Goal: Task Accomplishment & Management: Complete application form

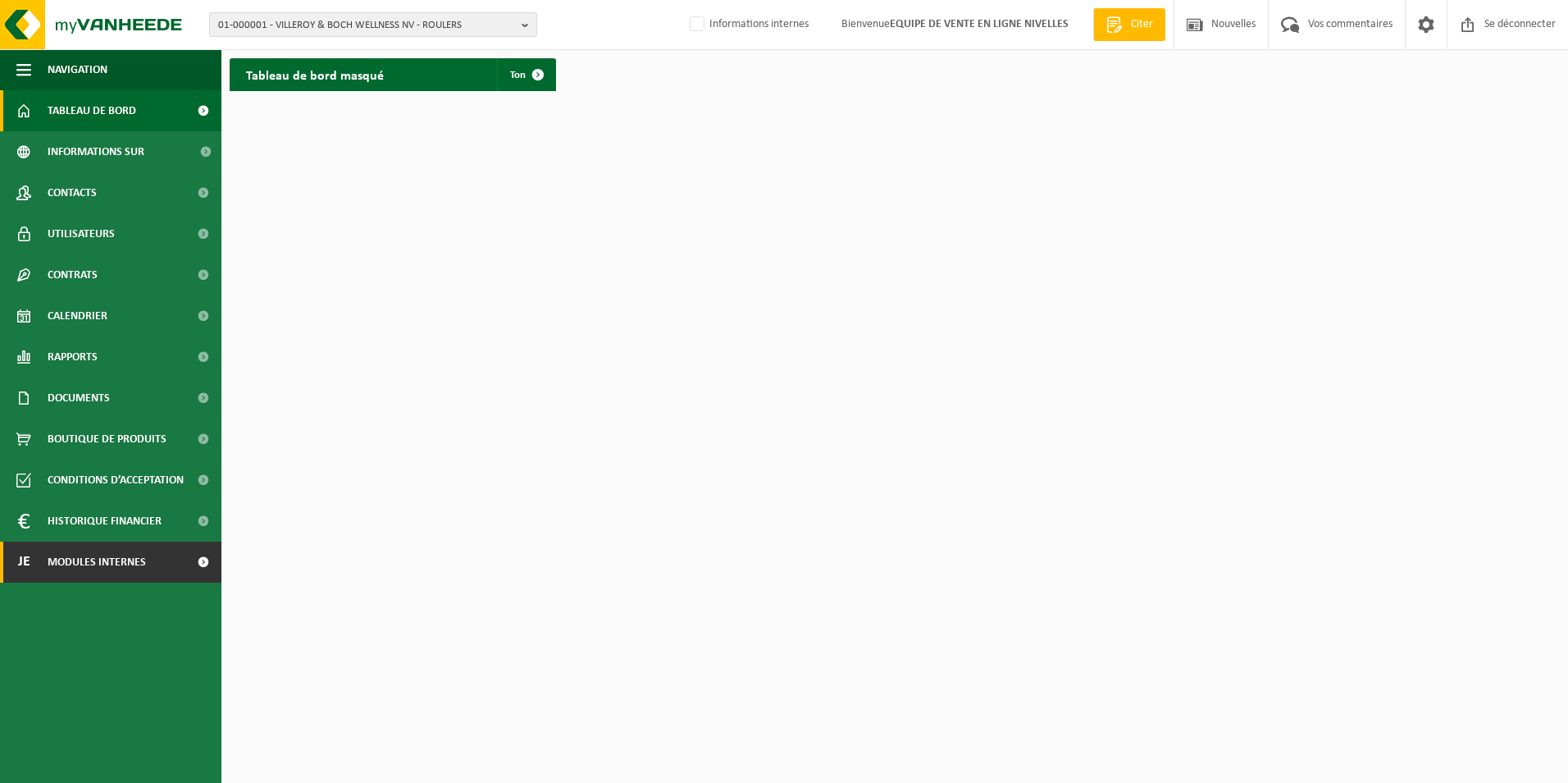
click at [71, 564] on span "Modules internes" at bounding box center [97, 562] width 99 height 41
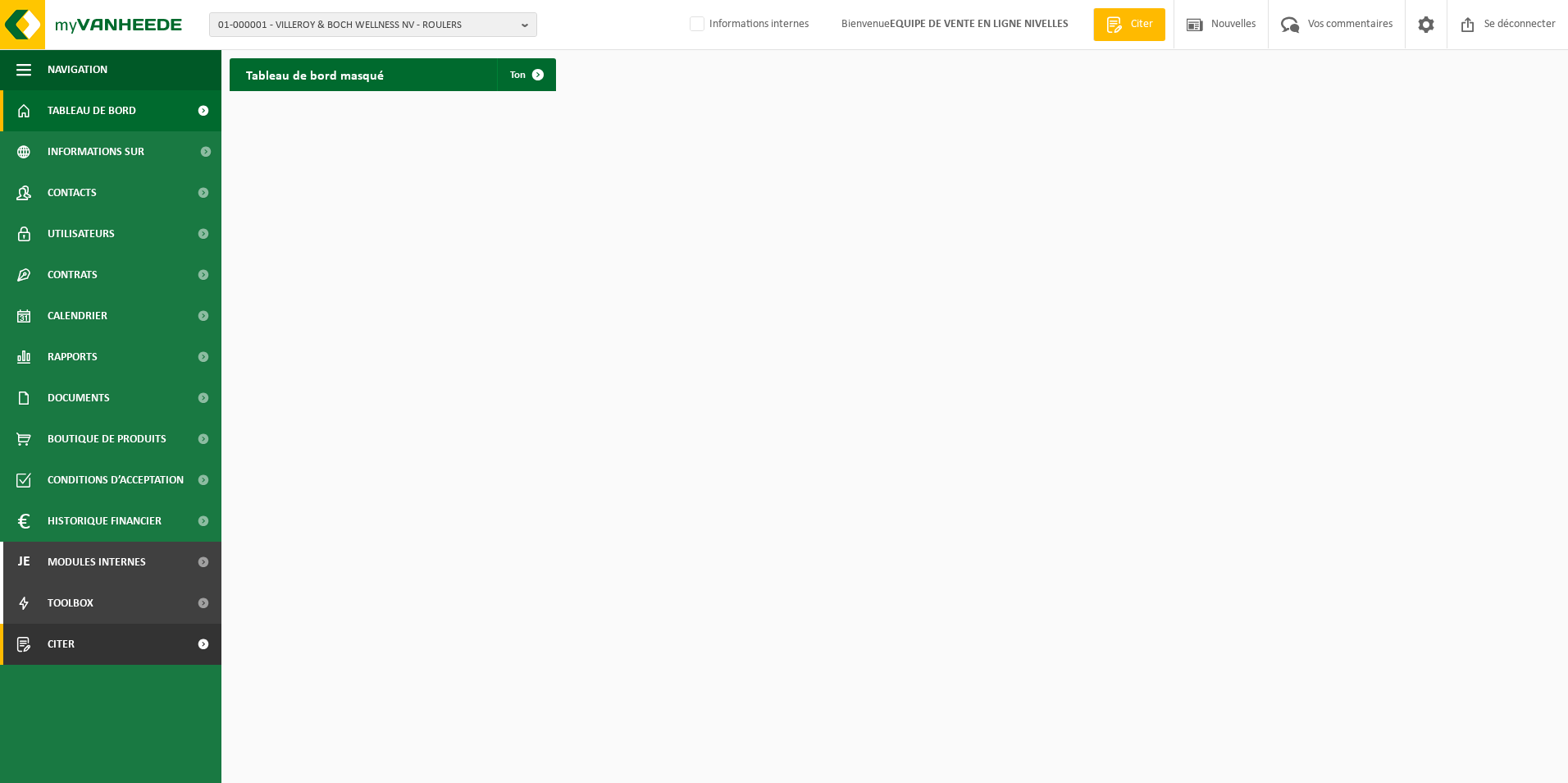
click at [62, 641] on span "Citer" at bounding box center [60, 644] width 27 height 41
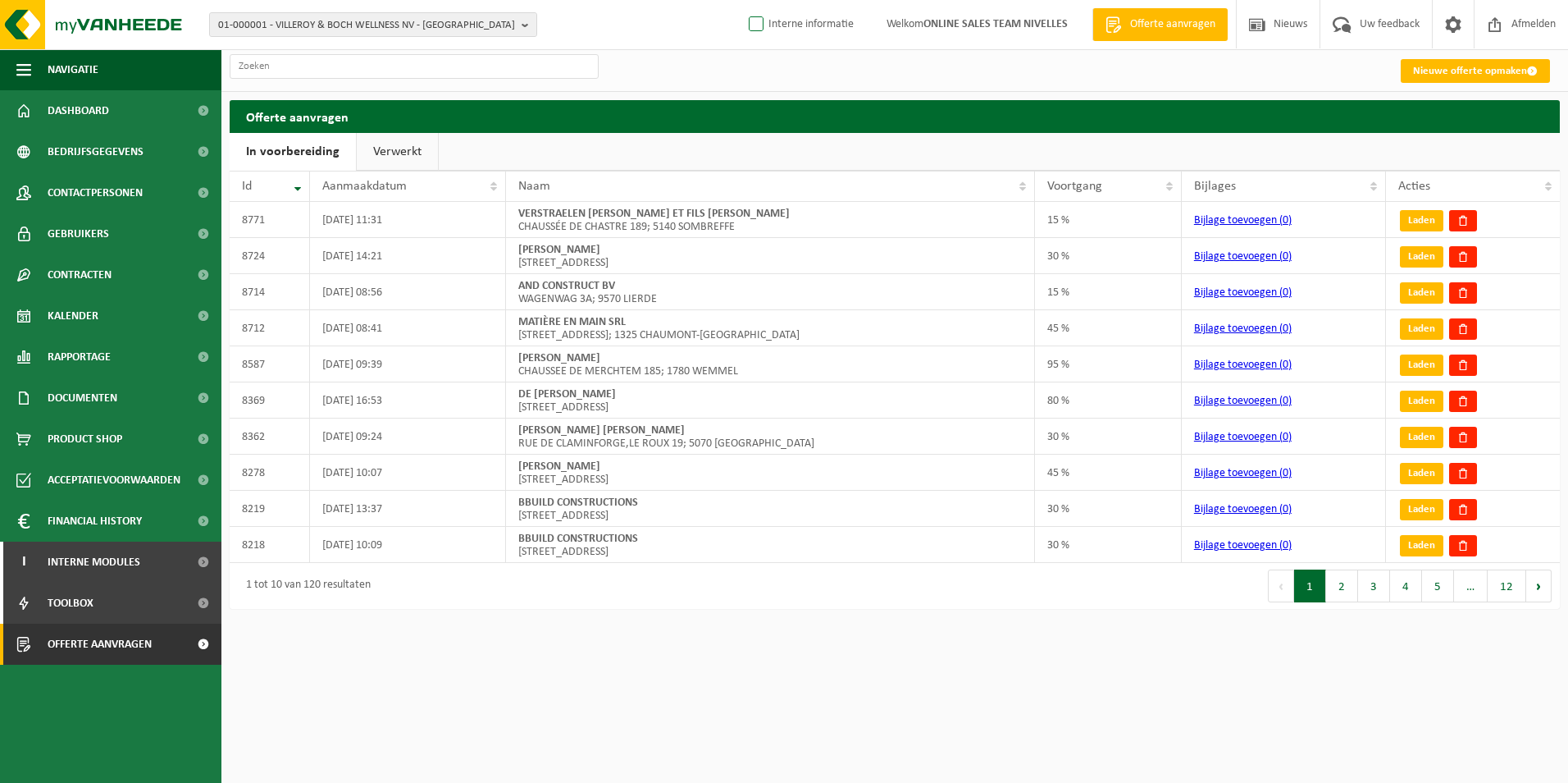
click at [823, 29] on label "Interne informatie" at bounding box center [799, 24] width 108 height 24
click at [743, 0] on input "Interne informatie" at bounding box center [743, -1] width 1 height 1
checkbox input "true"
click at [1467, 70] on link "Nieuwe offerte opmaken" at bounding box center [1475, 72] width 150 height 24
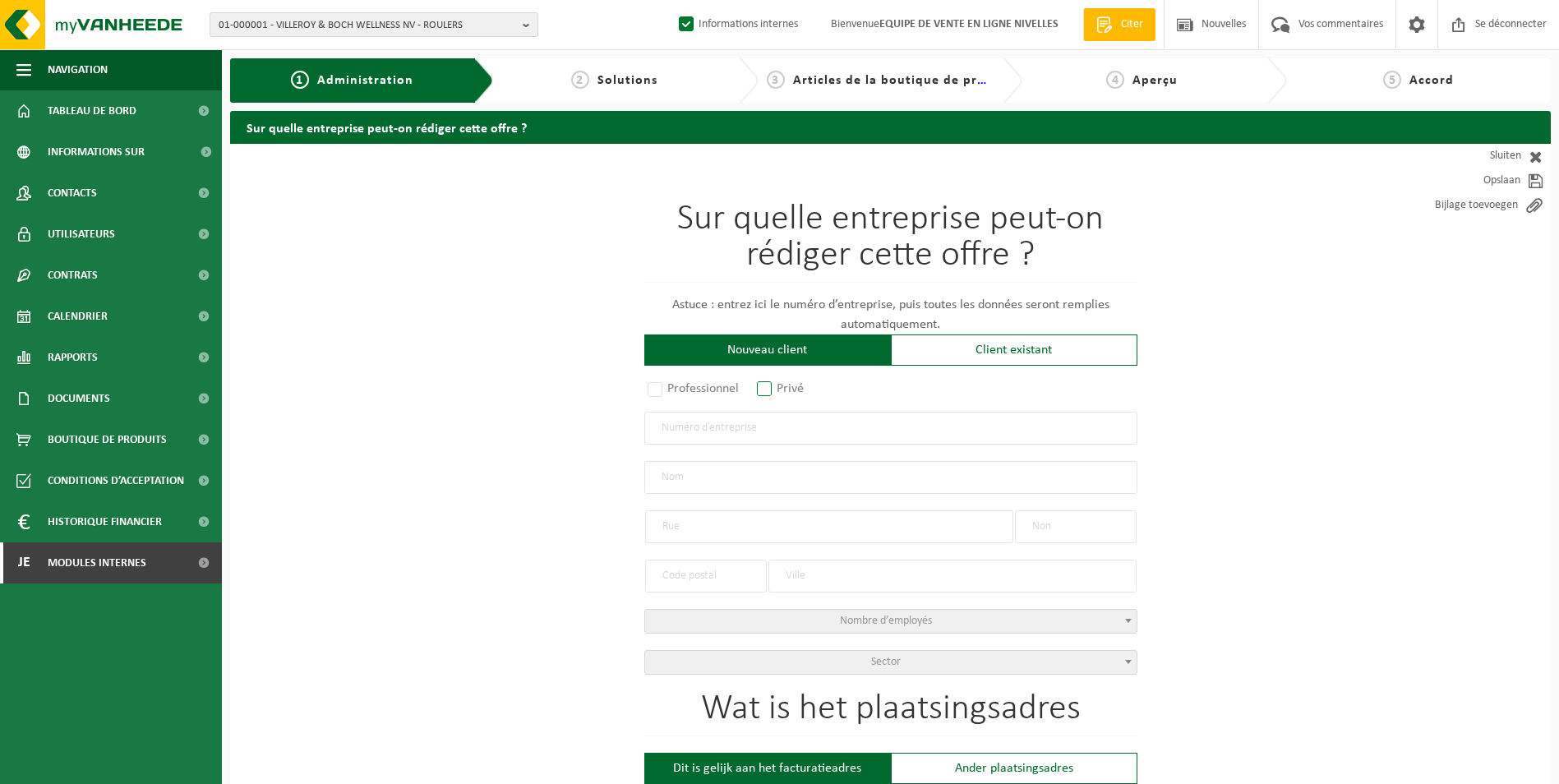
click at [769, 377] on label "Privé" at bounding box center [780, 388] width 55 height 23
click at [780, 385] on input "Privé" at bounding box center [785, 389] width 10 height 10
radio input "true"
select select "P"
select select "1707"
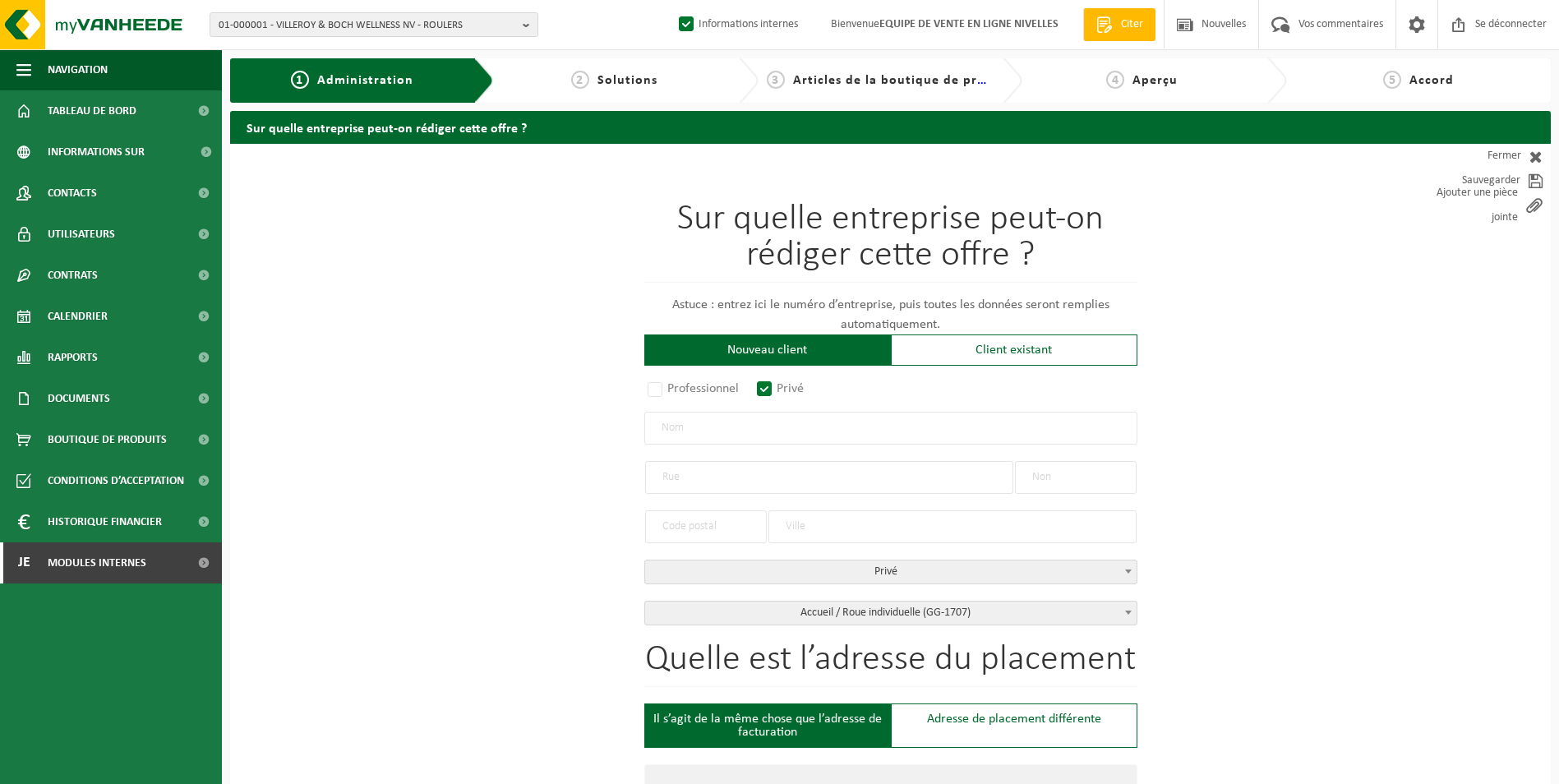
click at [811, 431] on input "text" at bounding box center [890, 427] width 493 height 33
type input "Van Havre Thomas"
click at [744, 481] on input "text" at bounding box center [829, 477] width 368 height 33
type input "Rue Josph Moinil"
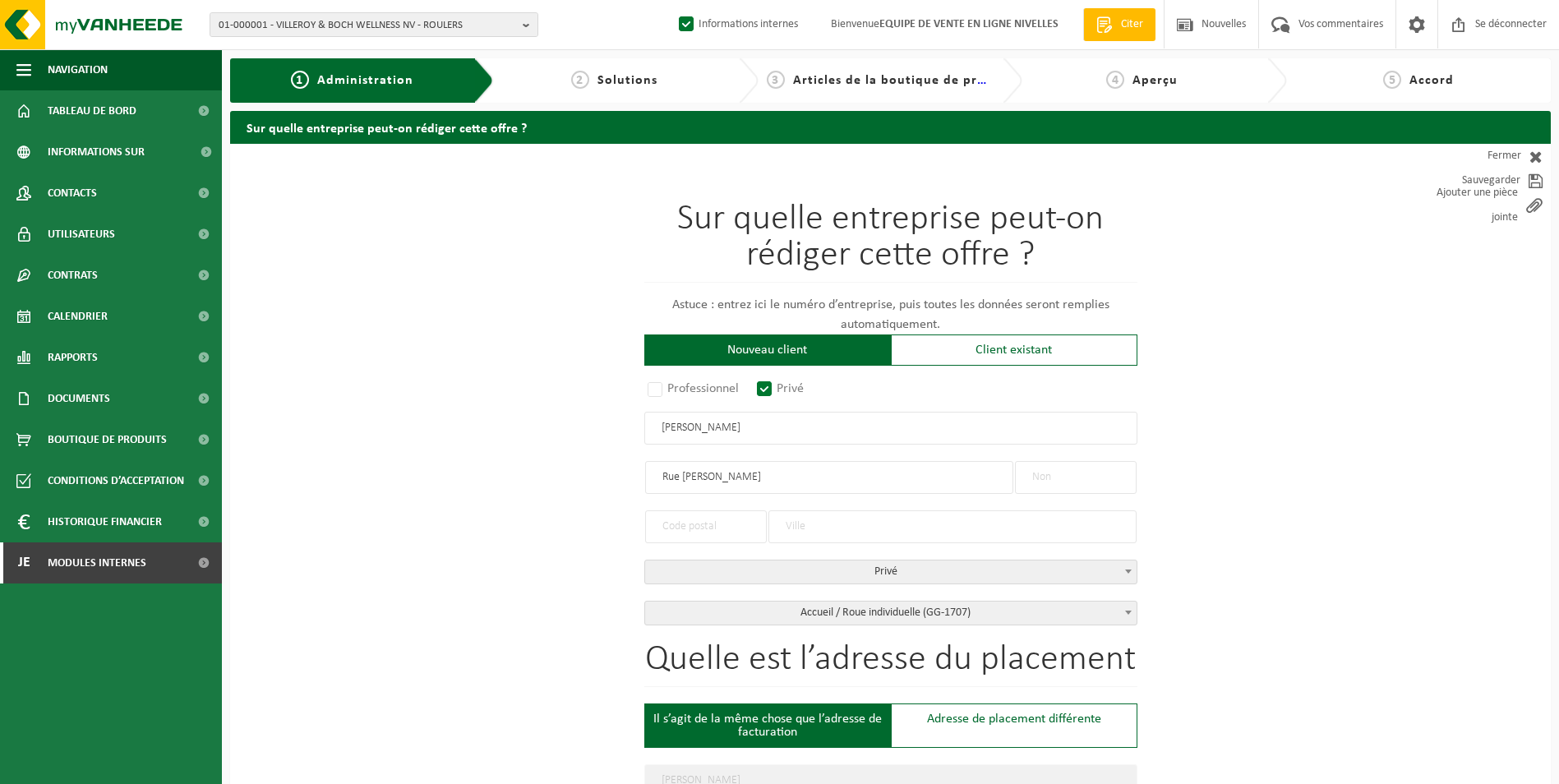
type input "Rue Josph Moinil"
click at [1127, 475] on input "text" at bounding box center [1076, 477] width 122 height 33
type input "26"
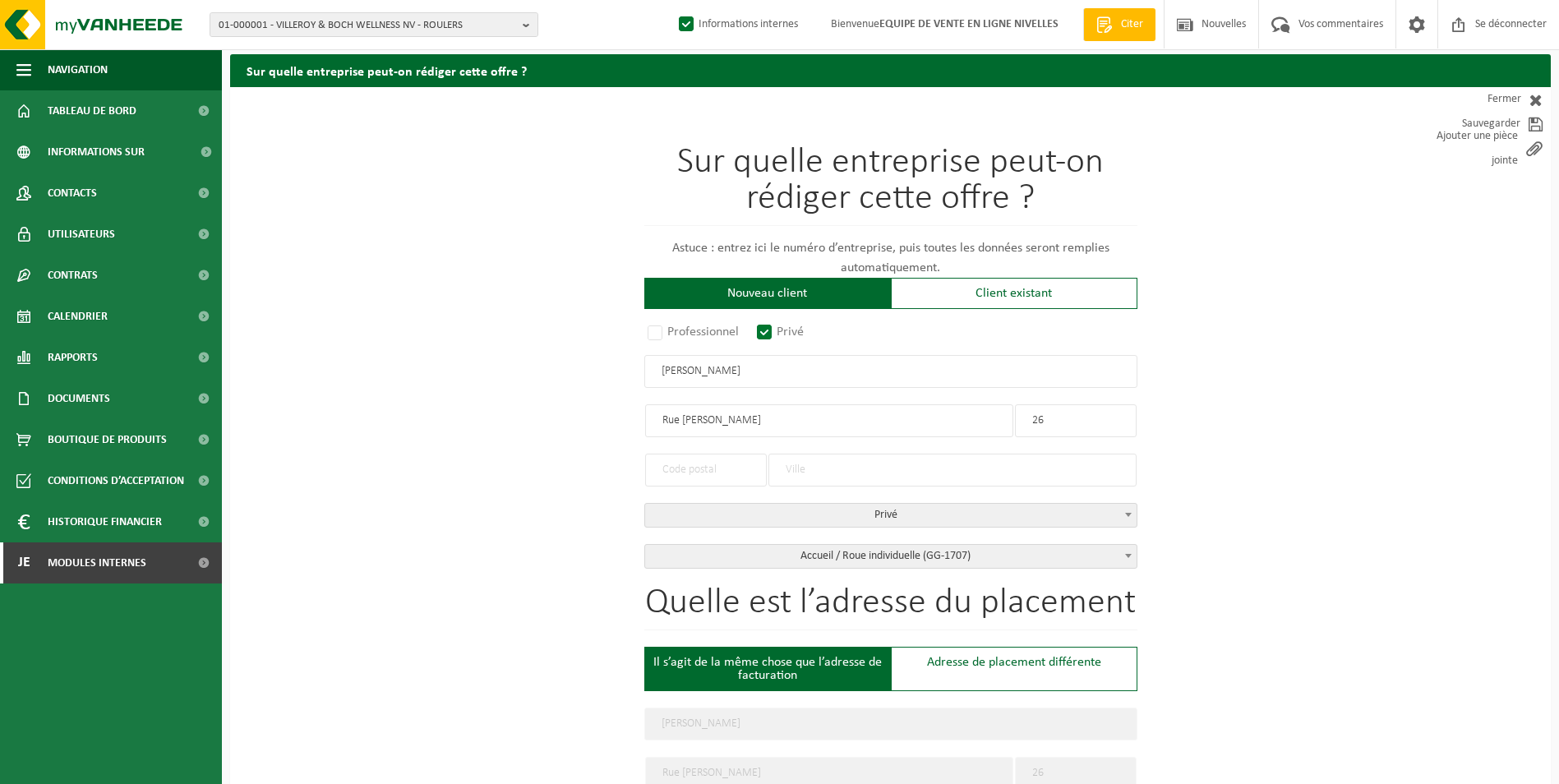
scroll to position [82, 0]
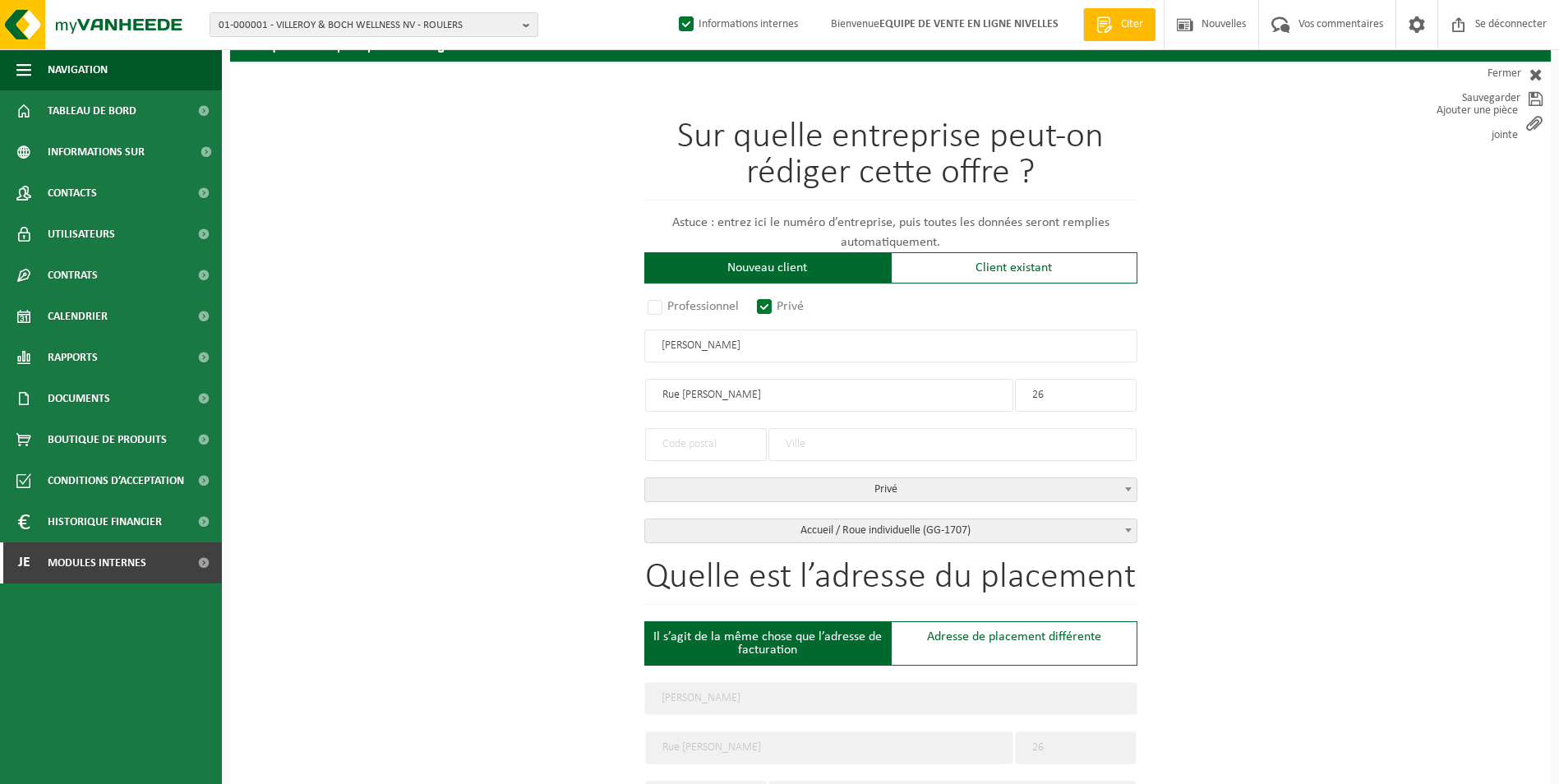
click at [735, 437] on input "text" at bounding box center [706, 444] width 122 height 33
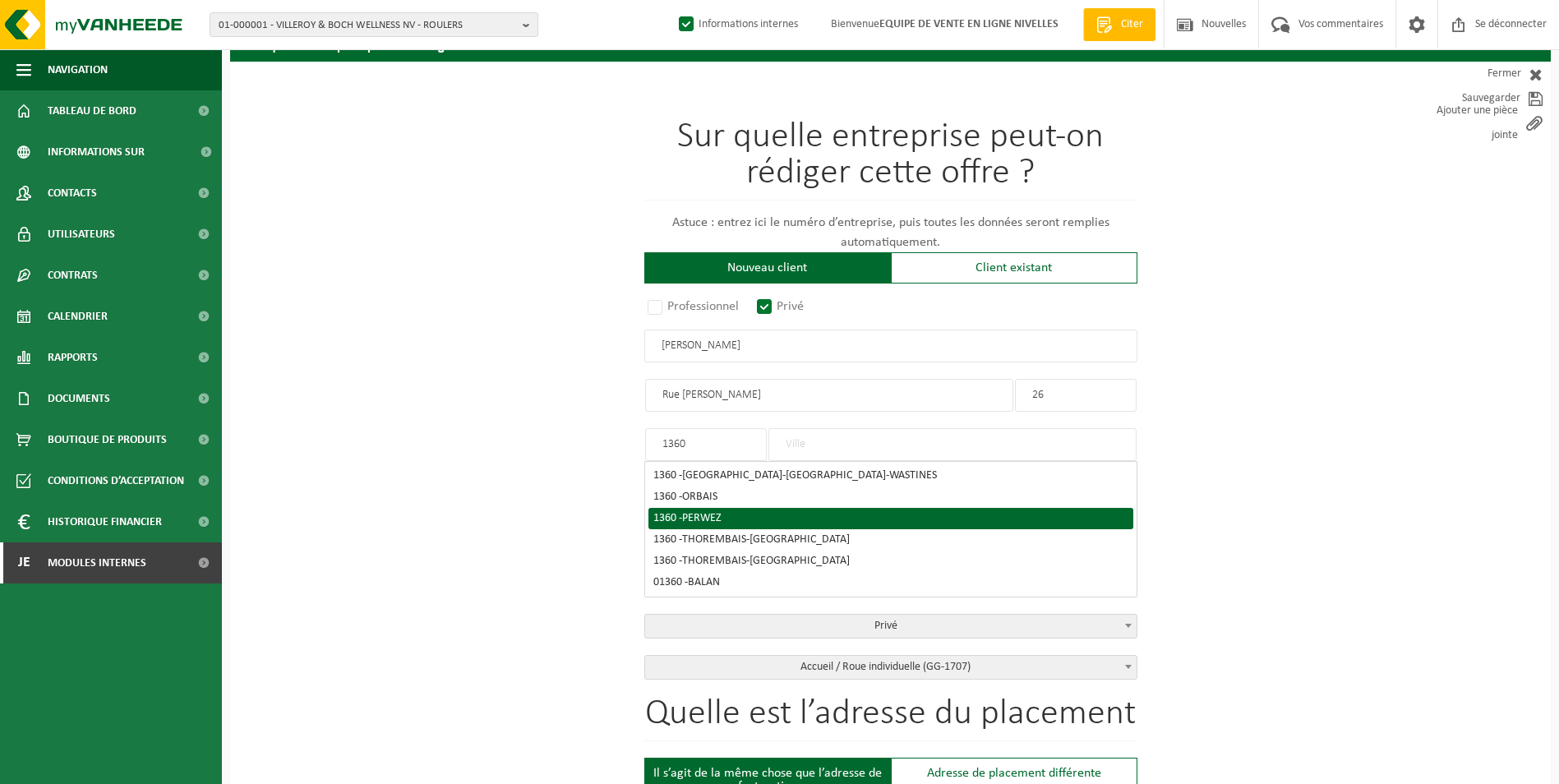
type input "1360"
click at [744, 516] on div "1360 - PERWEZ" at bounding box center [891, 519] width 475 height 11
type input "PERWEZ"
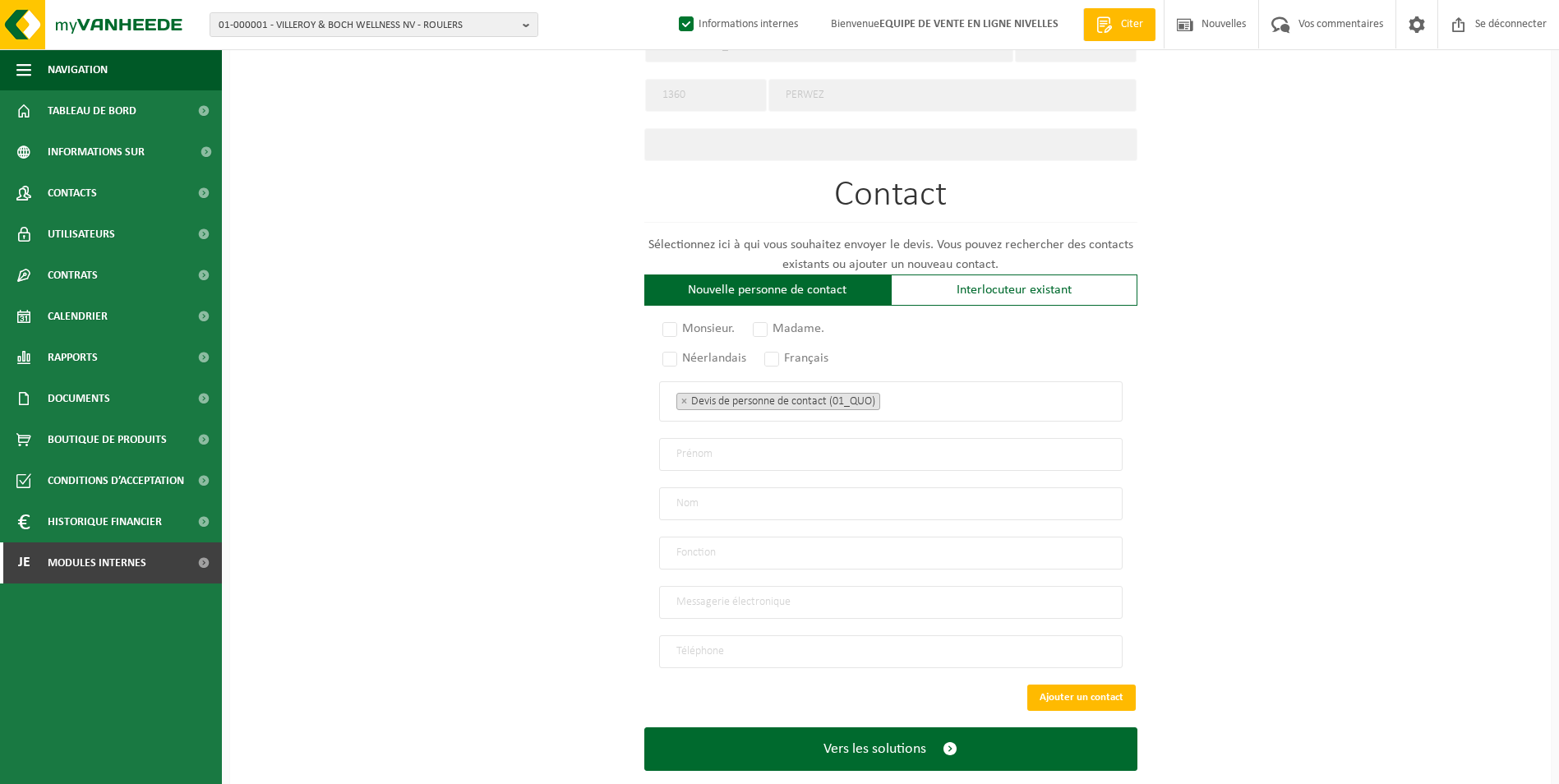
scroll to position [808, 0]
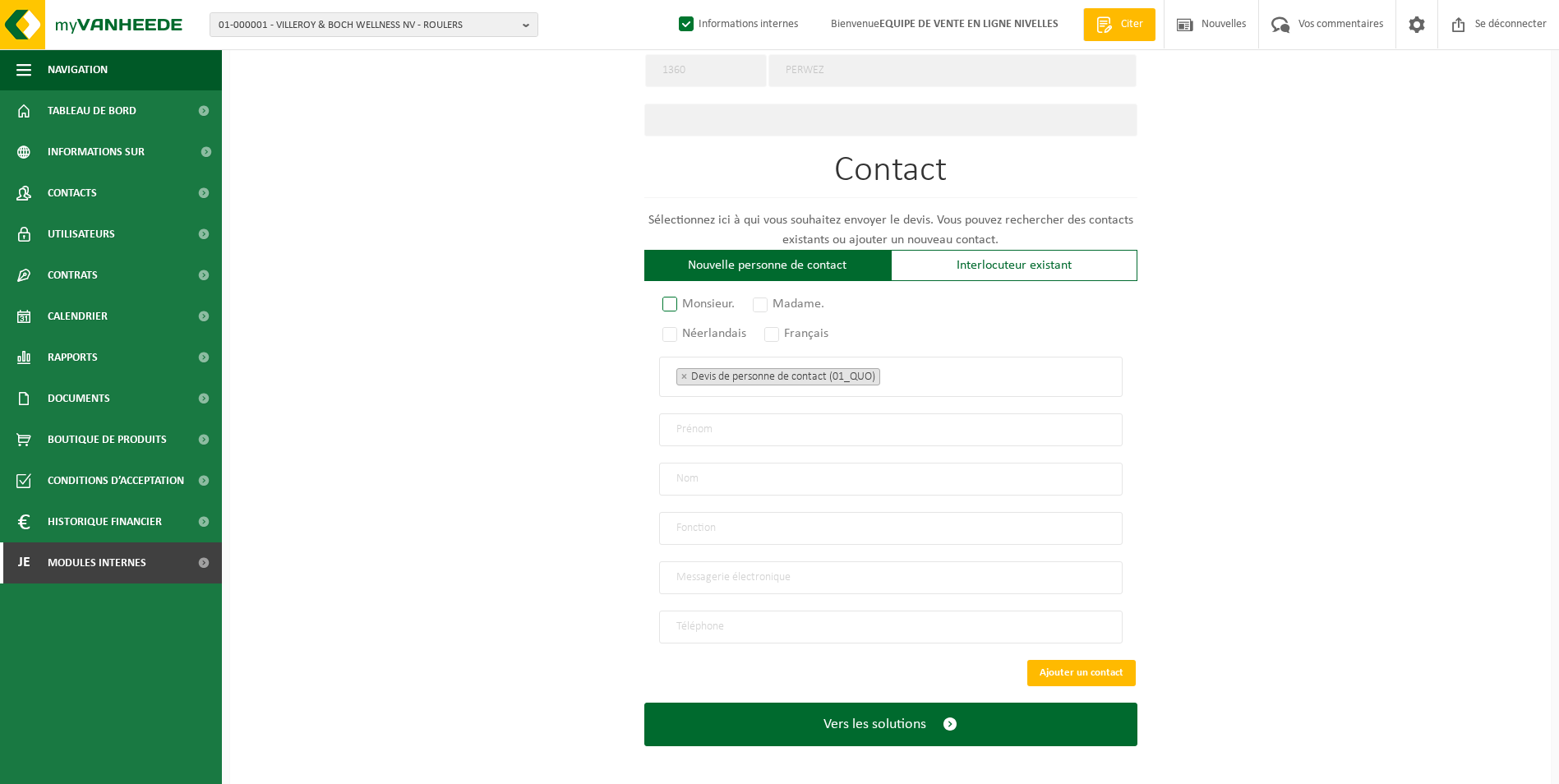
click at [659, 298] on label "Monsieur." at bounding box center [699, 304] width 80 height 23
radio input "true"
click at [779, 325] on label "Français" at bounding box center [797, 333] width 73 height 23
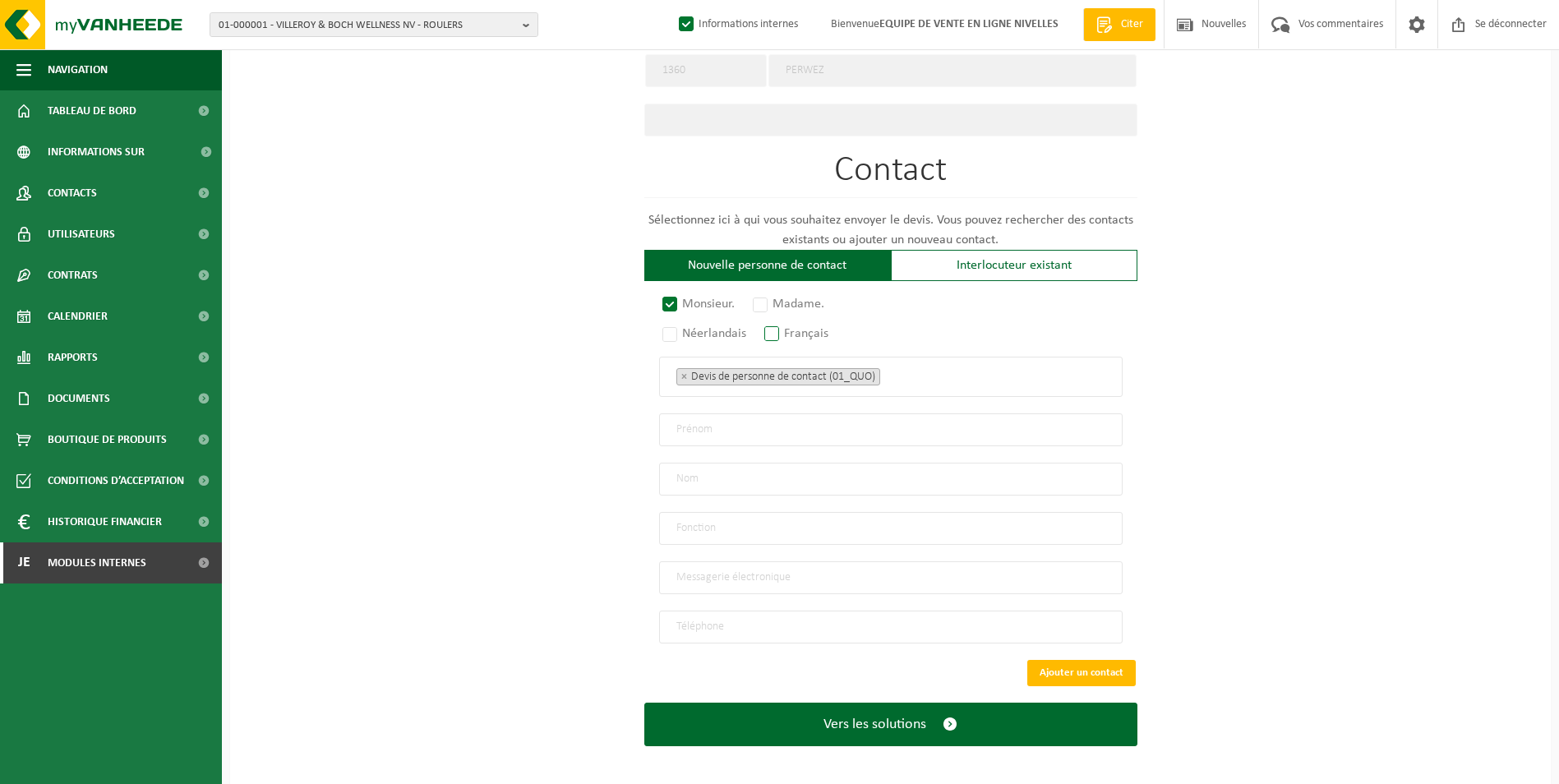
radio input "true"
click at [902, 372] on ul "× Devis de personne de contact (01_QUO)" at bounding box center [890, 376] width 429 height 21
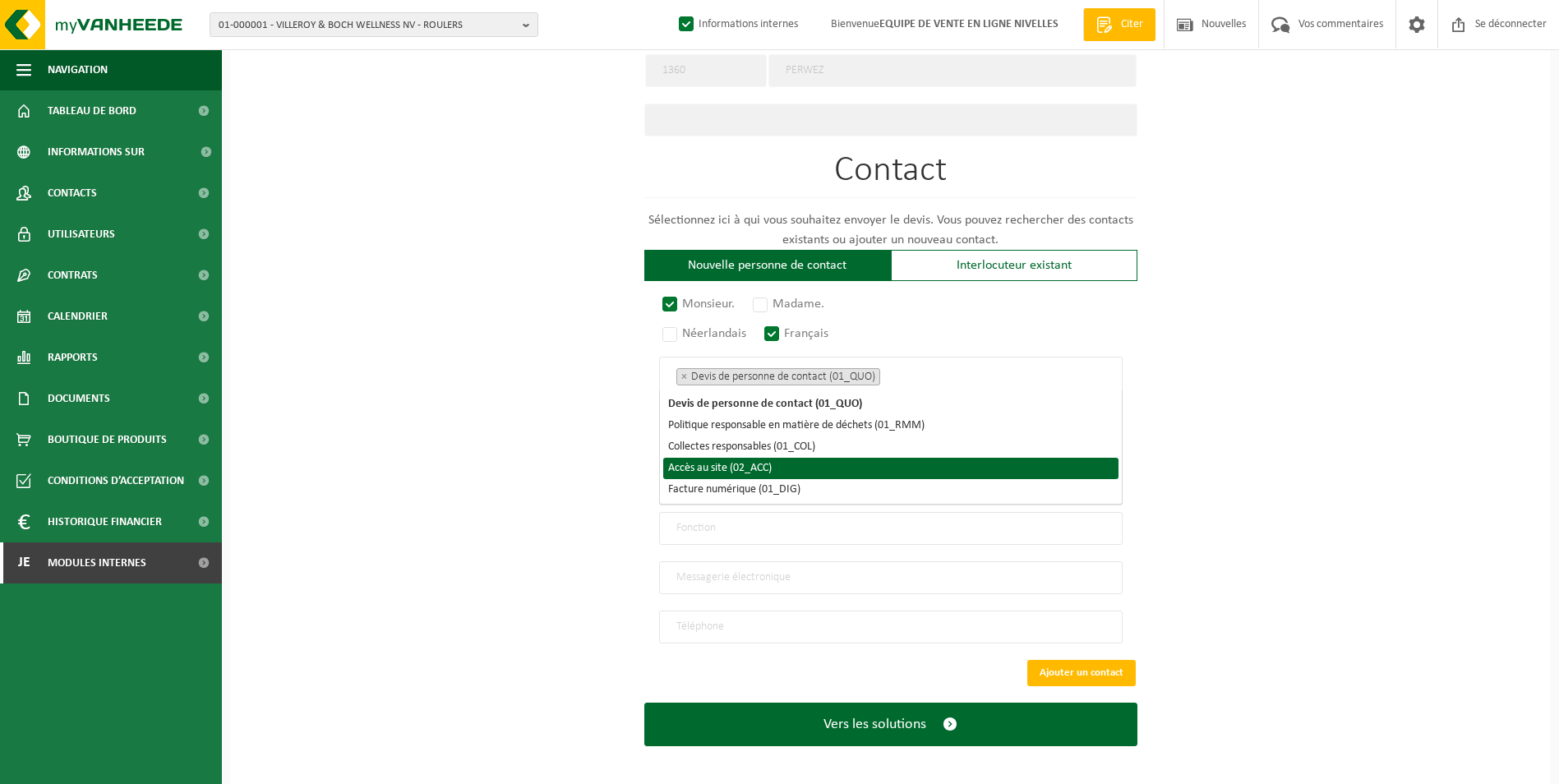
click at [851, 473] on li "Accès au site (02_ACC)" at bounding box center [890, 468] width 455 height 21
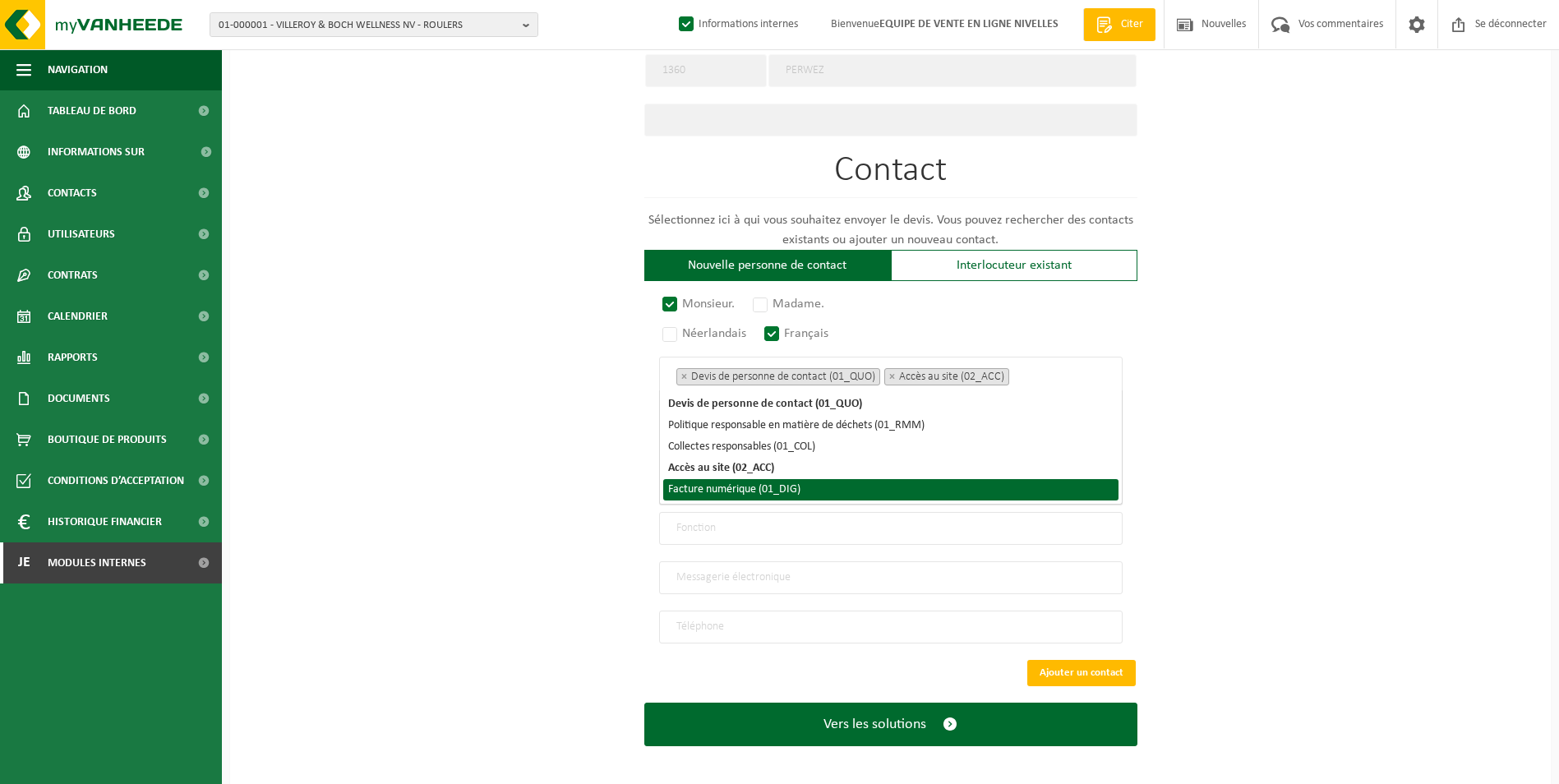
click at [836, 493] on li "Facture numérique (01_DIG)" at bounding box center [890, 489] width 455 height 21
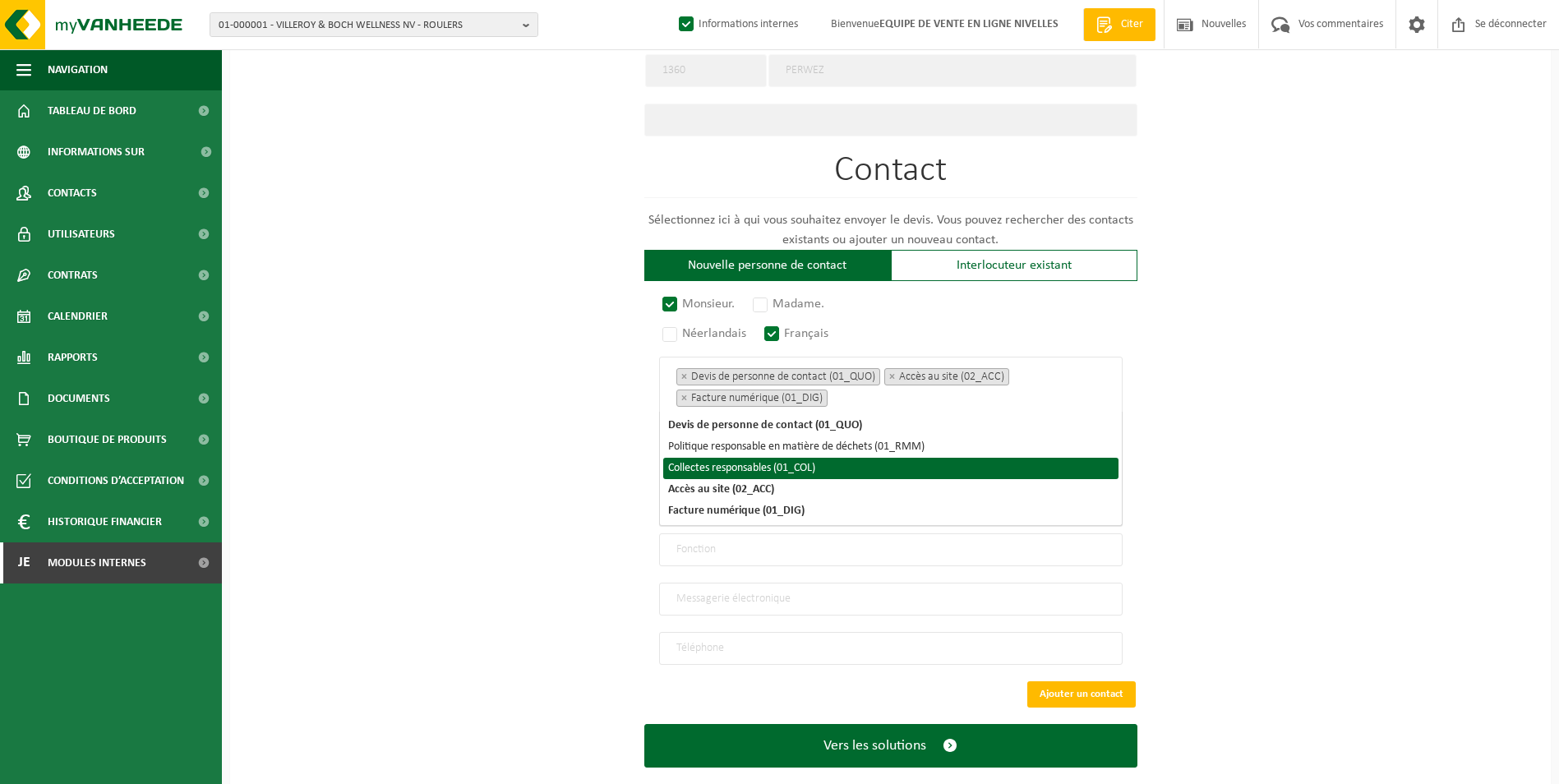
click at [535, 444] on div "Sur quelle entreprise peut-on rédiger cette offre ? Astuce : entrez ici le numé…" at bounding box center [890, 72] width 1321 height 1473
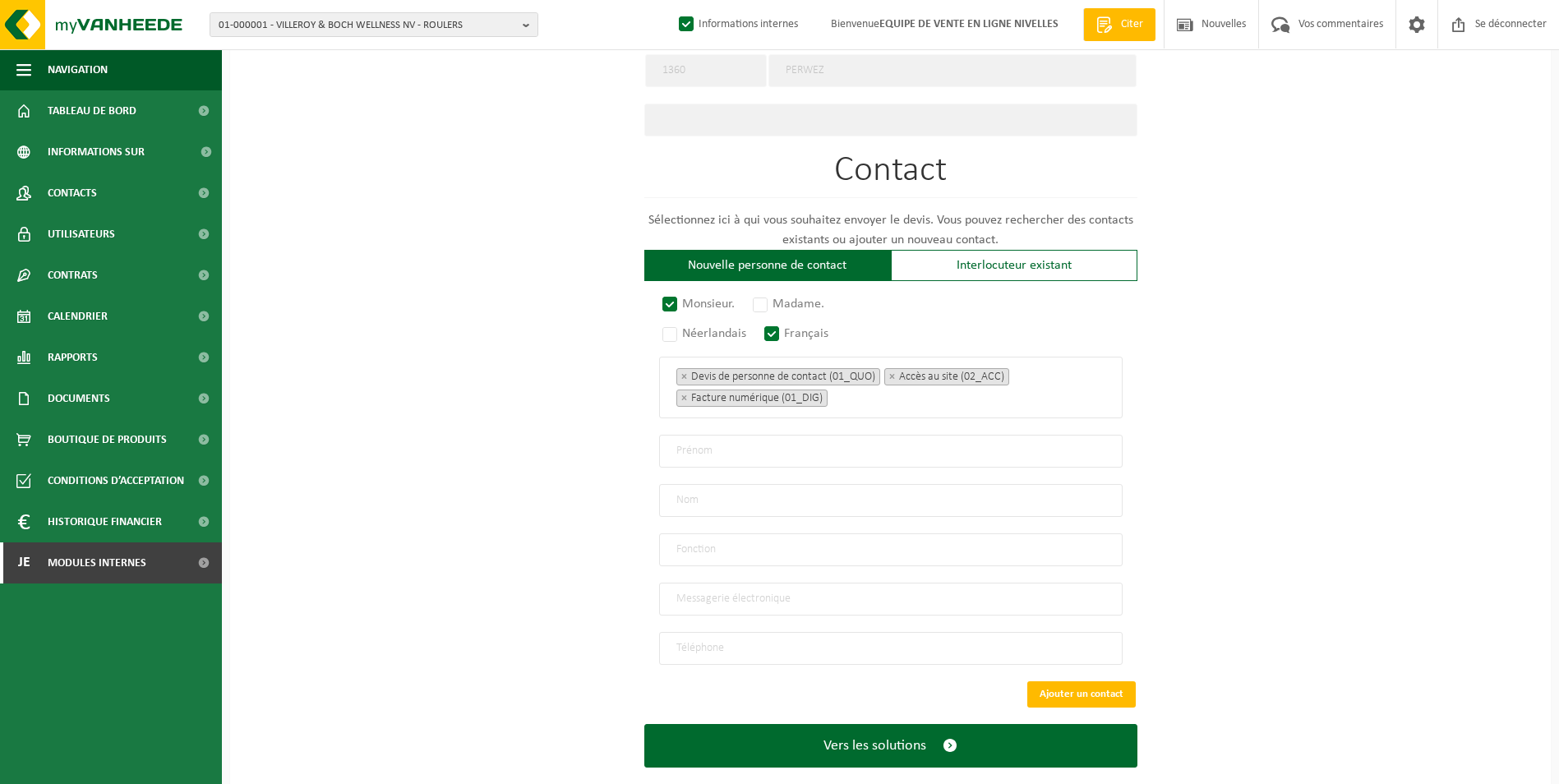
click at [697, 451] on input "text" at bounding box center [891, 451] width 464 height 33
type input "Thomas"
click at [711, 493] on input "text" at bounding box center [891, 500] width 464 height 33
type input "Van Havre"
click at [730, 547] on input "text" at bounding box center [891, 549] width 464 height 33
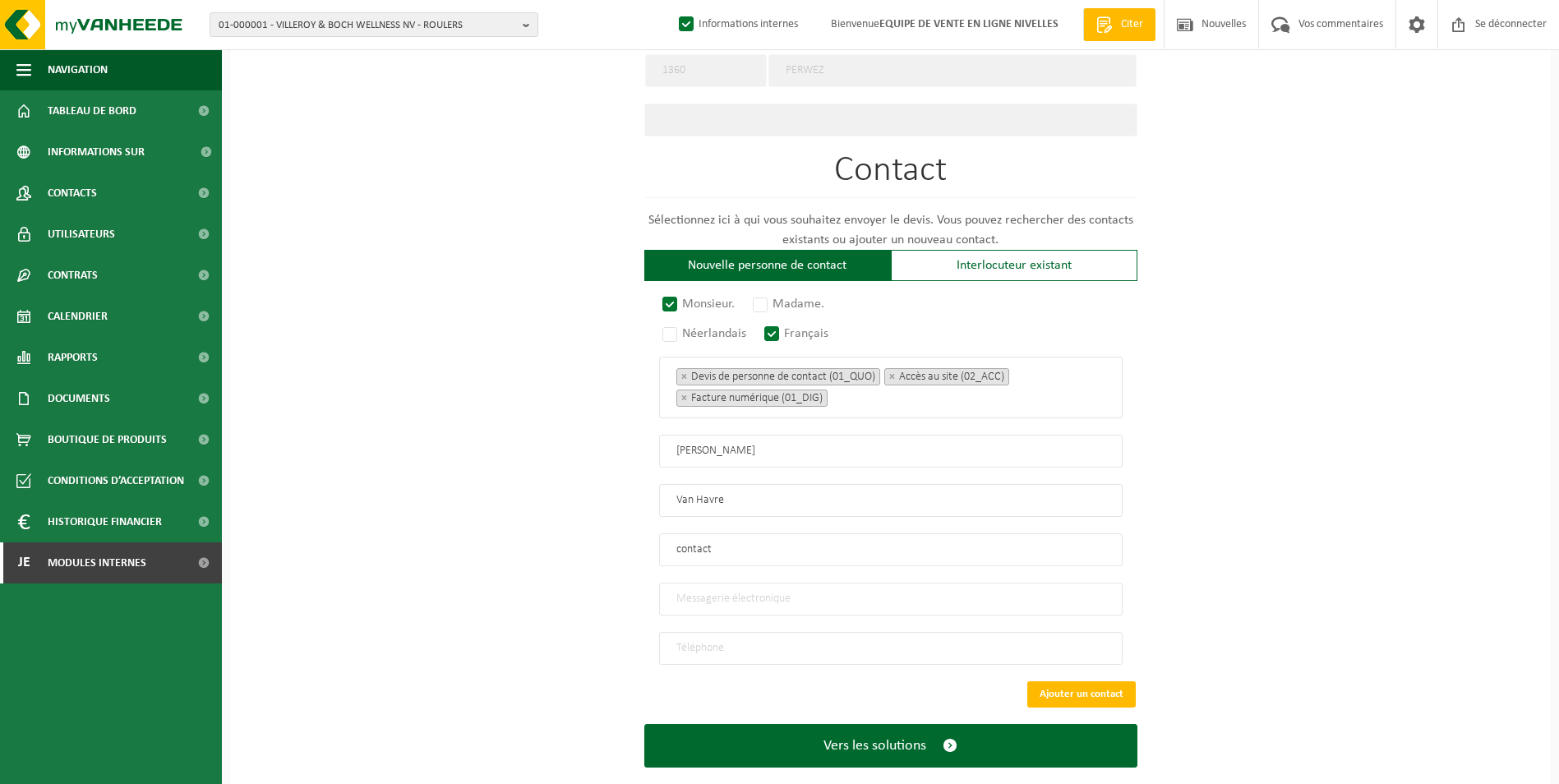
click at [682, 546] on input "contact" at bounding box center [891, 549] width 464 height 33
type input "Contact"
click at [753, 583] on input "email" at bounding box center [891, 599] width 464 height 33
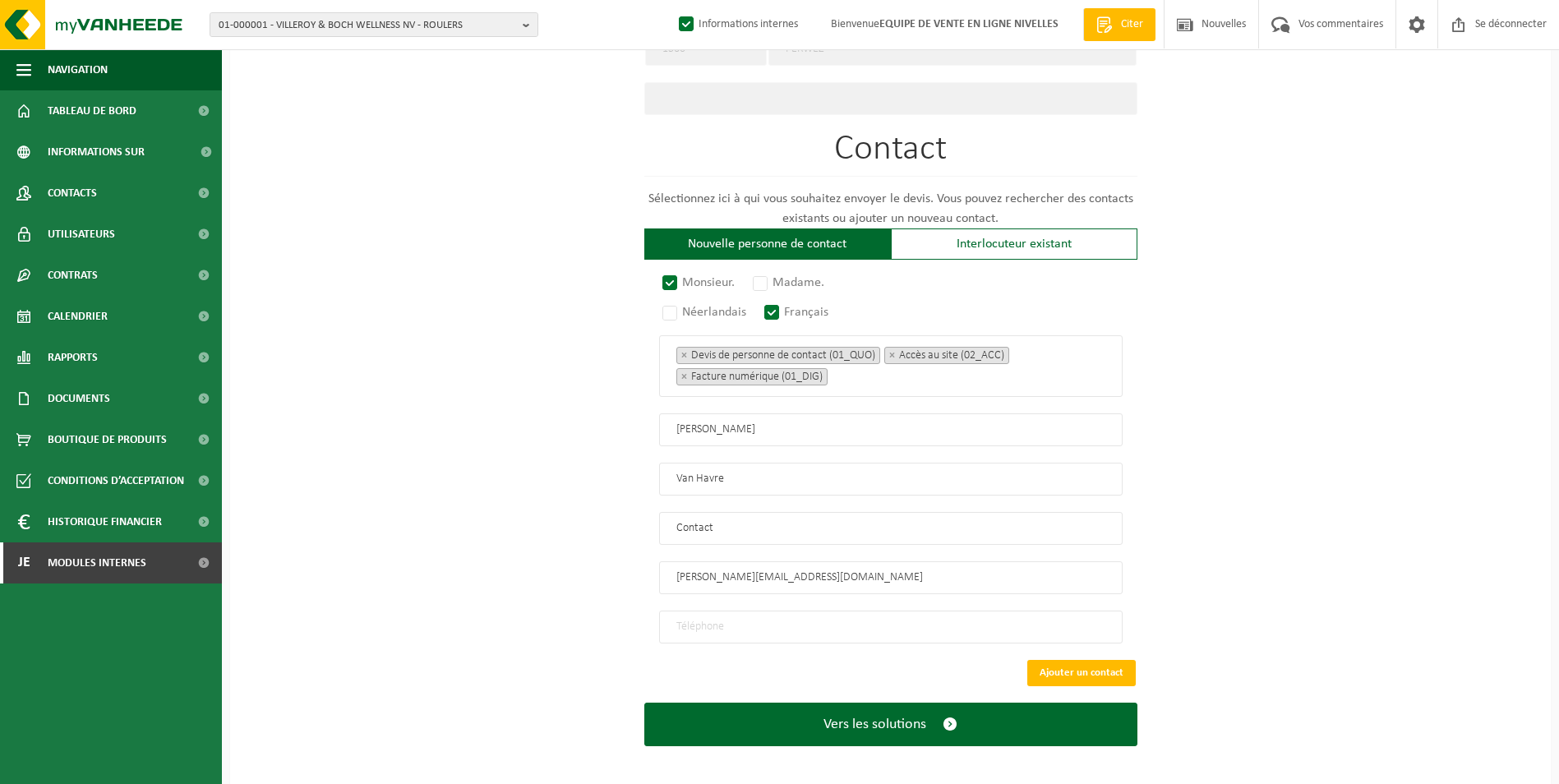
type input "thomas.vanhavre@gmail.com"
click at [710, 614] on input "tel" at bounding box center [891, 627] width 464 height 33
type input "+32 486 55 79 06"
click at [1093, 668] on button "Ajouter un contact" at bounding box center [1081, 673] width 108 height 26
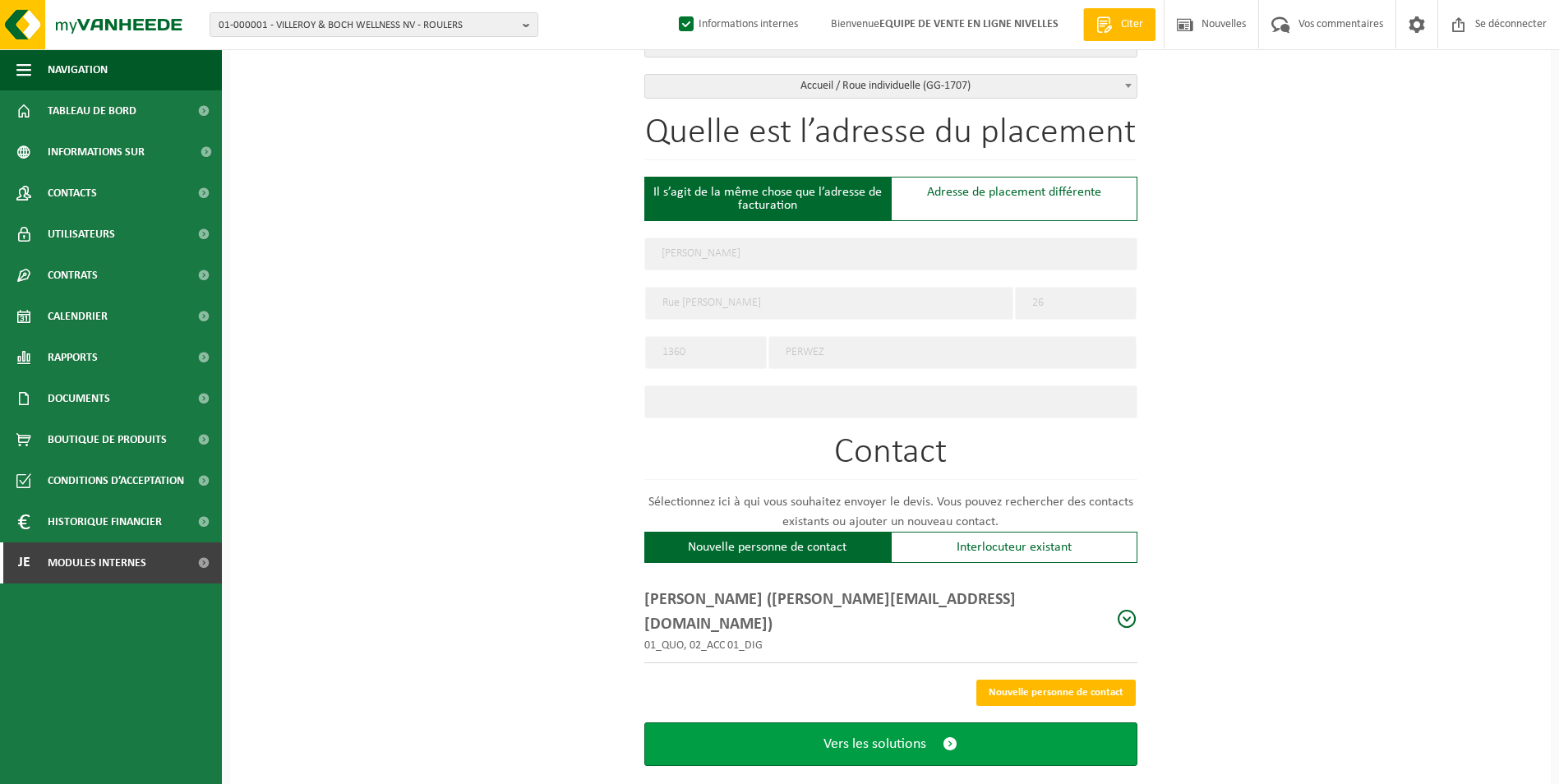
click at [884, 723] on button "Vers les solutions" at bounding box center [890, 744] width 493 height 44
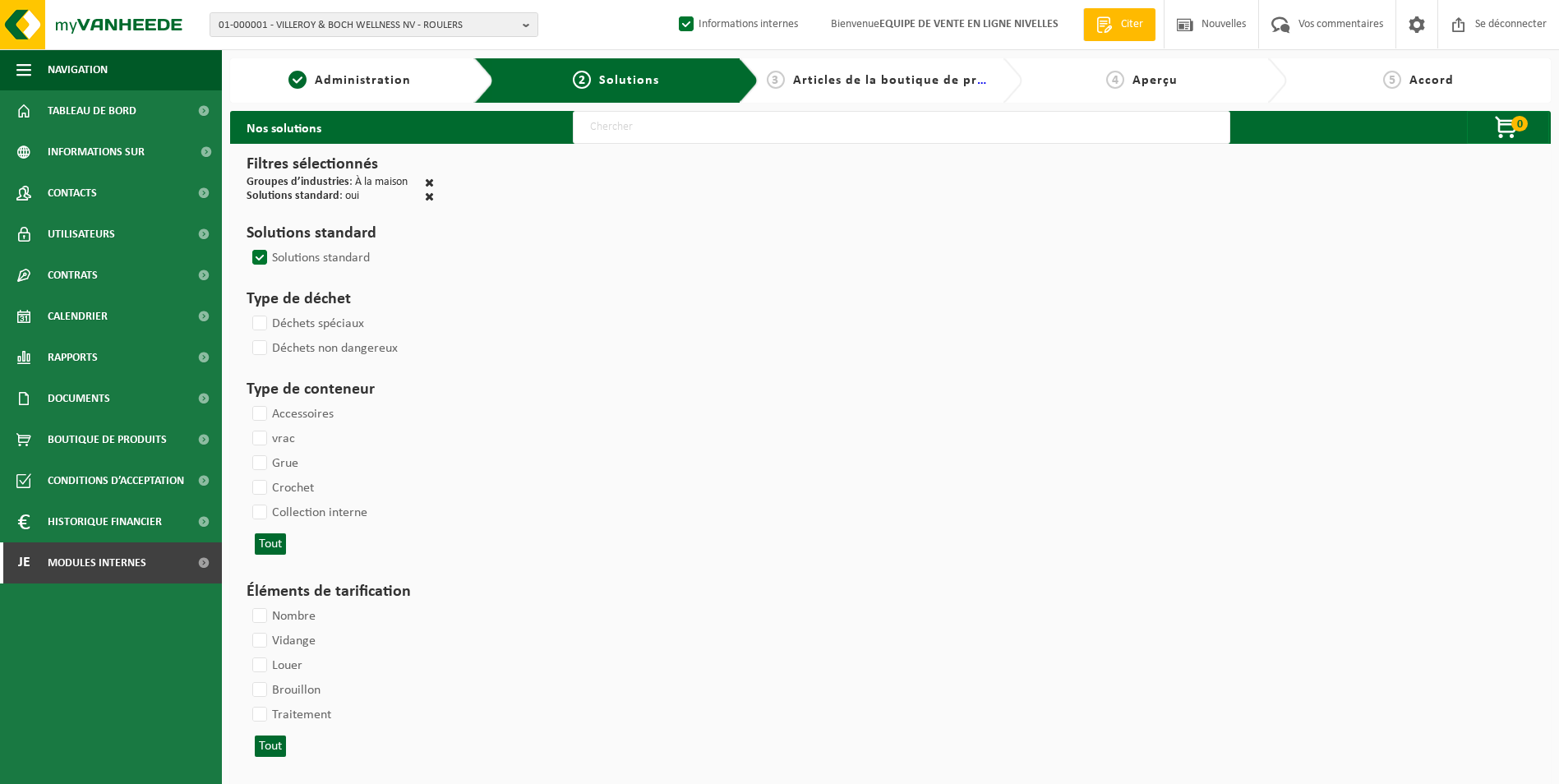
select select
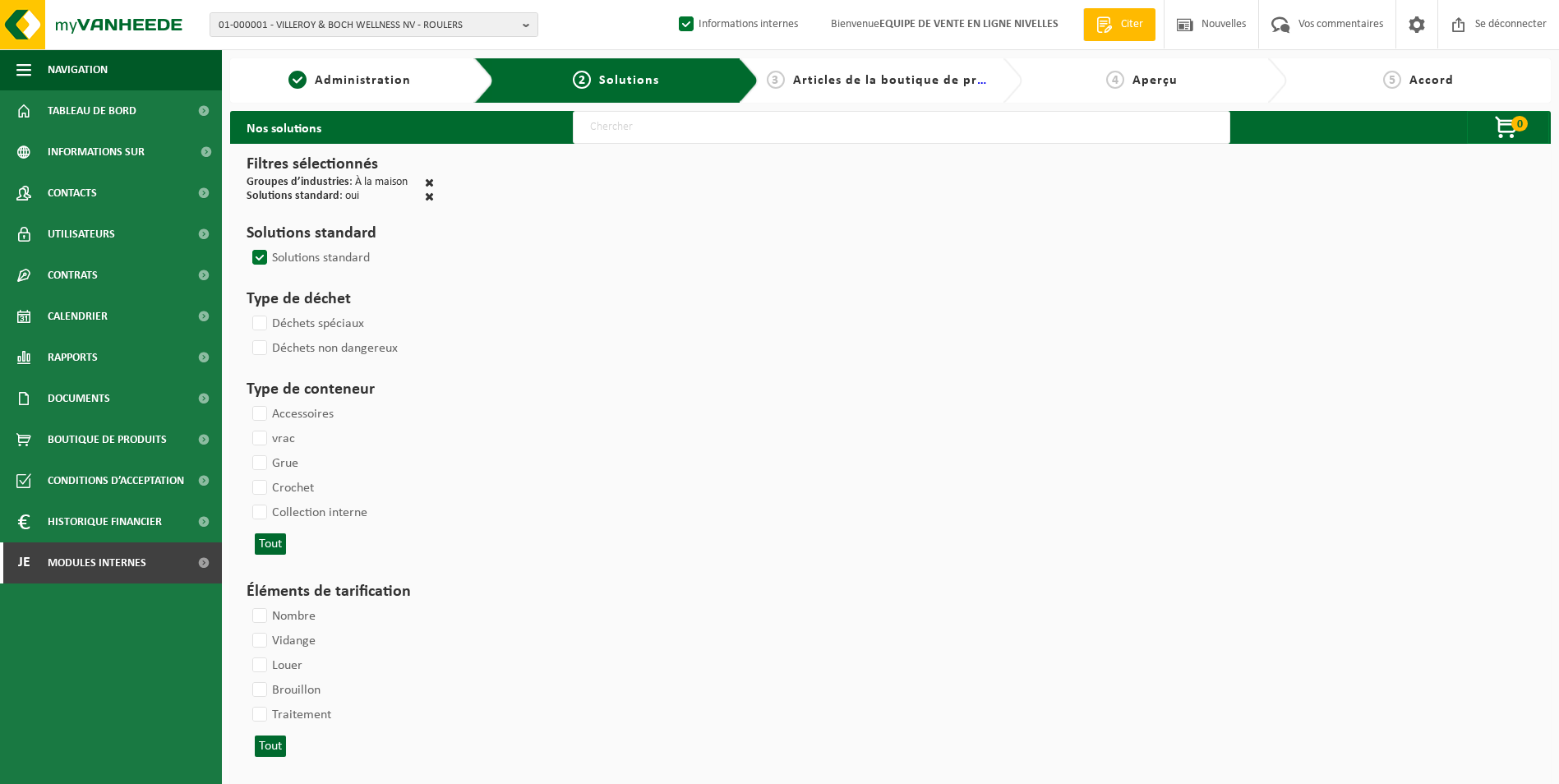
select select
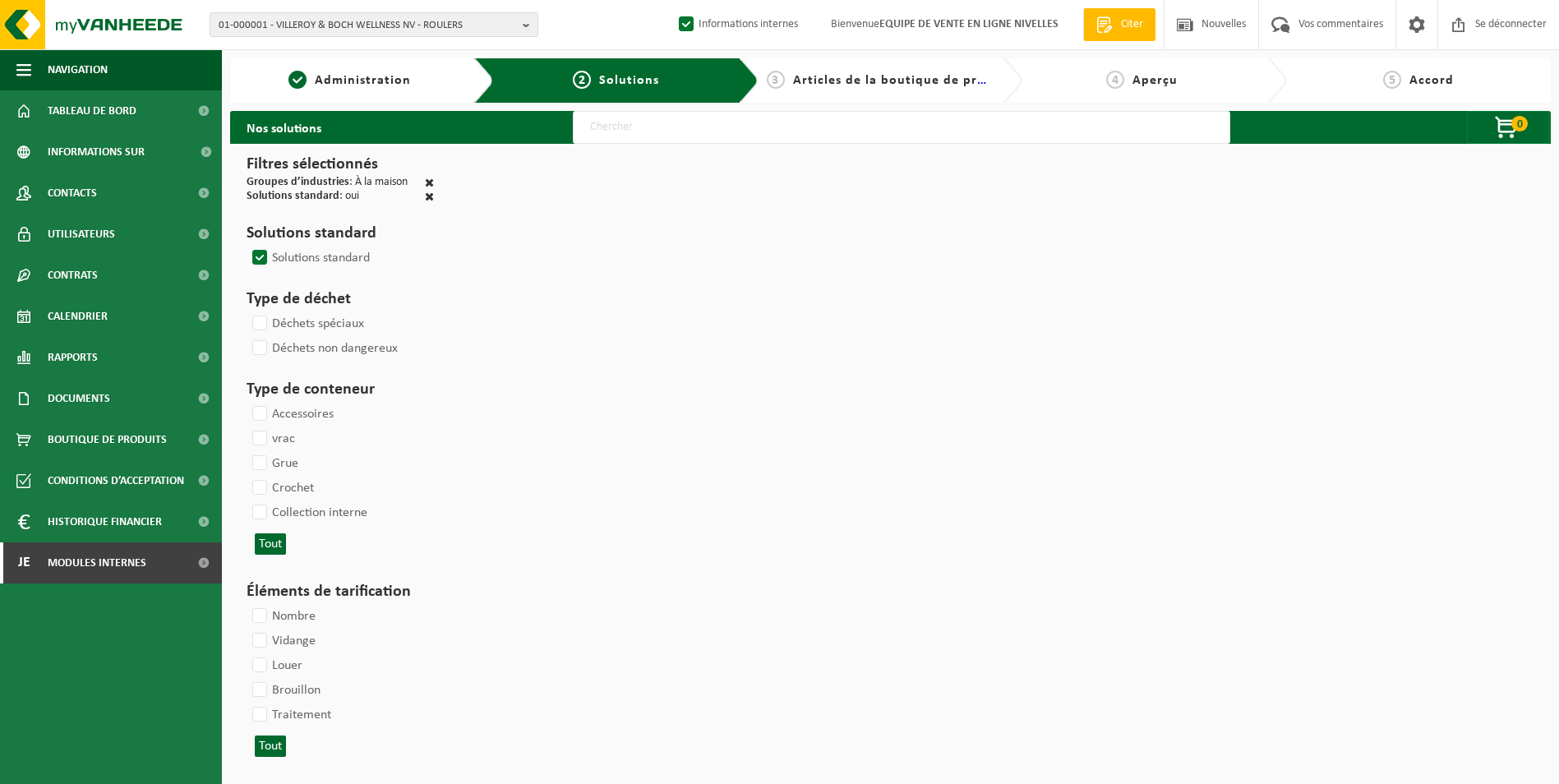
select select
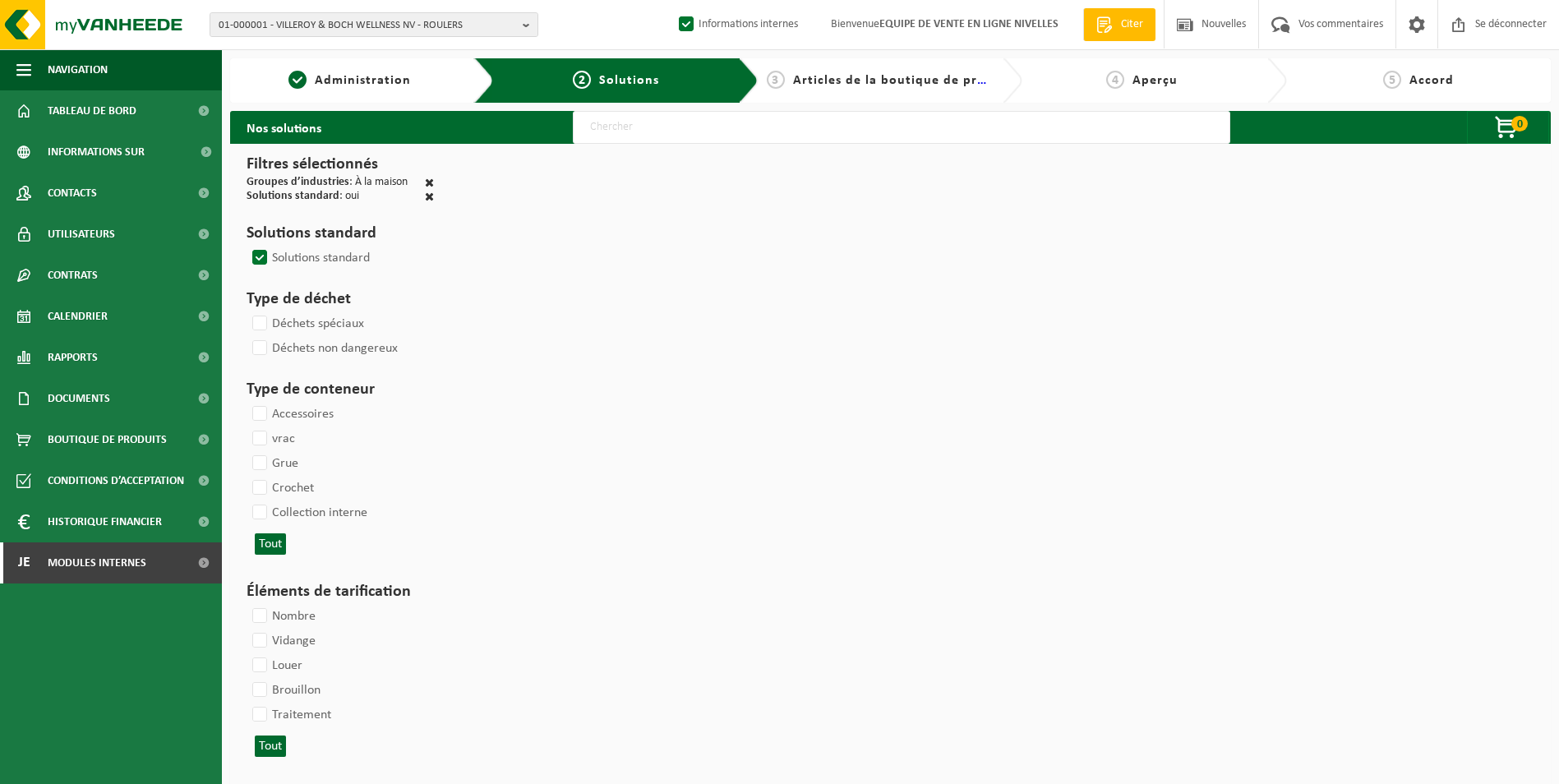
select select
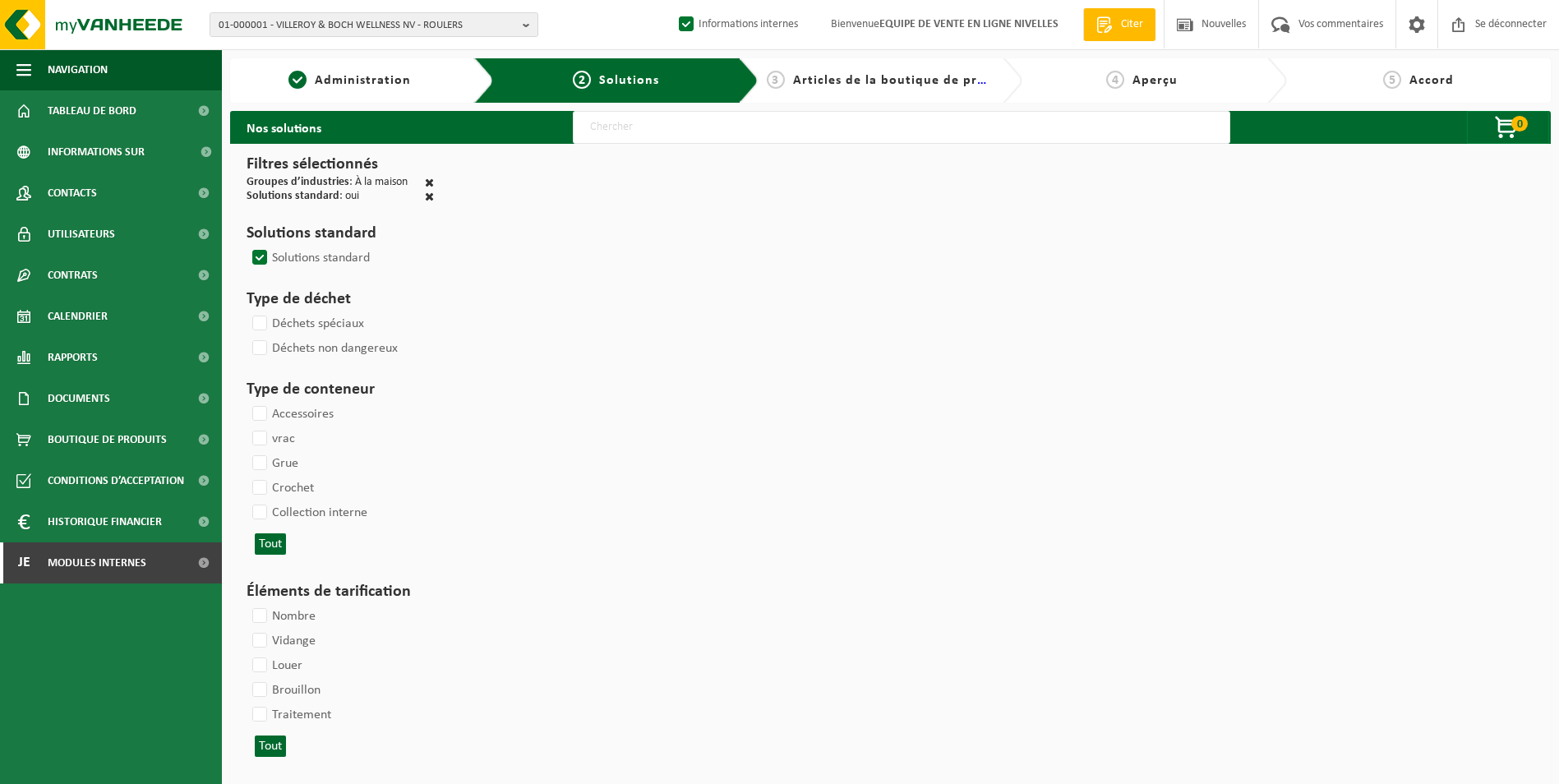
select select
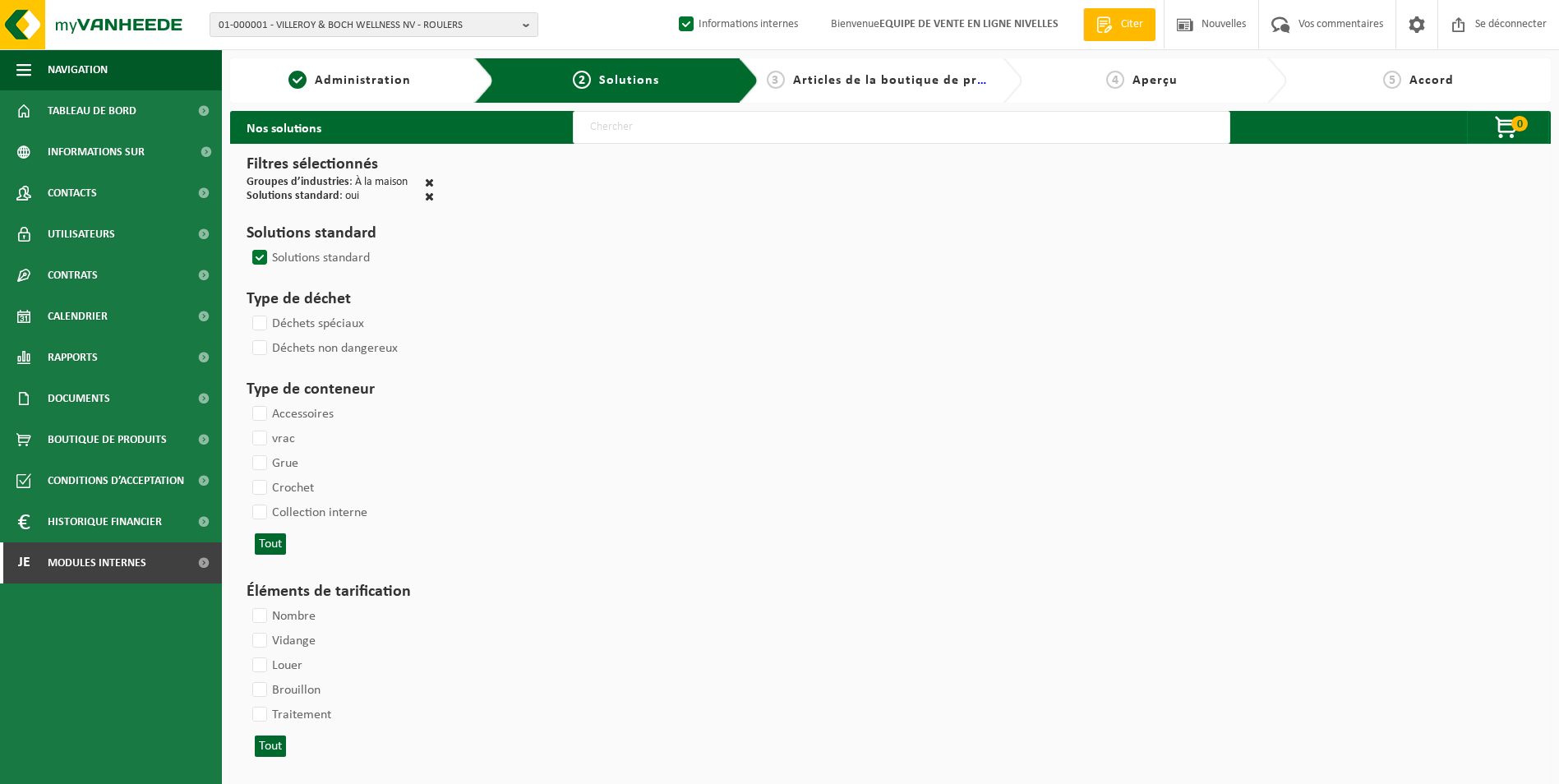
select select
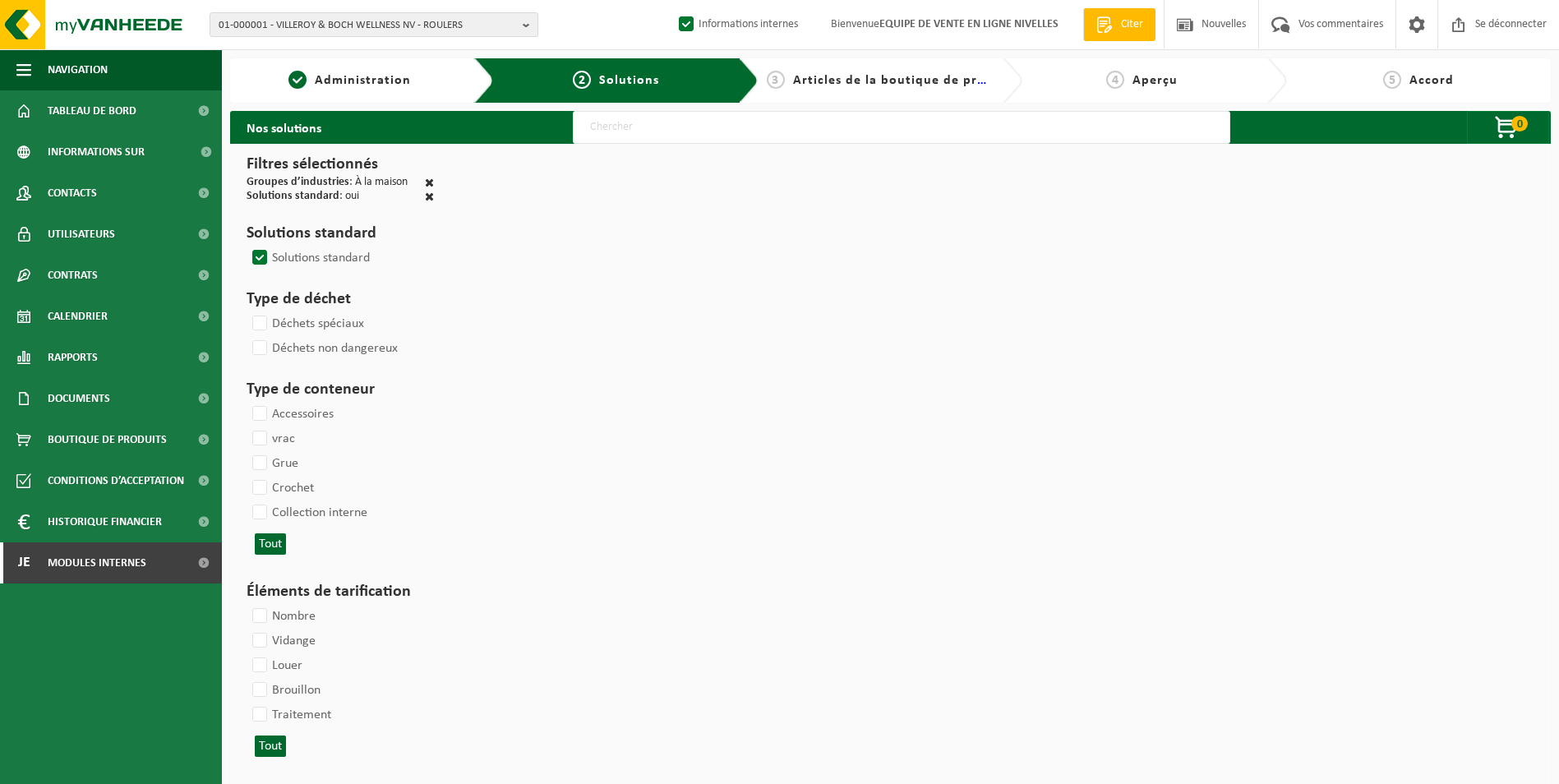
select select
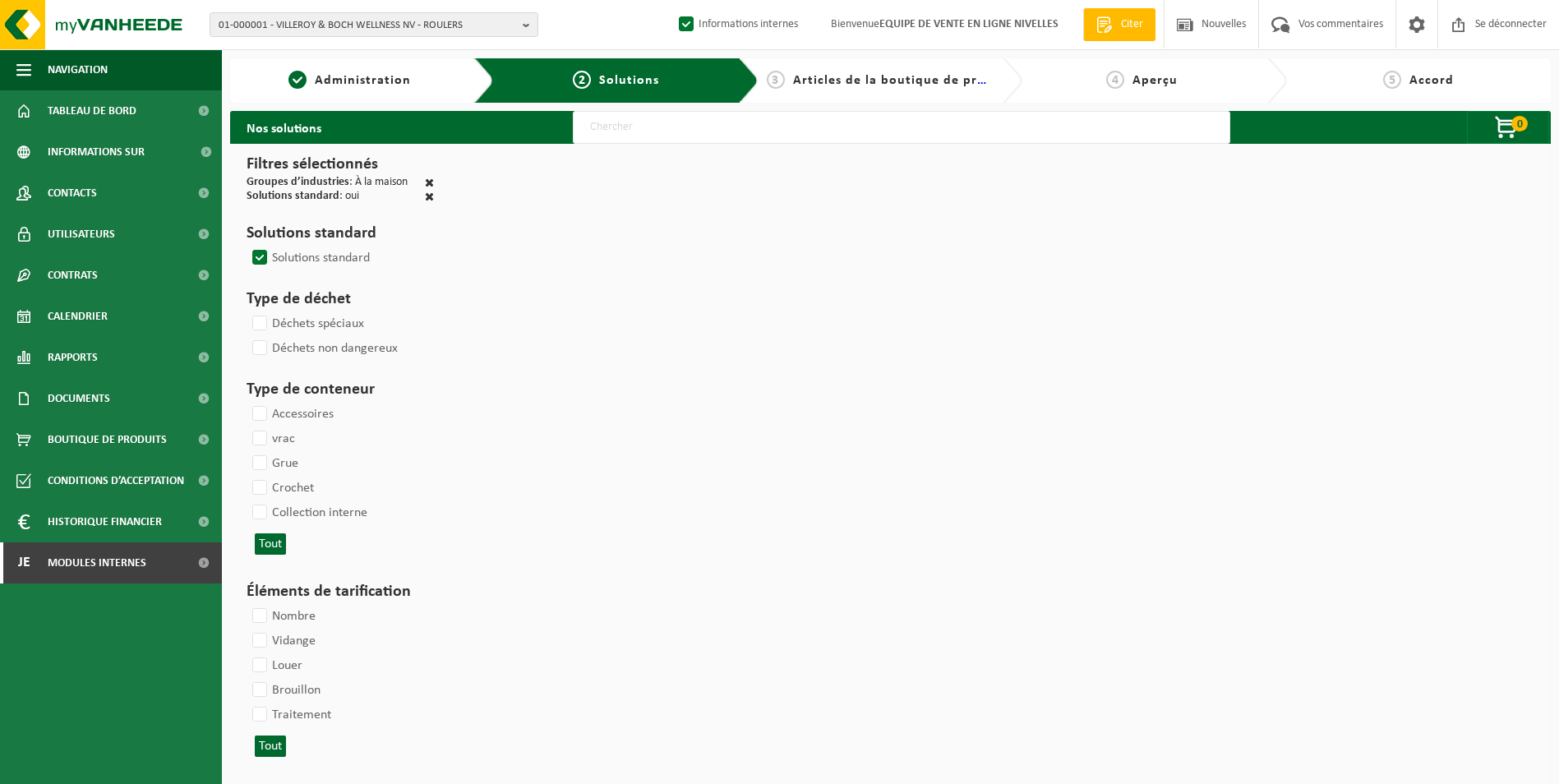
select select
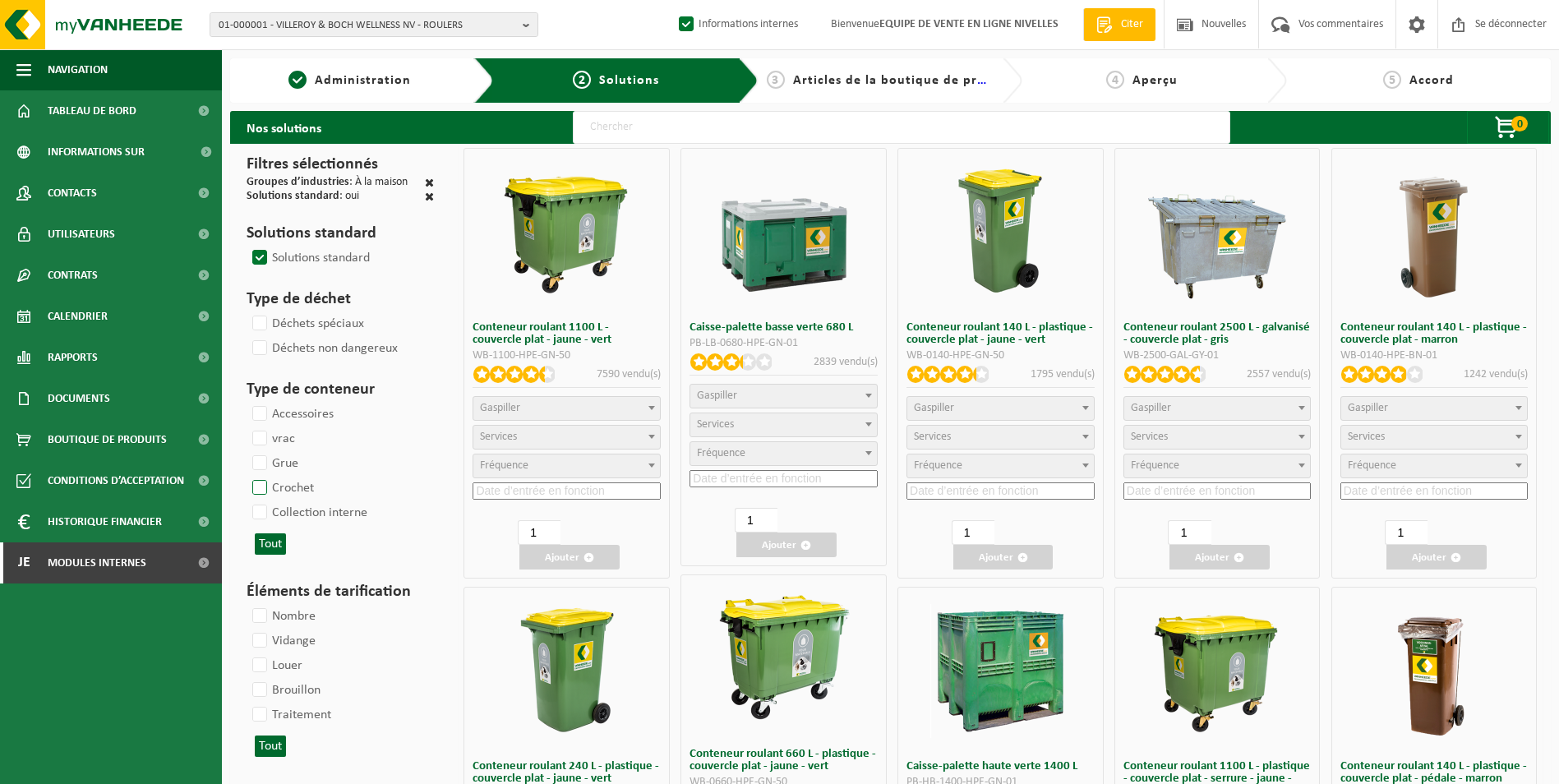
click at [272, 485] on label "Crochet" at bounding box center [281, 488] width 65 height 24
click at [247, 476] on input "Crochet" at bounding box center [246, 475] width 1 height 1
checkbox input "true"
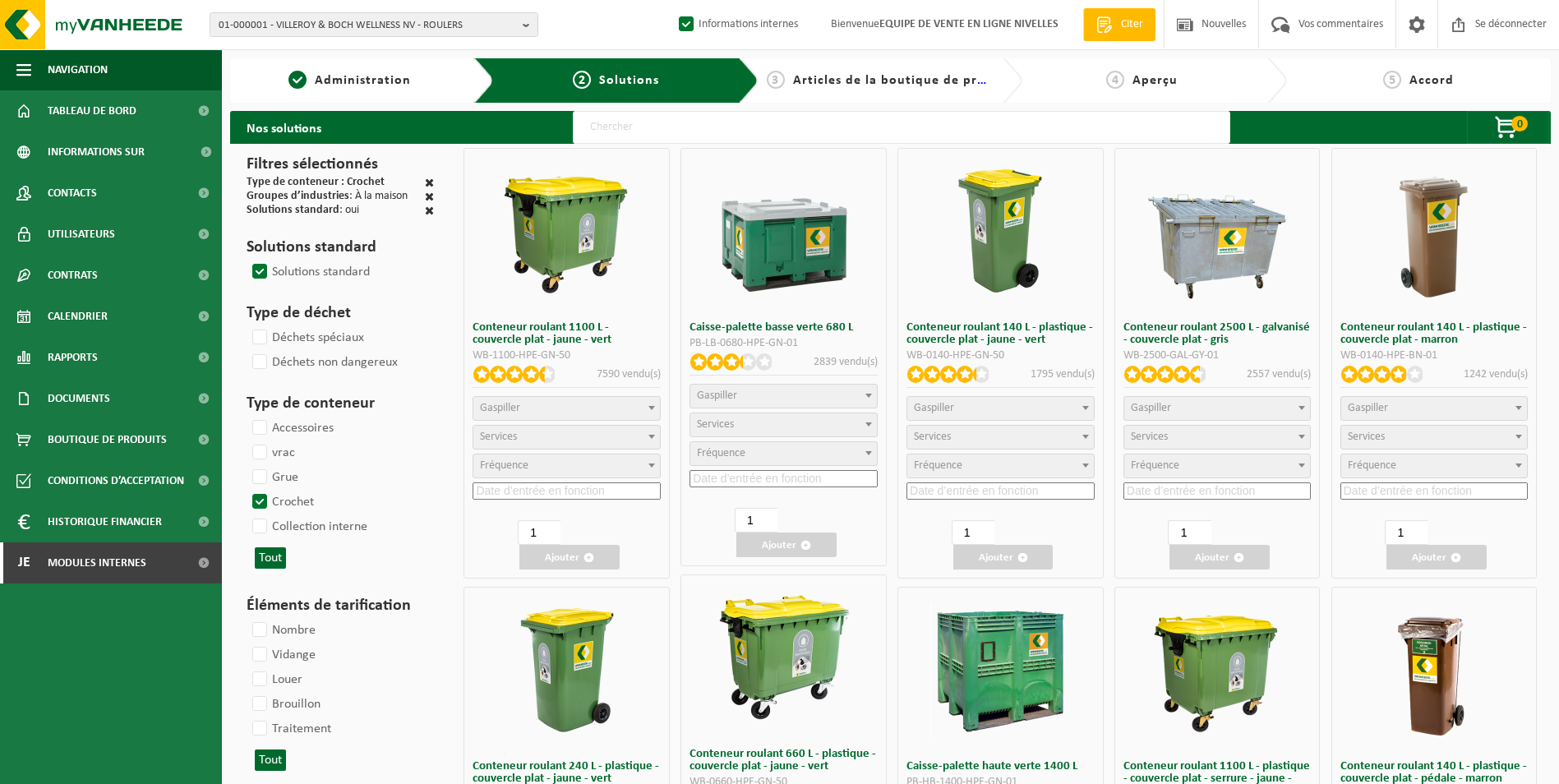
select select
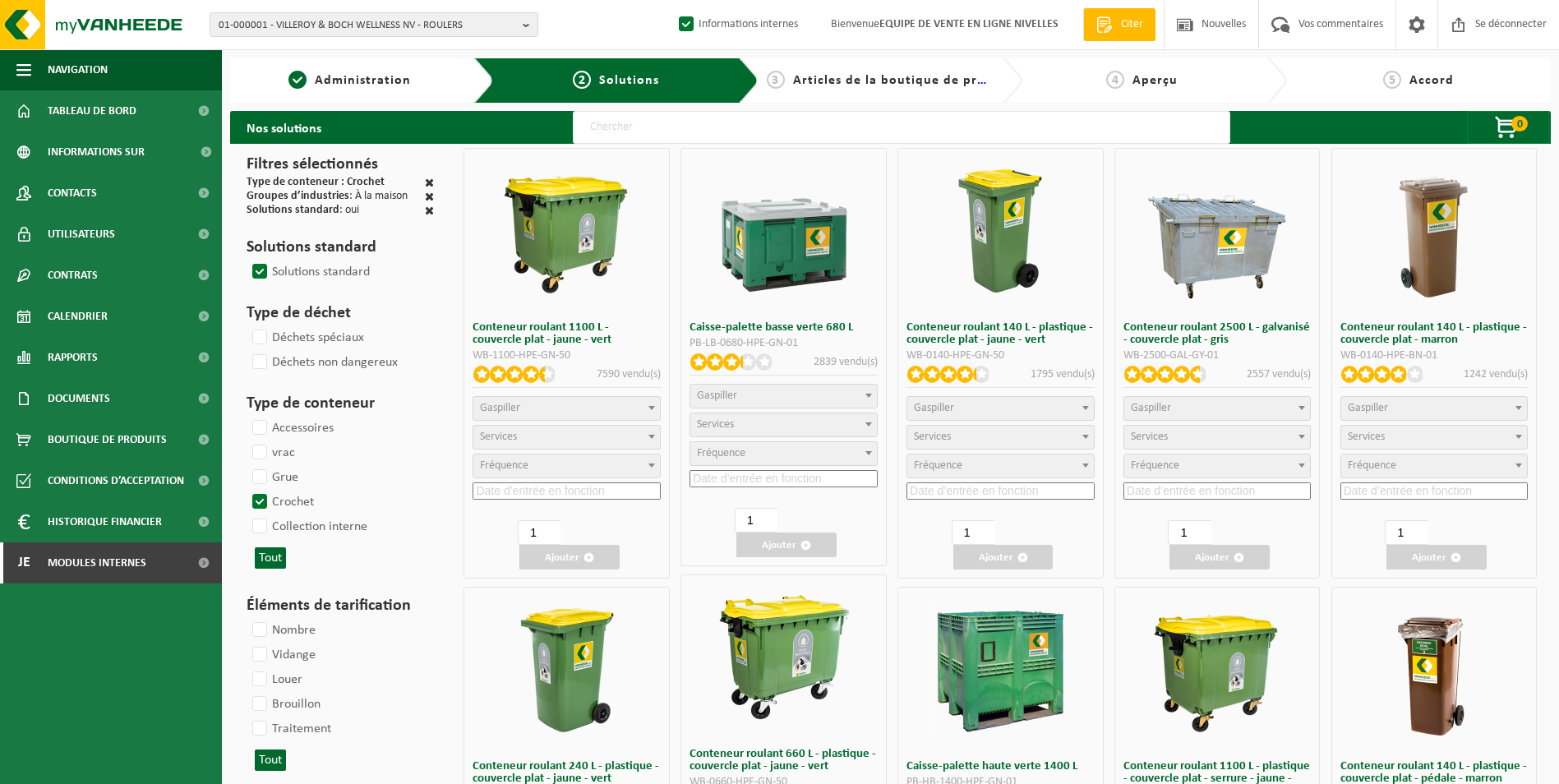
select select
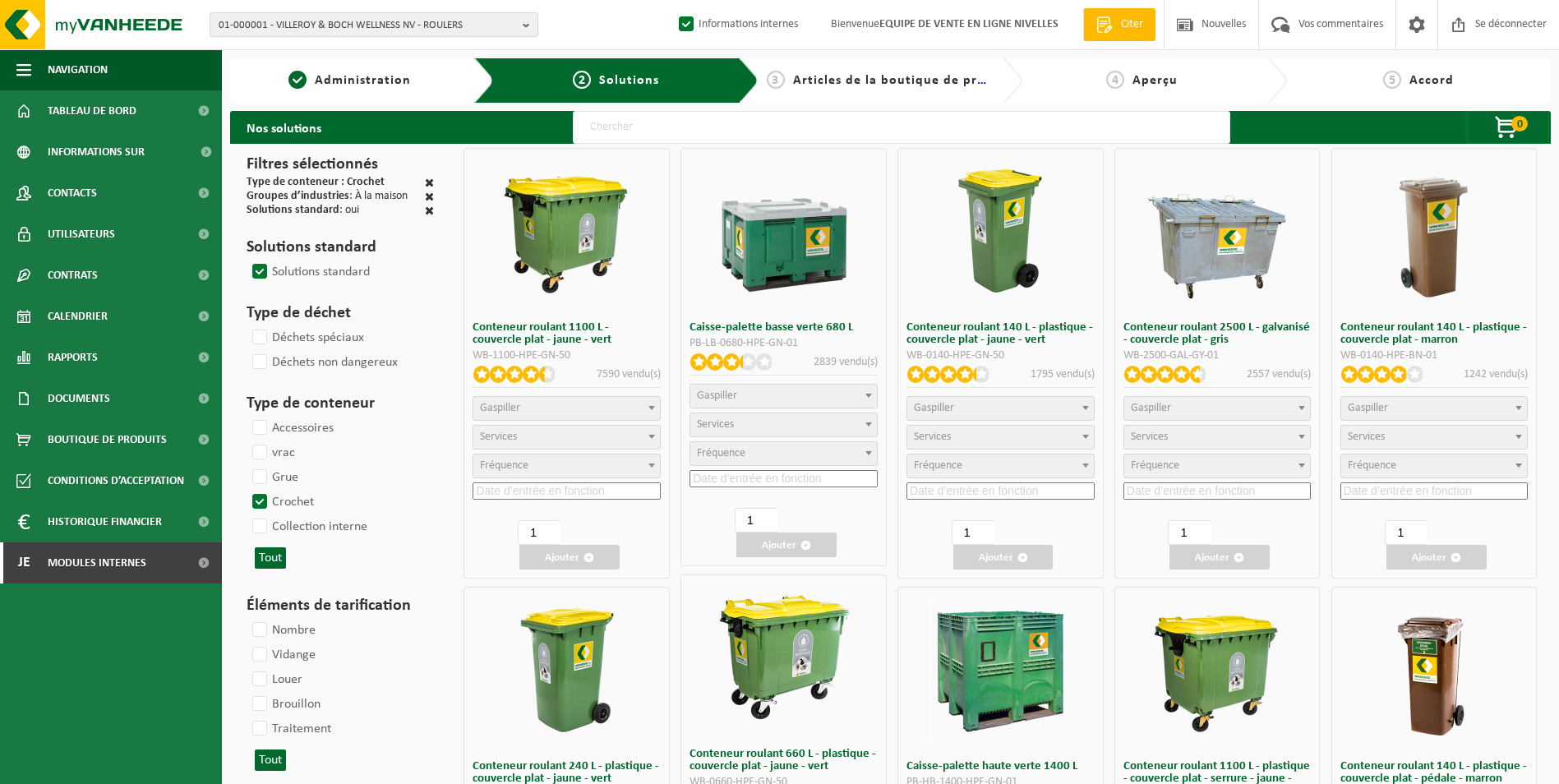
select select
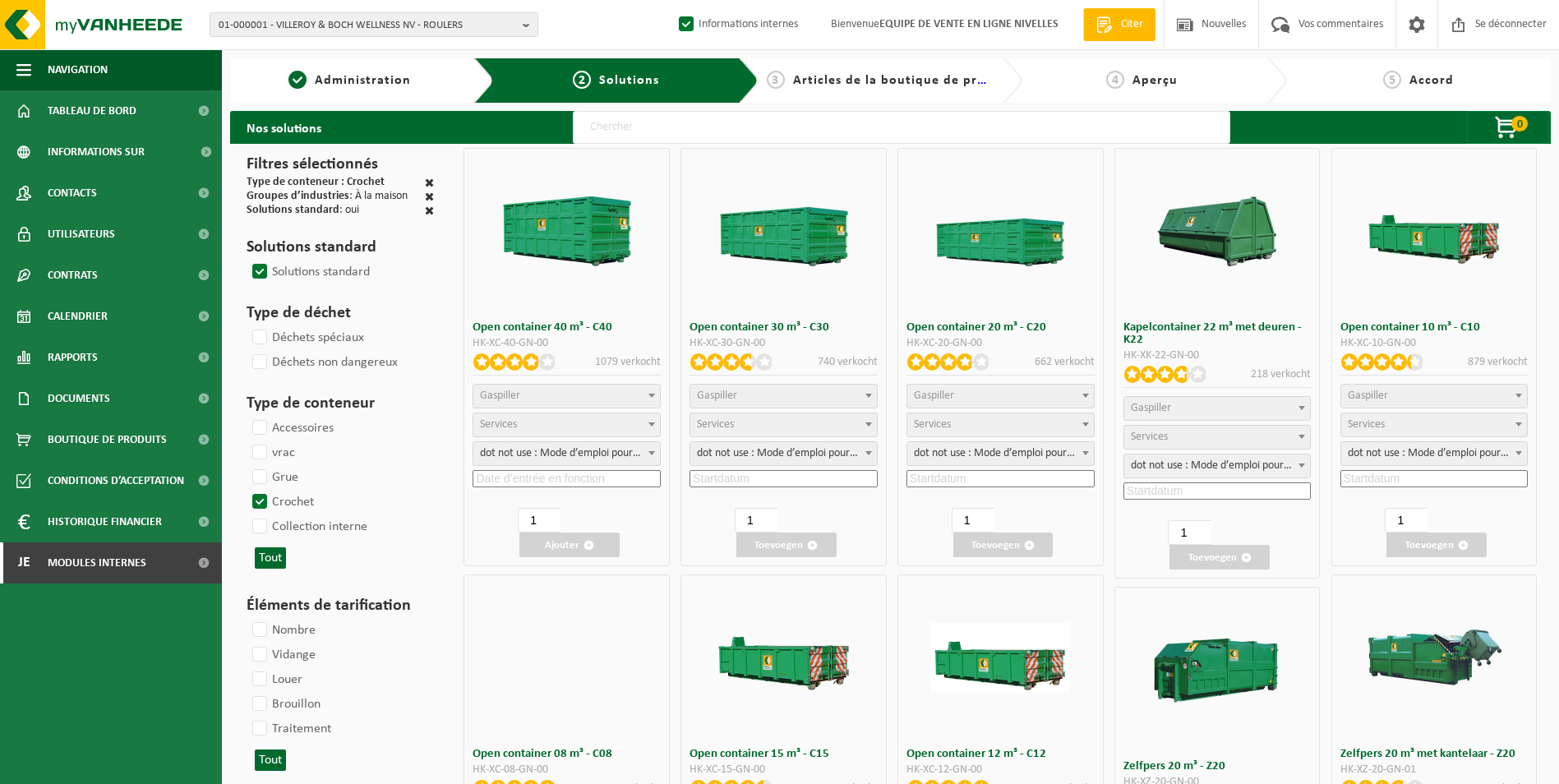
select select
select select "197"
select select "25"
select select
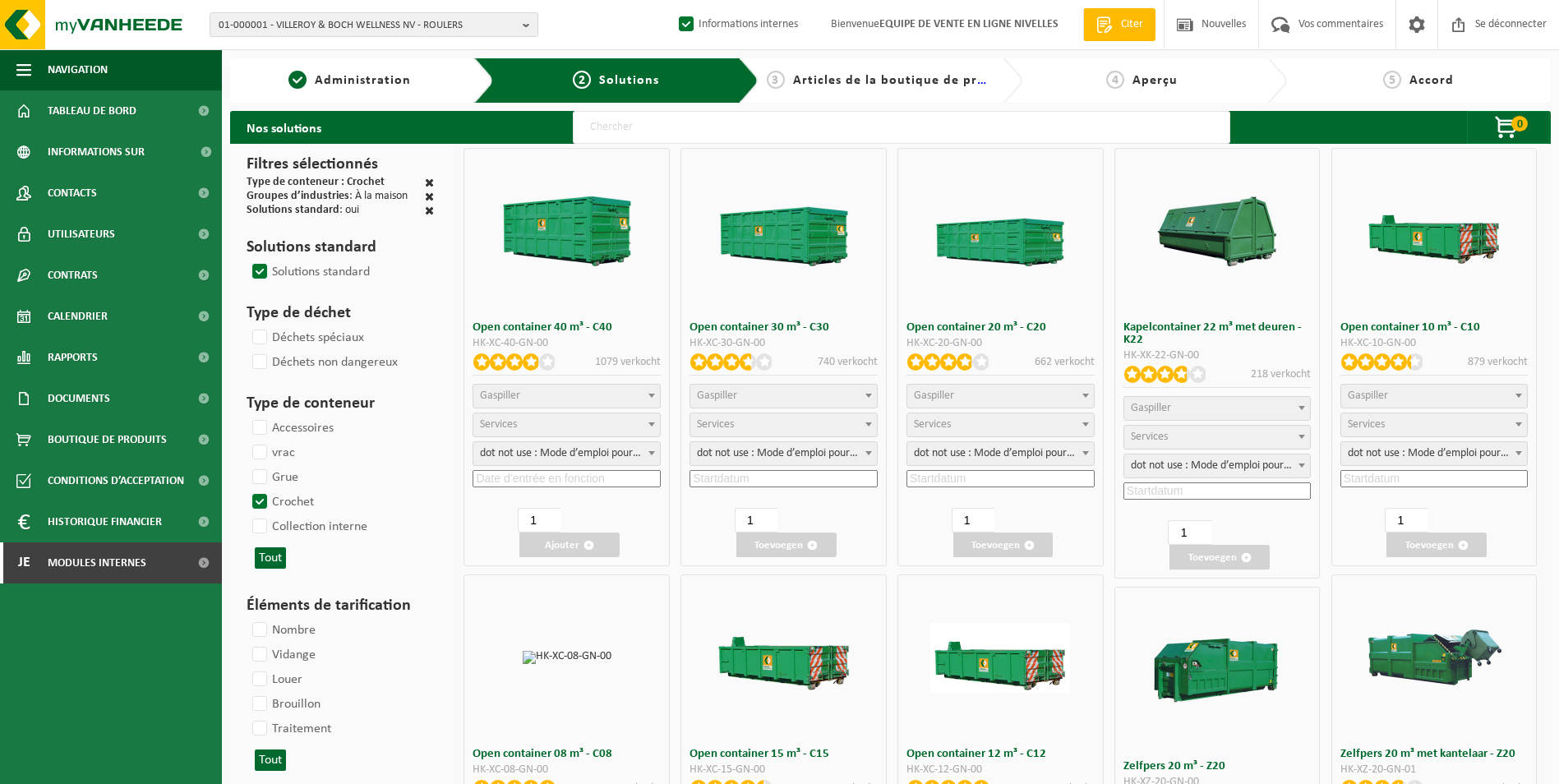
select select "197"
select select "25"
select select "8"
select select "25"
select select "7"
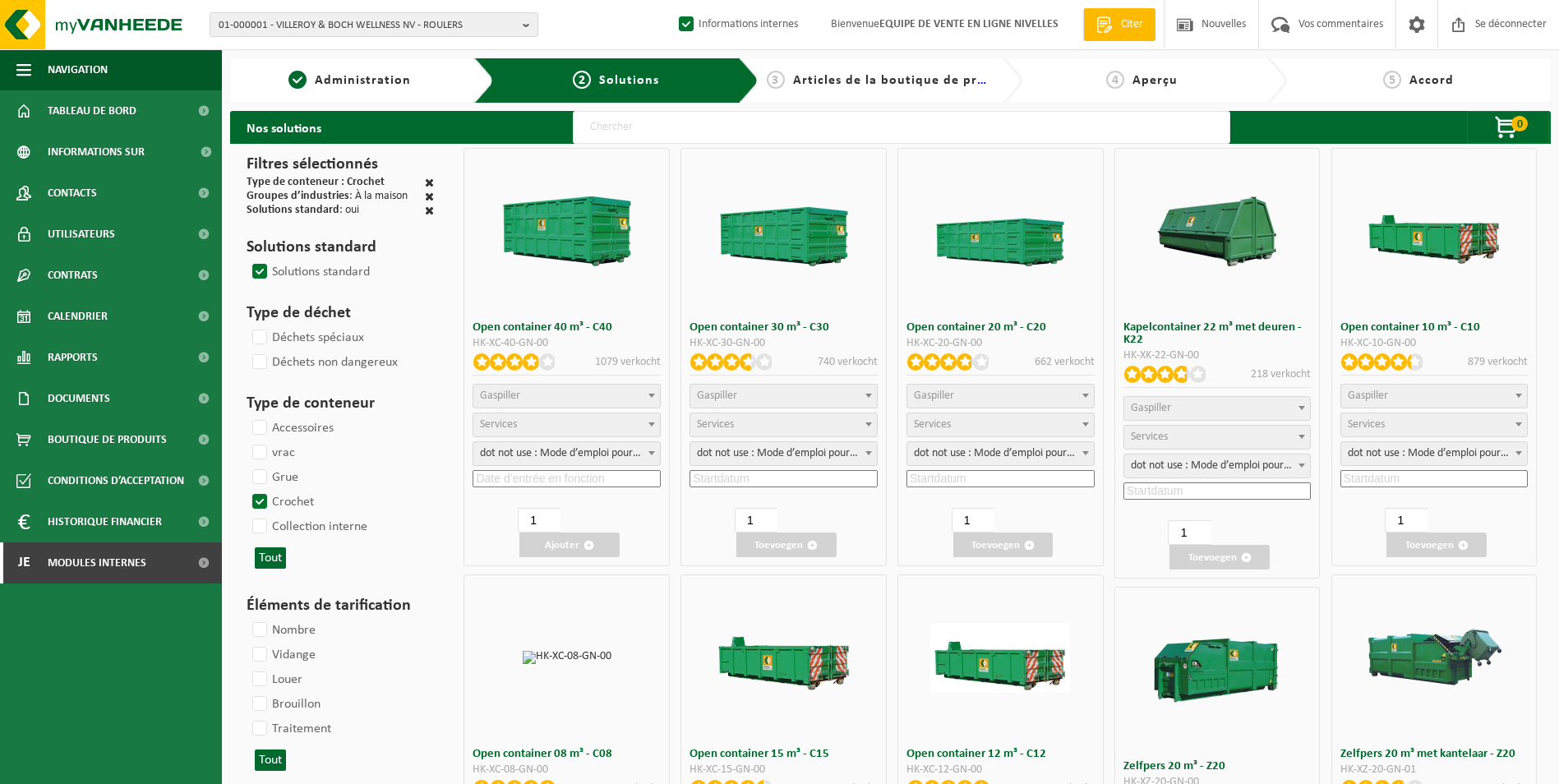
select select "25"
select select "7"
select select "25"
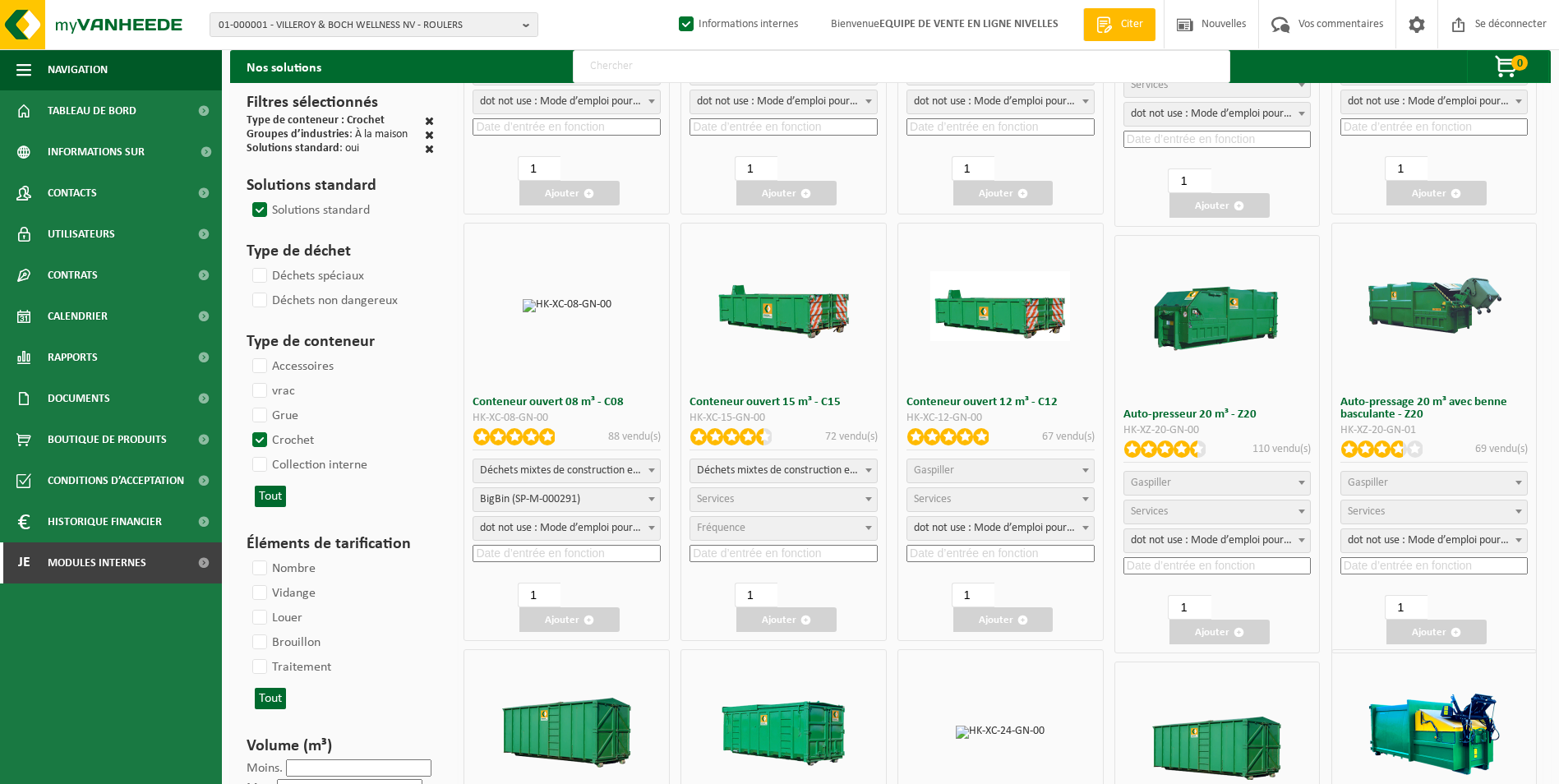
scroll to position [411, 0]
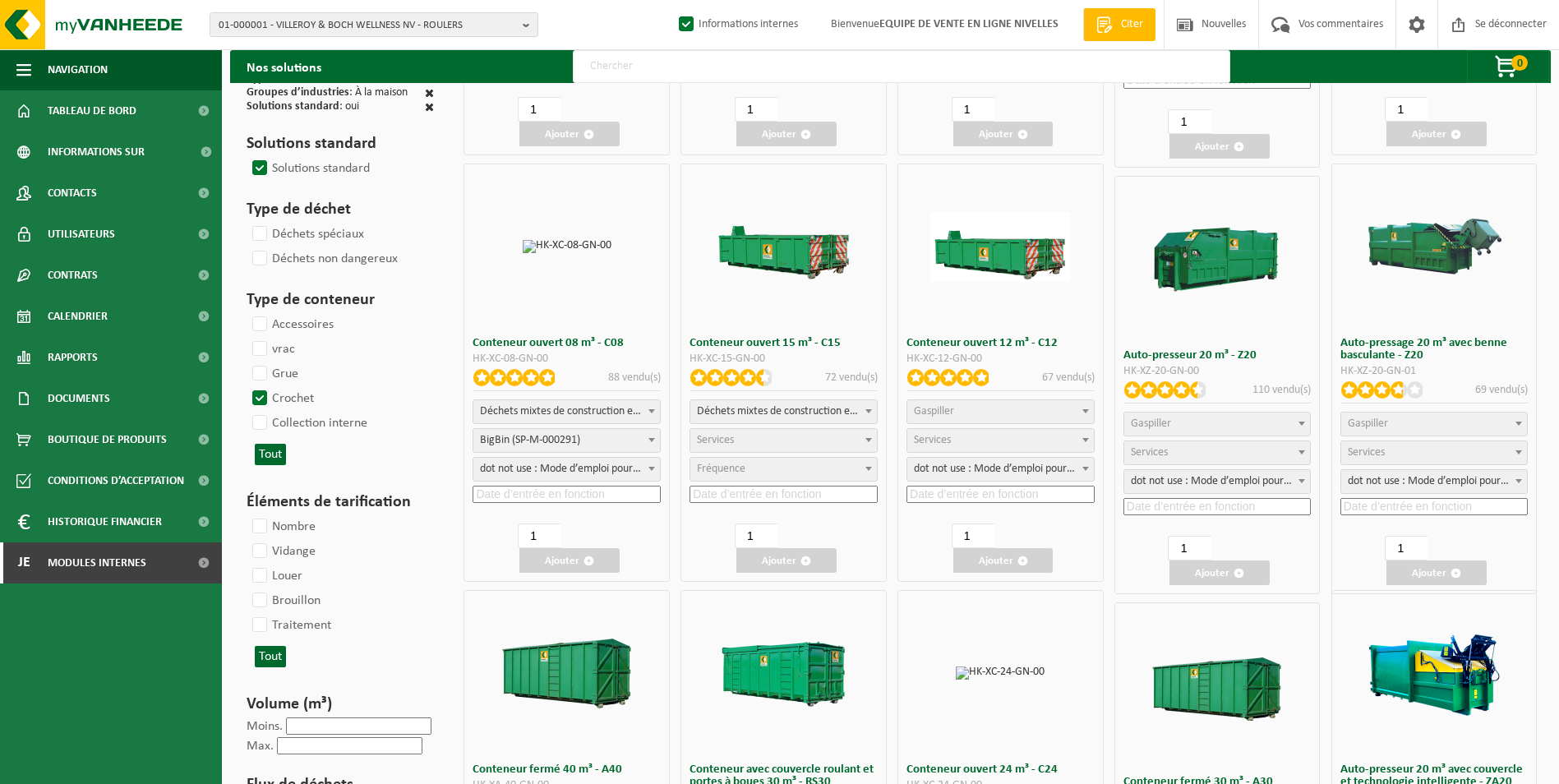
click at [586, 417] on span "Déchets mixtes de construction et de démolition (inertes et non inertes)" at bounding box center [566, 412] width 186 height 23
select select
select select "197"
select select "25"
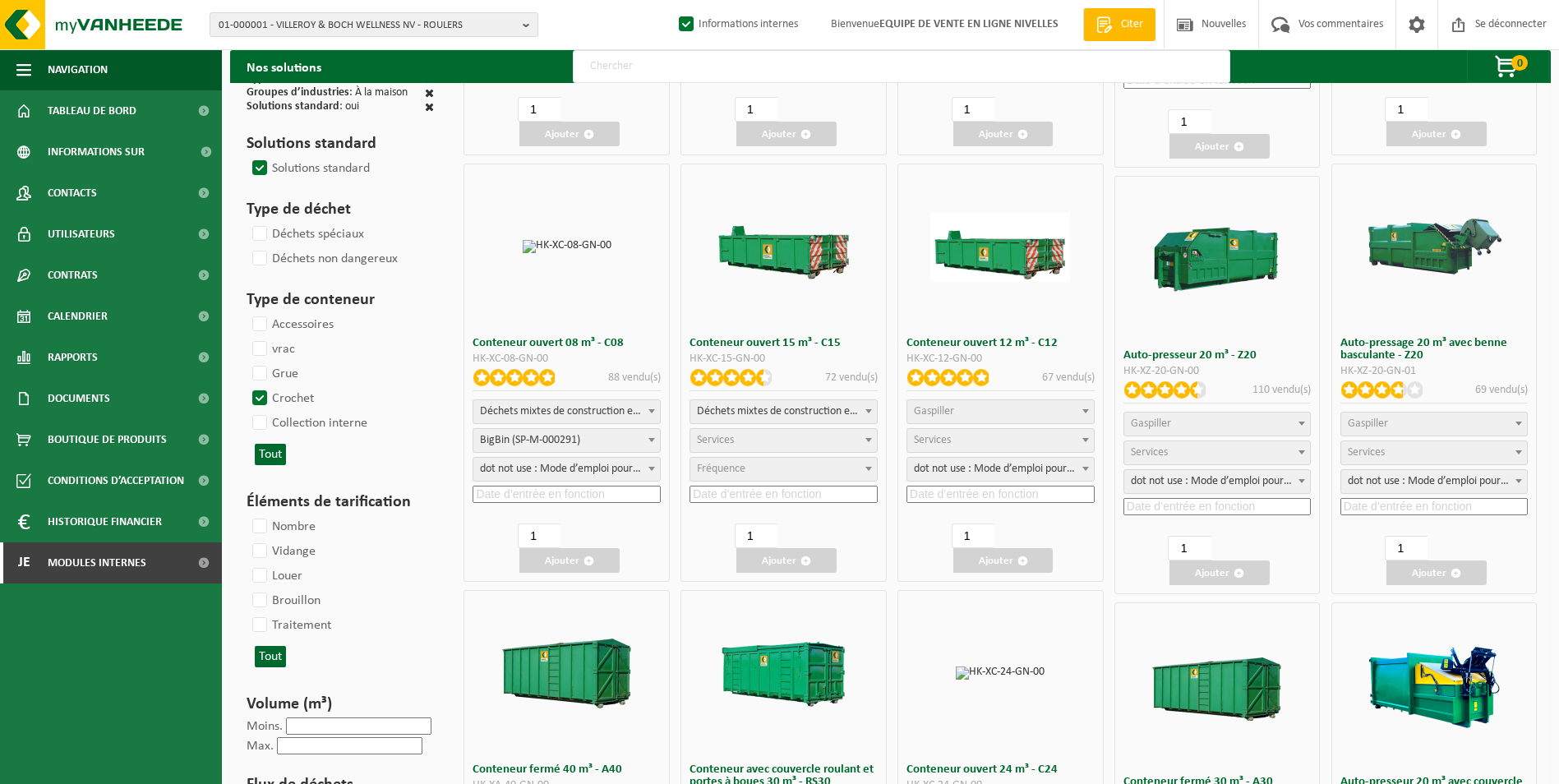
click at [527, 493] on input at bounding box center [566, 494] width 188 height 18
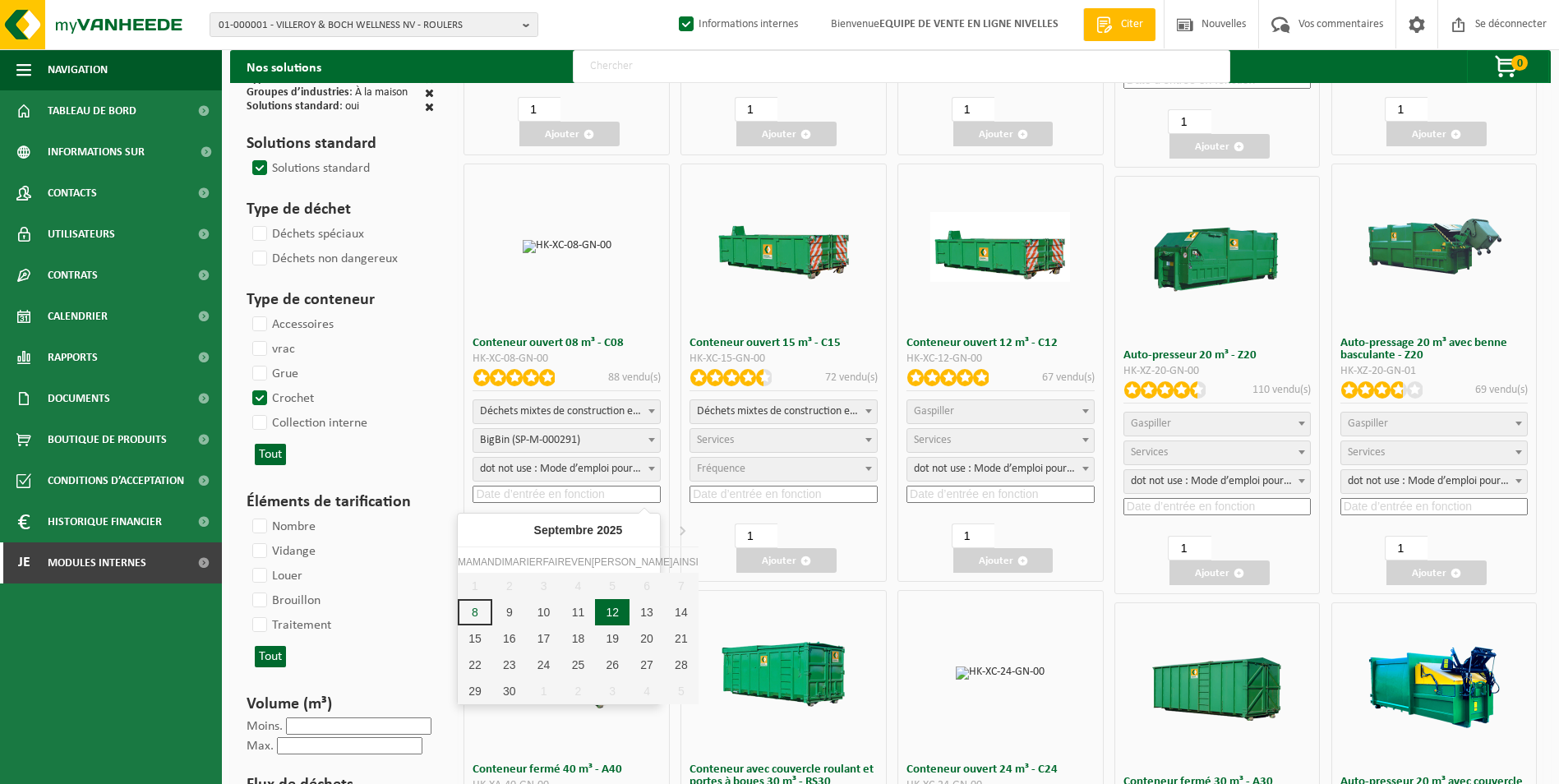
click at [595, 614] on div "12" at bounding box center [612, 612] width 34 height 26
type input "2025-09-12"
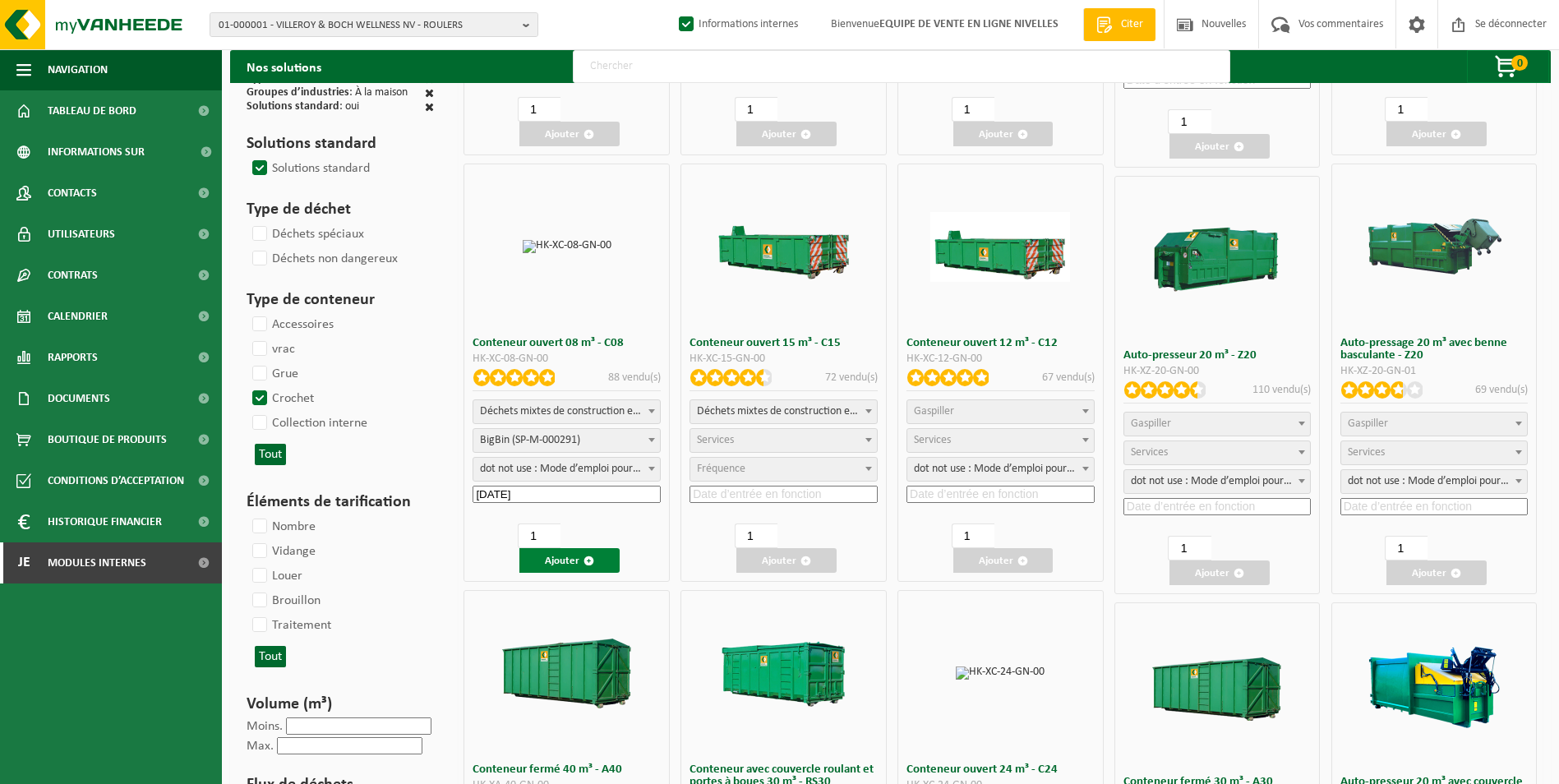
click at [563, 561] on font "Ajouter" at bounding box center [562, 561] width 34 height 10
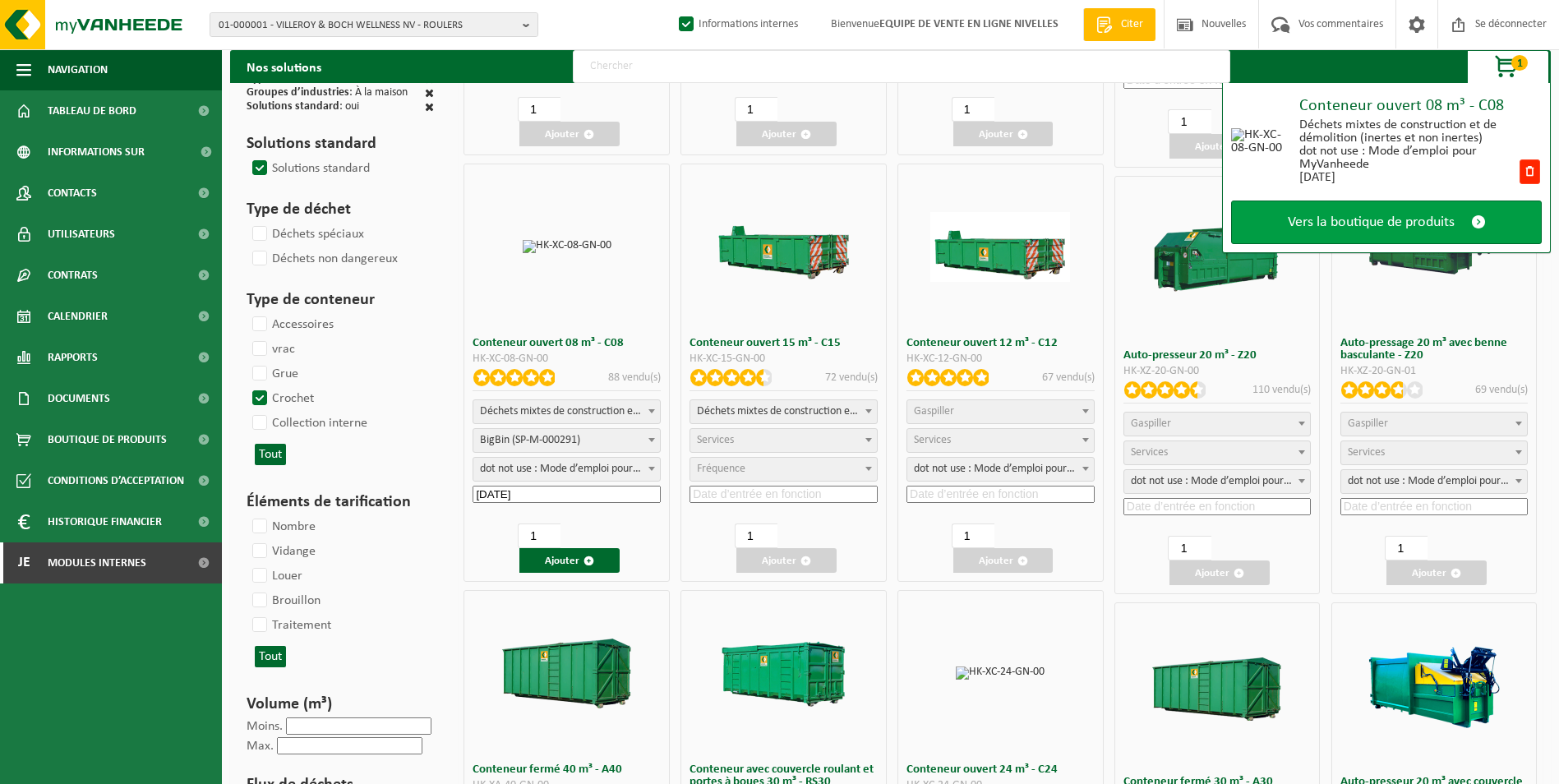
click at [1369, 219] on span "Vers la boutique de produits" at bounding box center [1371, 222] width 167 height 18
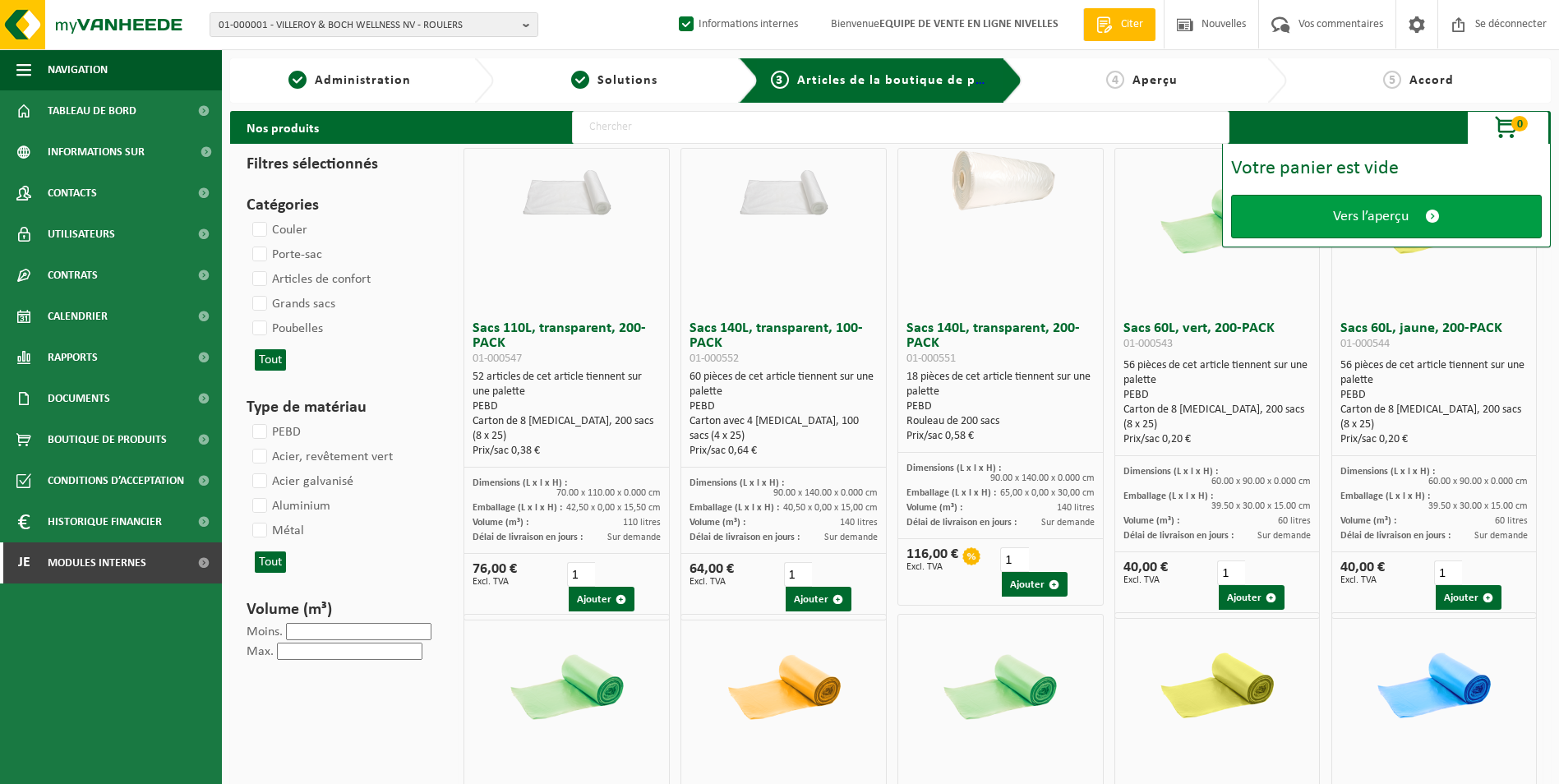
click at [1369, 218] on span "Vers l’aperçu" at bounding box center [1370, 216] width 75 height 18
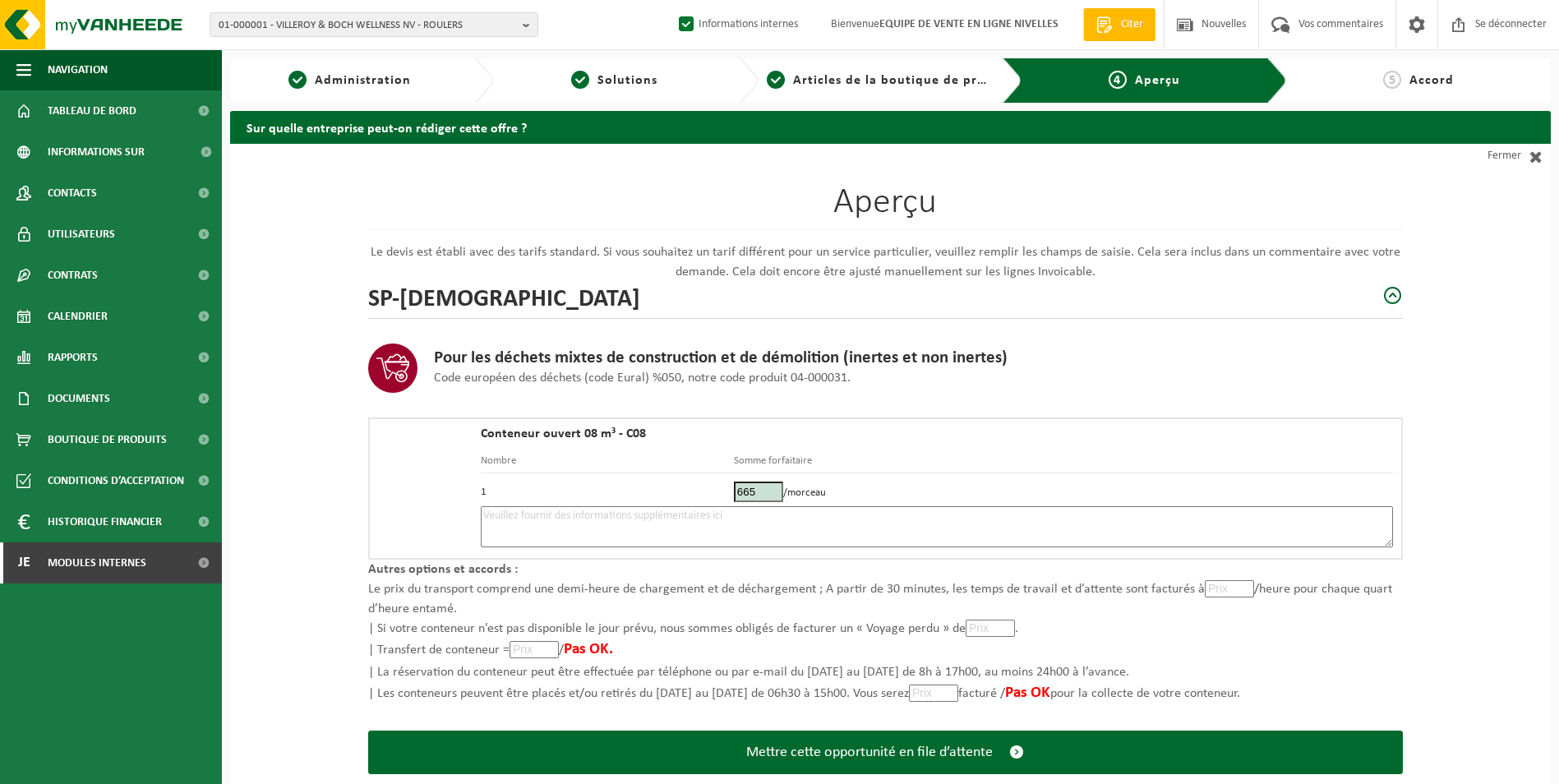
click at [507, 520] on textarea at bounding box center [936, 527] width 912 height 41
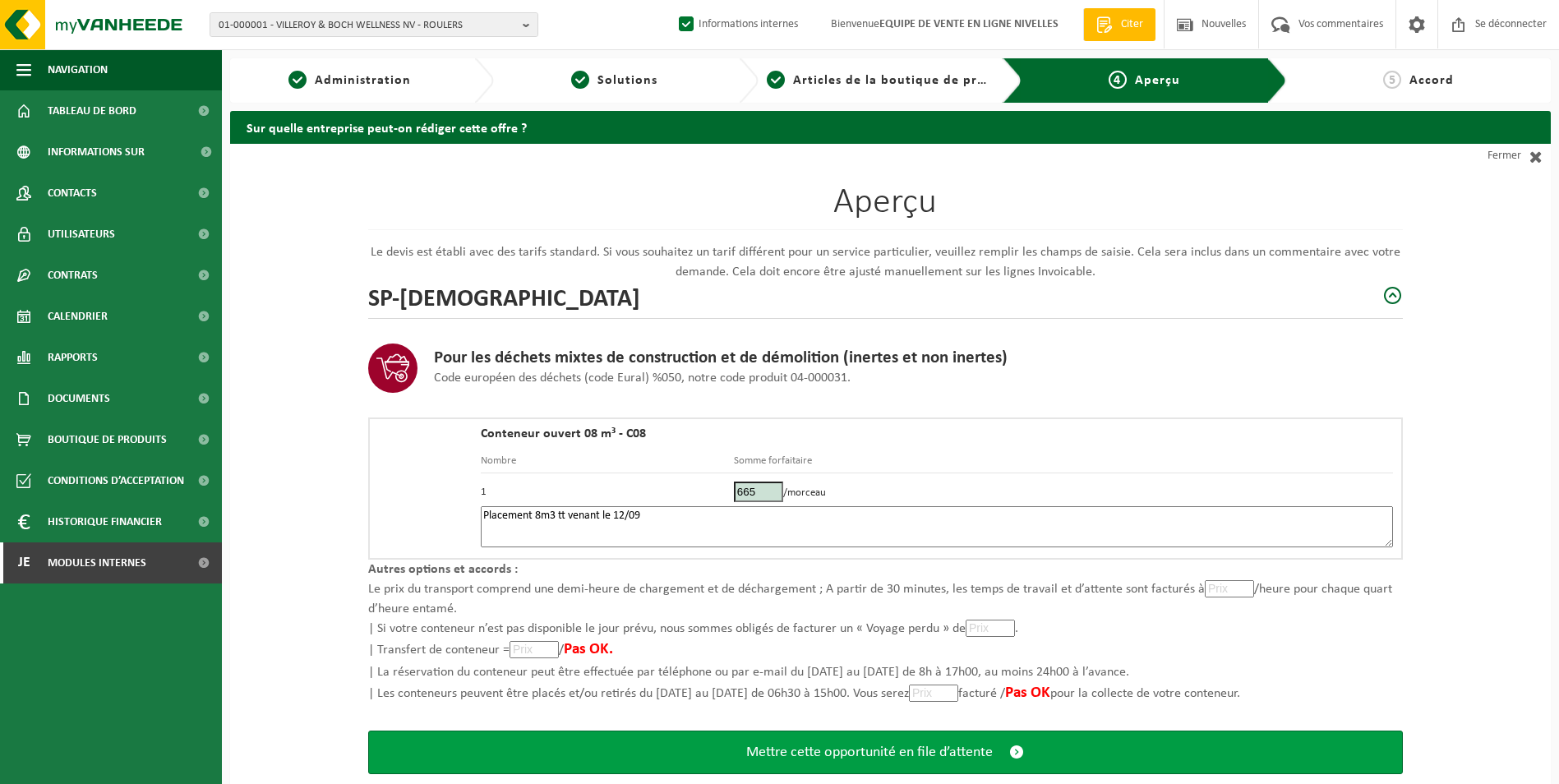
type textarea "Placement 8m3 tt venant le 12/09"
click at [761, 750] on span "Mettre cette opportunité en file d’attente" at bounding box center [869, 752] width 247 height 18
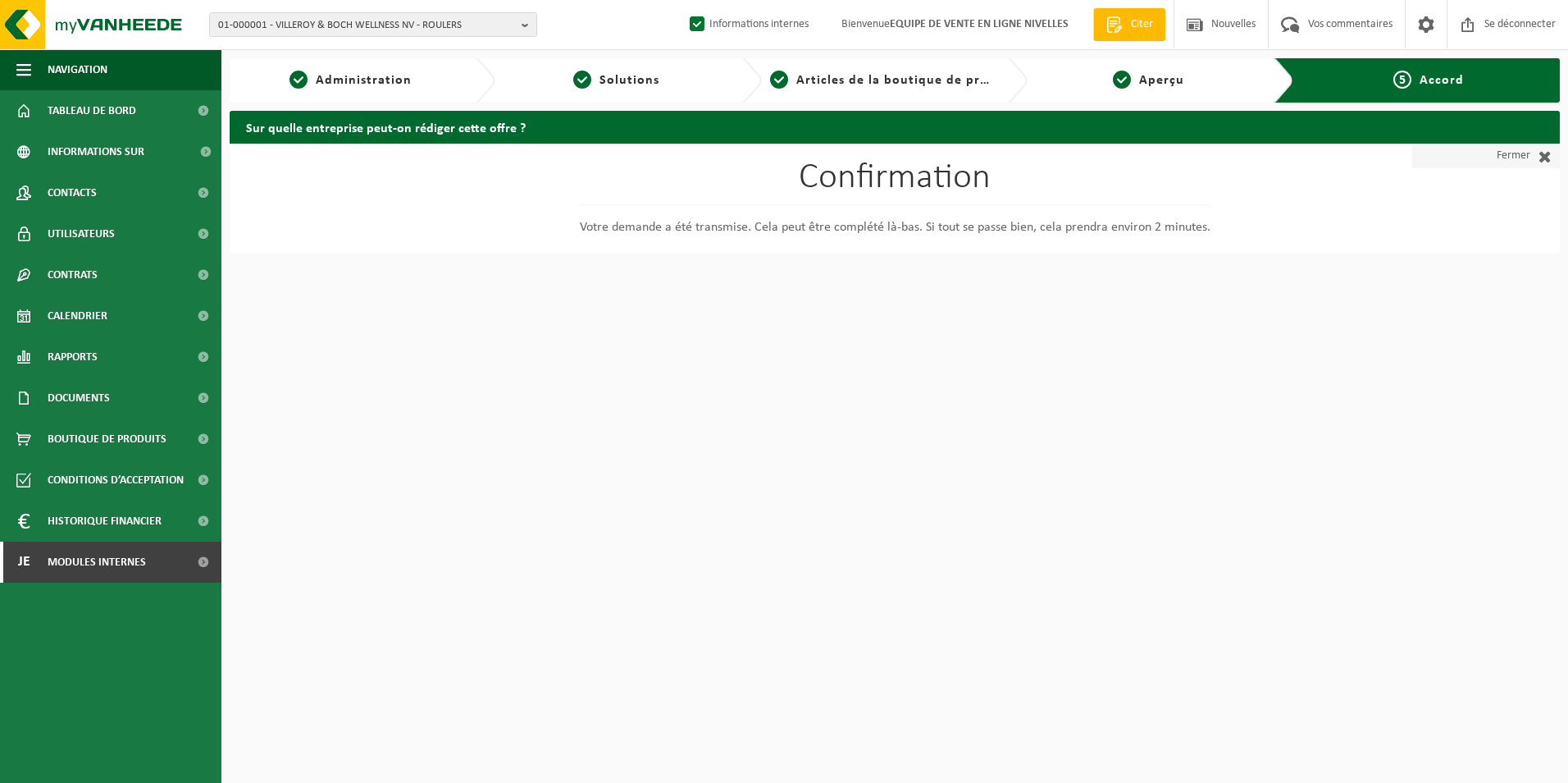
click at [1510, 154] on font "Fermer" at bounding box center [1513, 155] width 33 height 24
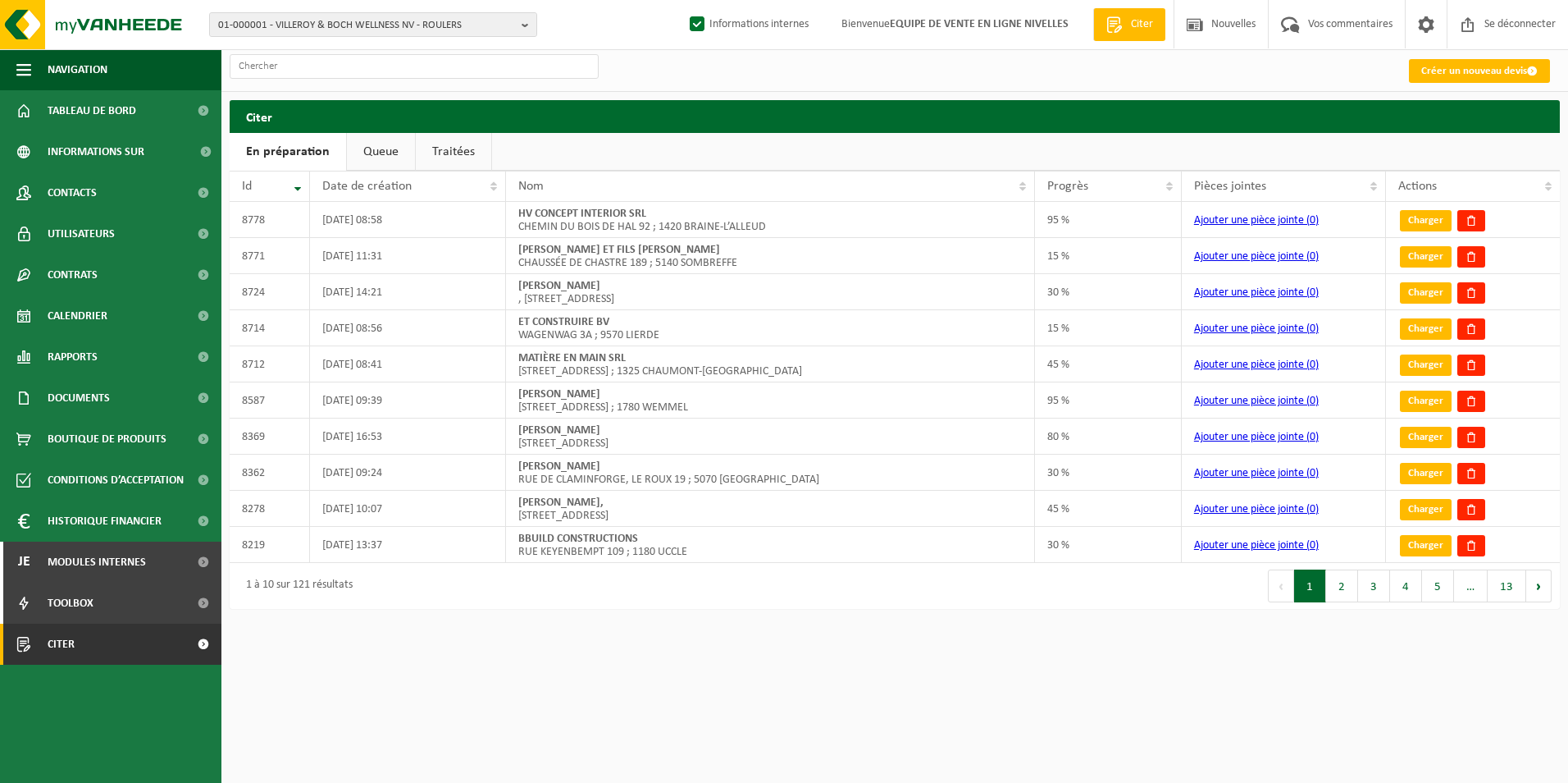
click at [373, 147] on link "Queue" at bounding box center [380, 152] width 68 height 38
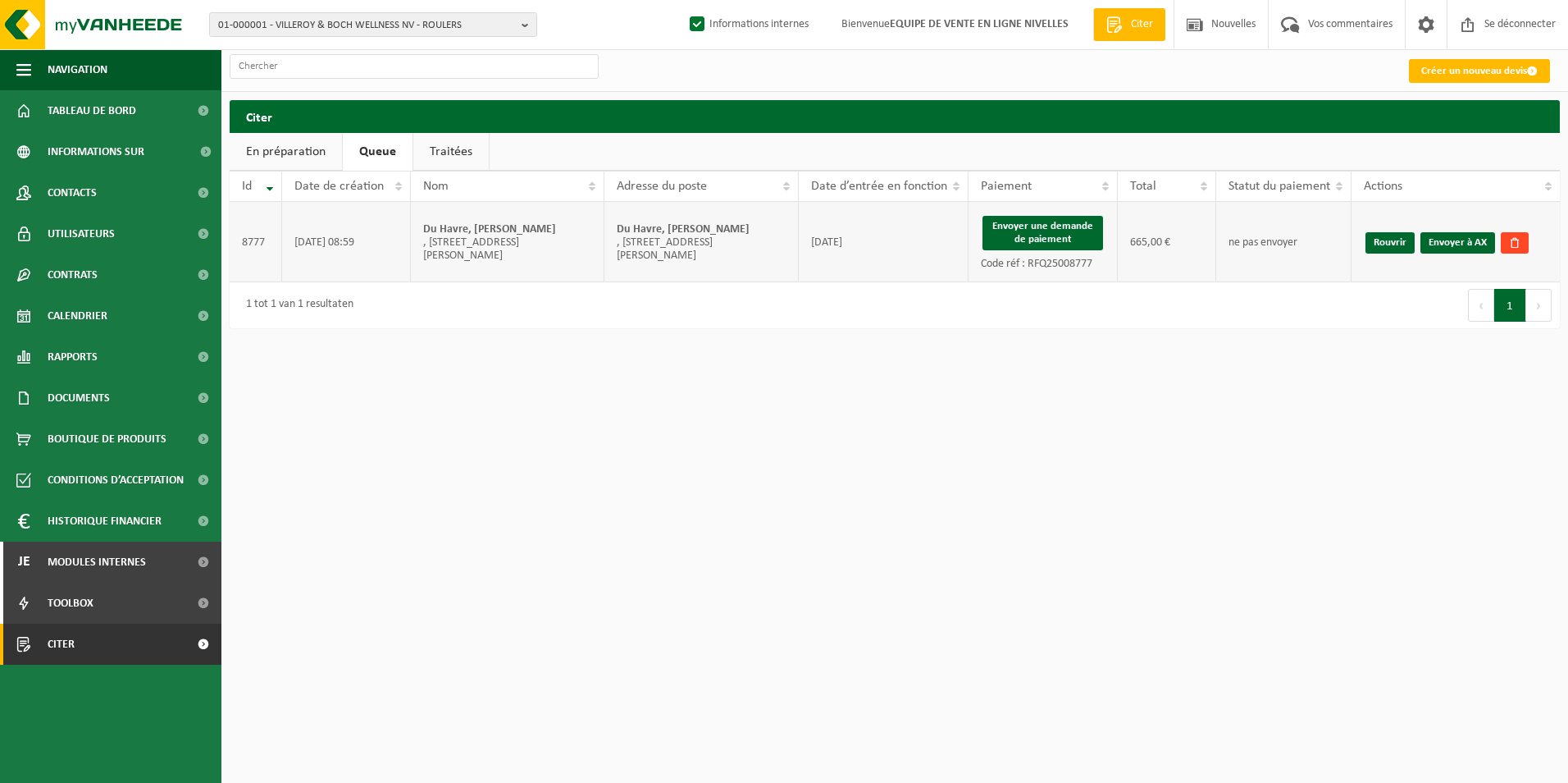
click at [1510, 241] on span at bounding box center [1515, 243] width 11 height 11
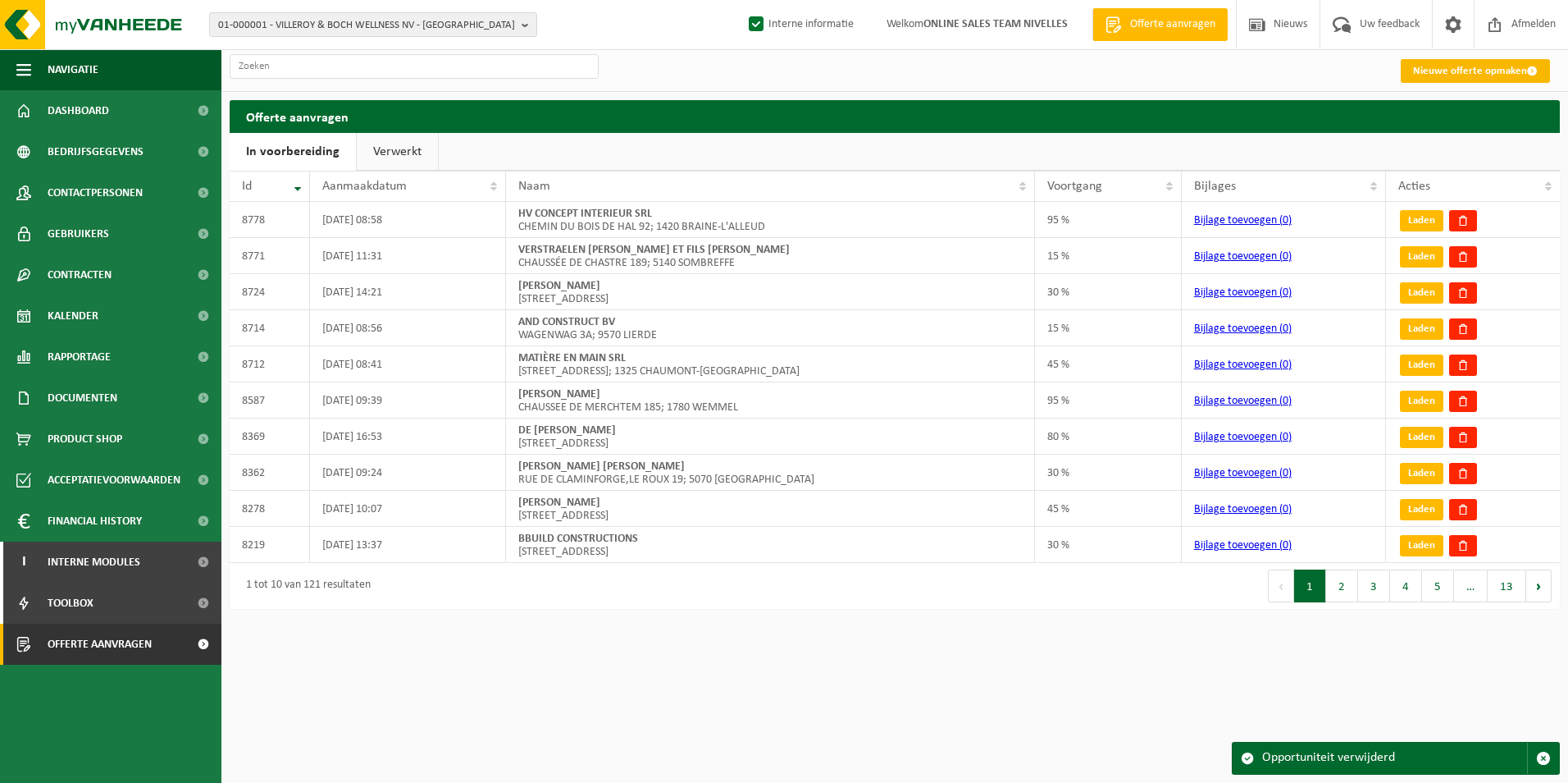
click at [1432, 73] on link "Nieuwe offerte opmaken" at bounding box center [1475, 72] width 150 height 24
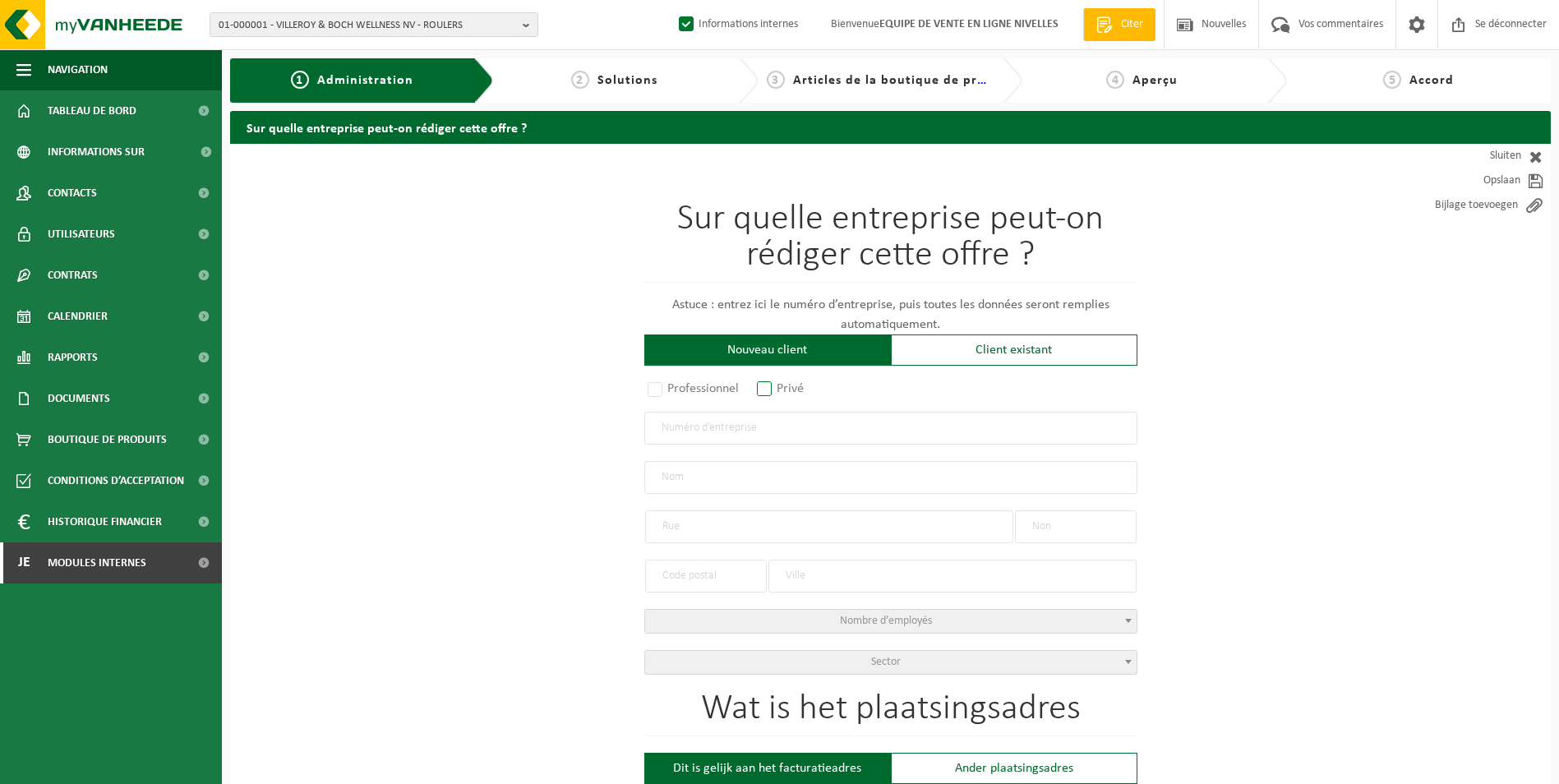
click at [775, 383] on label "Privé" at bounding box center [780, 388] width 55 height 23
click at [780, 385] on input "Privé" at bounding box center [785, 389] width 10 height 10
radio input "true"
select select "P"
select select "1707"
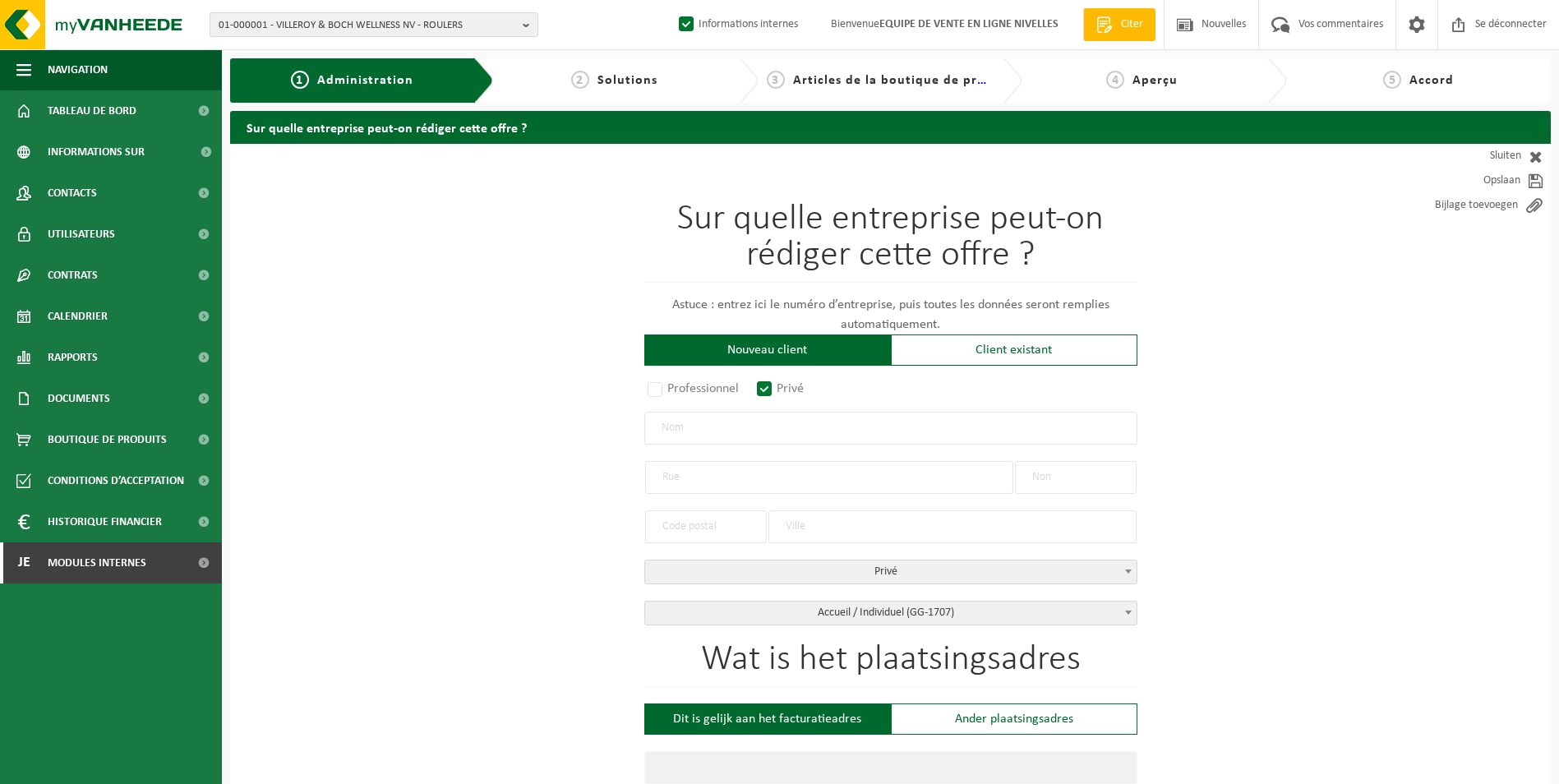
click at [740, 431] on input "text" at bounding box center [890, 427] width 493 height 33
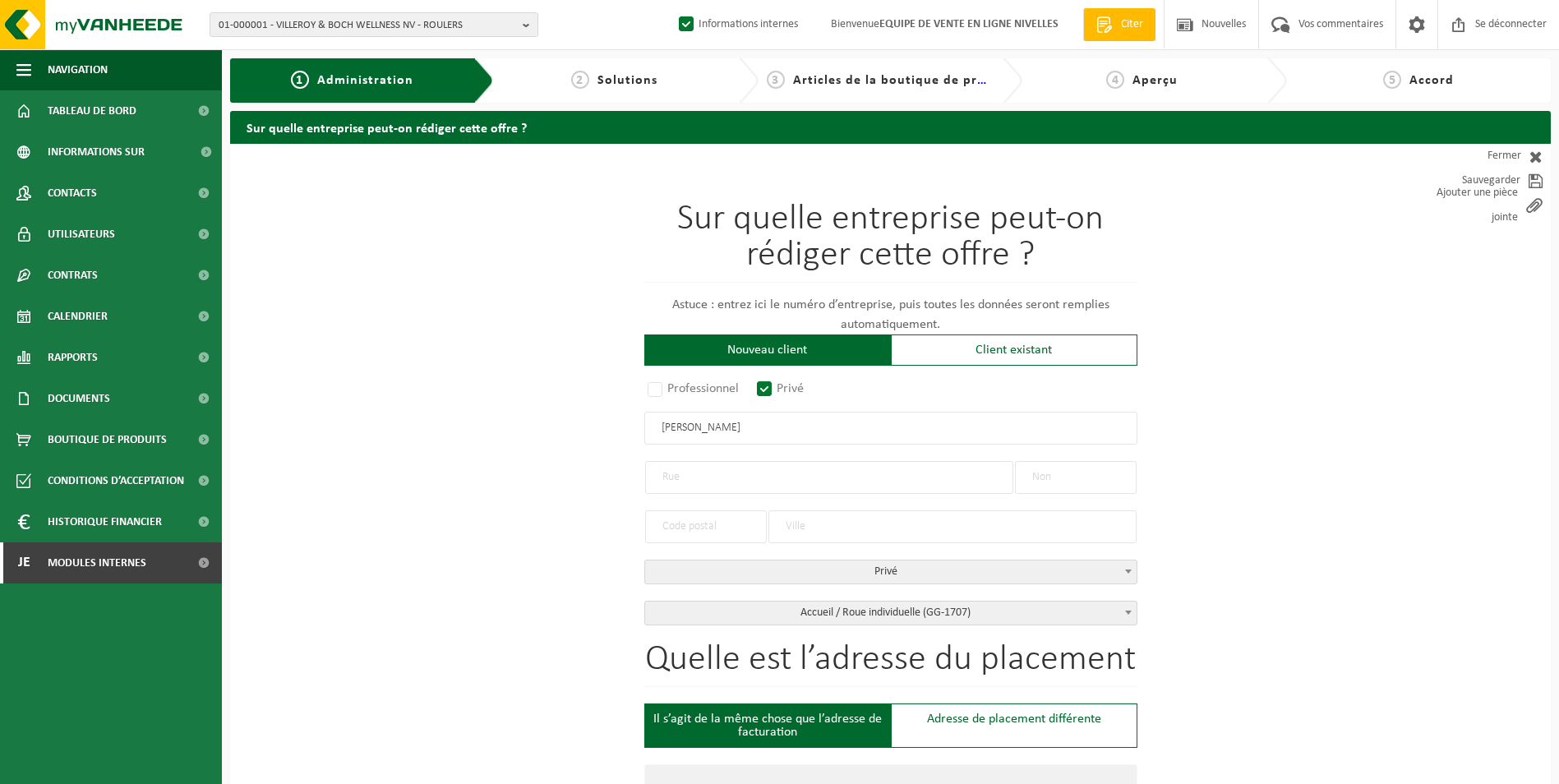
type input "Van Havre Thomas"
click at [674, 472] on input "text" at bounding box center [829, 477] width 368 height 33
type input "Rue Josph Moinil"
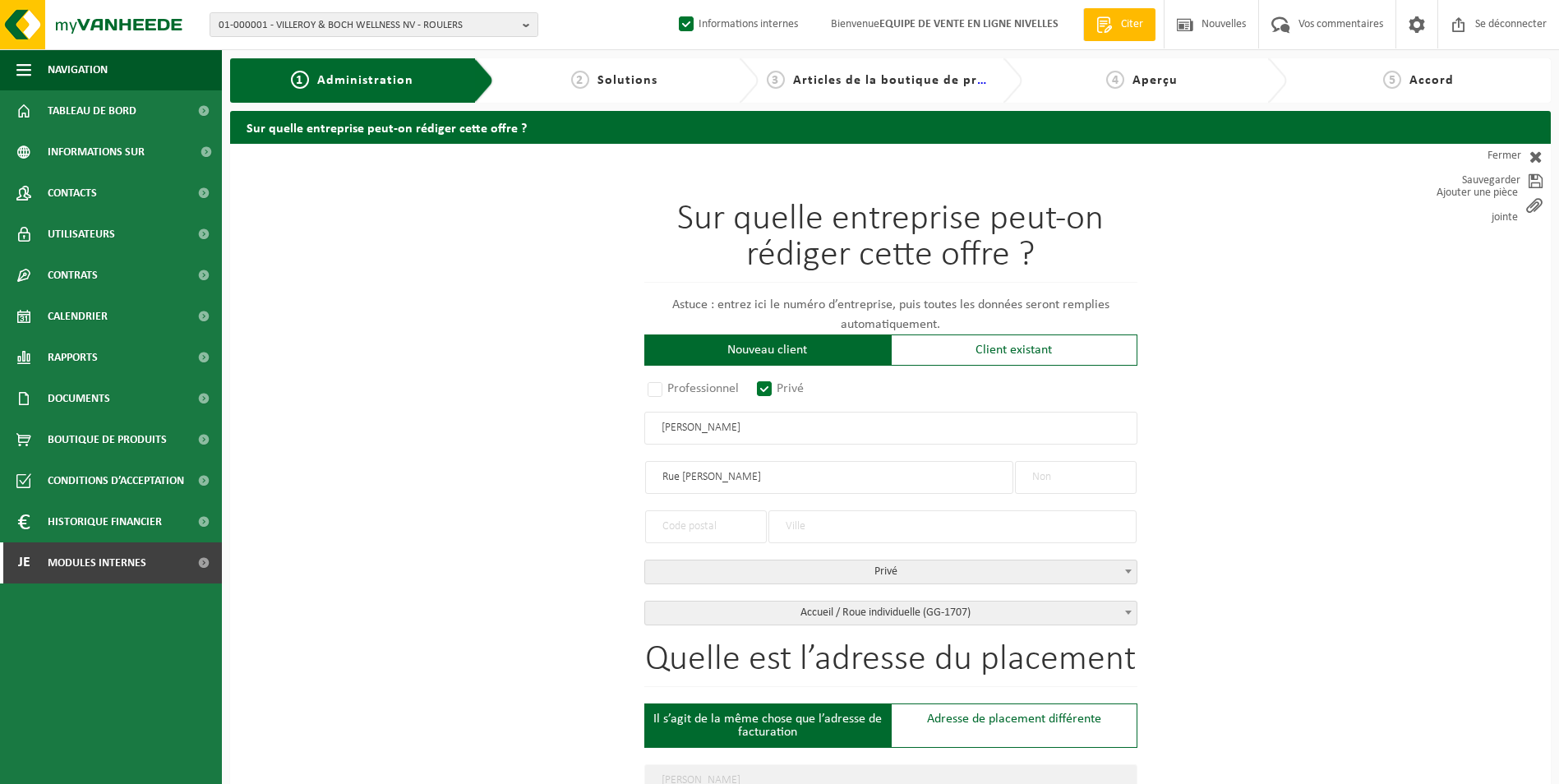
click at [1094, 491] on input "text" at bounding box center [1076, 477] width 122 height 33
type input "26"
click at [703, 520] on input "text" at bounding box center [706, 526] width 122 height 33
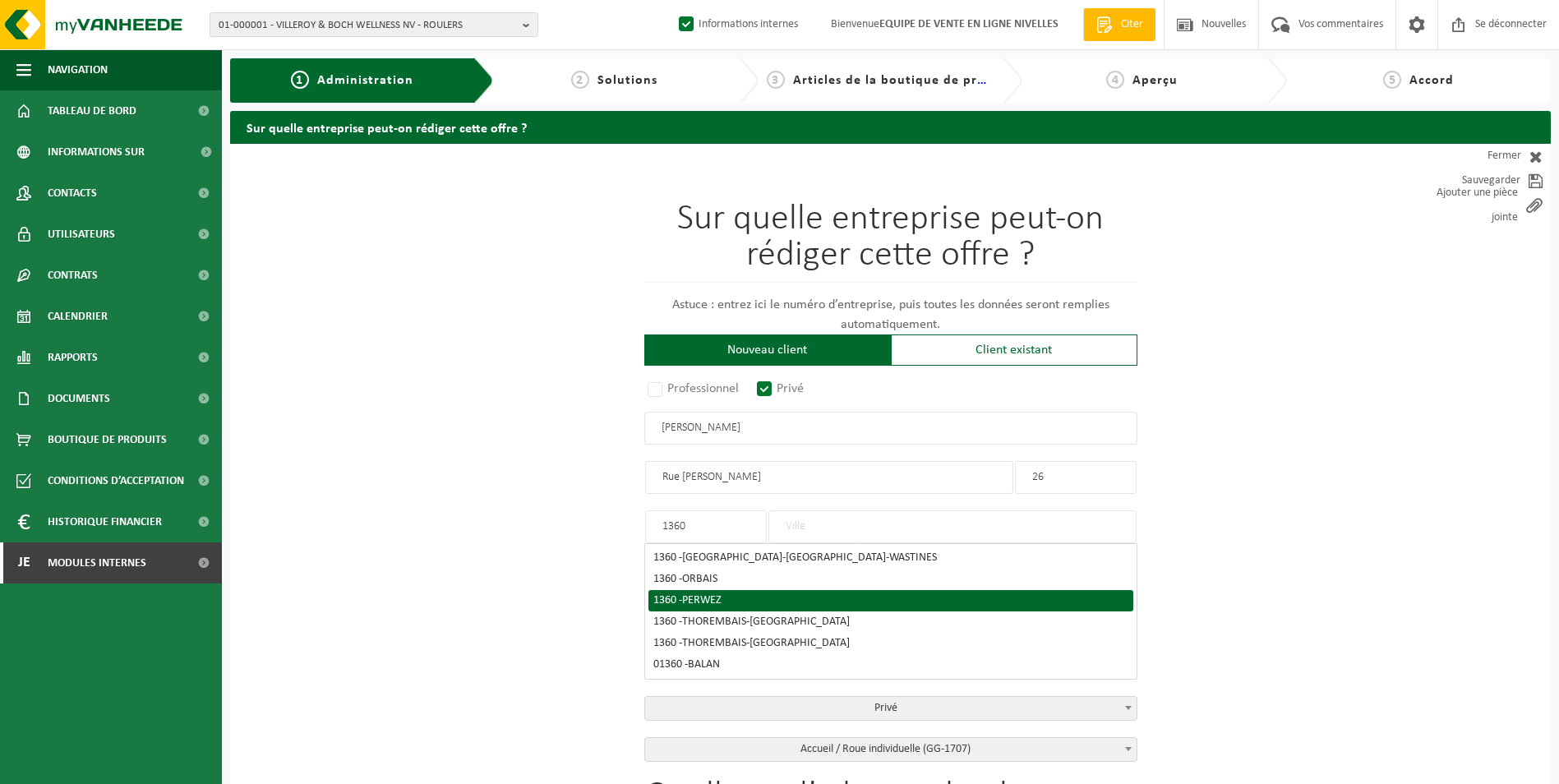
type input "1360"
click at [699, 598] on span "PERWEZ" at bounding box center [701, 600] width 39 height 12
type input "PERWEZ"
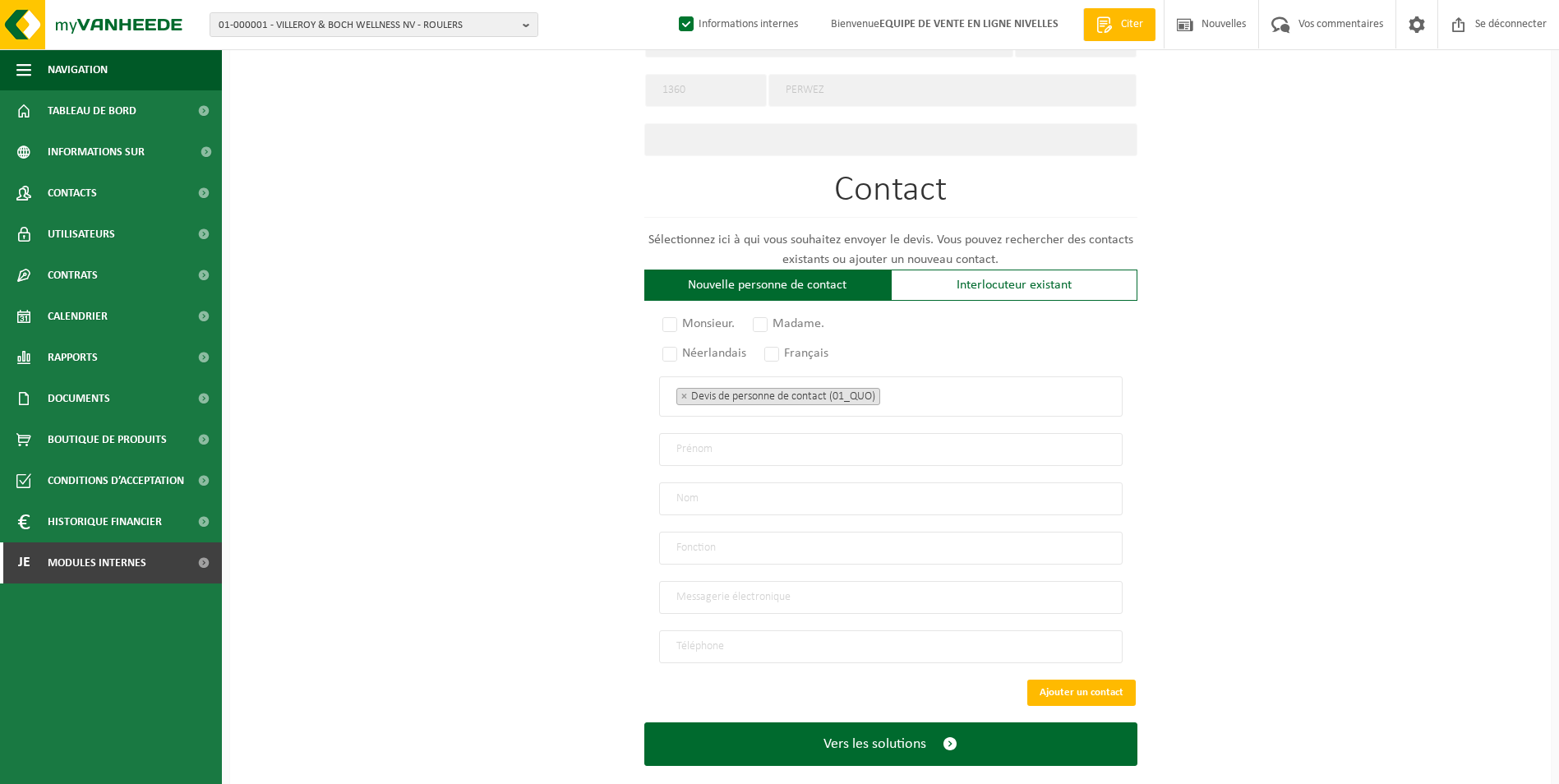
scroll to position [808, 0]
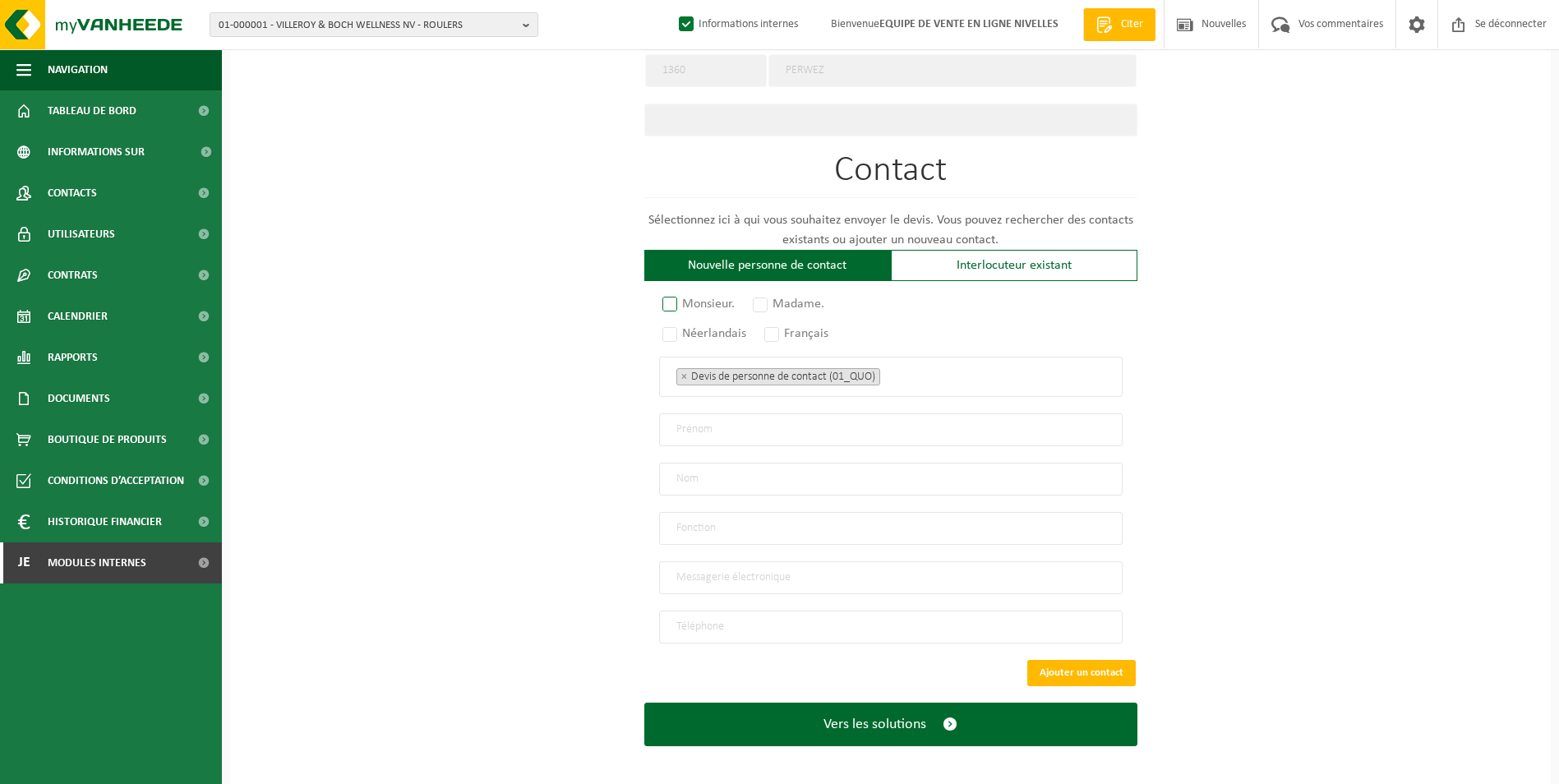
click at [668, 303] on label "Monsieur." at bounding box center [699, 304] width 80 height 23
radio input "true"
click at [772, 330] on label "Français" at bounding box center [797, 333] width 73 height 23
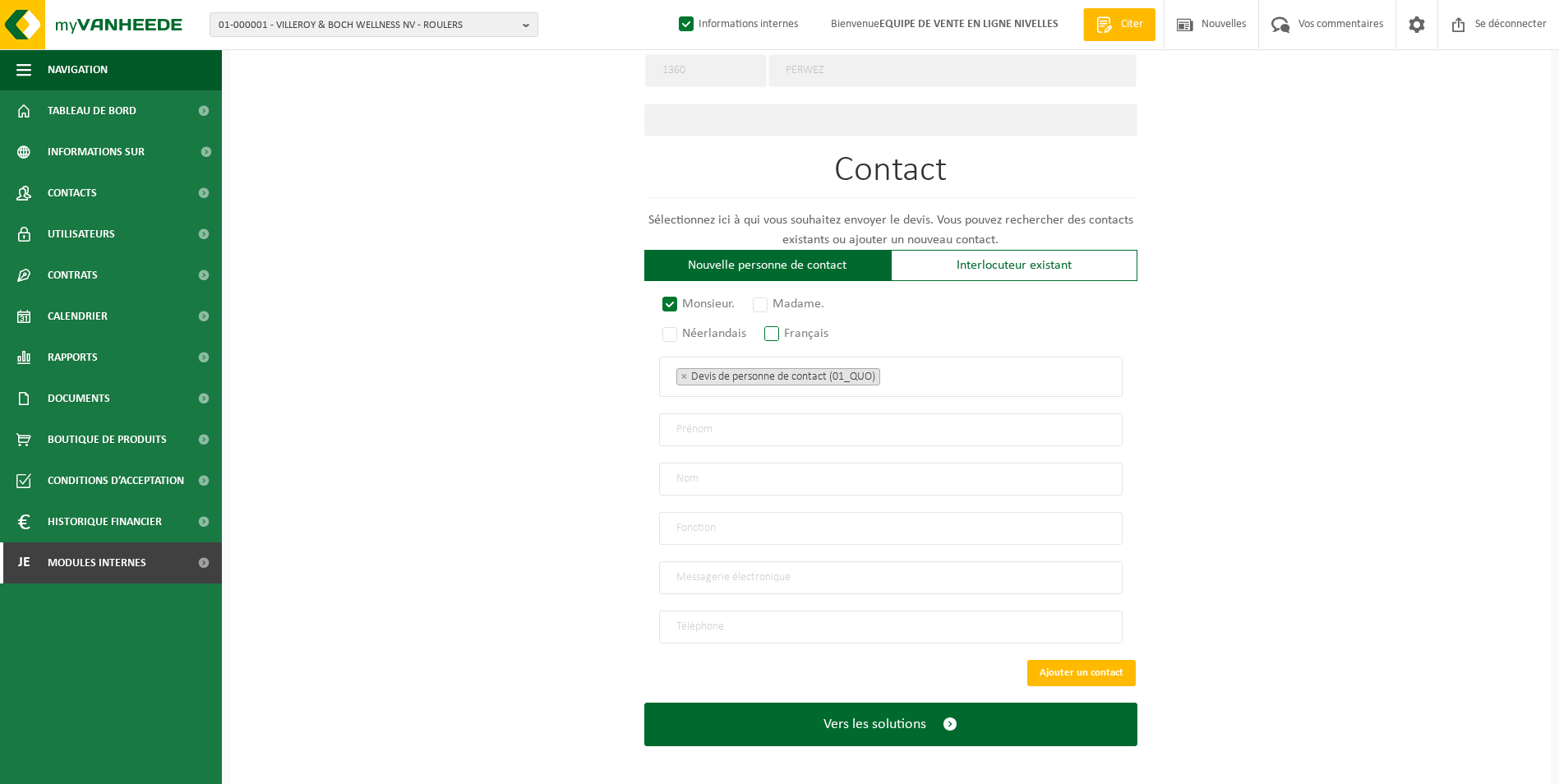
radio input "true"
click at [915, 367] on ul "× Devis de personne de contact (01_QUO)" at bounding box center [890, 376] width 429 height 21
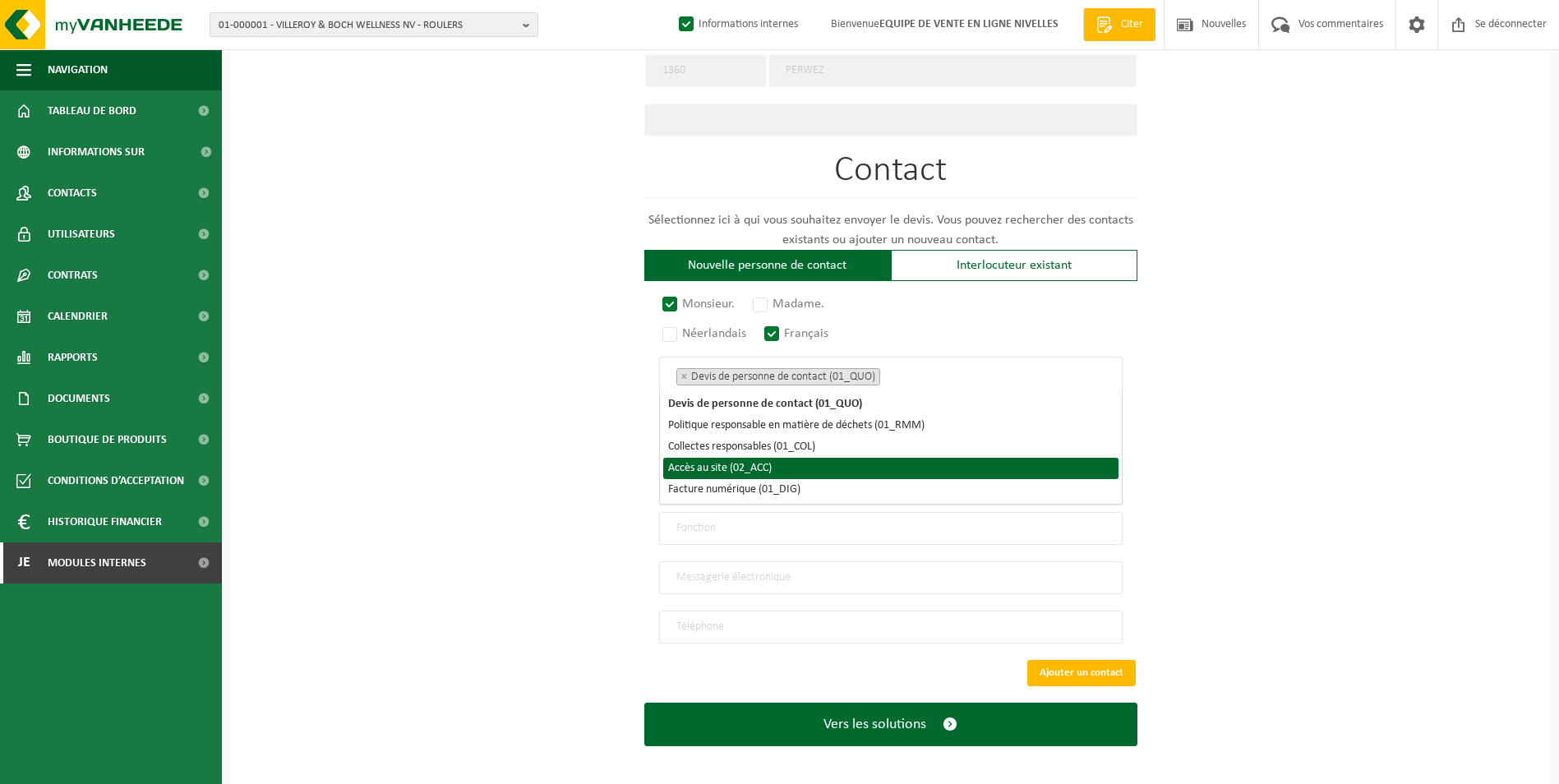
click at [821, 472] on li "Accès au site (02_ACC)" at bounding box center [890, 468] width 455 height 21
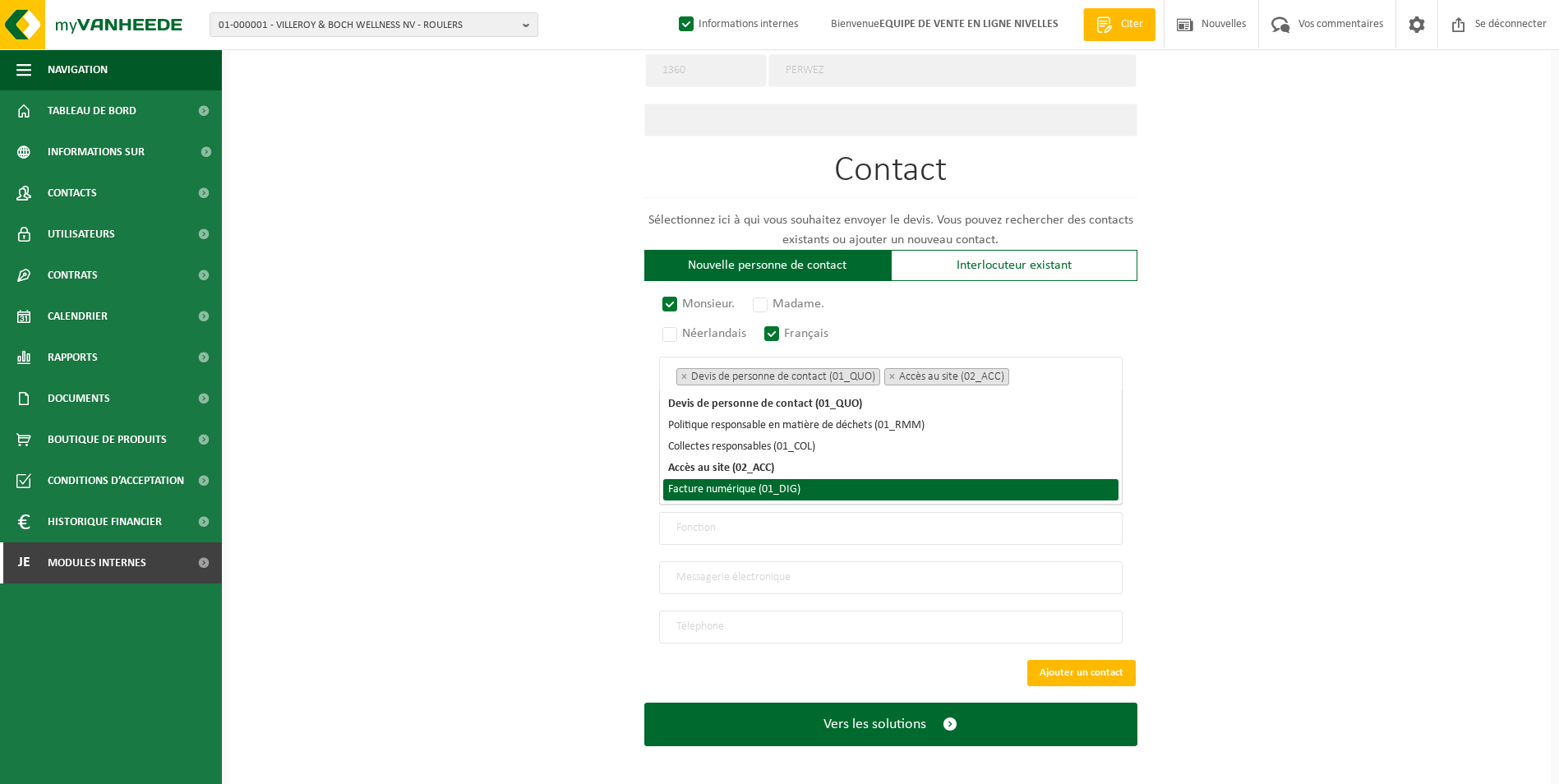
click at [809, 486] on li "Facture numérique (01_DIG)" at bounding box center [890, 489] width 455 height 21
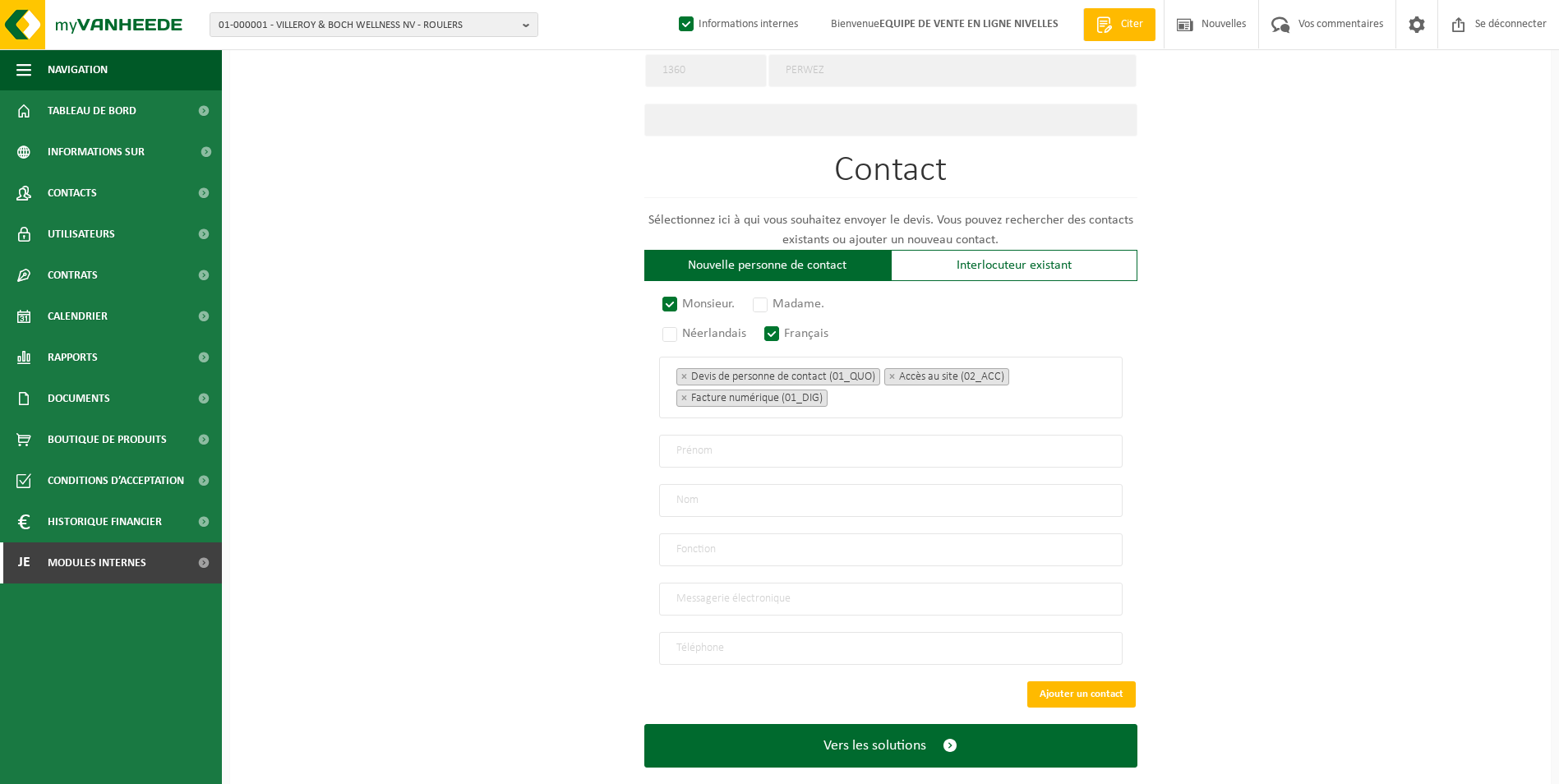
click at [531, 450] on div "Sur quelle entreprise peut-on rédiger cette offre ? Astuce : entrez ici le numé…" at bounding box center [890, 72] width 1321 height 1473
click at [722, 442] on input "text" at bounding box center [891, 451] width 464 height 33
type input "Thomas"
click at [841, 503] on input "text" at bounding box center [891, 500] width 464 height 33
type input "Van Havre"
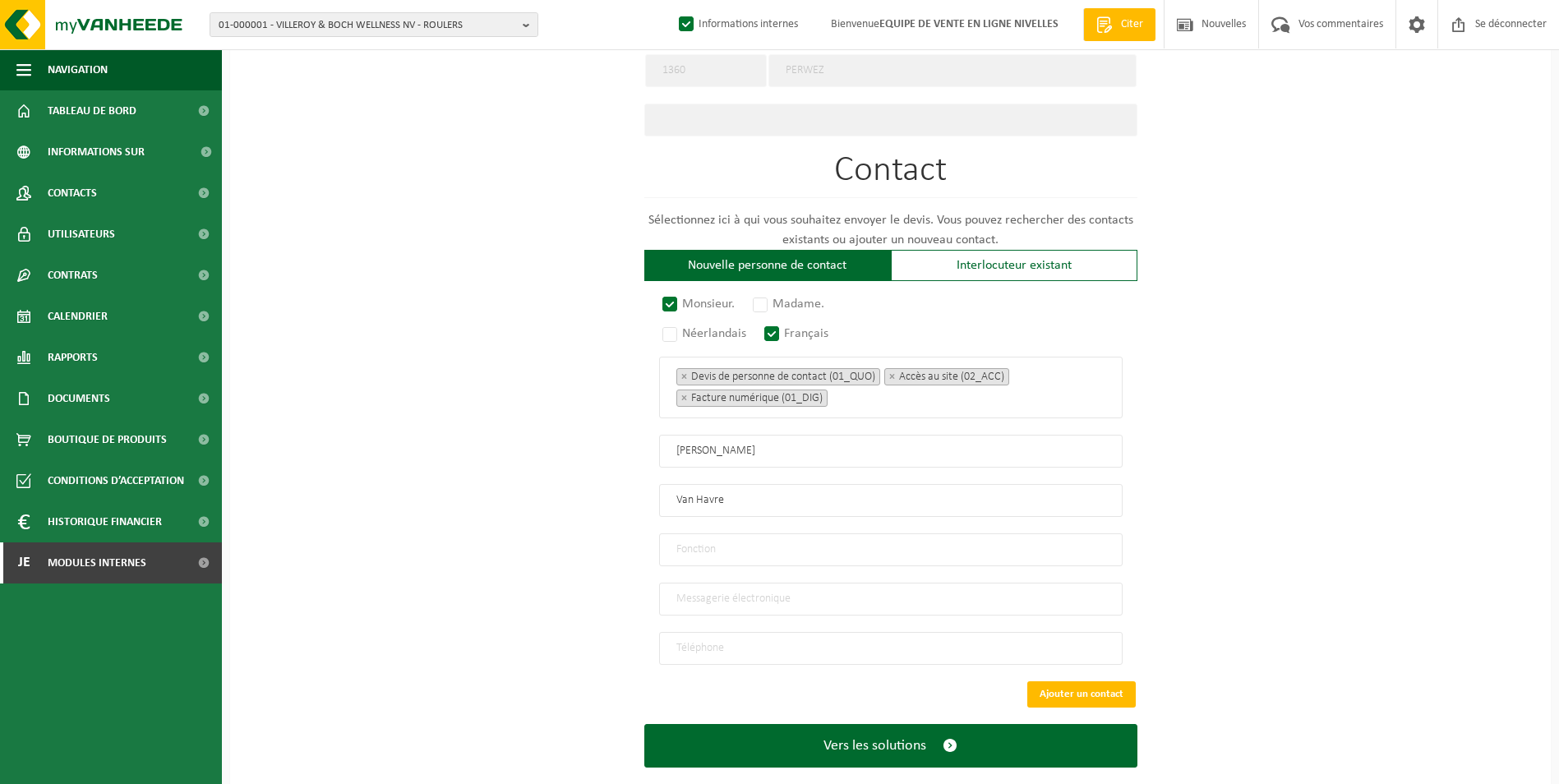
click at [809, 534] on input "text" at bounding box center [891, 549] width 464 height 33
type input "contact"
click at [721, 583] on input "email" at bounding box center [891, 599] width 464 height 33
type input "T"
type input "thomas.vanhavre@gmail.com"
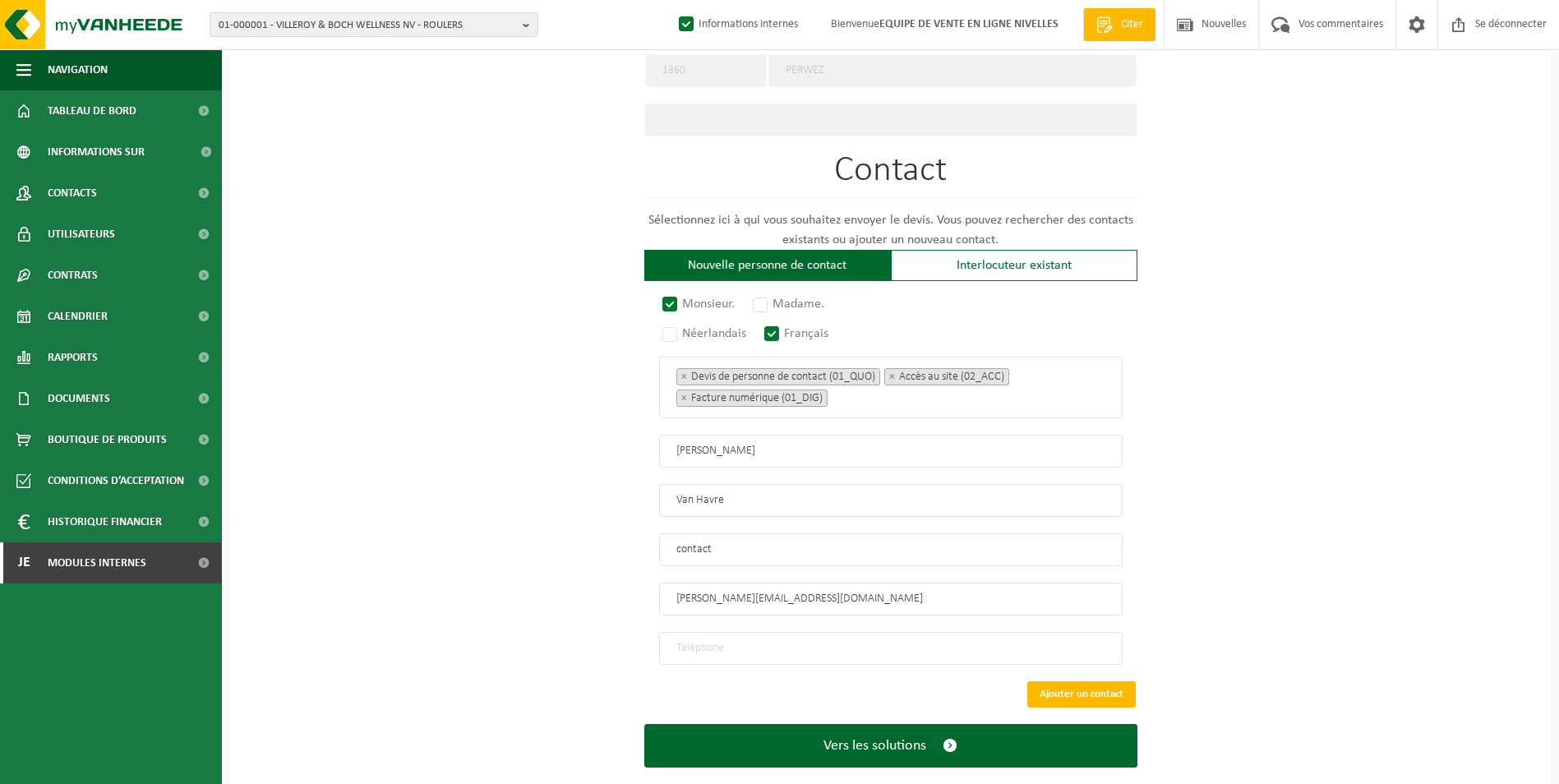
click at [710, 632] on input "tel" at bounding box center [891, 648] width 464 height 33
type input "+32 486 55 79 06"
click at [1099, 682] on button "Ajouter un contact" at bounding box center [1081, 695] width 108 height 26
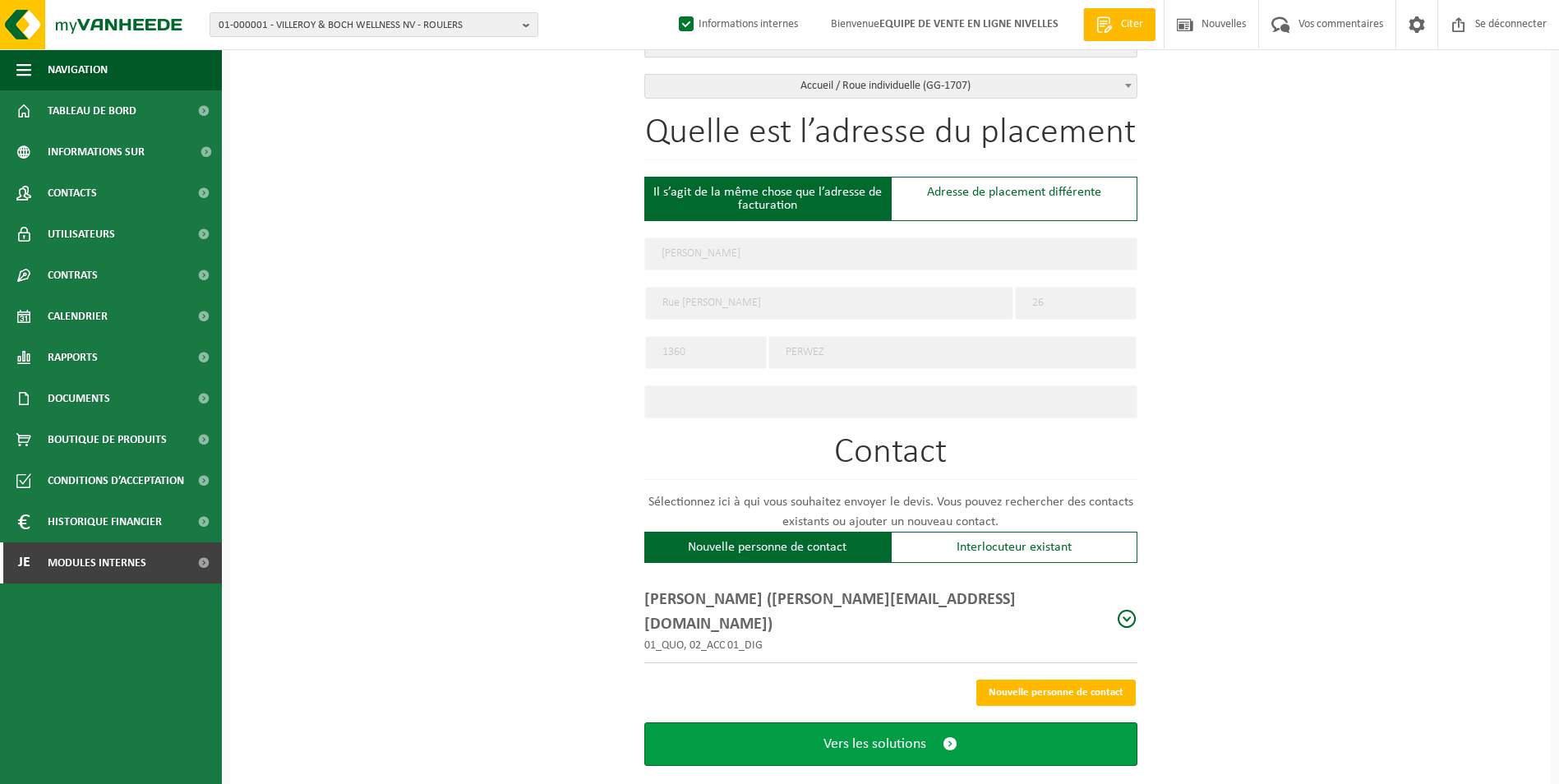
click at [884, 736] on span "Vers les solutions" at bounding box center [874, 744] width 102 height 18
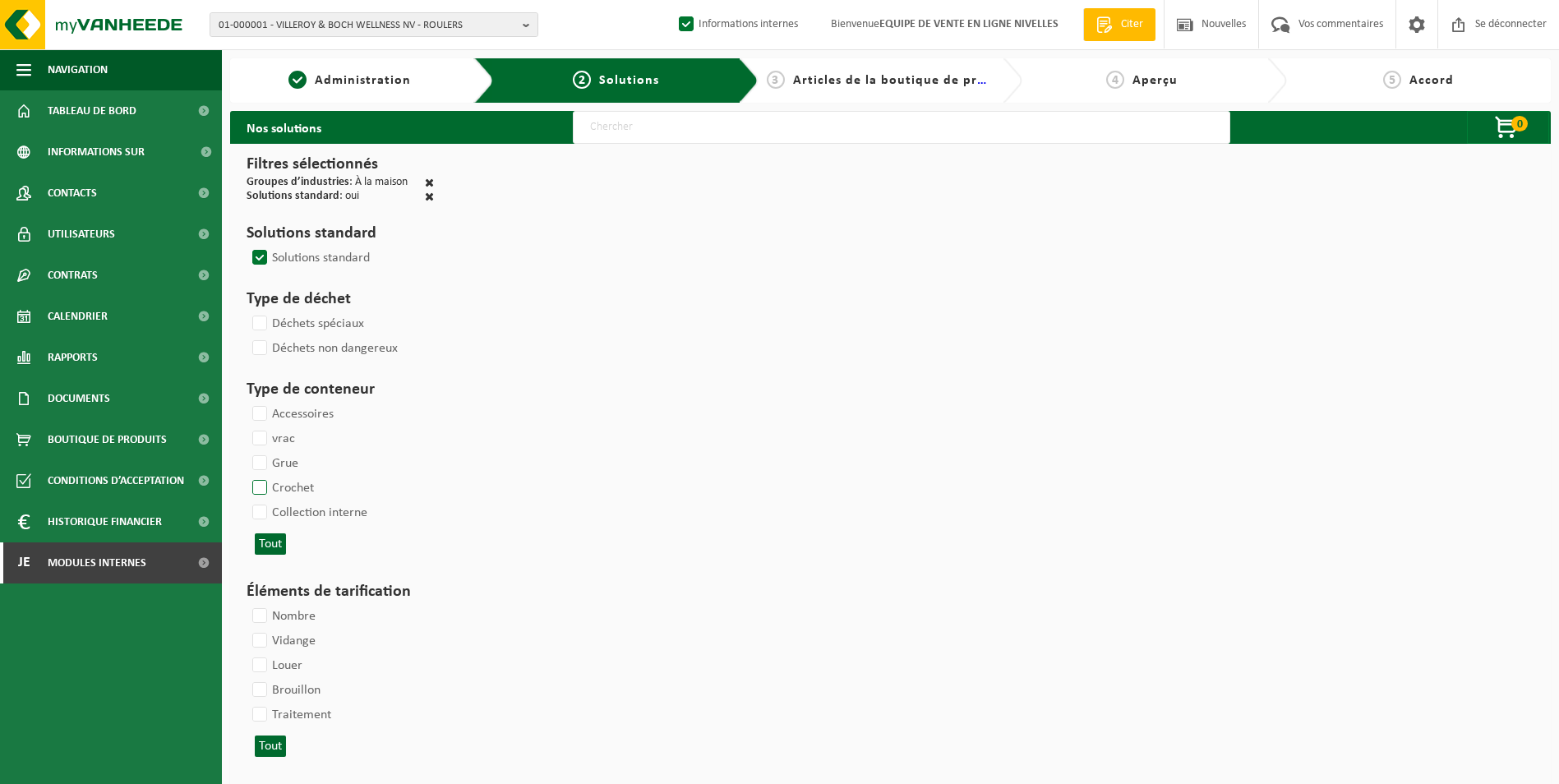
click at [266, 490] on label "Crochet" at bounding box center [281, 488] width 65 height 24
click at [247, 476] on input "Crochet" at bounding box center [246, 475] width 1 height 1
checkbox input "true"
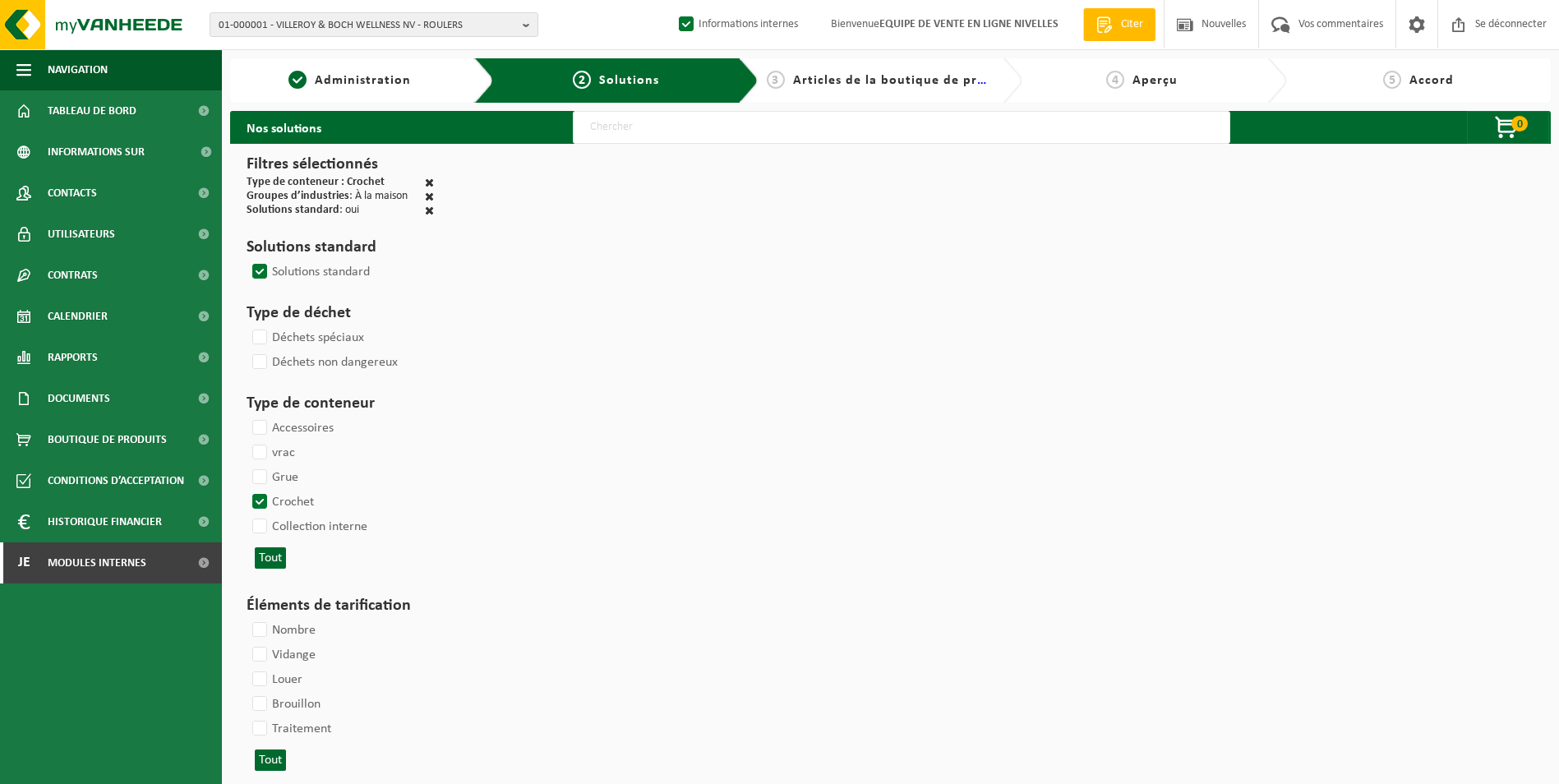
select select
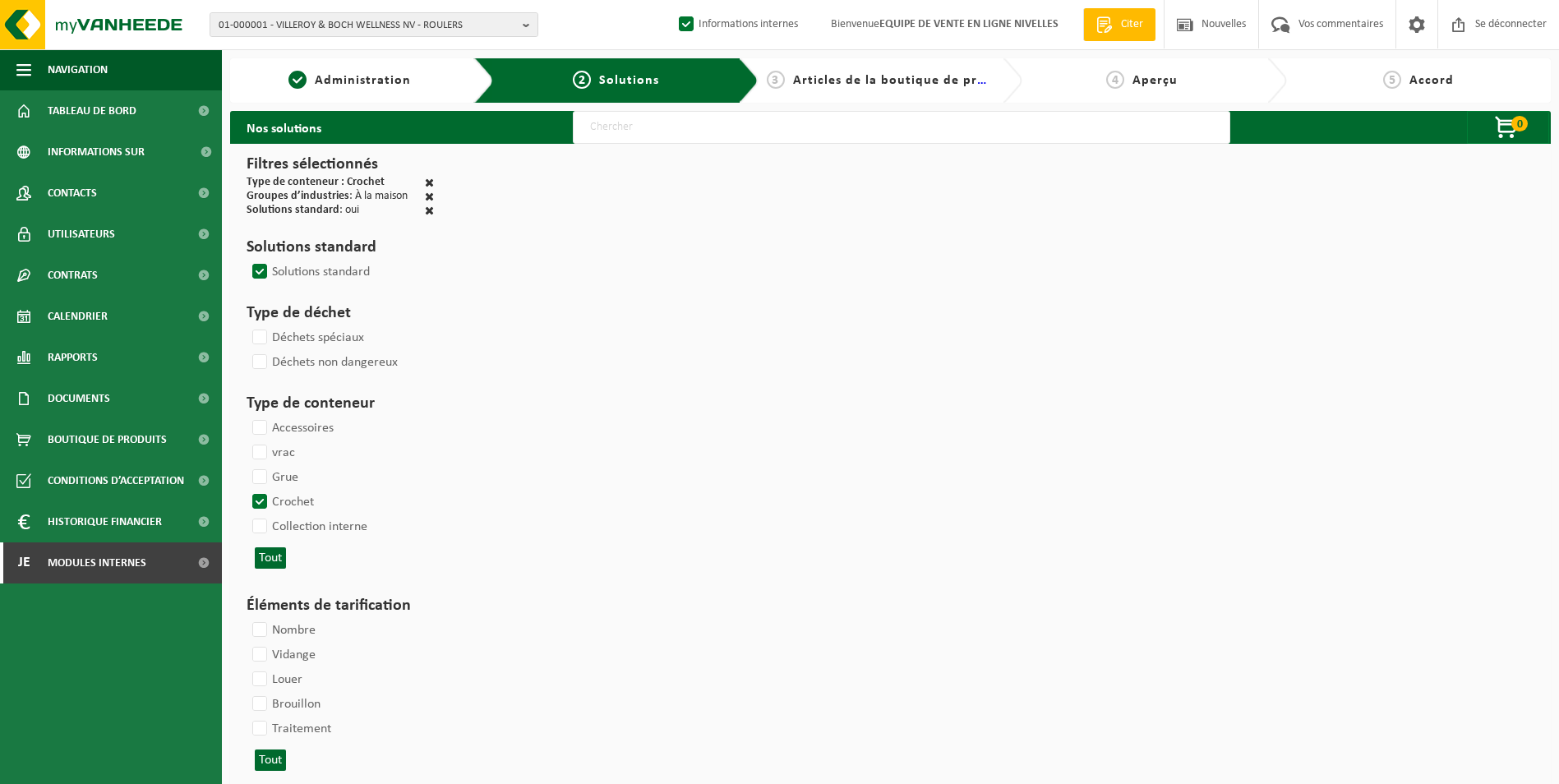
select select
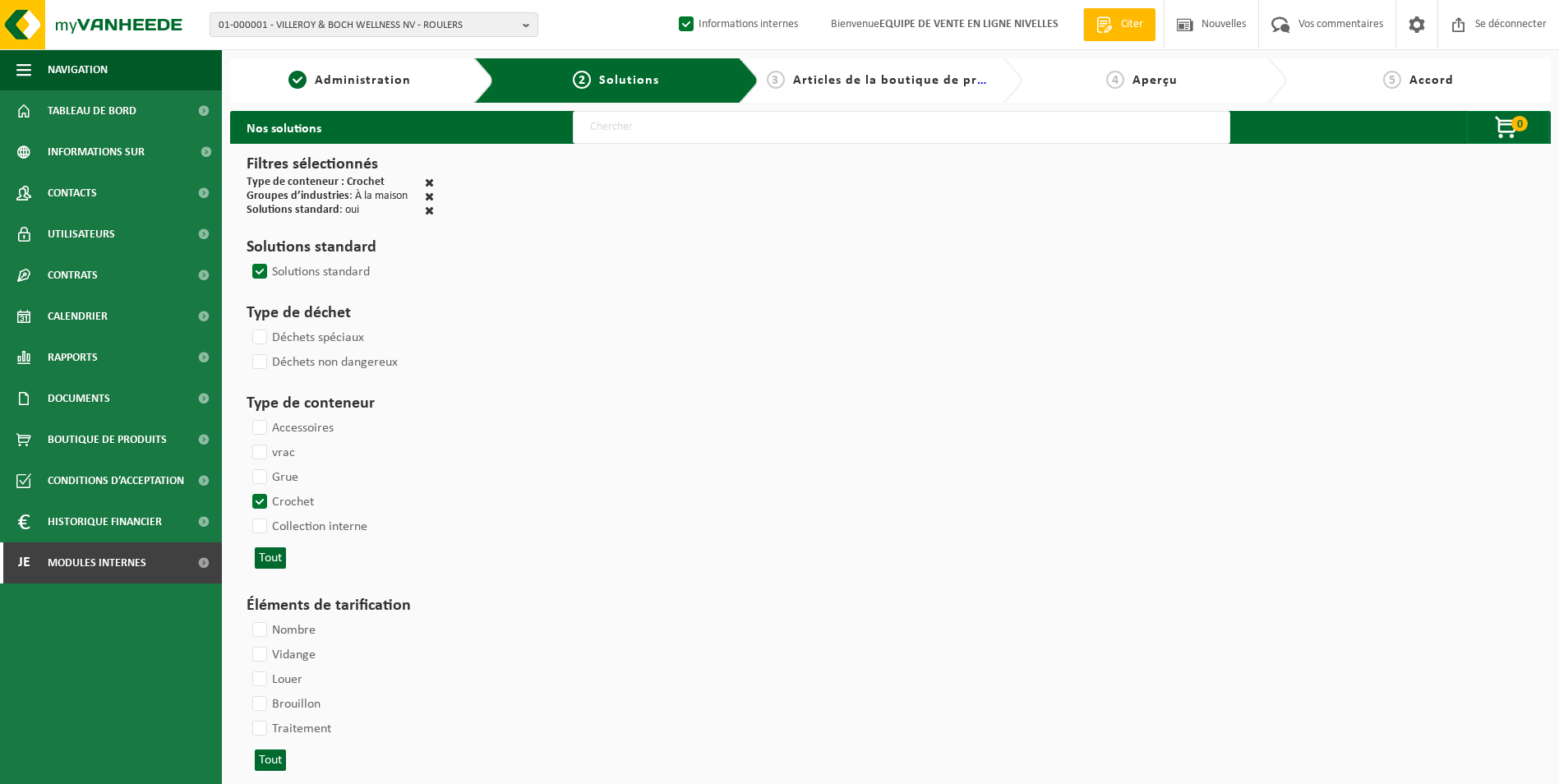
select select
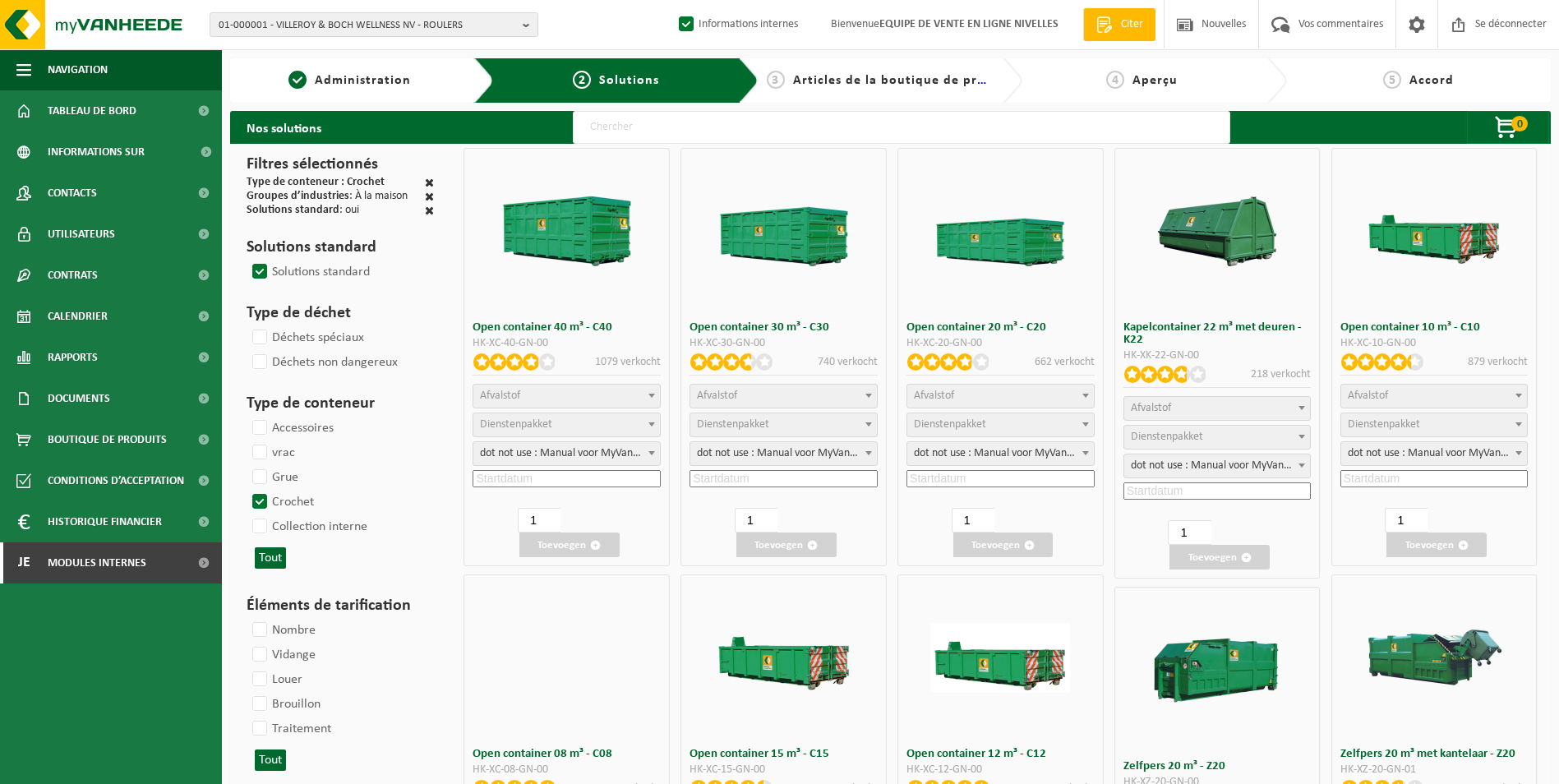
select select
select select "197"
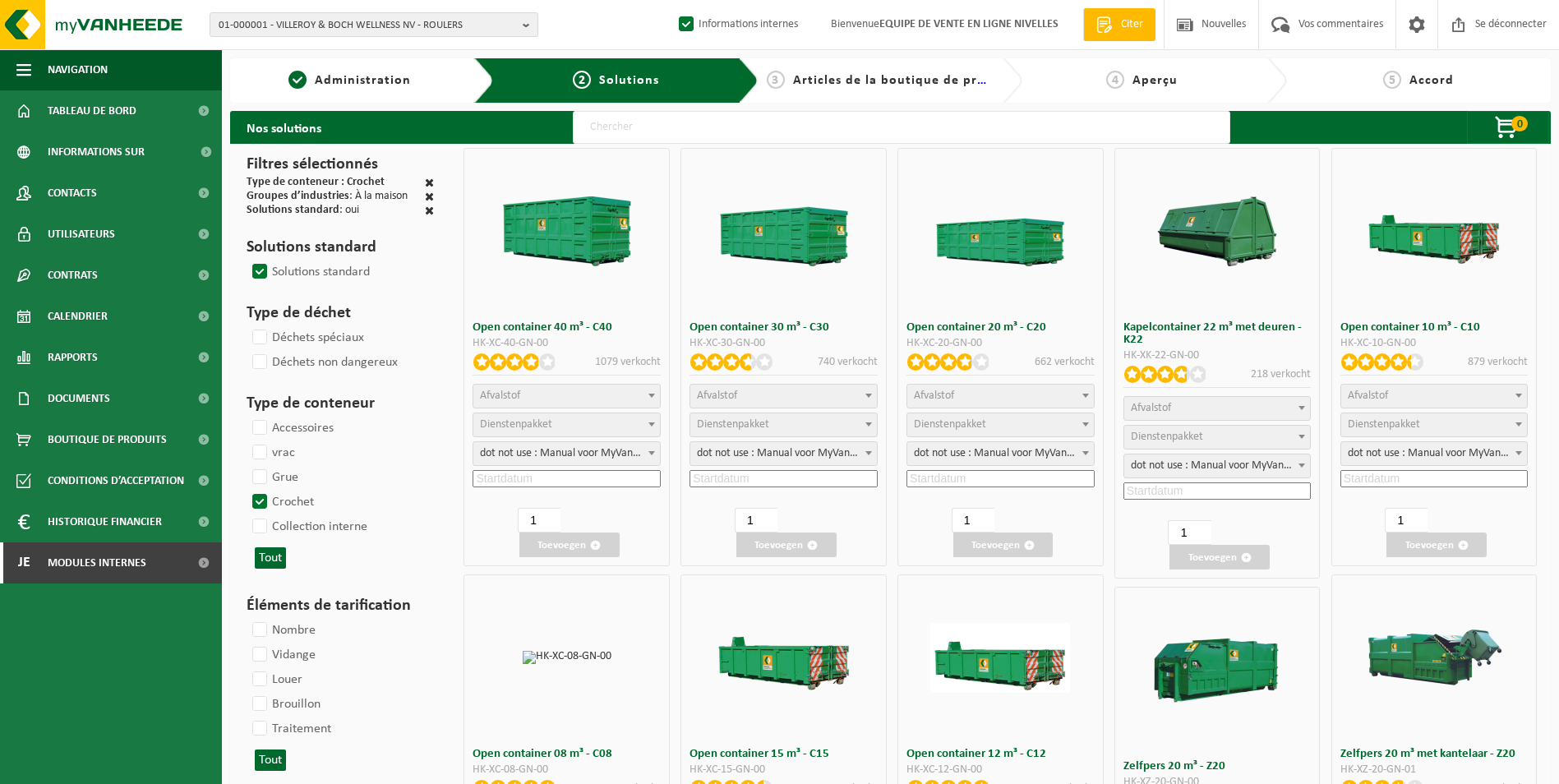
select select
select select "8"
select select
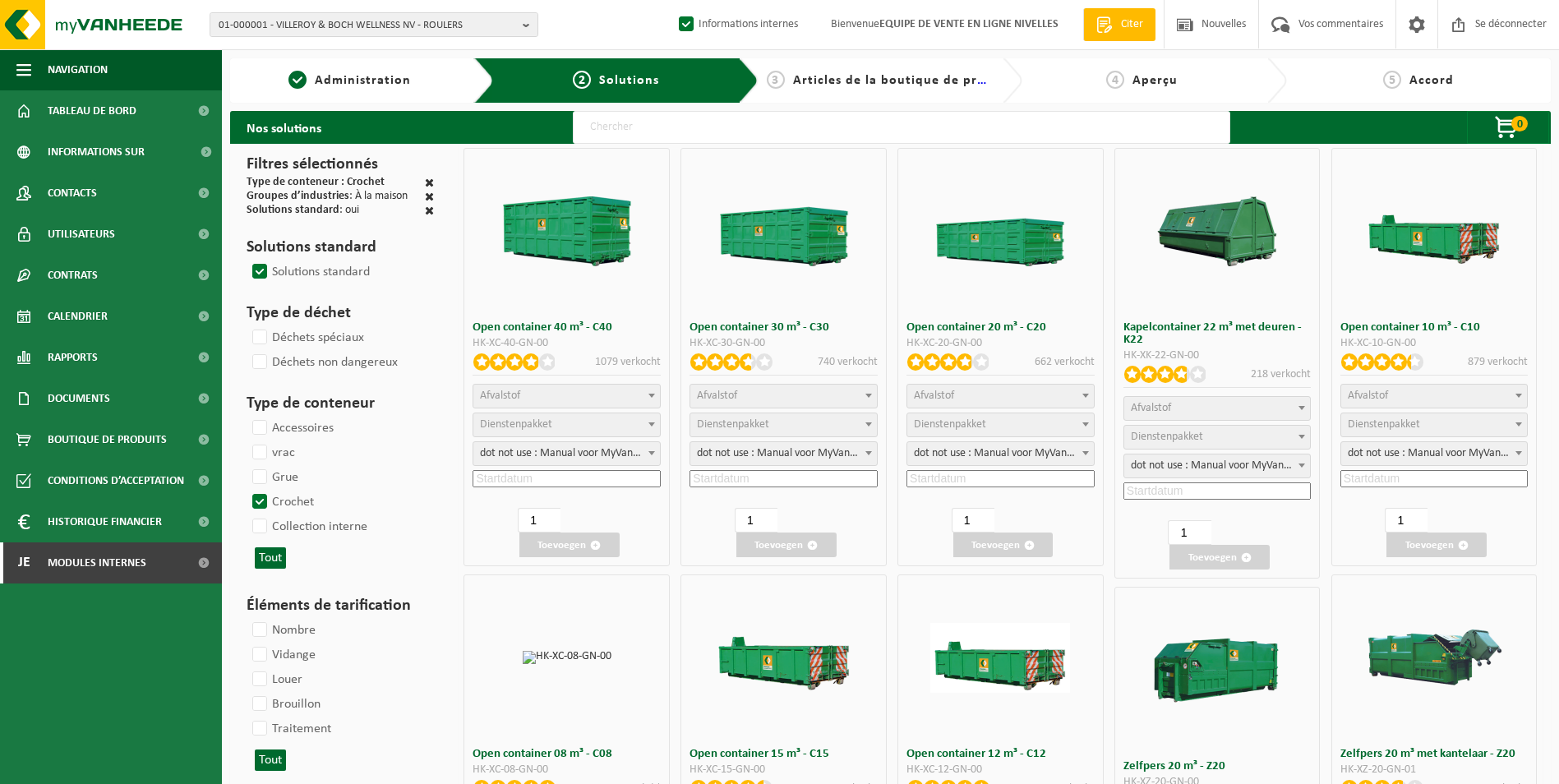
select select "25"
select select "7"
select select "25"
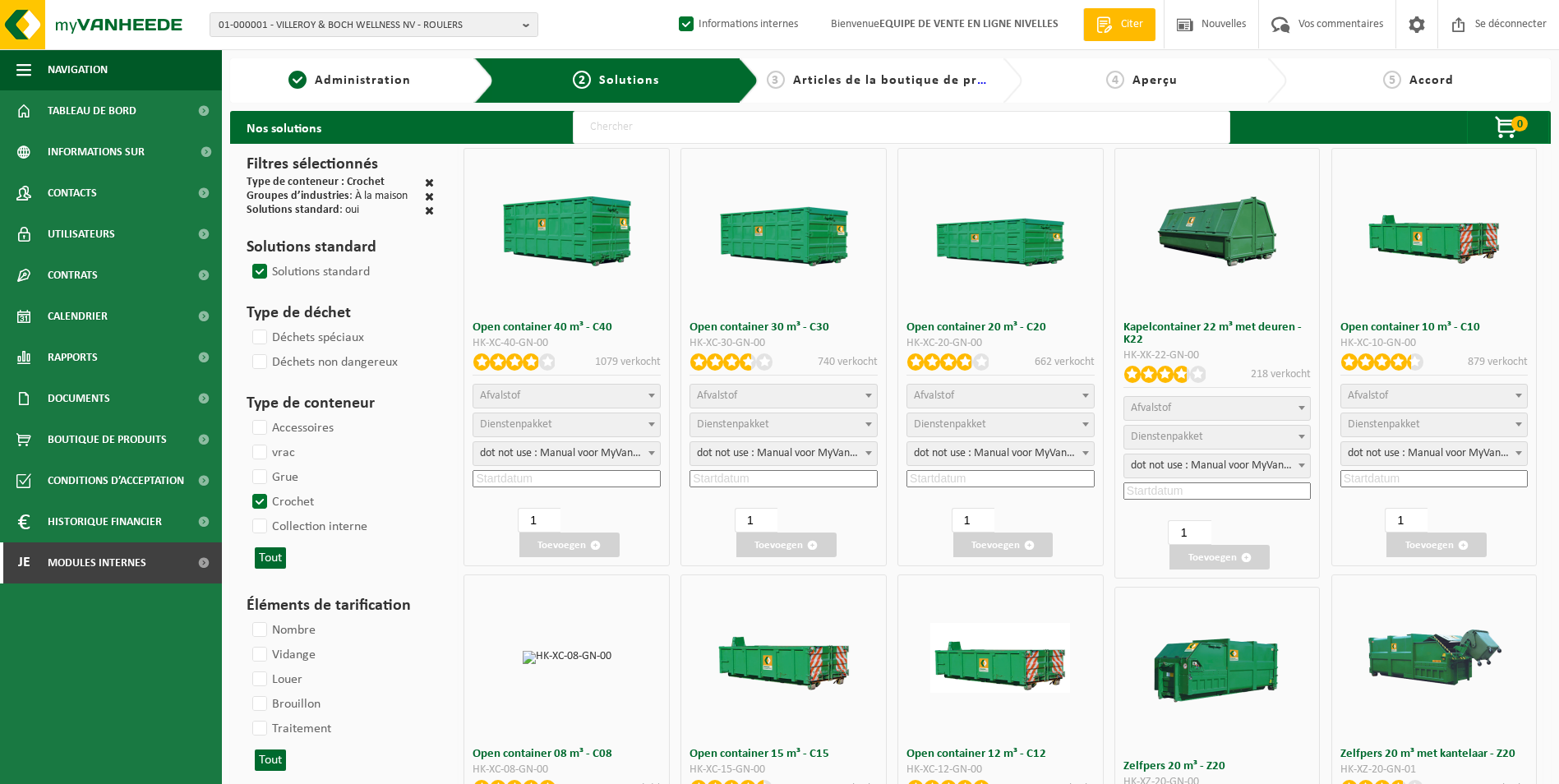
select select "7"
select select "25"
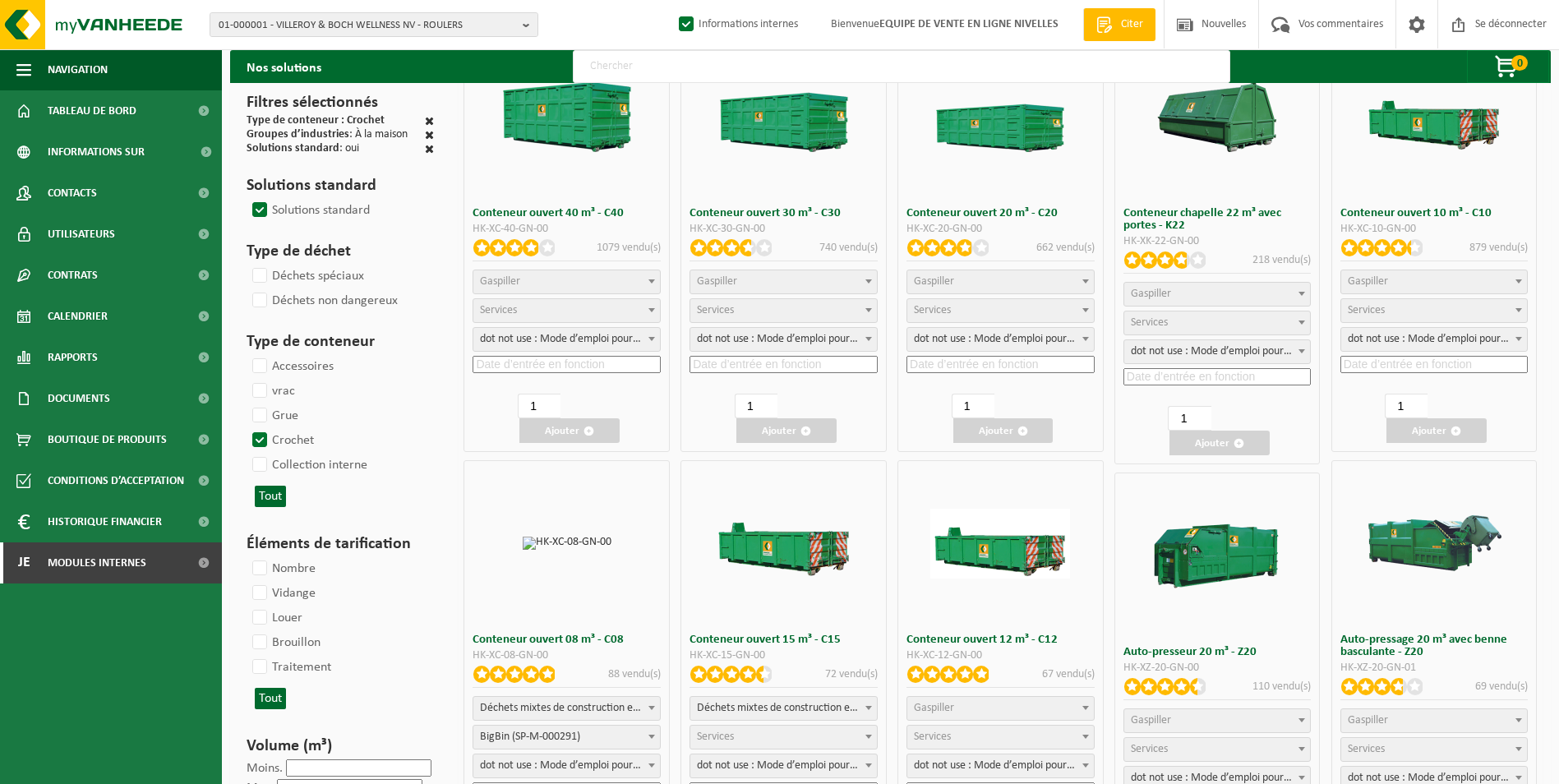
scroll to position [329, 0]
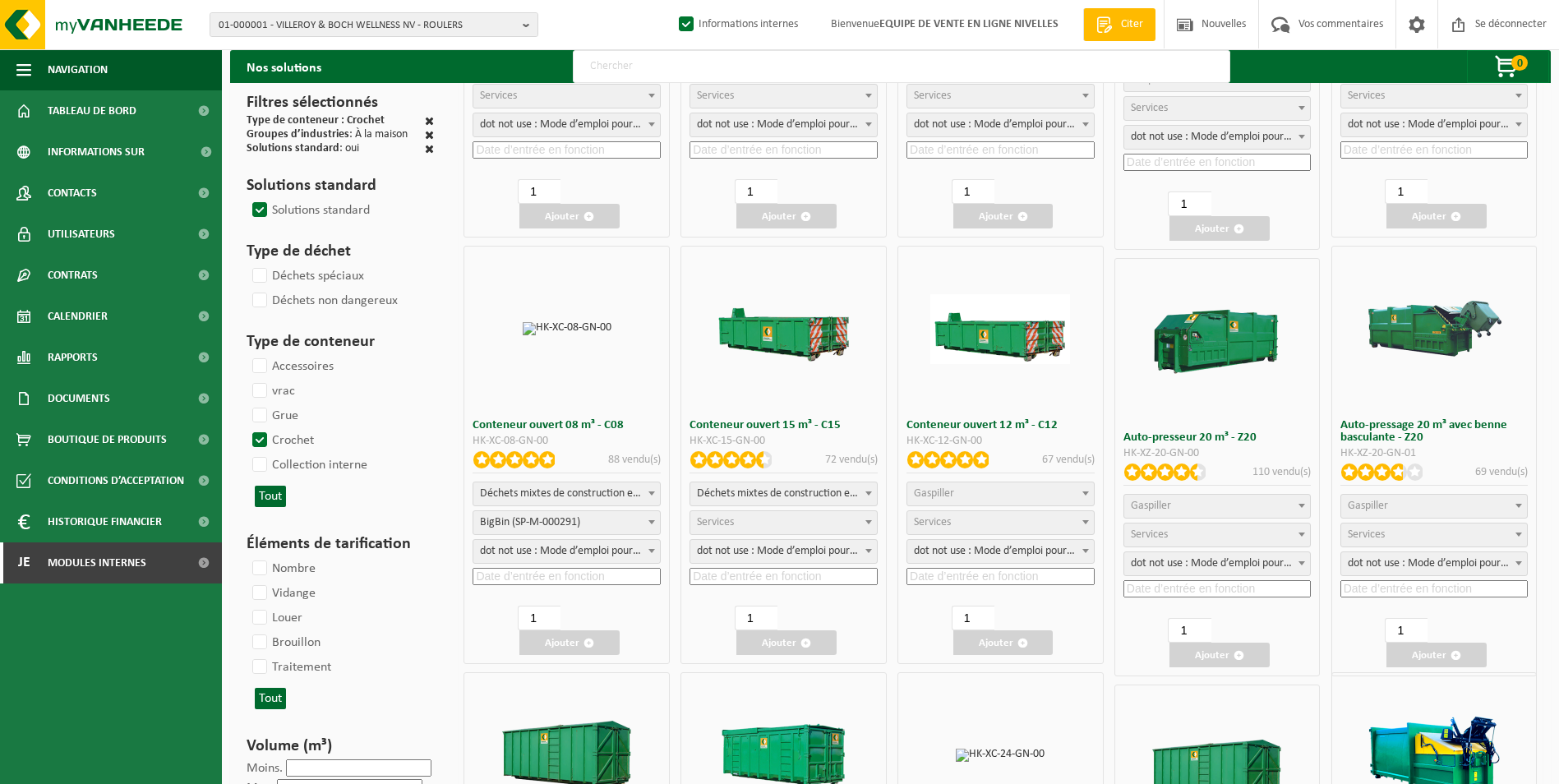
click at [583, 495] on span "Déchets mixtes de construction et de démolition (inertes et non inertes)" at bounding box center [566, 493] width 186 height 23
select select
select select "197"
select select "25"
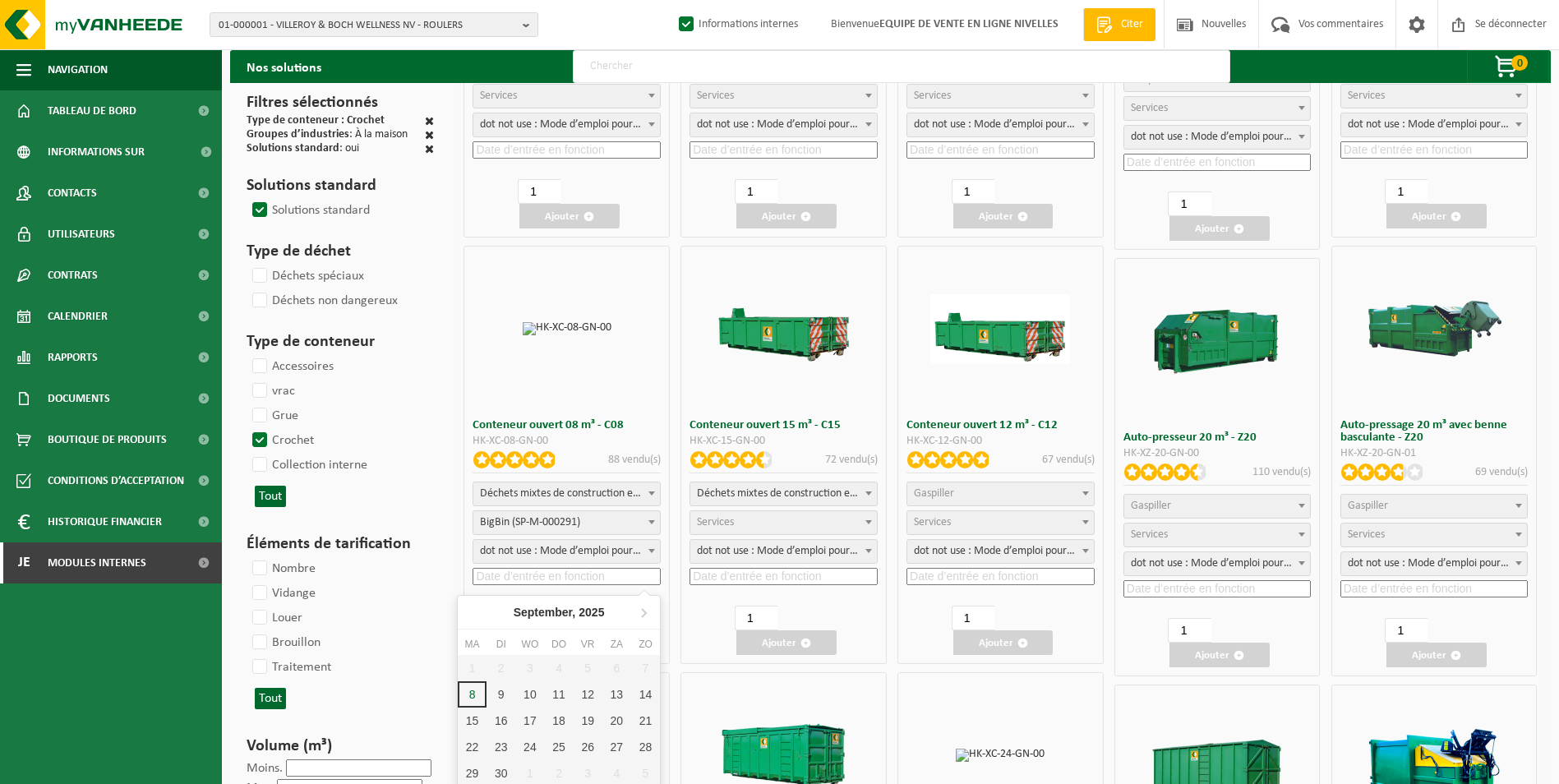
click at [527, 575] on input at bounding box center [566, 576] width 188 height 18
click at [595, 696] on div "12" at bounding box center [612, 695] width 34 height 26
type input "2025-09-12"
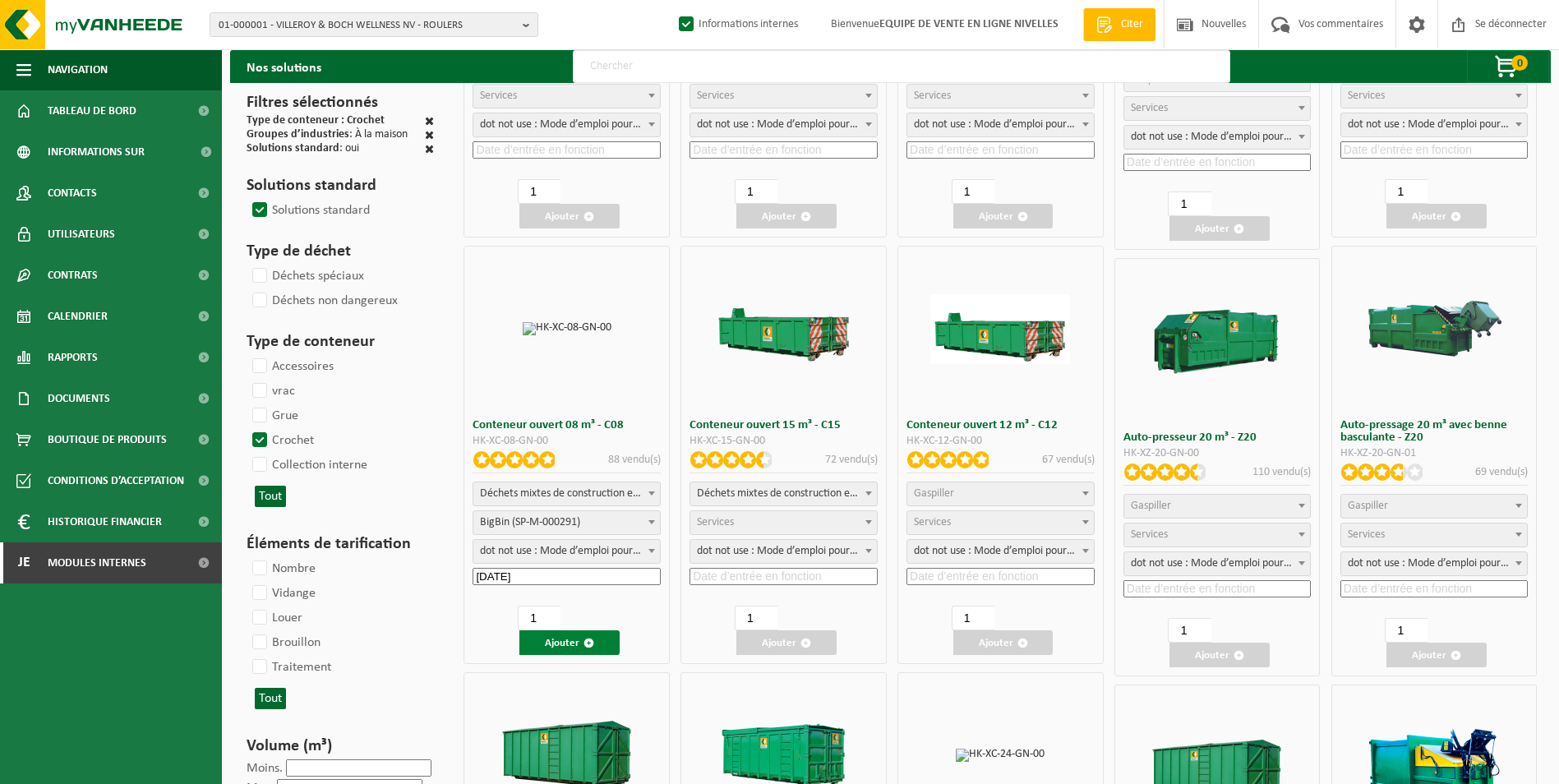
click at [565, 642] on font "Ajouter" at bounding box center [562, 642] width 34 height 10
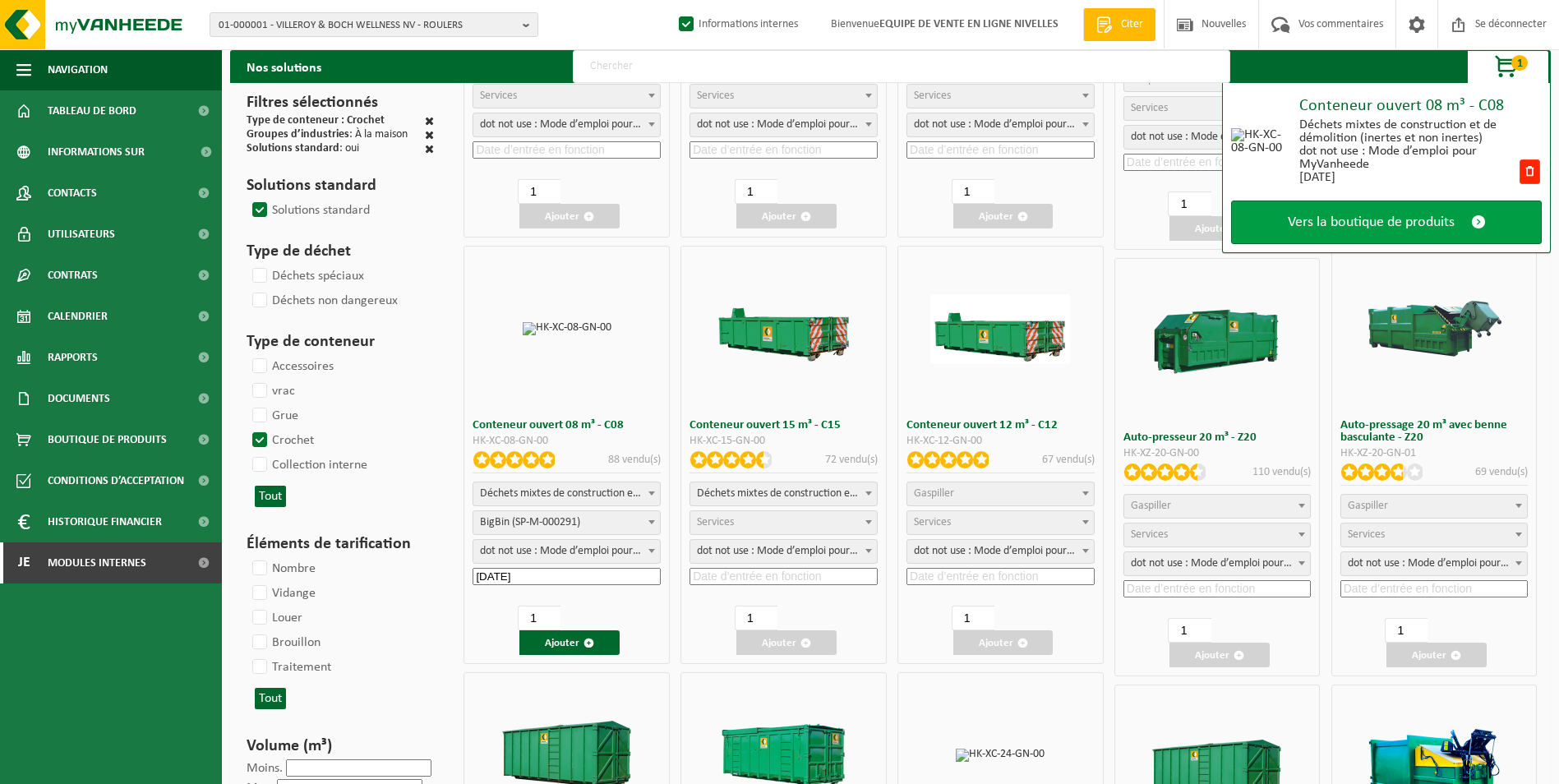
click at [1336, 225] on span "Vers la boutique de produits" at bounding box center [1371, 222] width 167 height 18
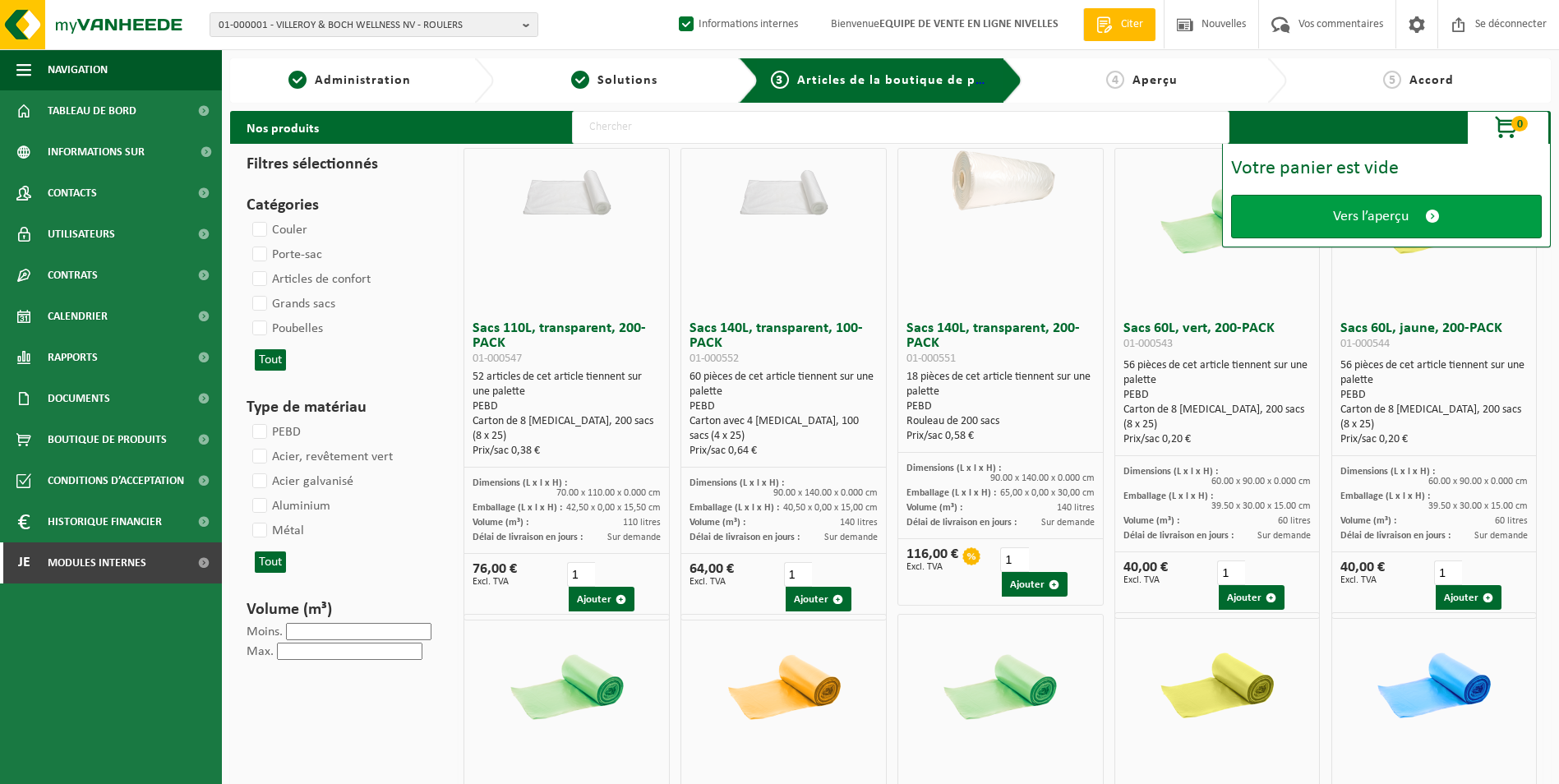
click at [1352, 217] on span "Vers l’aperçu" at bounding box center [1370, 216] width 75 height 18
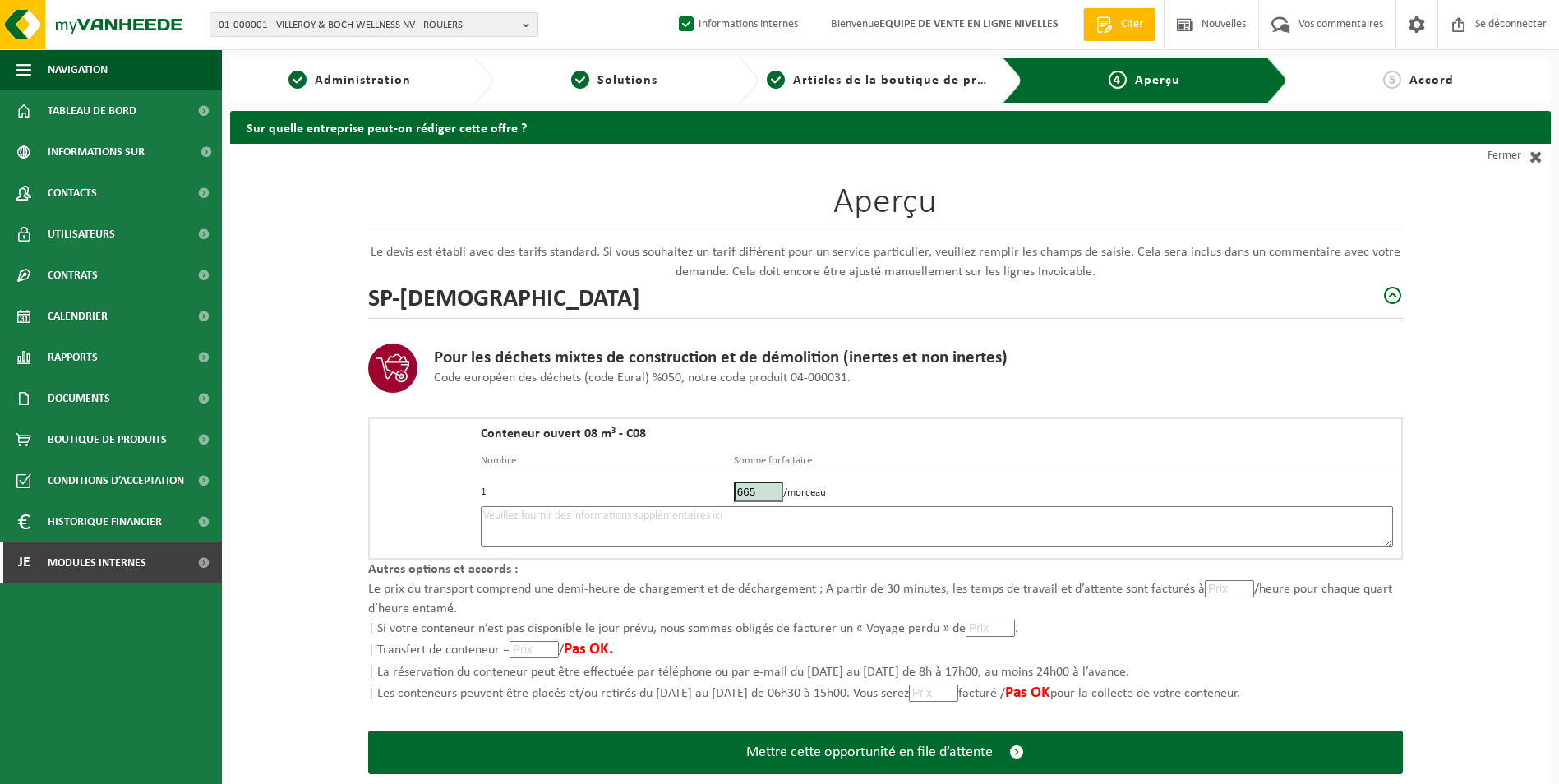
click at [674, 528] on textarea at bounding box center [936, 527] width 912 height 41
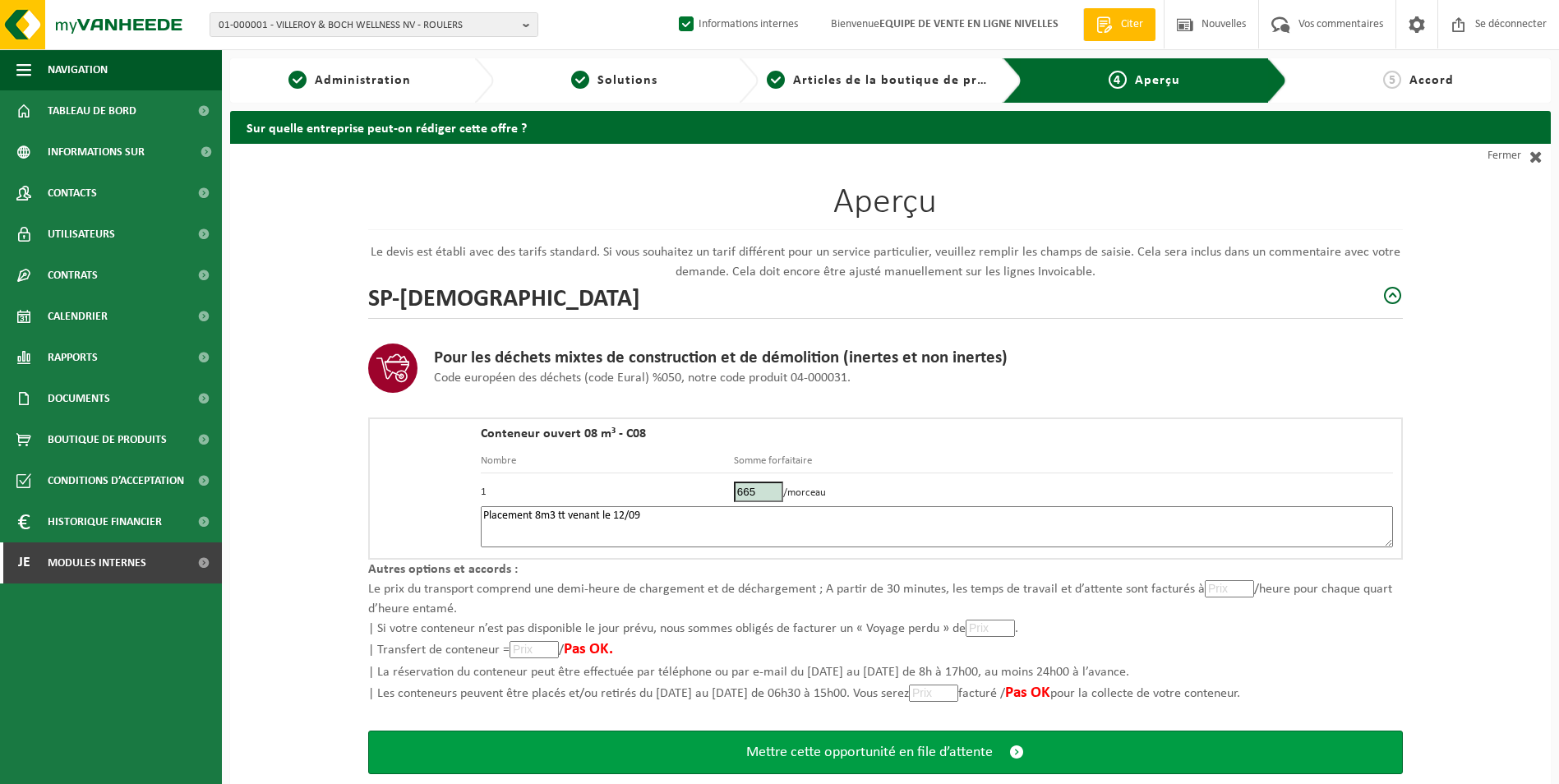
type textarea "Placement 8m3 tt venant le 12/09"
click at [800, 751] on span "Mettre cette opportunité en file d’attente" at bounding box center [869, 752] width 247 height 18
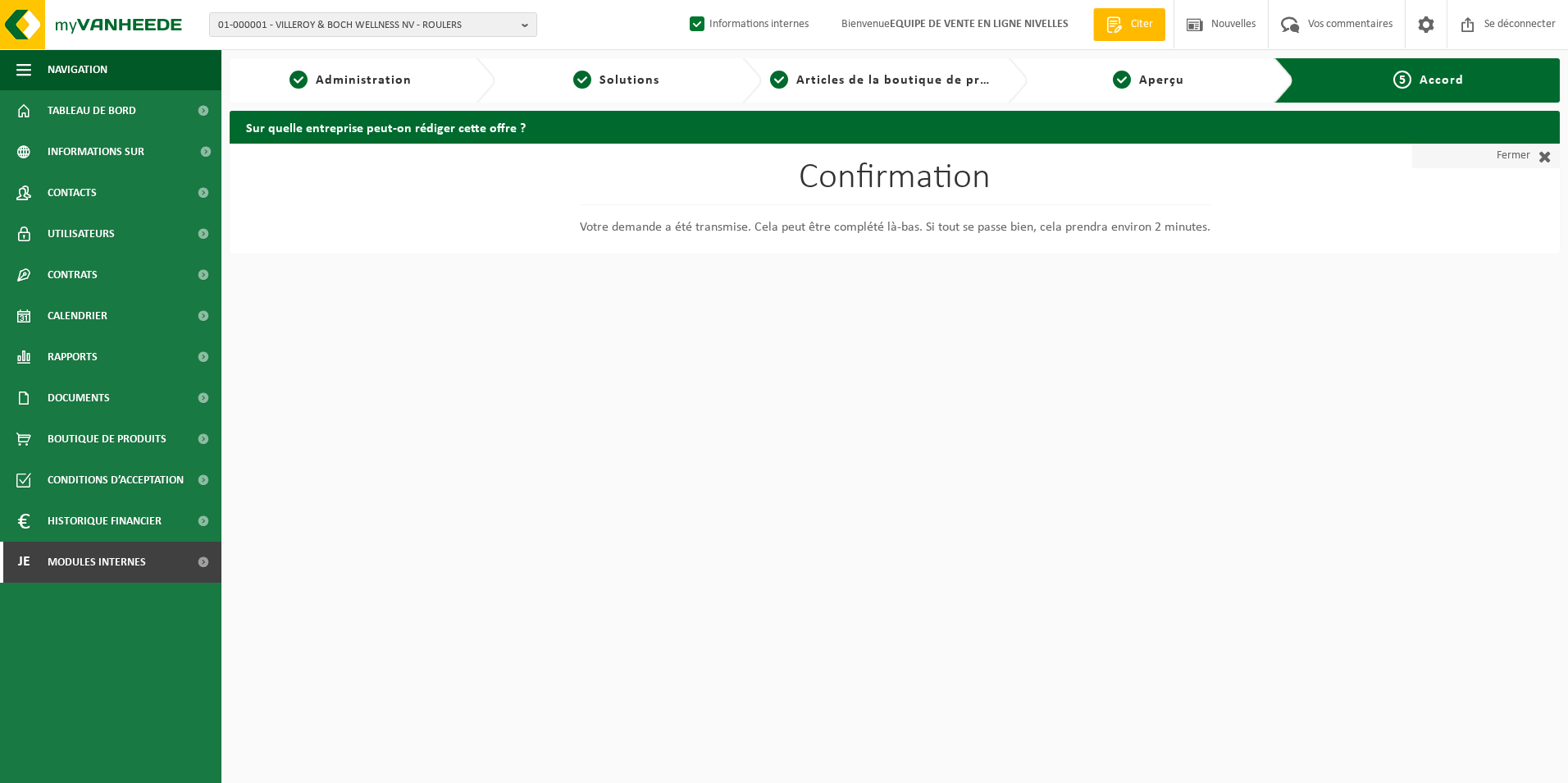
click at [1509, 149] on font "Fermer" at bounding box center [1513, 155] width 33 height 24
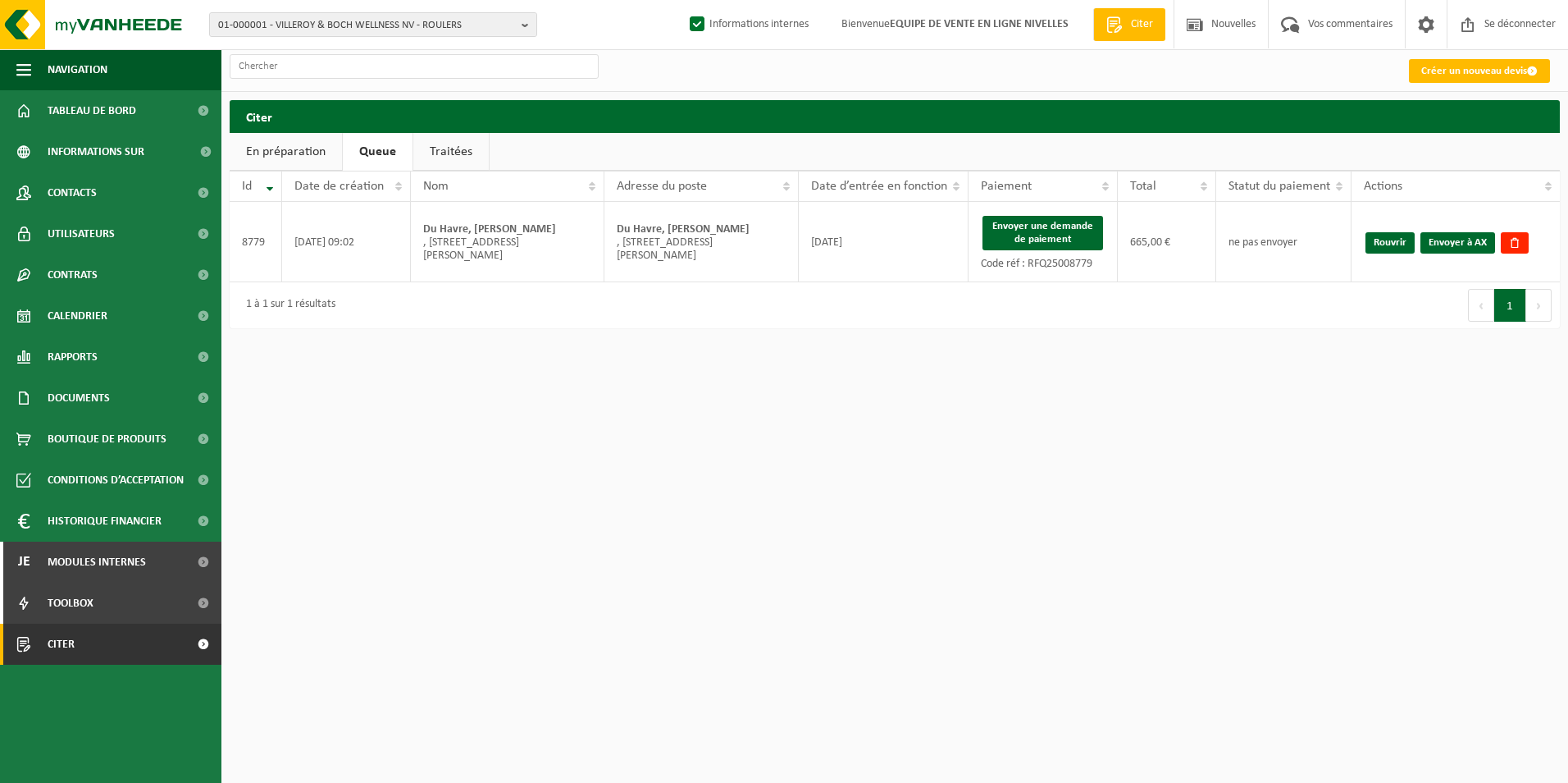
click at [303, 157] on link "En préparation" at bounding box center [285, 152] width 112 height 38
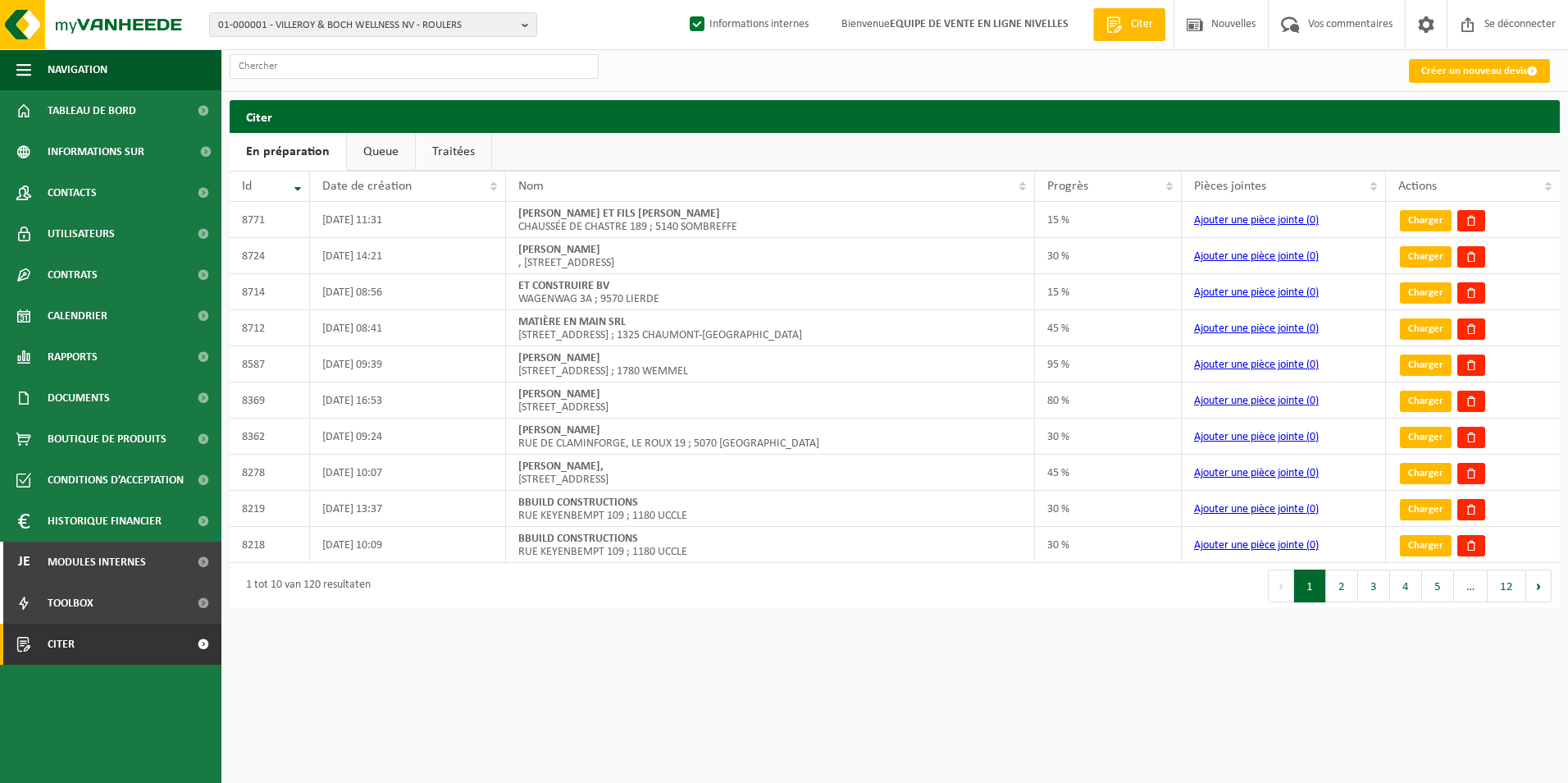
click at [374, 154] on link "Queue" at bounding box center [380, 152] width 68 height 38
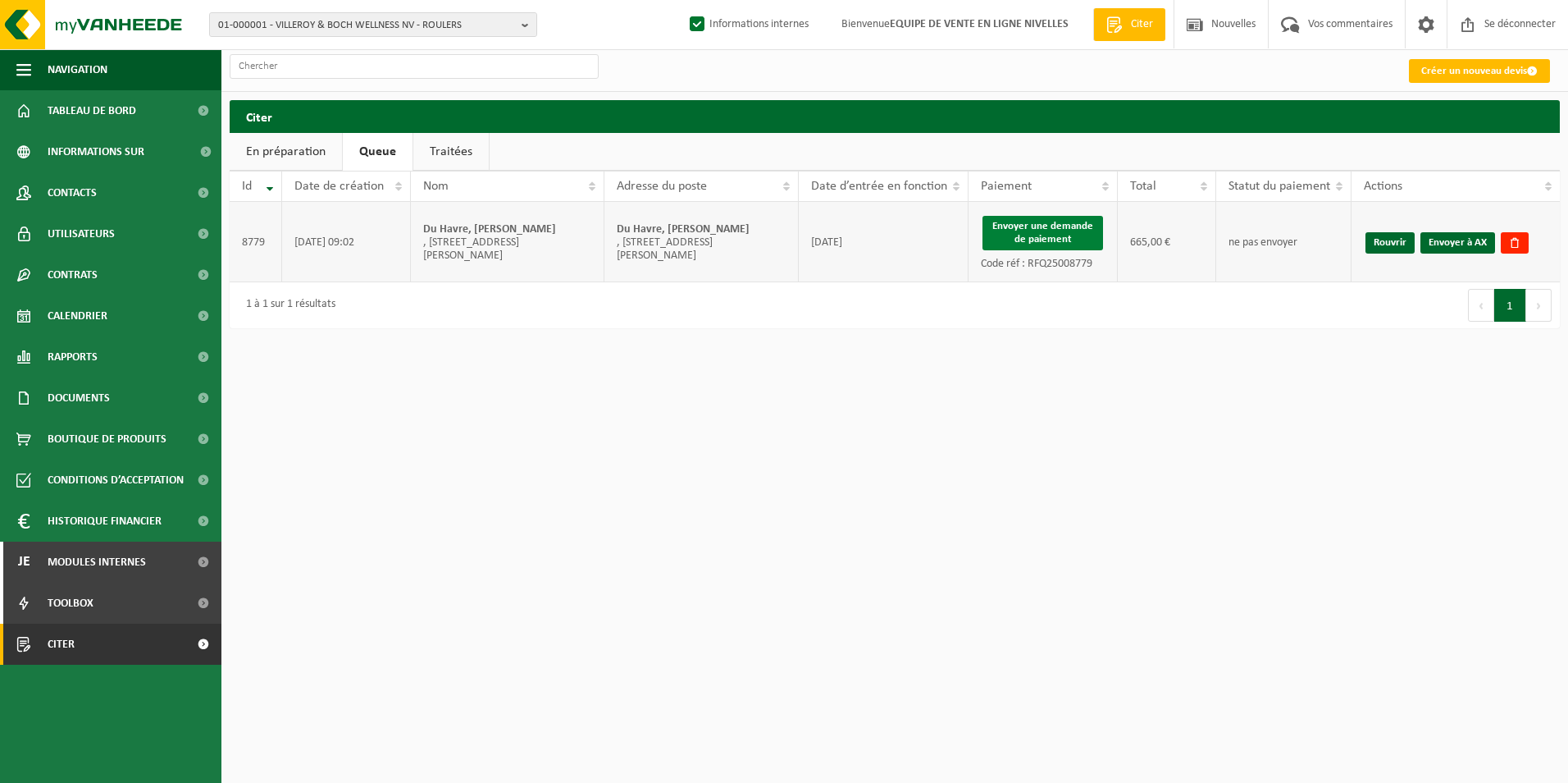
click at [1040, 235] on button "Envoyer une demande de paiement" at bounding box center [1042, 232] width 120 height 34
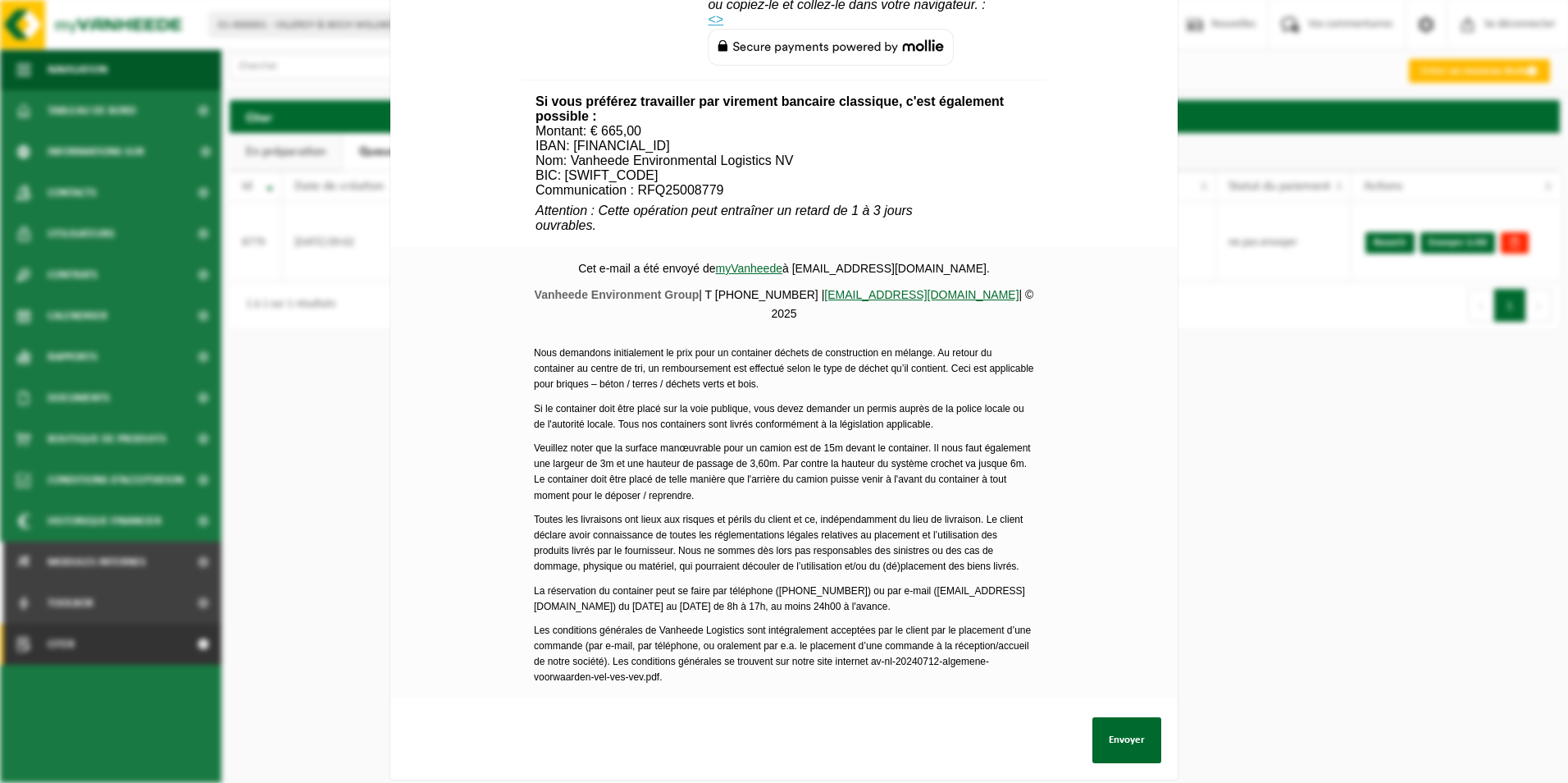
scroll to position [560, 0]
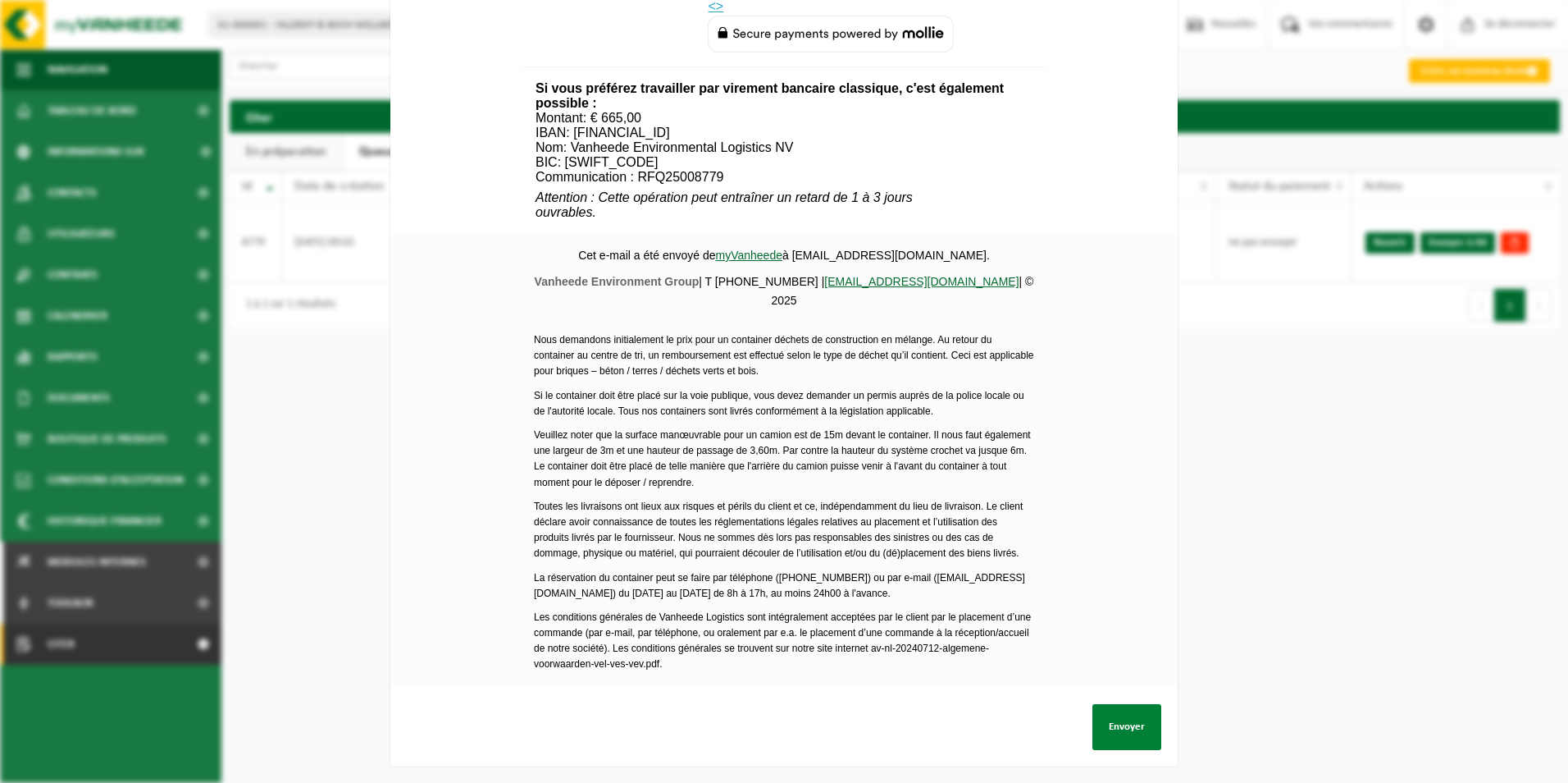
click at [1110, 706] on button "Envoyer" at bounding box center [1127, 726] width 69 height 46
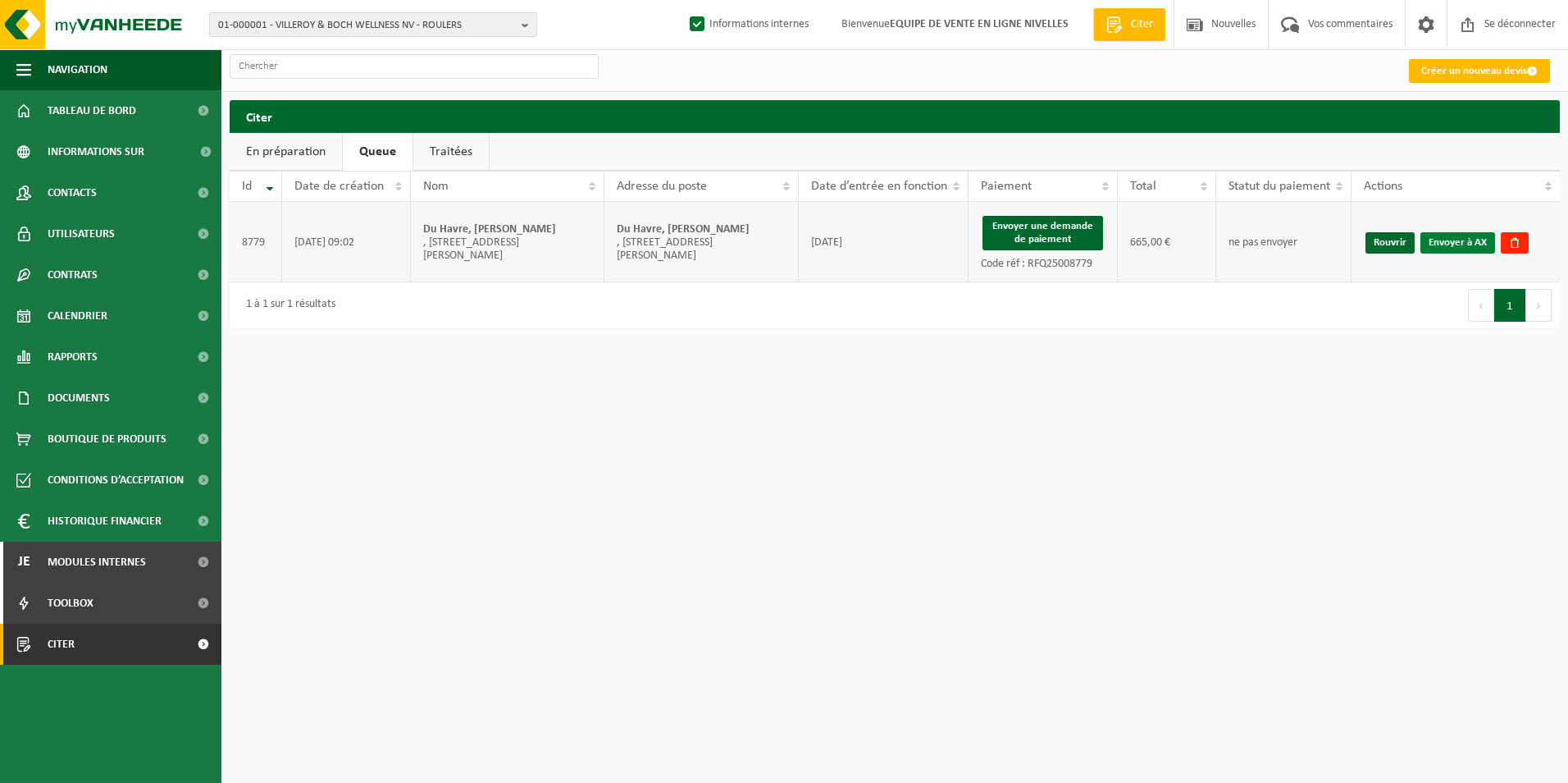
click at [1461, 240] on link "Envoyer à AX" at bounding box center [1457, 243] width 74 height 21
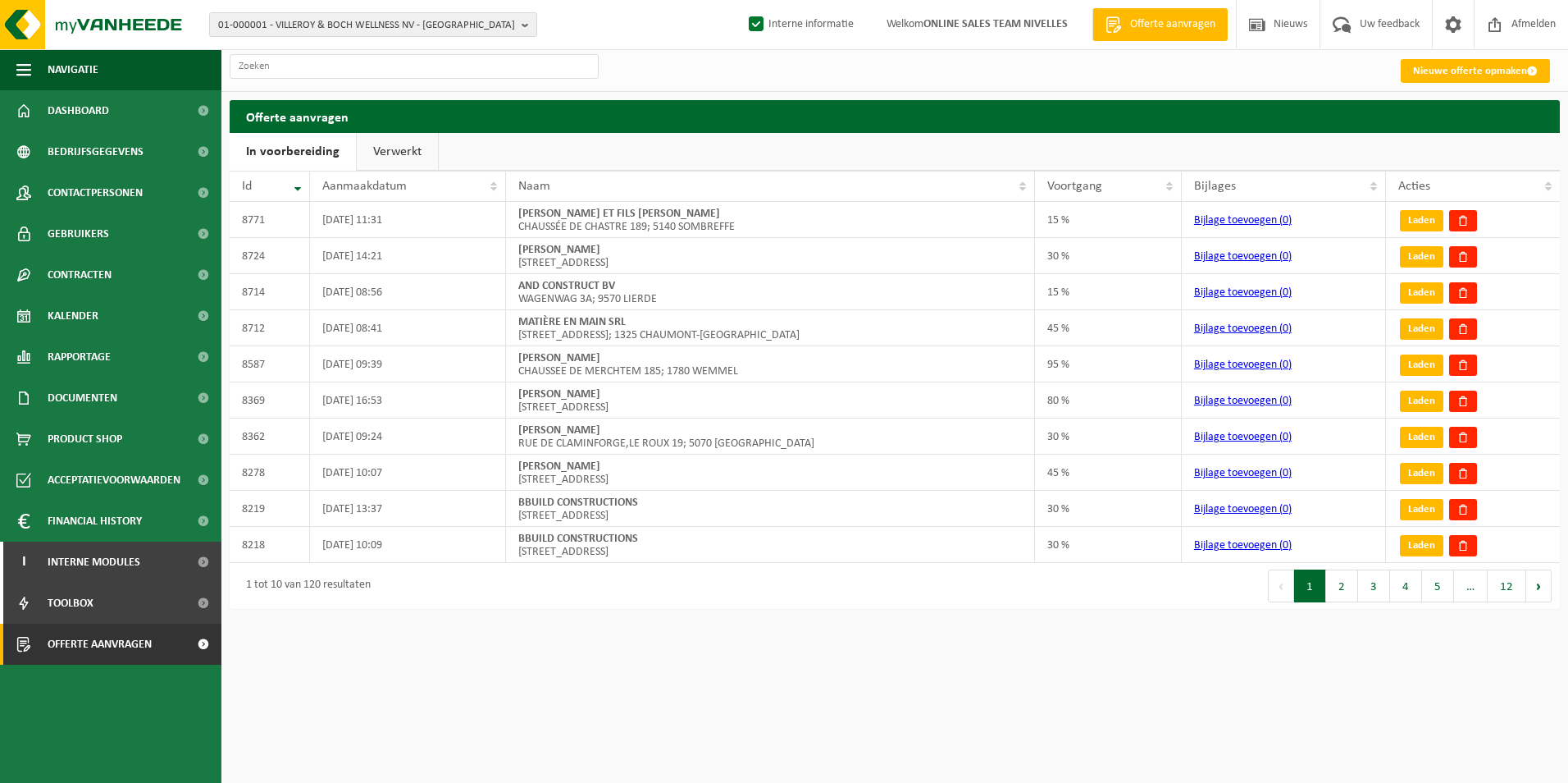
click at [390, 153] on link "Verwerkt" at bounding box center [397, 152] width 81 height 38
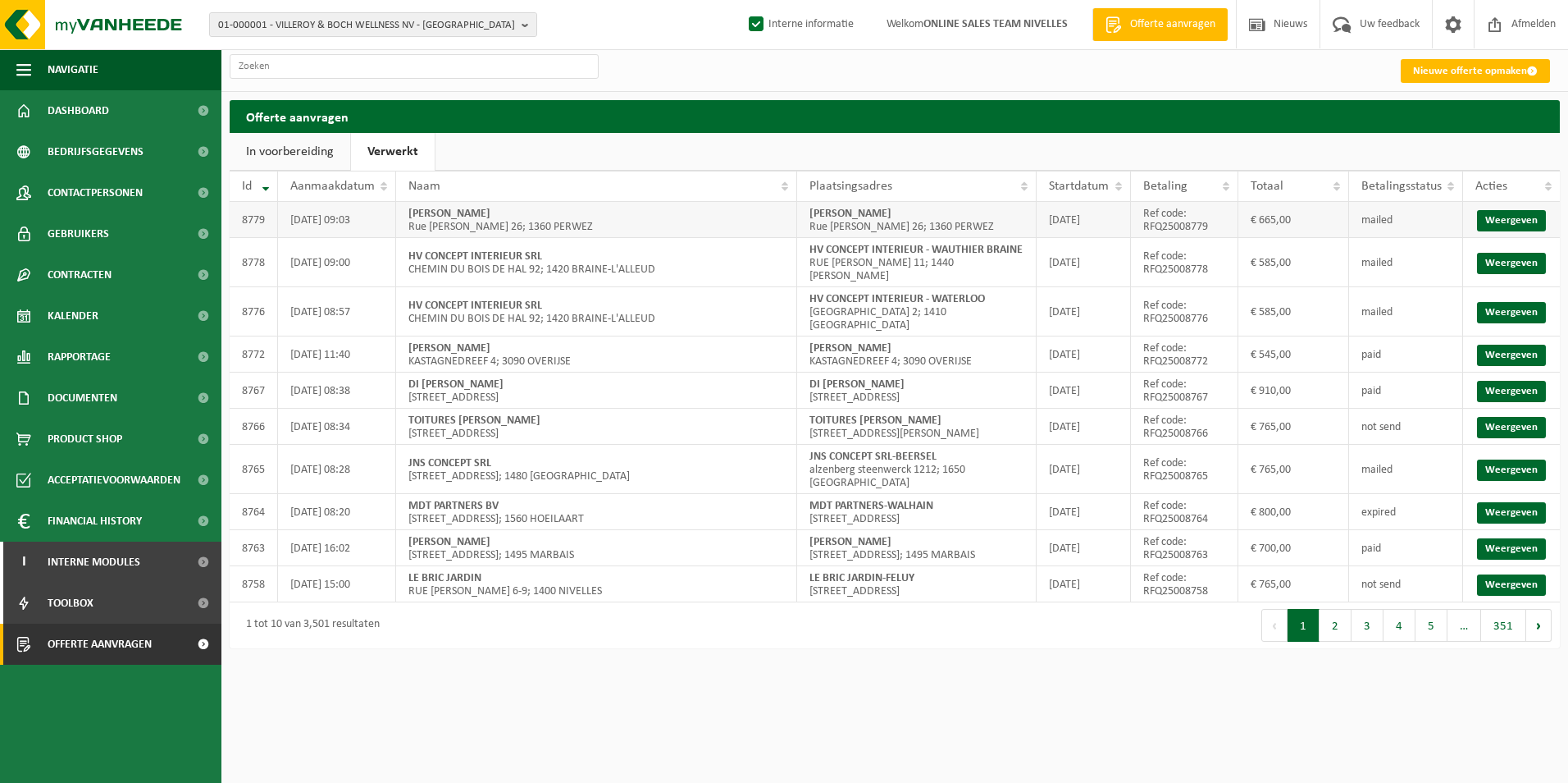
drag, startPoint x: 807, startPoint y: 217, endPoint x: 919, endPoint y: 214, distance: 112.0
click at [919, 214] on td "[PERSON_NAME] [PERSON_NAME] [PERSON_NAME] 26; 1360 PERWEZ" at bounding box center [917, 219] width 240 height 36
copy strong "[PERSON_NAME]"
click at [1474, 66] on link "Nieuwe offerte opmaken" at bounding box center [1475, 72] width 150 height 24
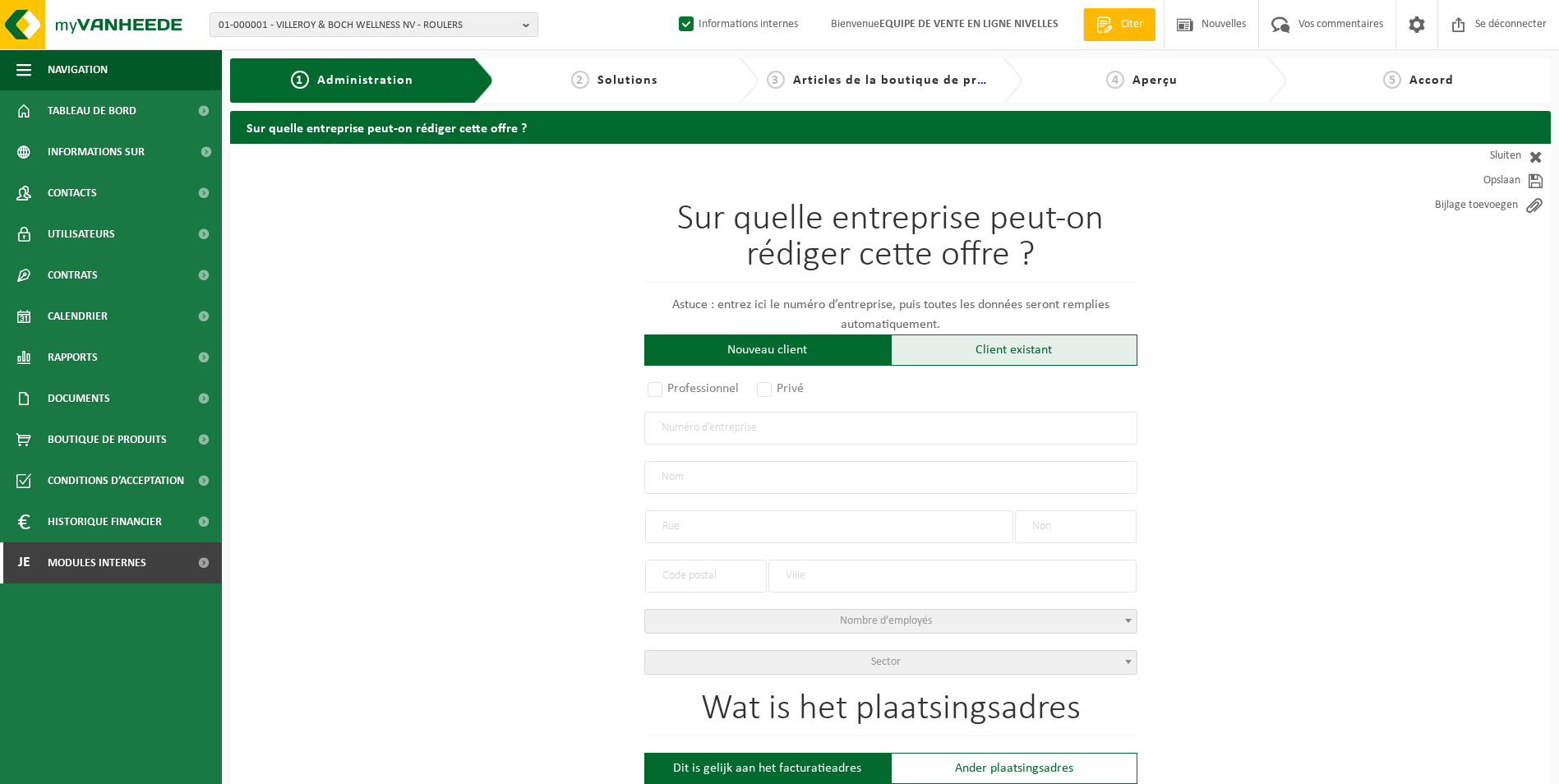
click at [1002, 343] on div "Client existant" at bounding box center [1014, 350] width 247 height 32
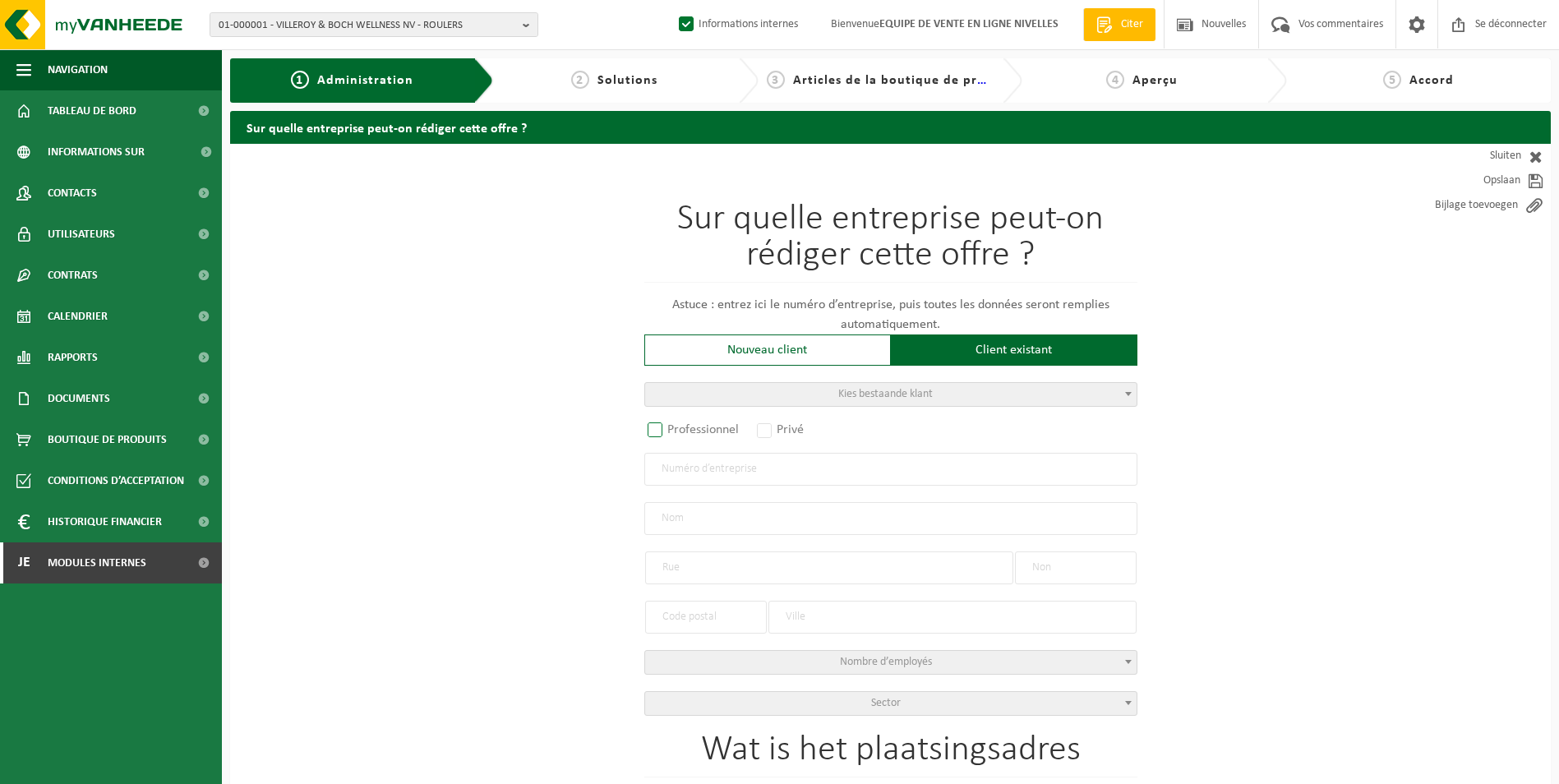
click at [655, 423] on label "Professionnel" at bounding box center [694, 429] width 100 height 23
click at [671, 426] on input "Professionnel" at bounding box center [676, 430] width 10 height 10
radio input "true"
click at [797, 461] on input "text" at bounding box center [890, 468] width 493 height 33
paste input "0476938508"
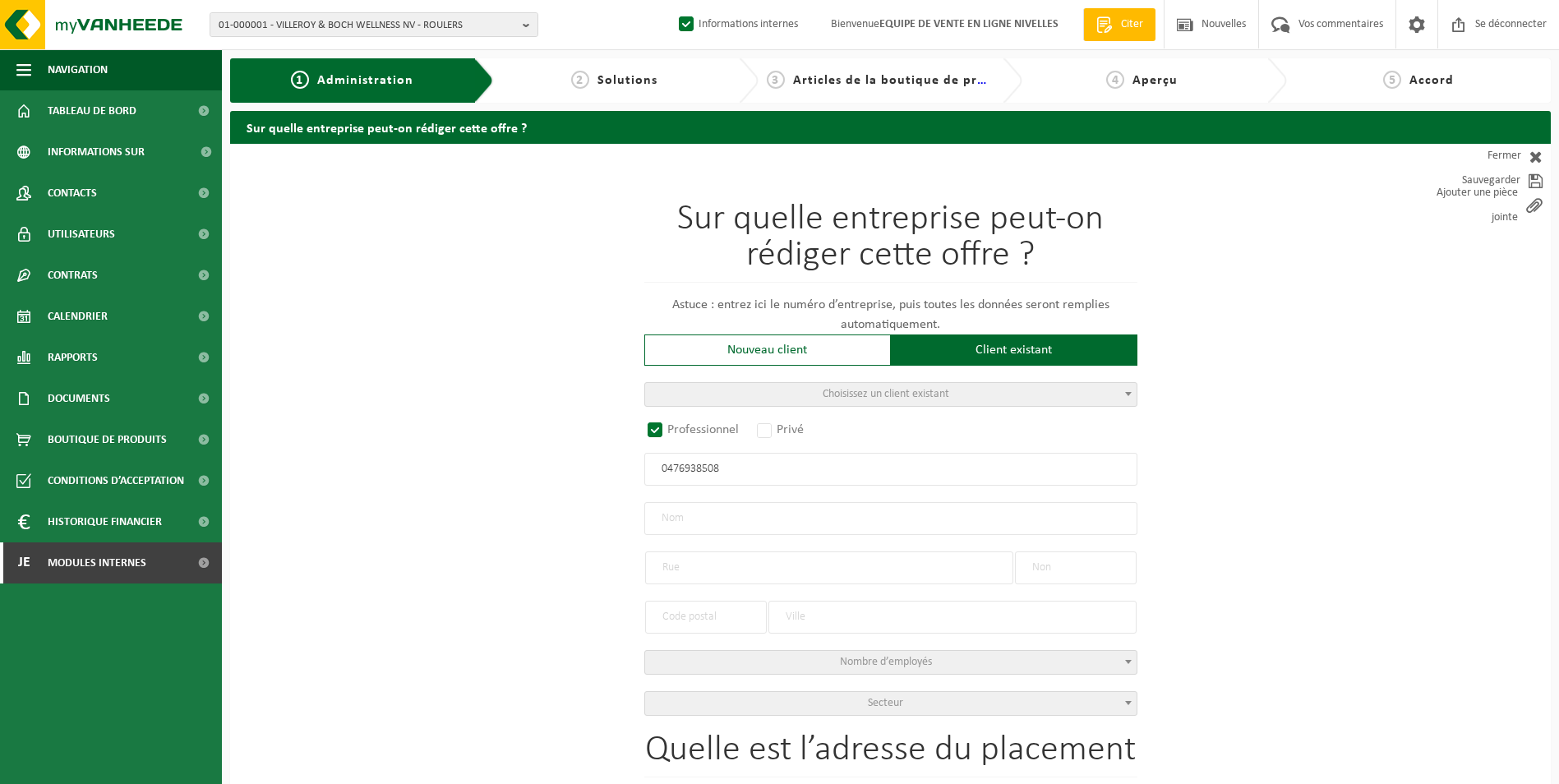
type input "0476938508"
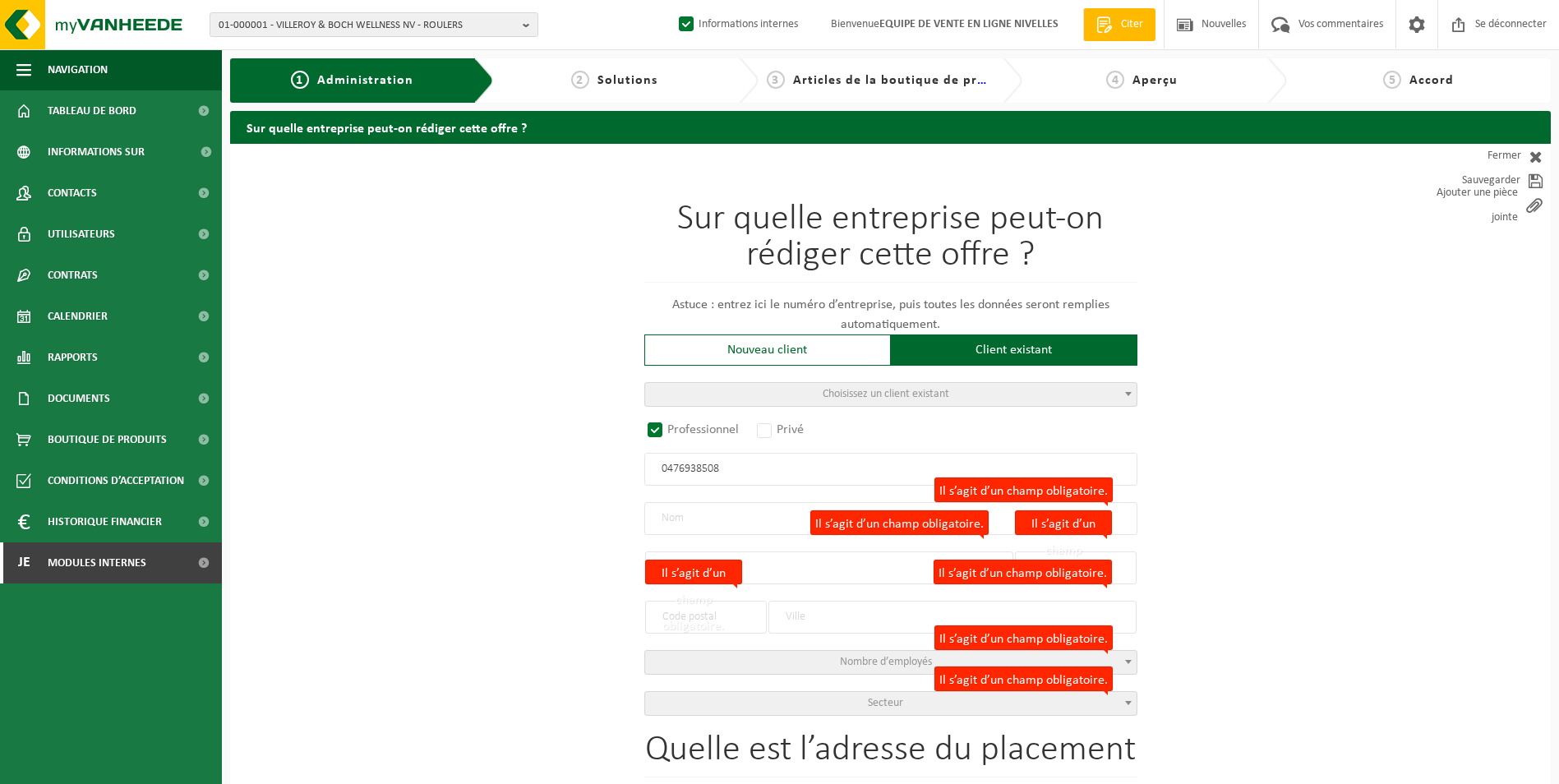
radio input "false"
select select
type input "BULBO JOFFREY SRL"
type input "[GEOGRAPHIC_DATA]"
type input "27"
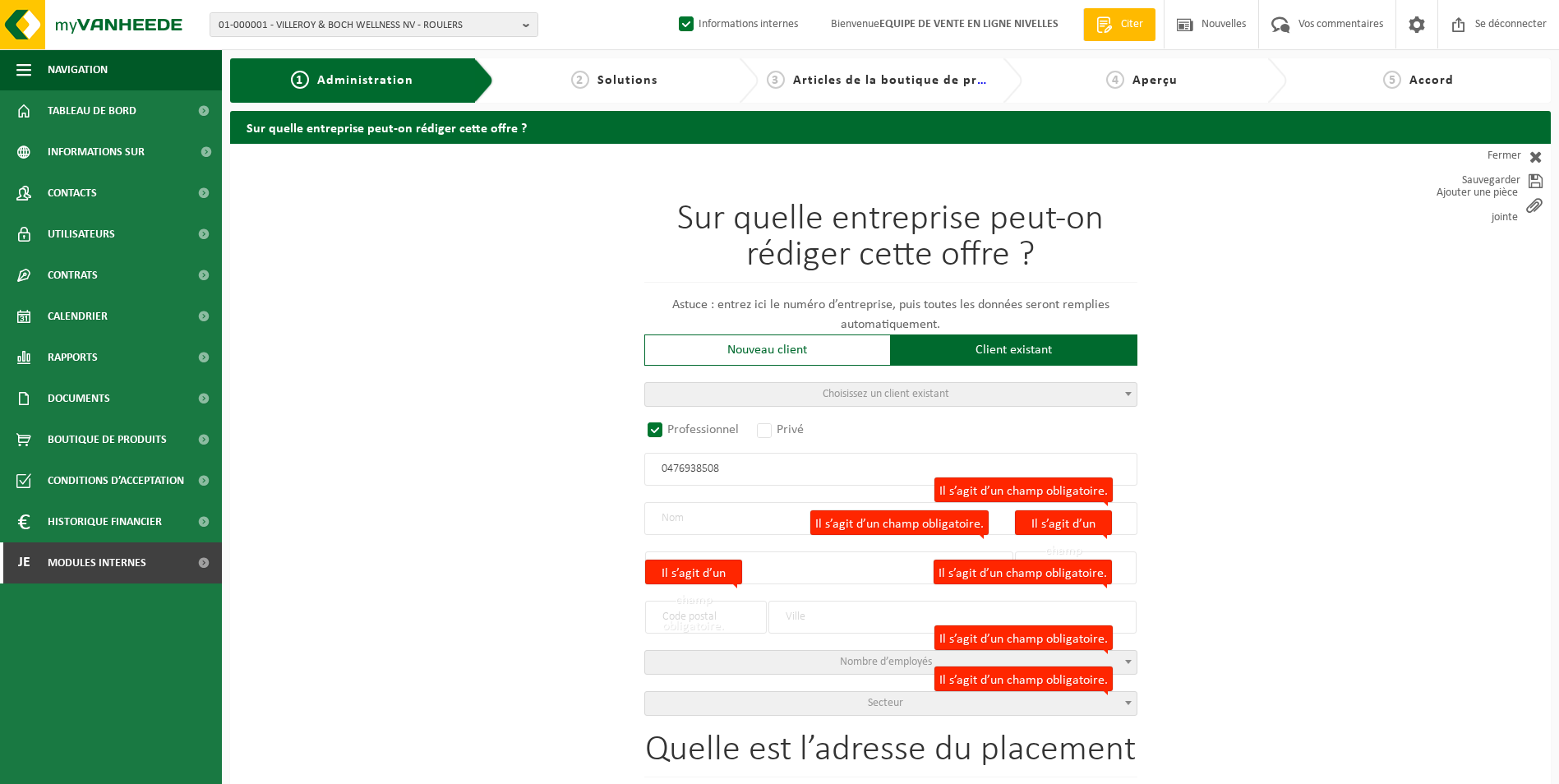
type input "1402"
type input "NIVELLES"
type input "2098933411"
radio input "true"
select select "144685"
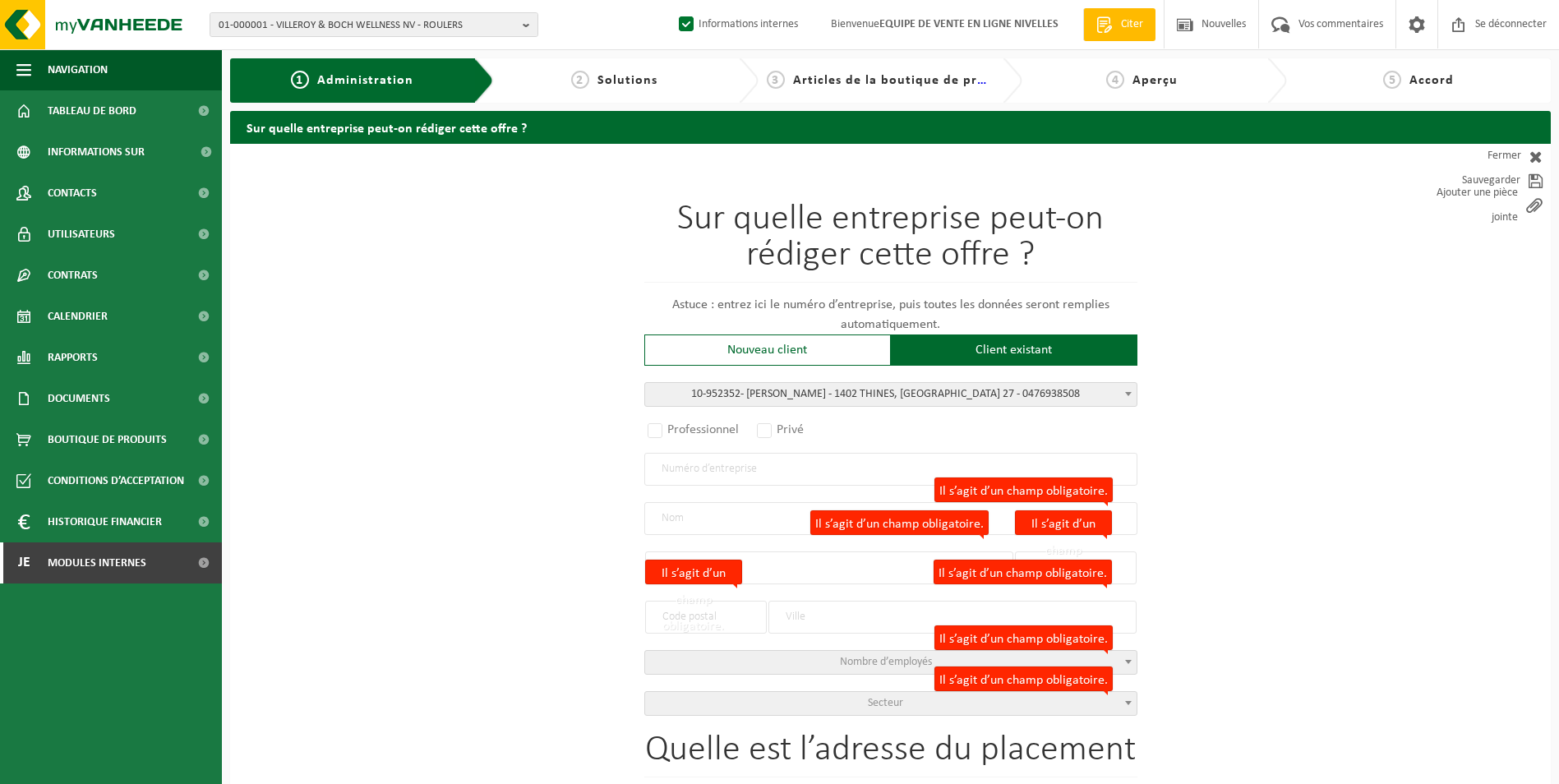
type input "0476.938.508"
type input "BULBO JOFFREY"
type input "RUE DU PALAIS"
type input "27"
type input "1402"
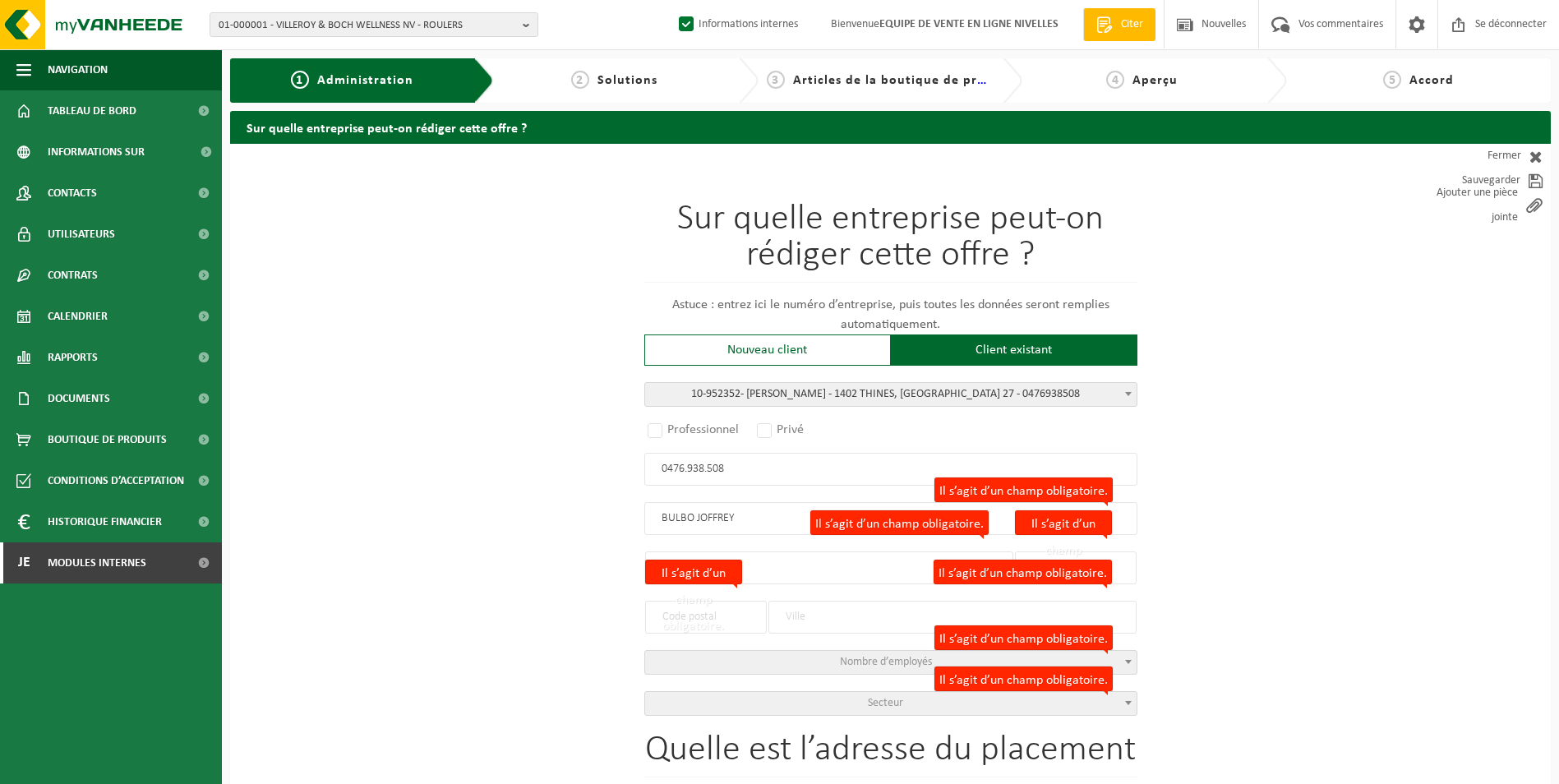
type input "THINES"
select select "11"
type input "BULBO JOFFREY"
type input "THINES"
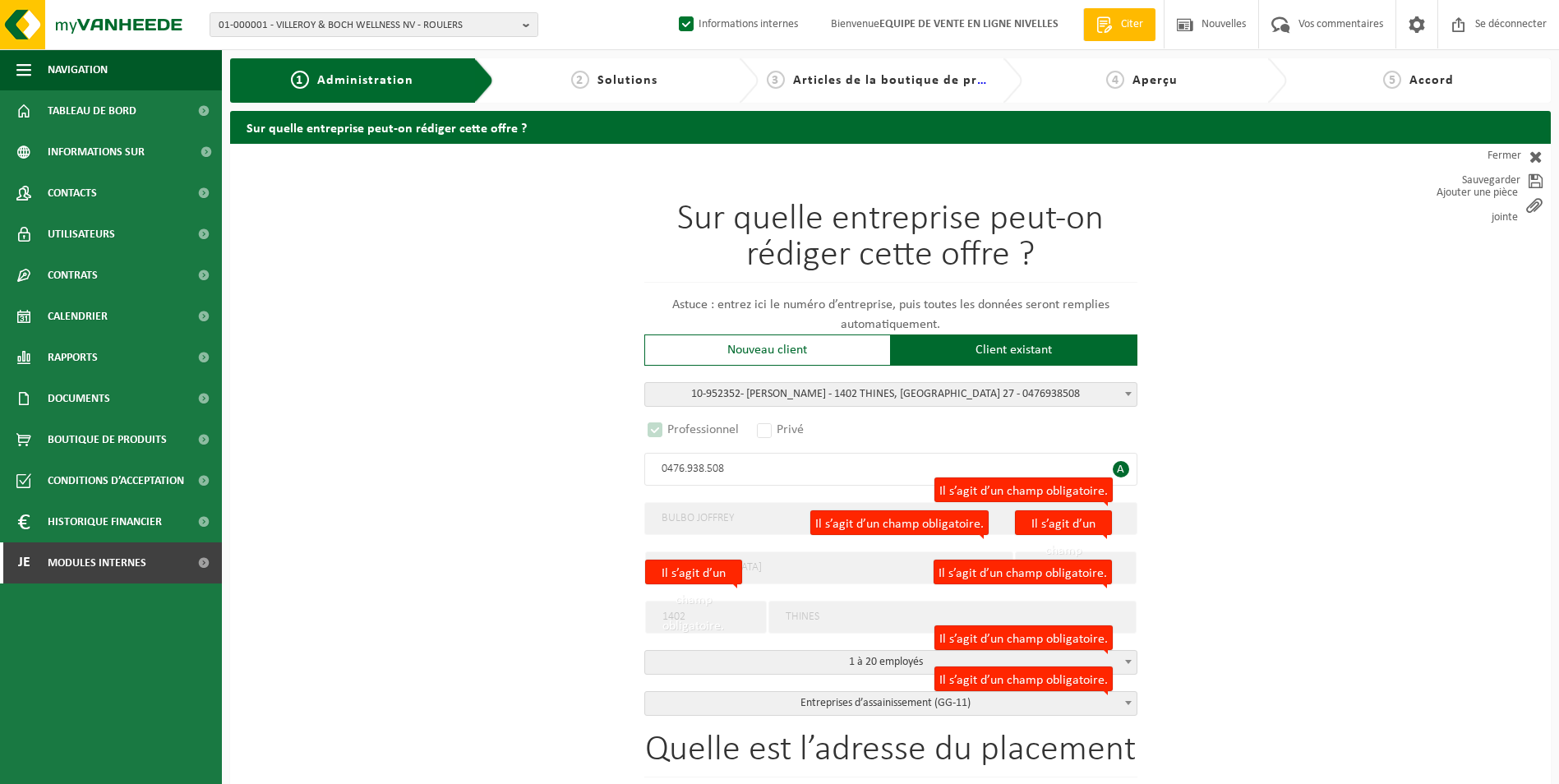
select select "D"
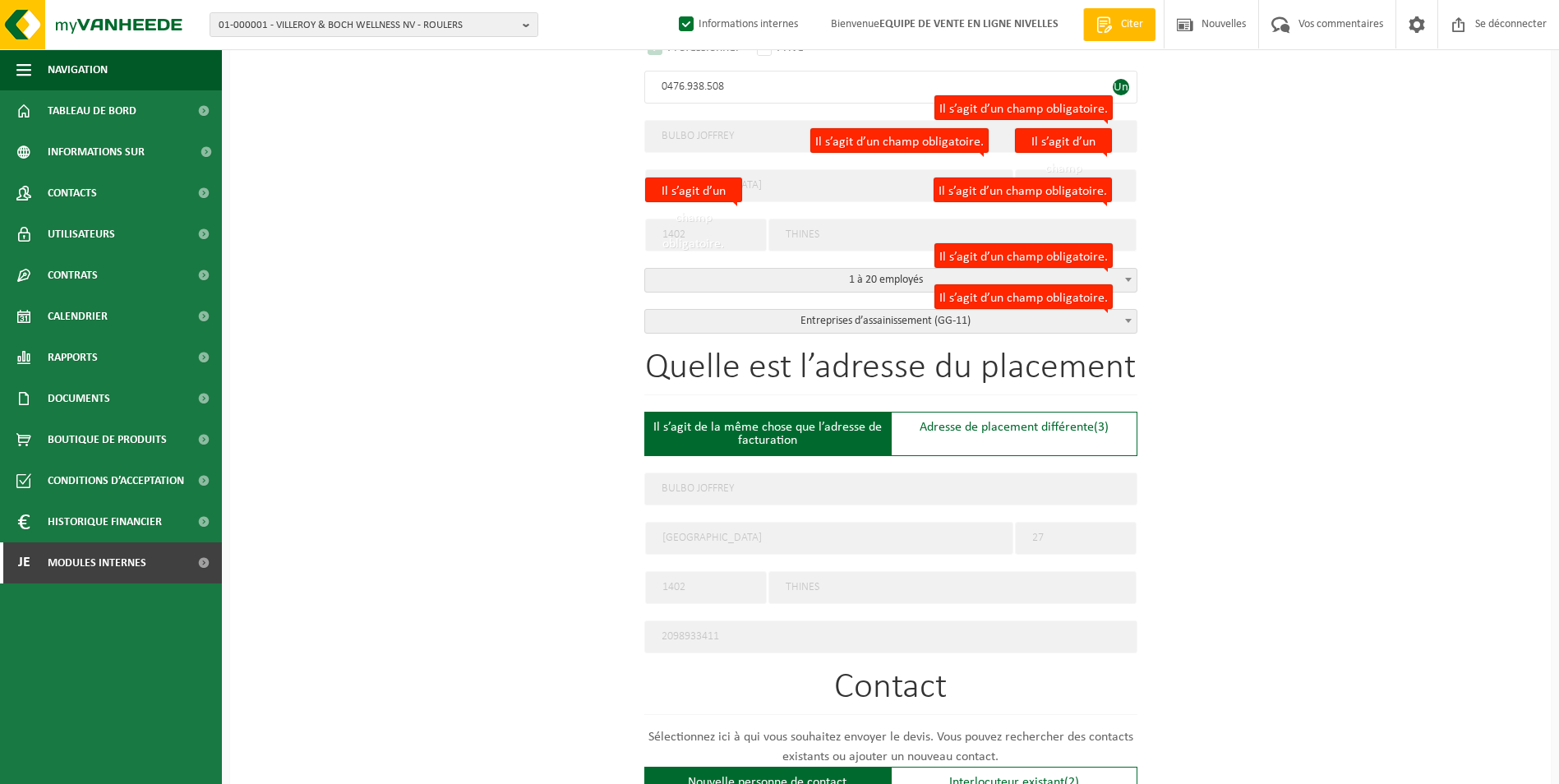
scroll to position [411, 0]
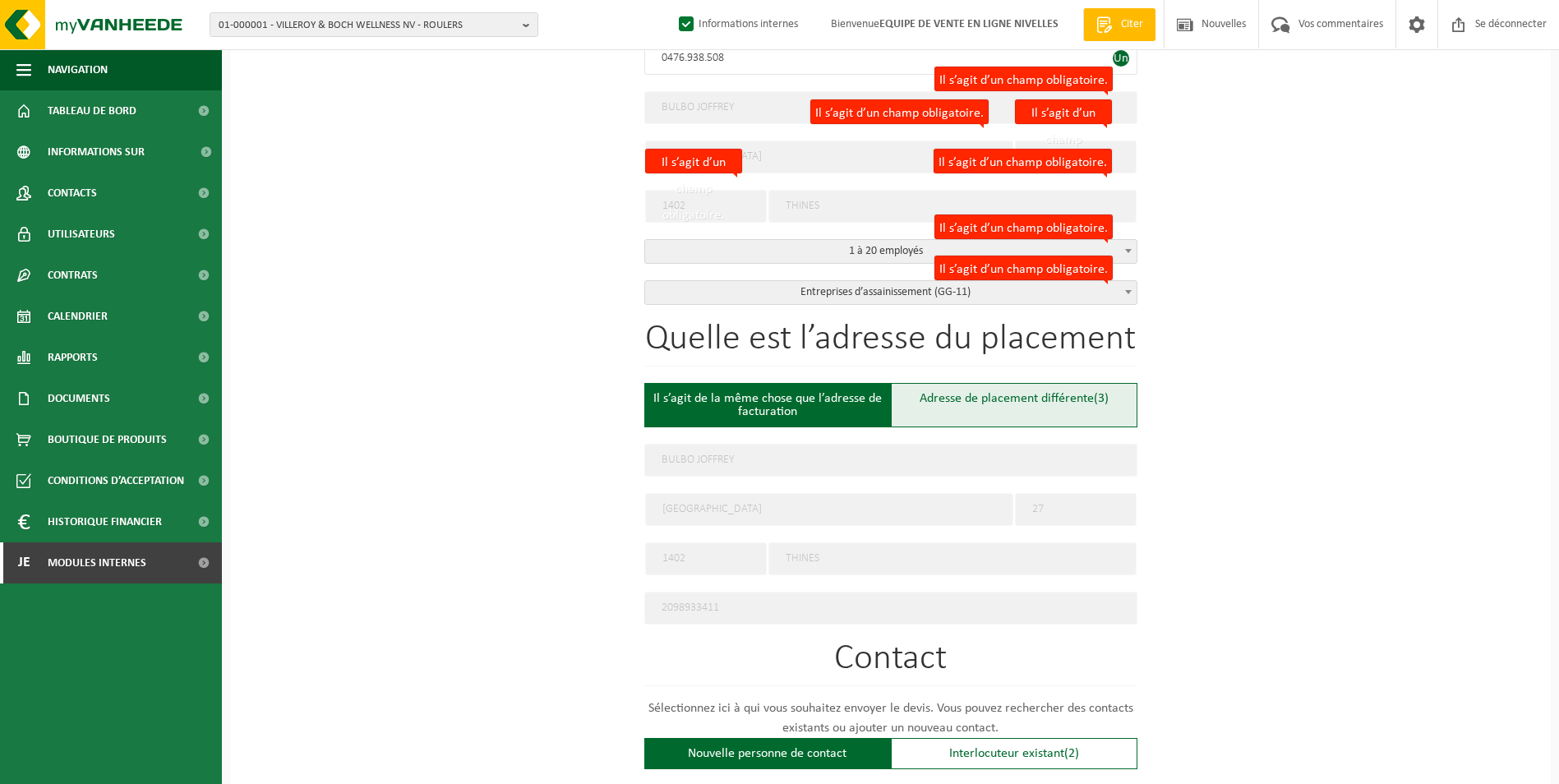
click at [960, 402] on div "Adresse de placement différente (3)" at bounding box center [1014, 405] width 247 height 45
type input "Werf -"
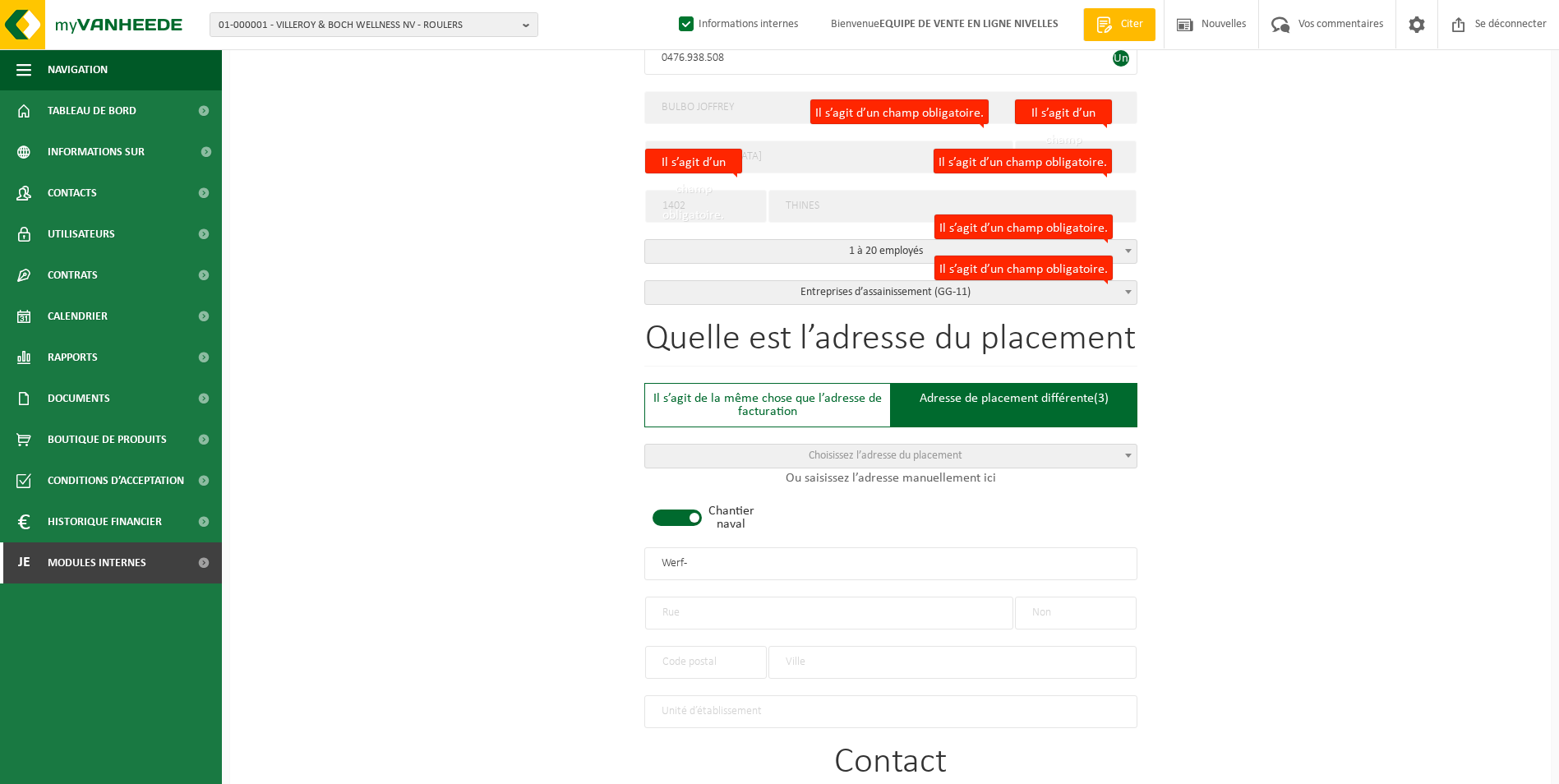
click at [688, 514] on span at bounding box center [677, 518] width 49 height 17
click at [721, 556] on input "text" at bounding box center [890, 563] width 493 height 33
type input "BULBO JOFFREY-BRAINE L'ALLEUD"
click at [888, 618] on input "text" at bounding box center [829, 613] width 368 height 33
type input "CHAUSSEE DE NIVELLES"
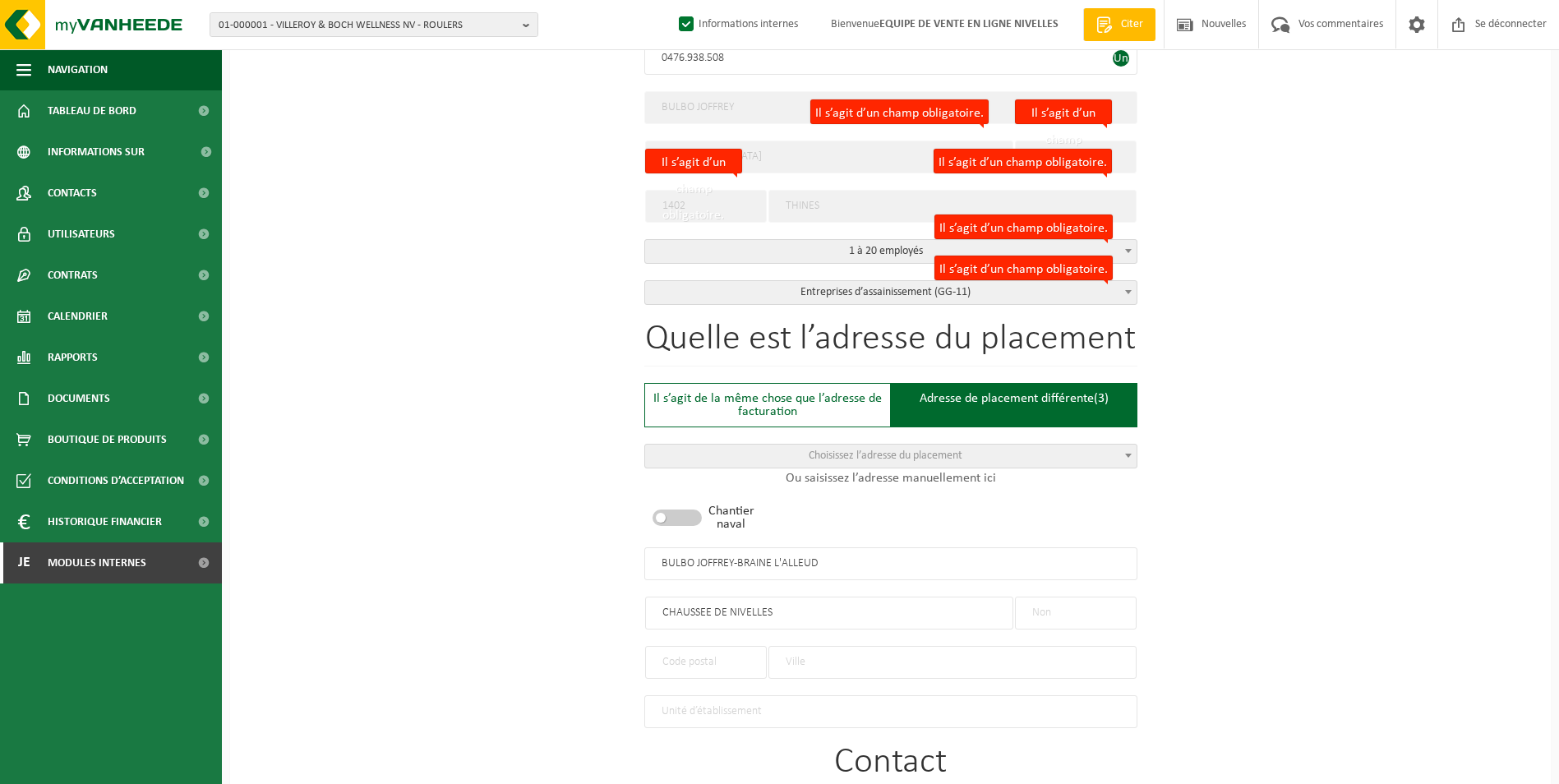
click at [1083, 613] on input "text" at bounding box center [1076, 613] width 122 height 33
type input "239"
click at [831, 655] on input "text" at bounding box center [952, 662] width 368 height 33
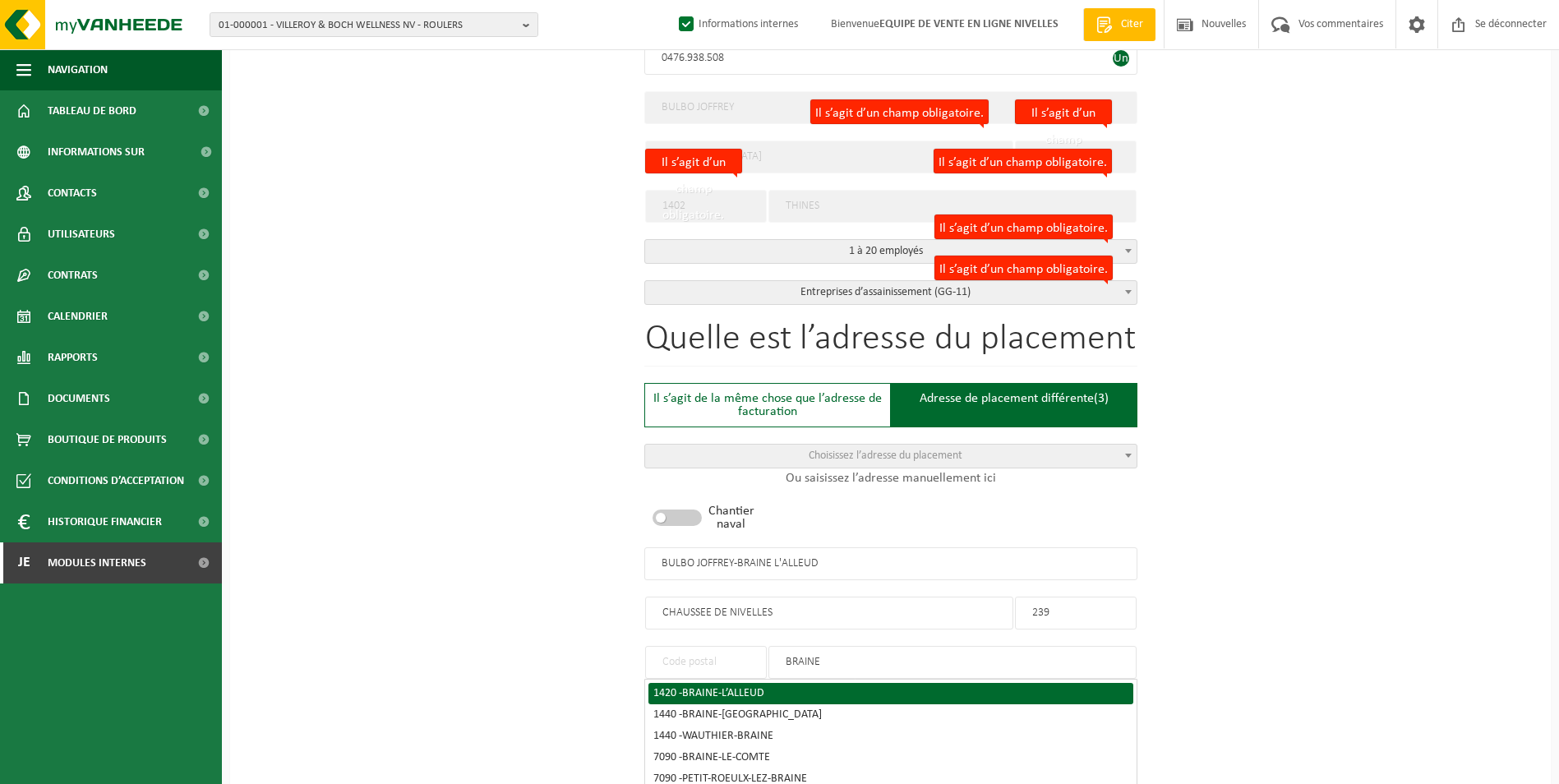
type input "BRAINE"
click at [764, 687] on span "BRAINE-L’ALLEUD" at bounding box center [723, 693] width 82 height 12
type input "1420"
type input "BRAINE-L'ALLEUD"
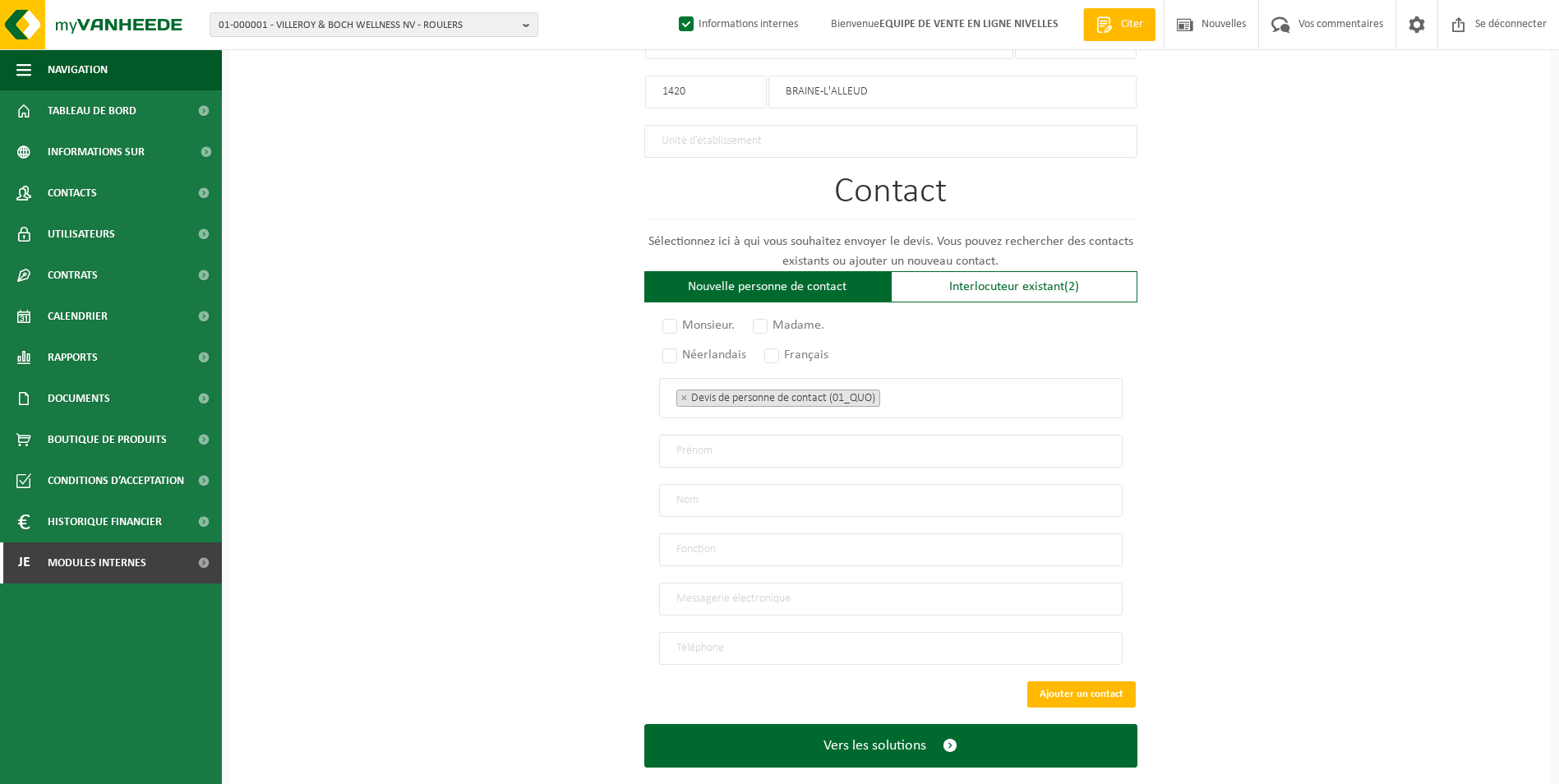
scroll to position [986, 0]
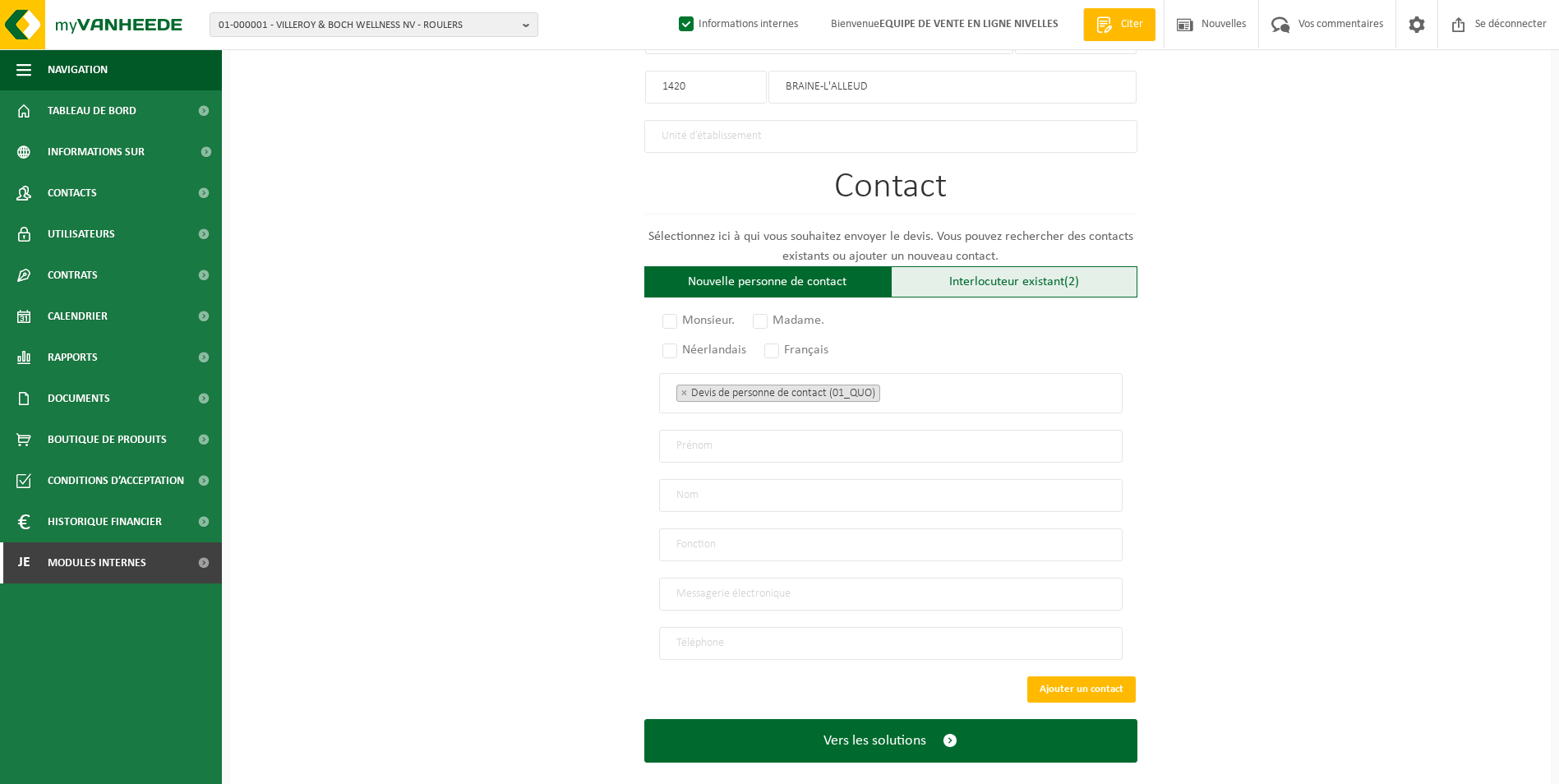
click at [983, 276] on font "Interlocuteur existant" at bounding box center [1007, 282] width 115 height 13
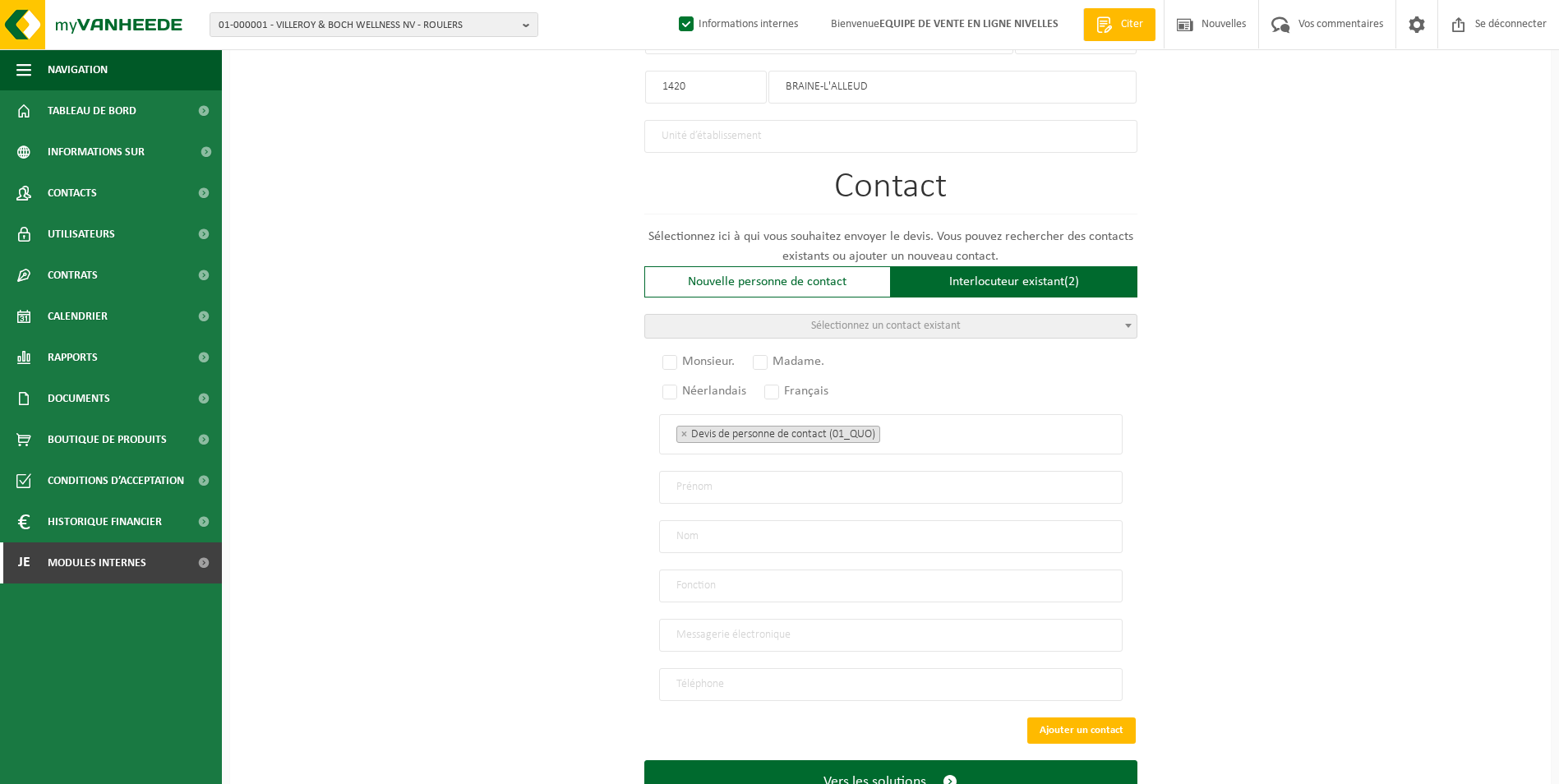
click at [921, 319] on span "Sélectionnez un contact existant" at bounding box center [886, 325] width 150 height 12
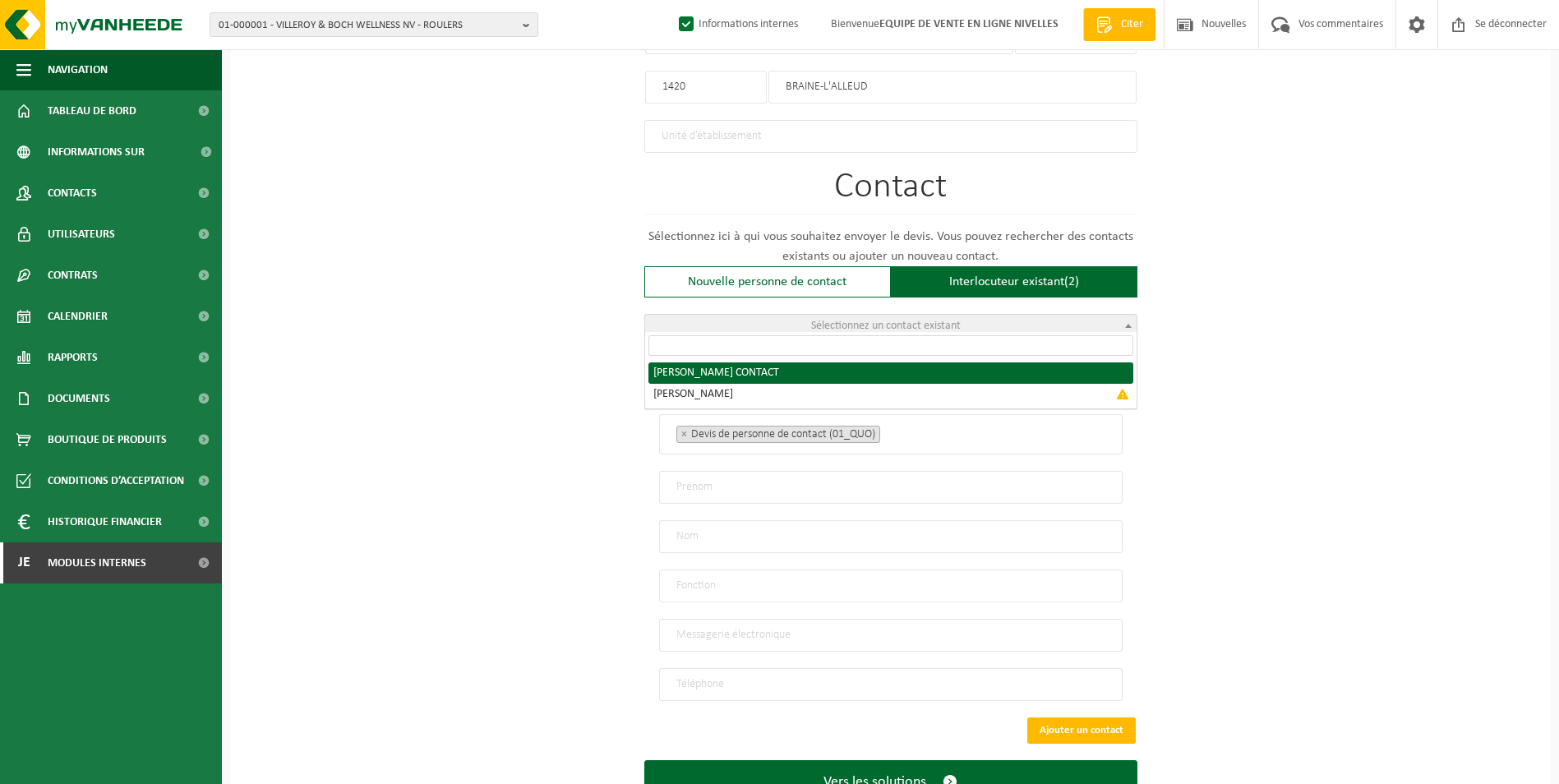
radio input "true"
select select "{"code":"10-952353","firstname":"CONTACT","surname":"JOFFREY","gender":"Unknown…"
type input "CONTACT"
type input "JOFFREY"
type input "info@bulbo-joffrey.be"
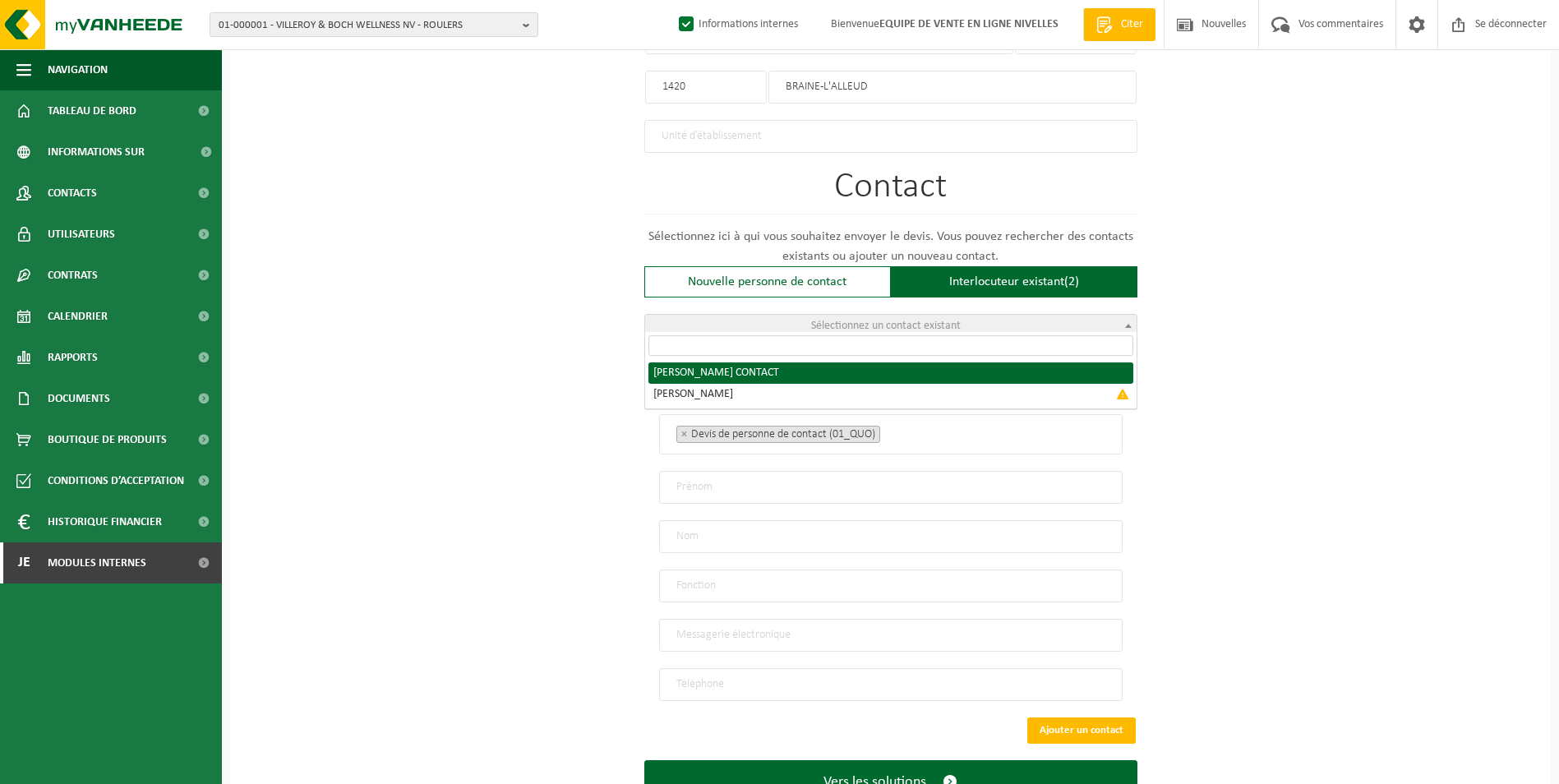
type input "0494/80.80.67"
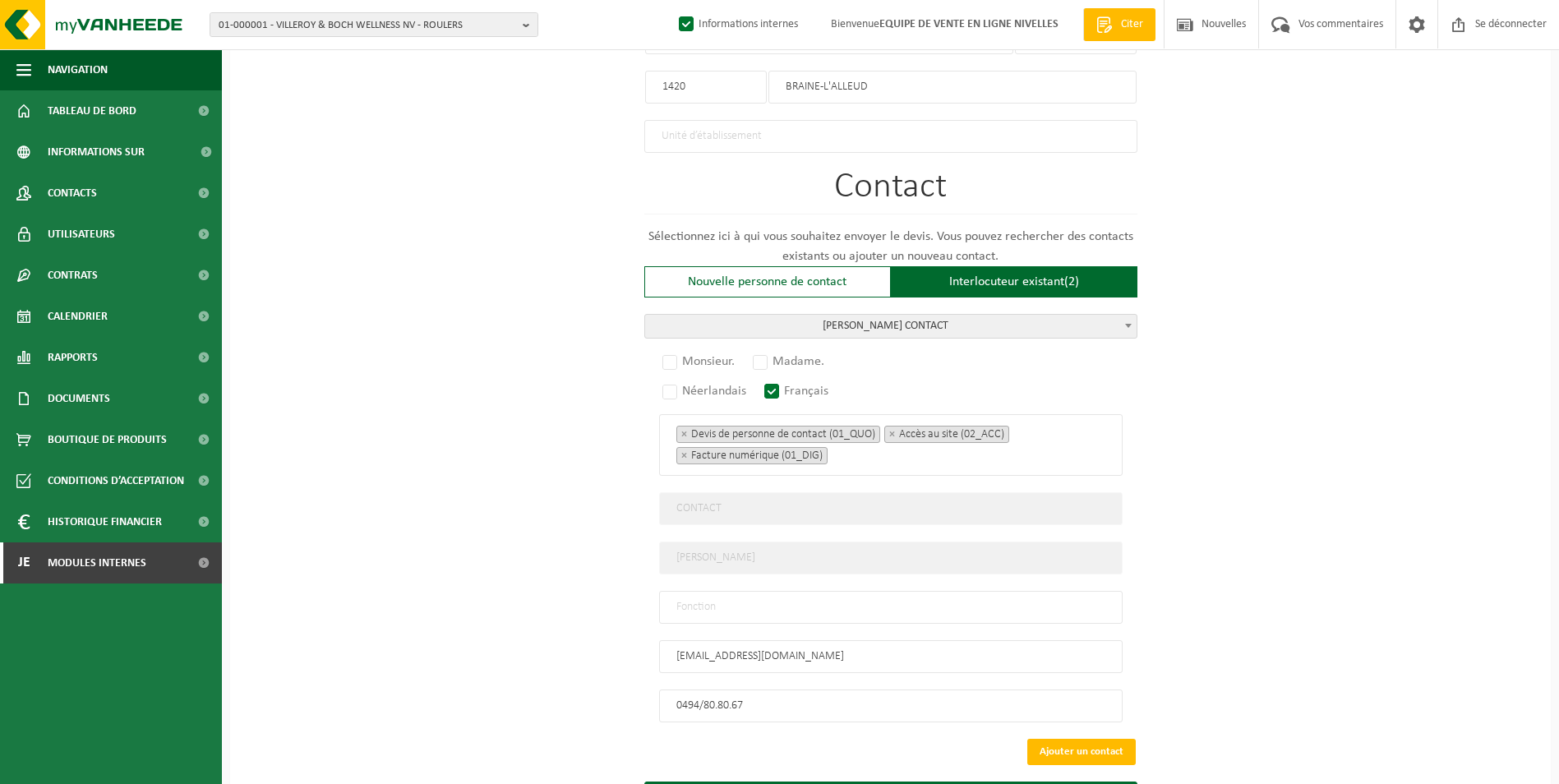
click at [770, 606] on input "text" at bounding box center [891, 606] width 464 height 33
type input "CONTACT"
click at [669, 353] on label "Monsieur." at bounding box center [699, 361] width 80 height 23
radio input "true"
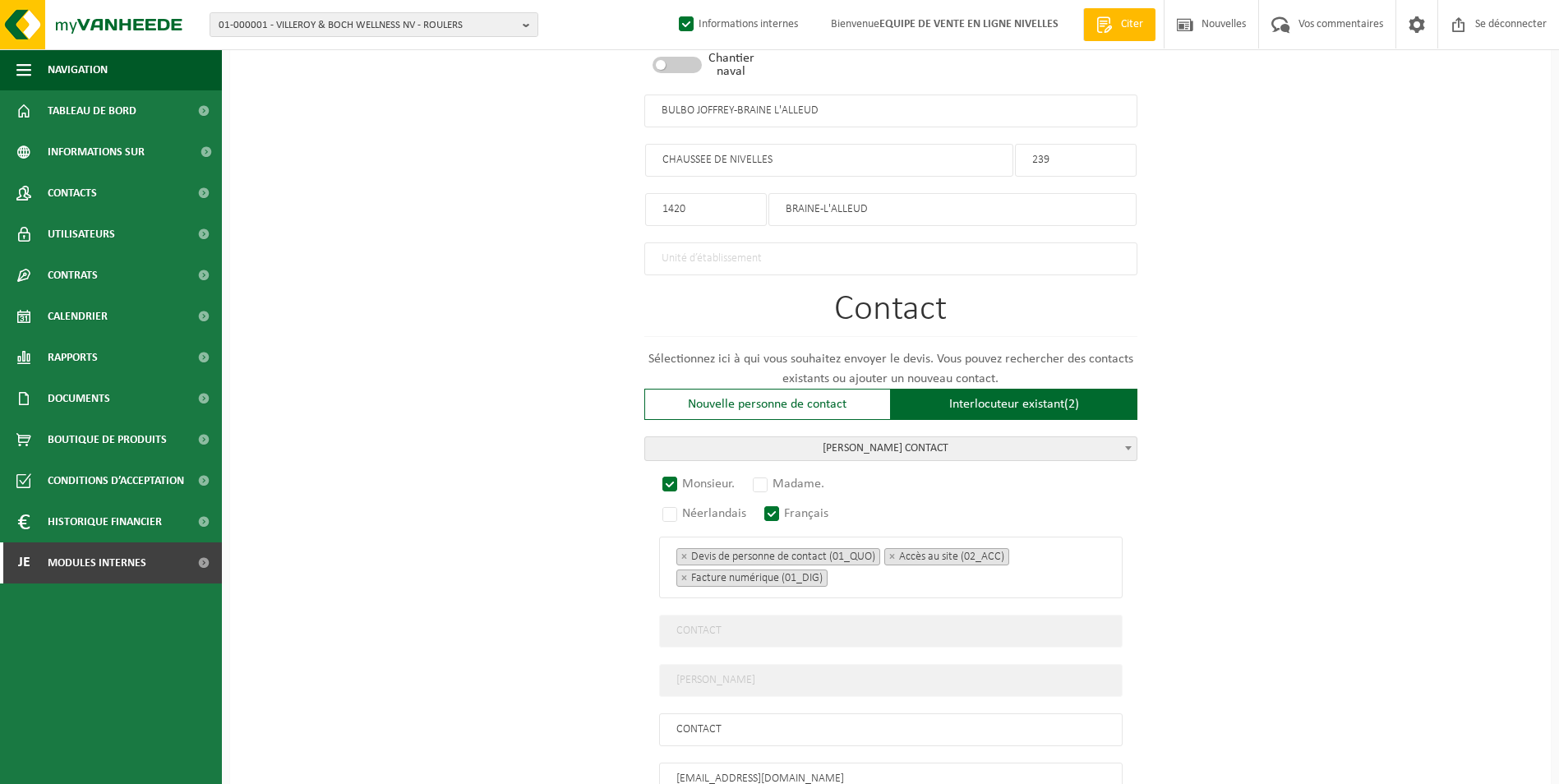
scroll to position [1064, 0]
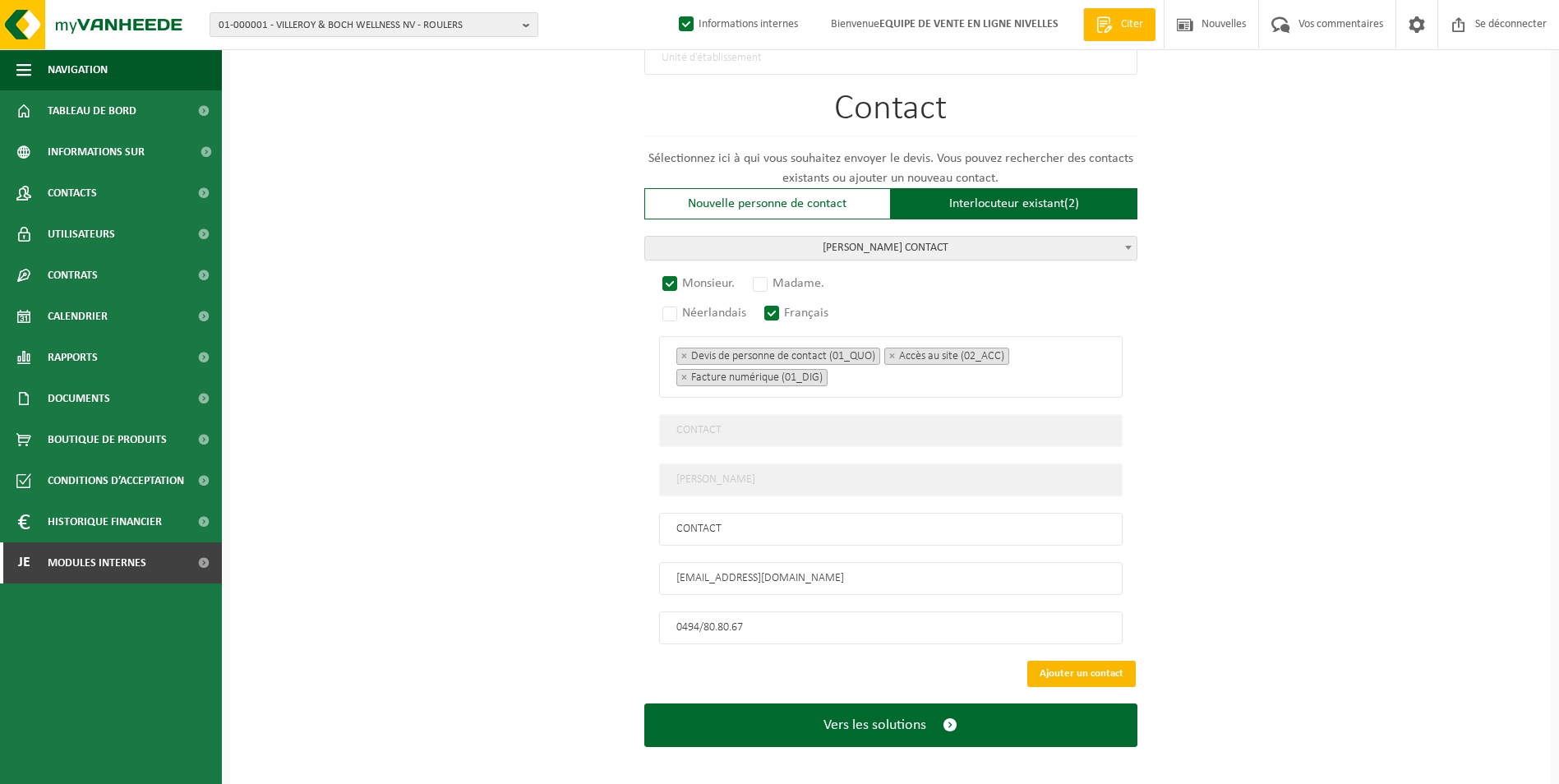
click at [1100, 660] on button "Ajouter un contact" at bounding box center [1081, 673] width 108 height 26
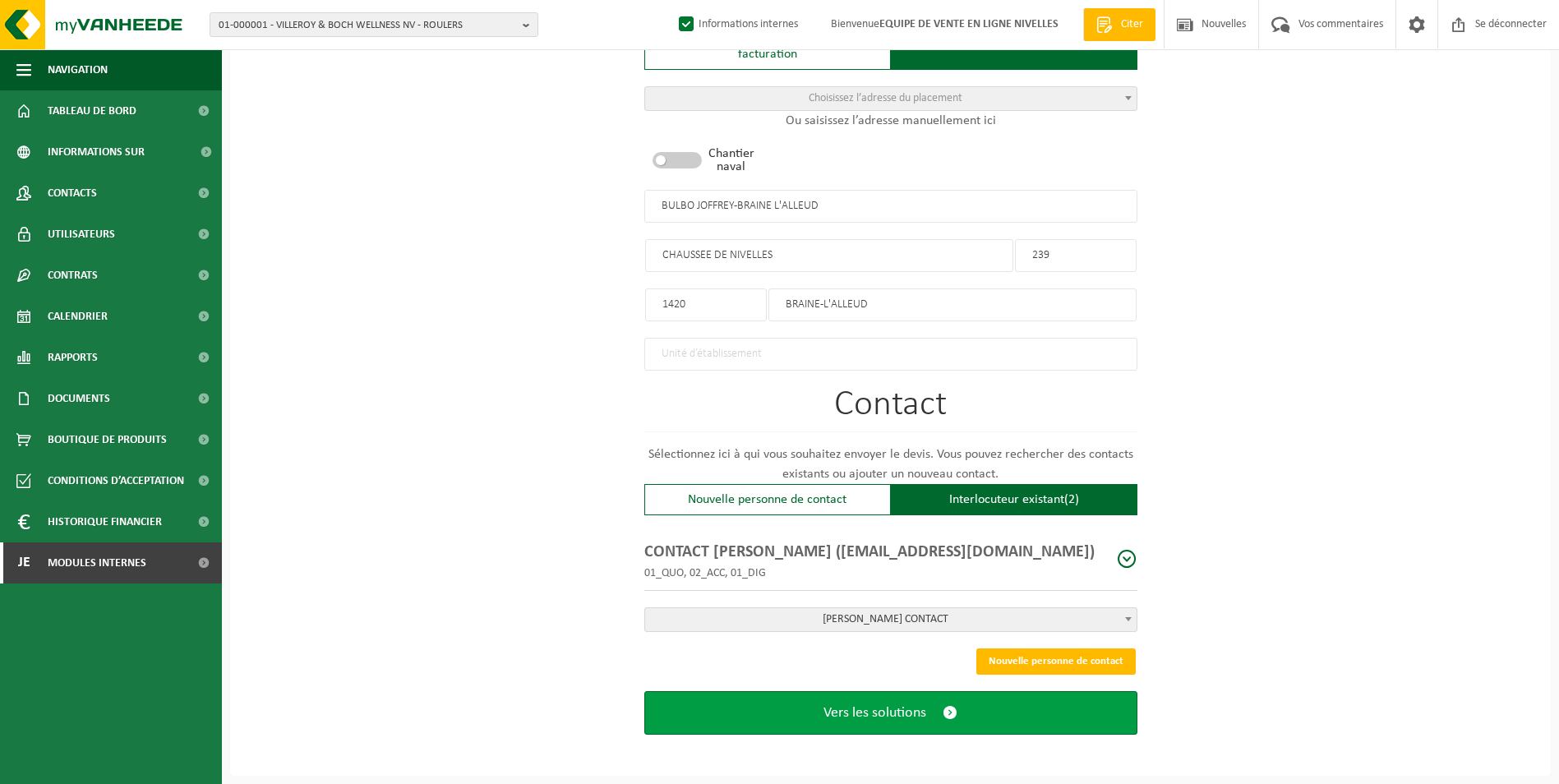
scroll to position [761, 0]
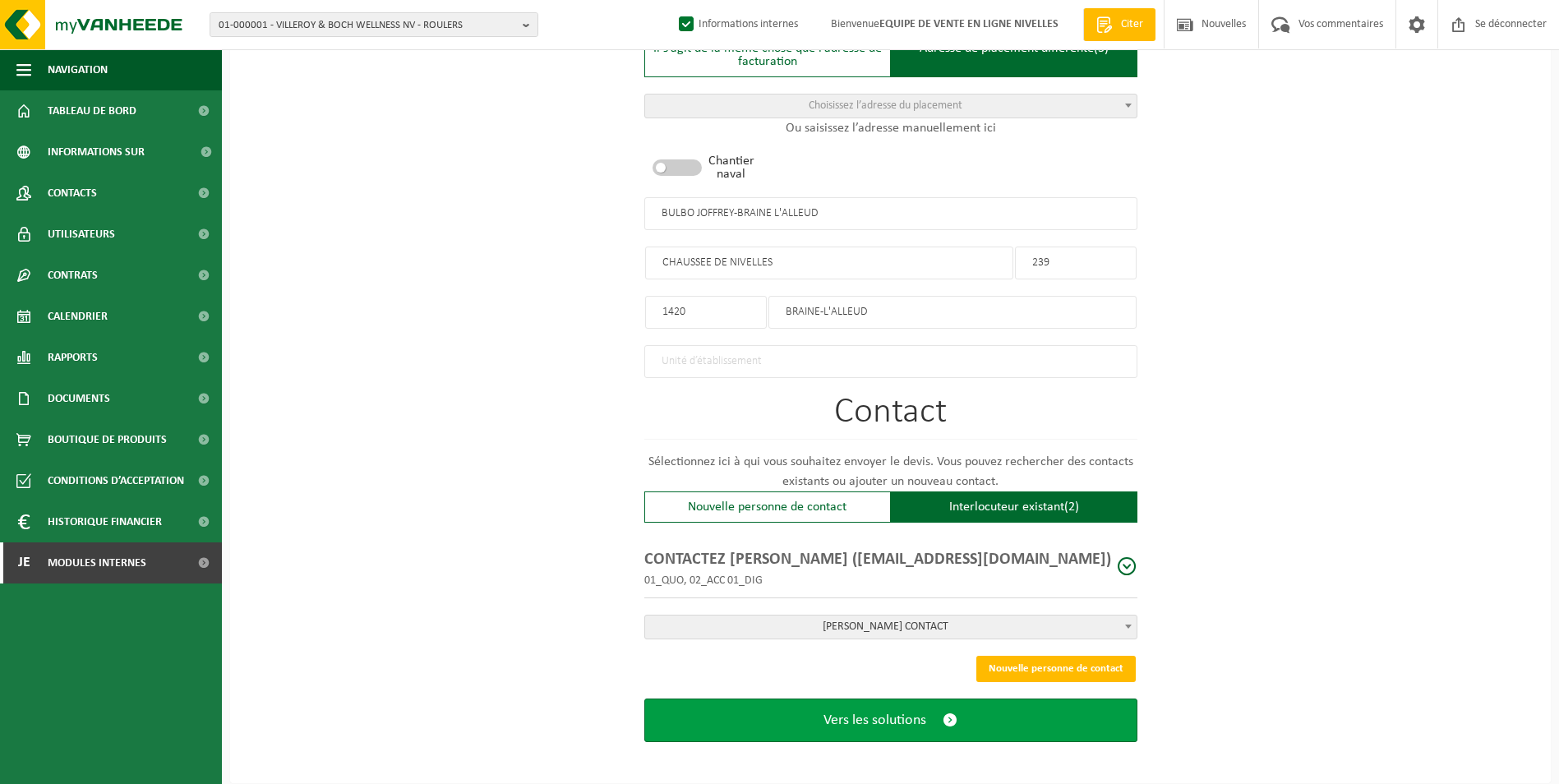
click at [933, 714] on button "Vers les solutions" at bounding box center [890, 720] width 493 height 44
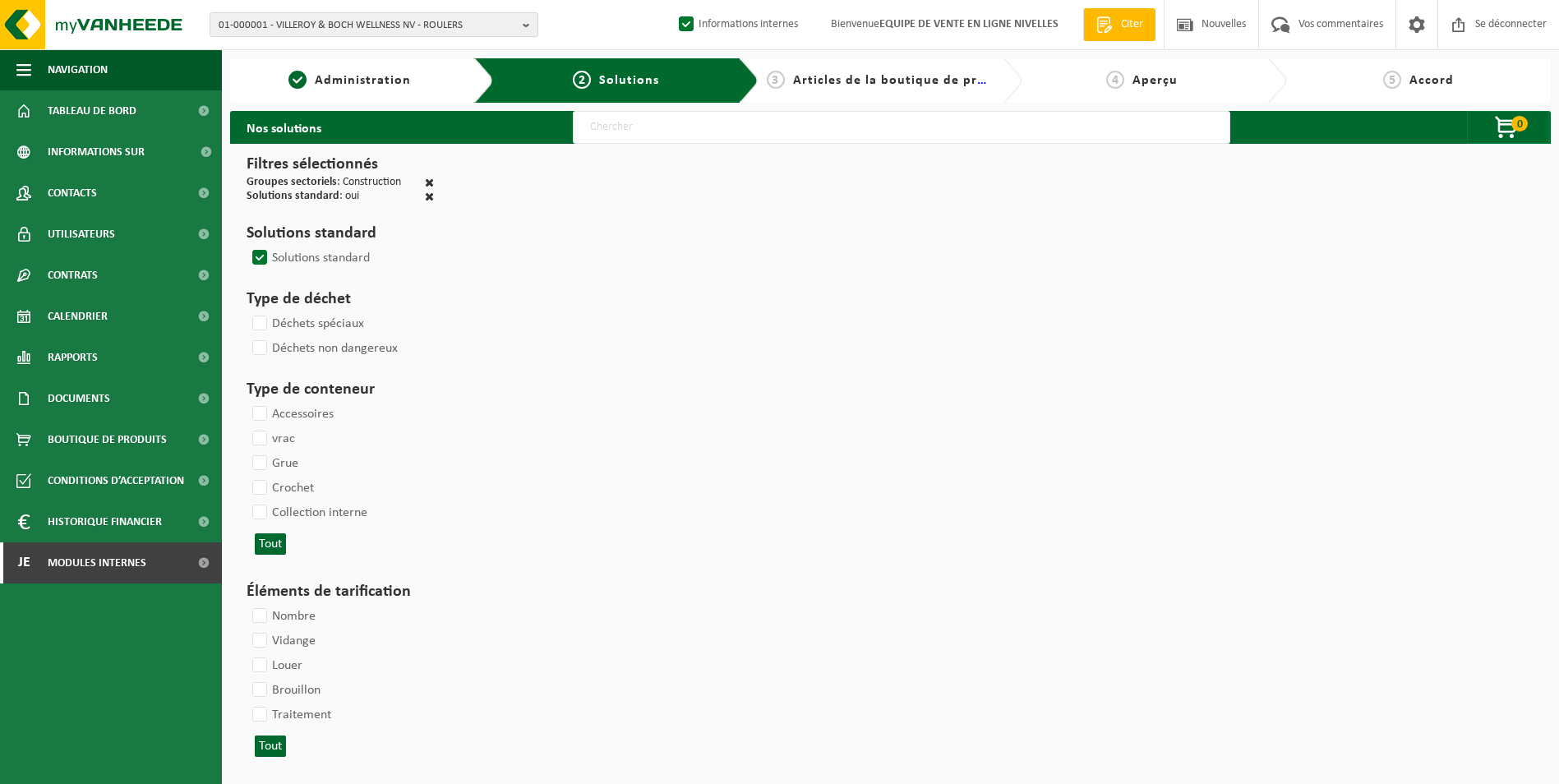
select select
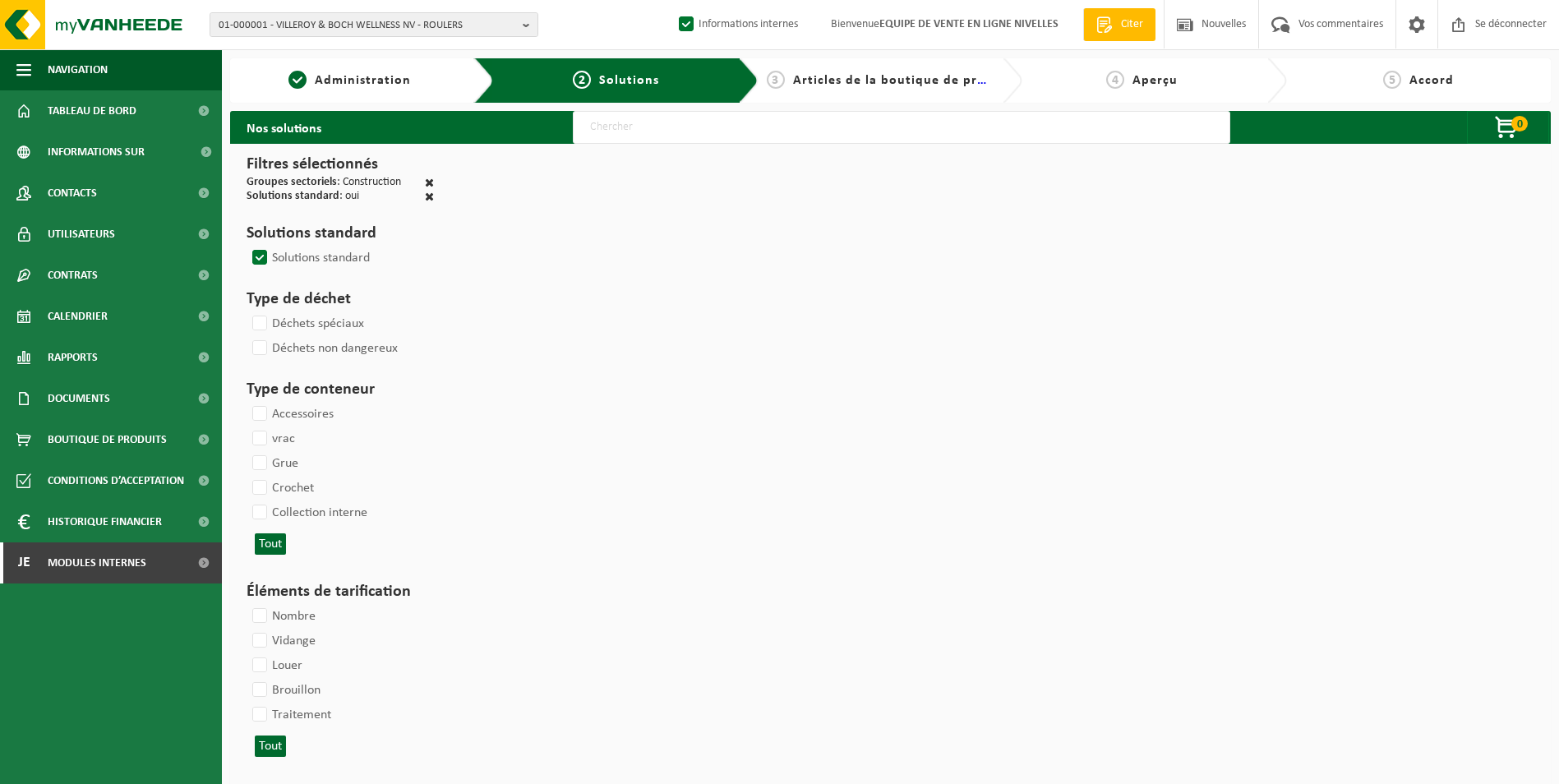
select select
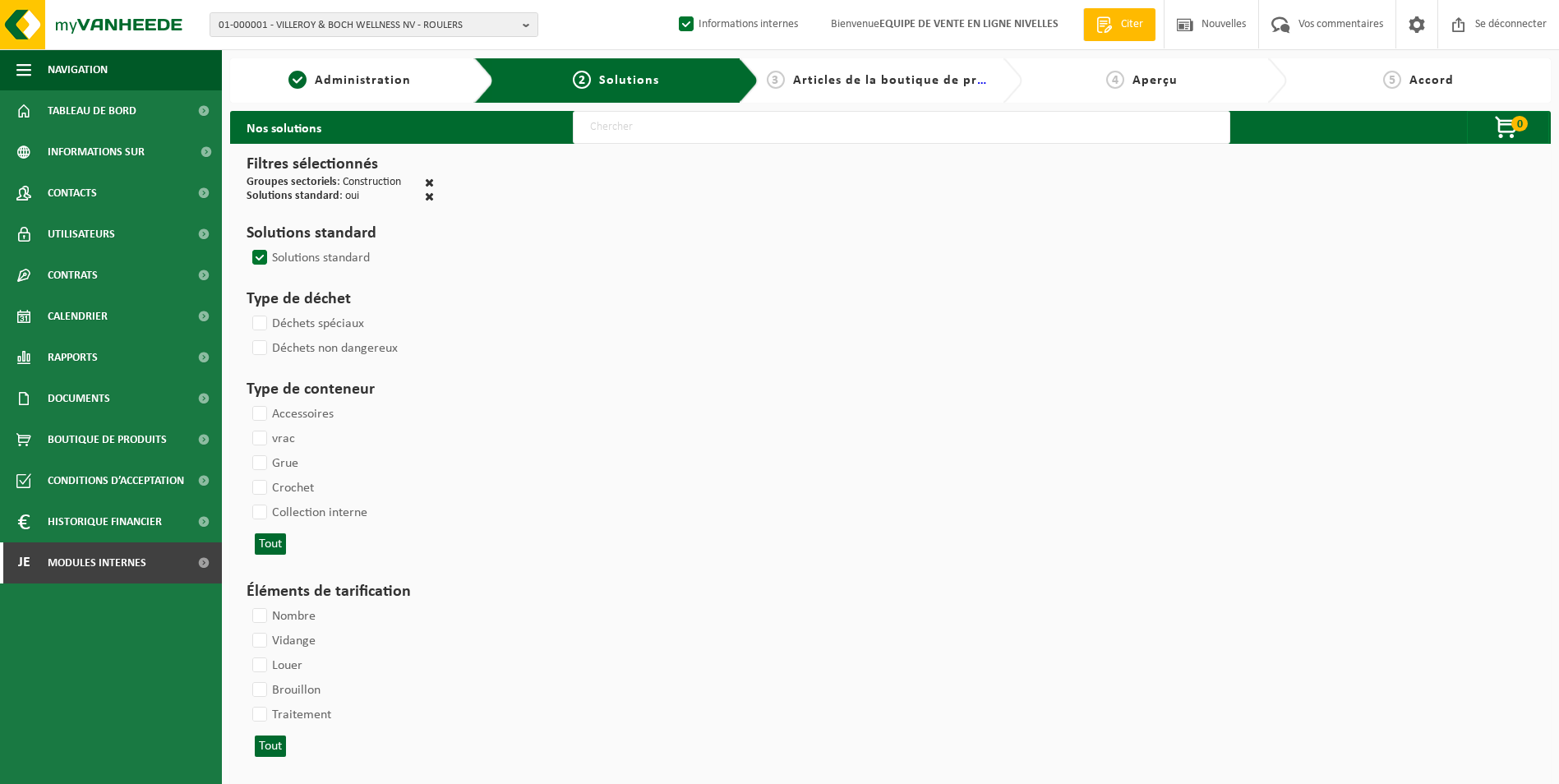
select select
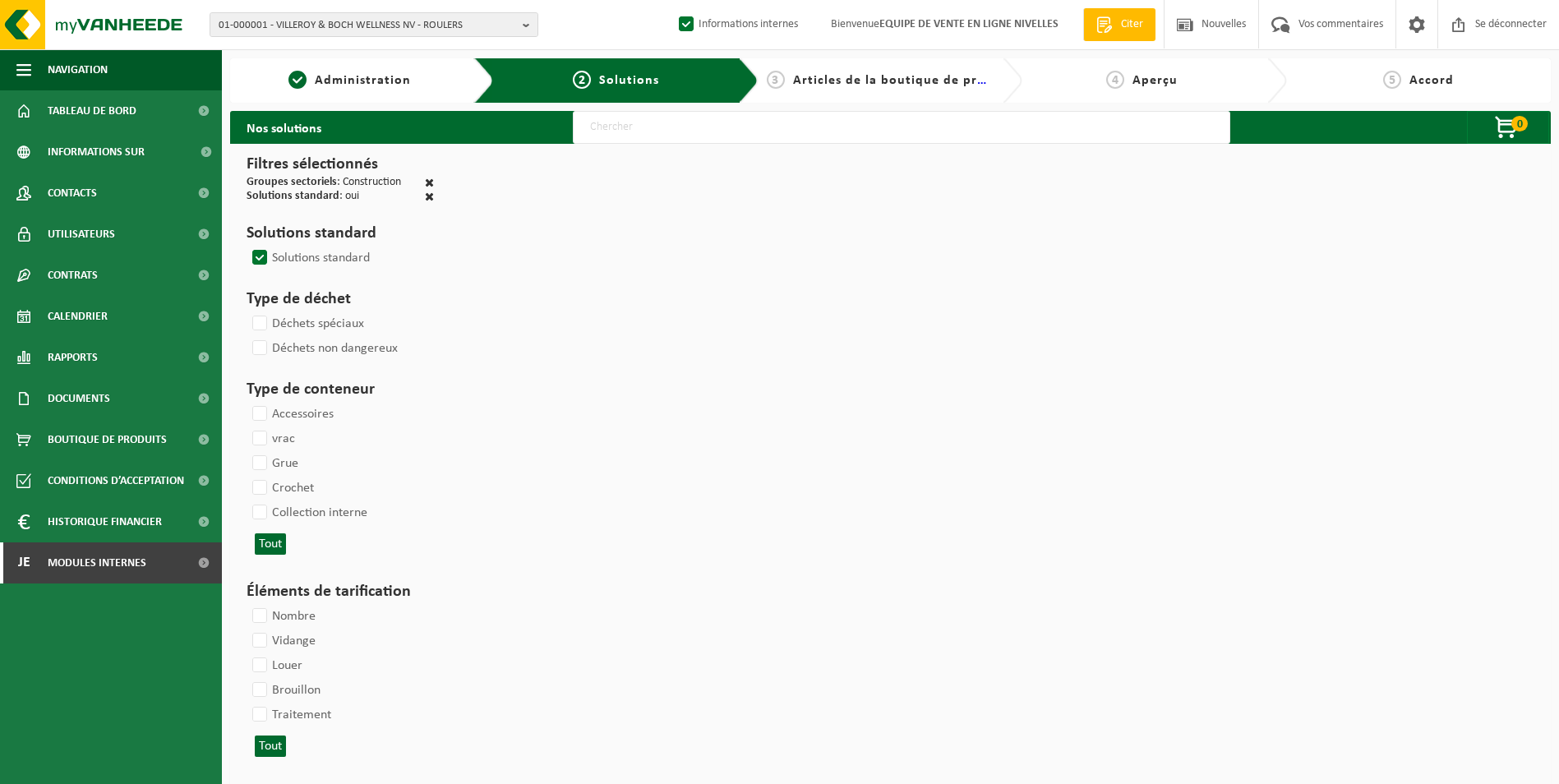
select select
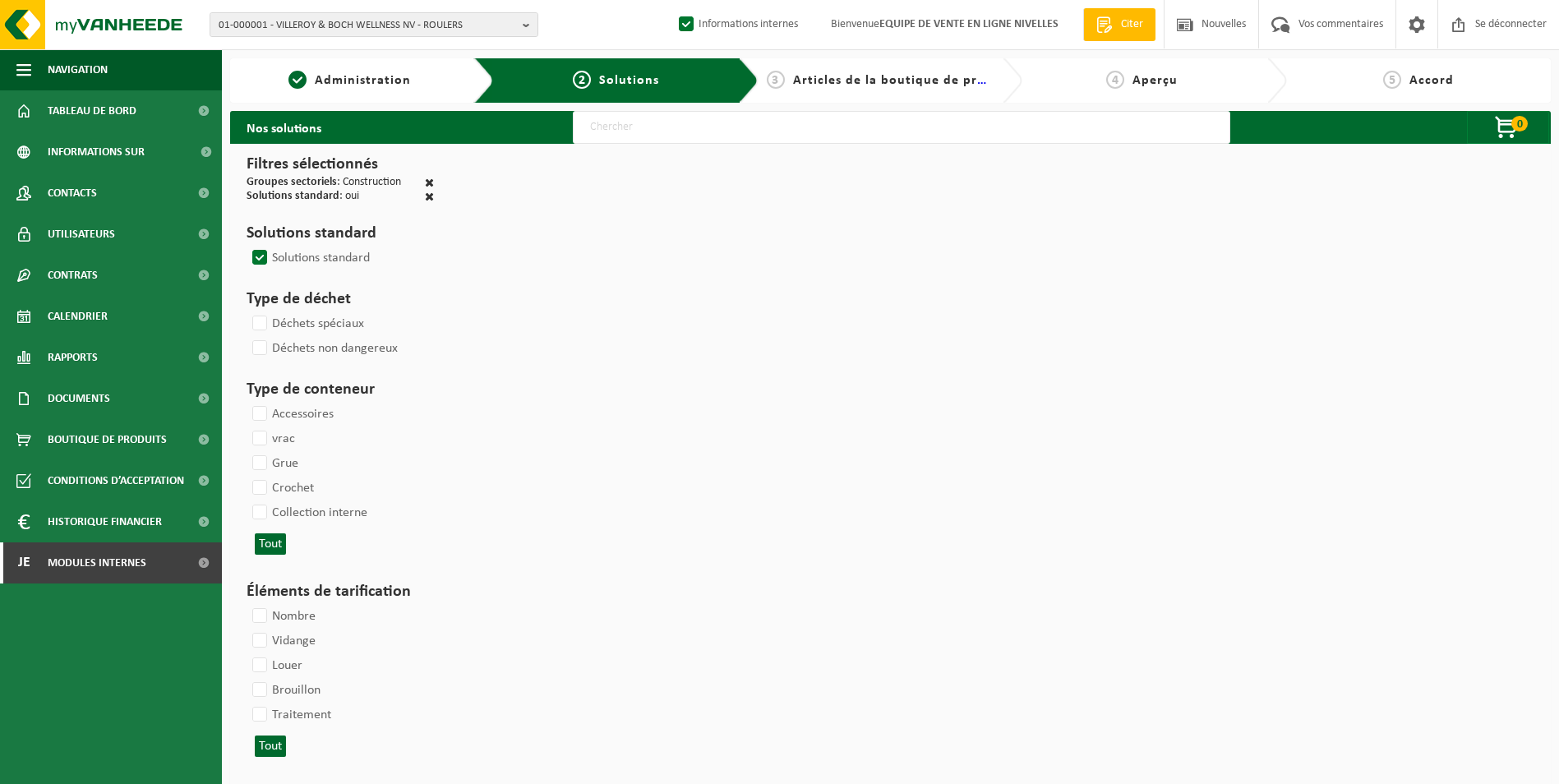
select select
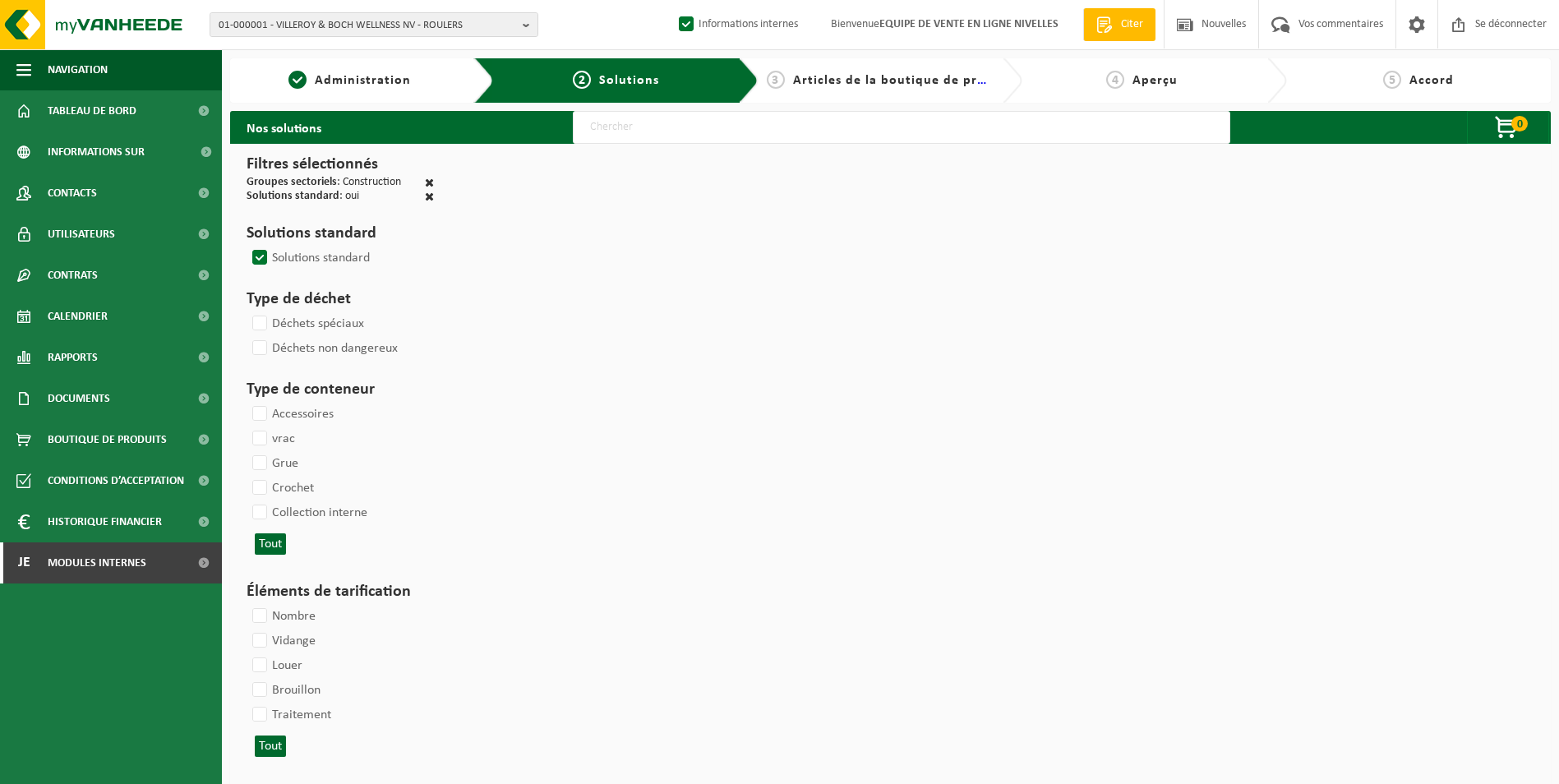
select select
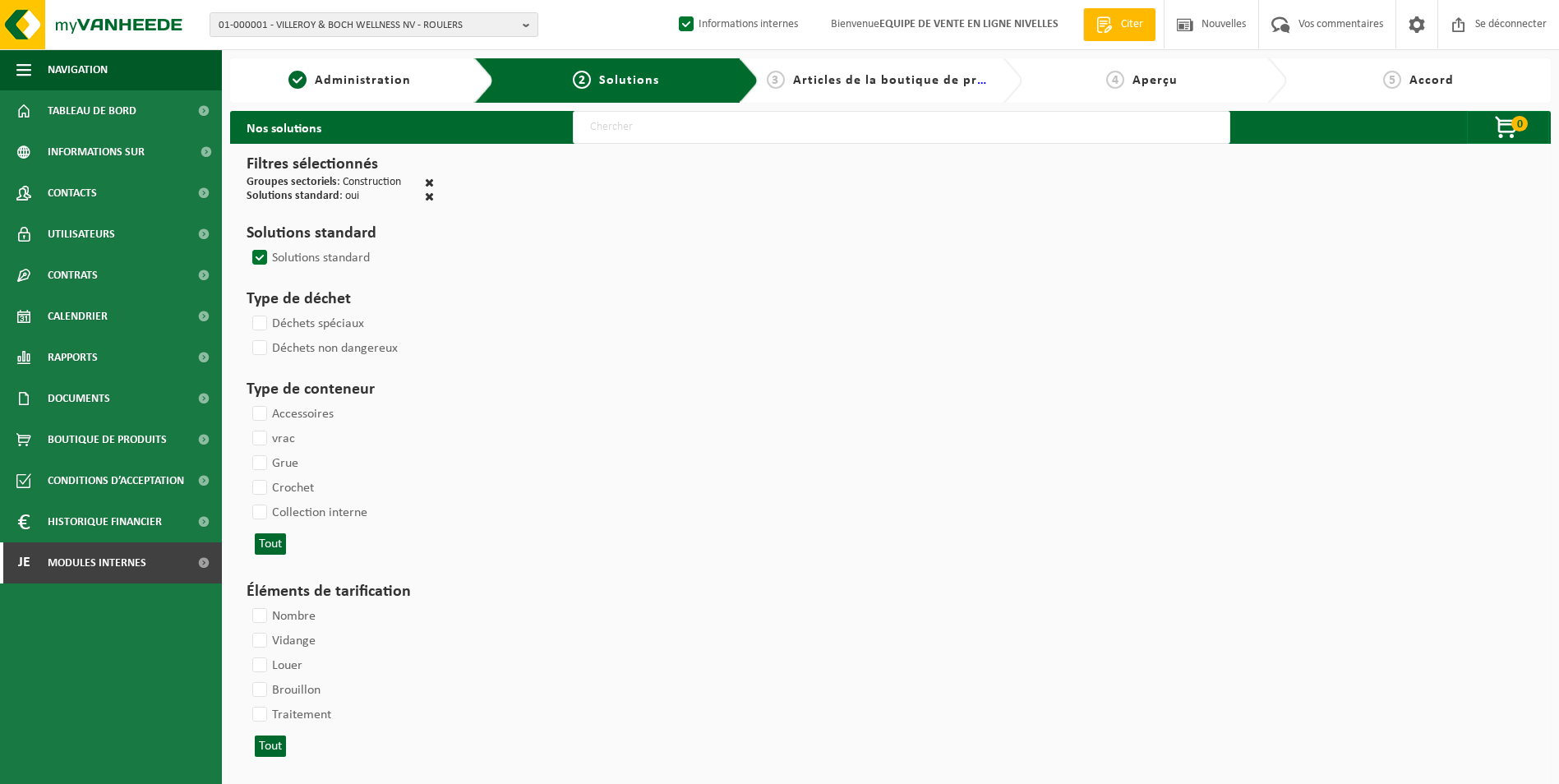
select select
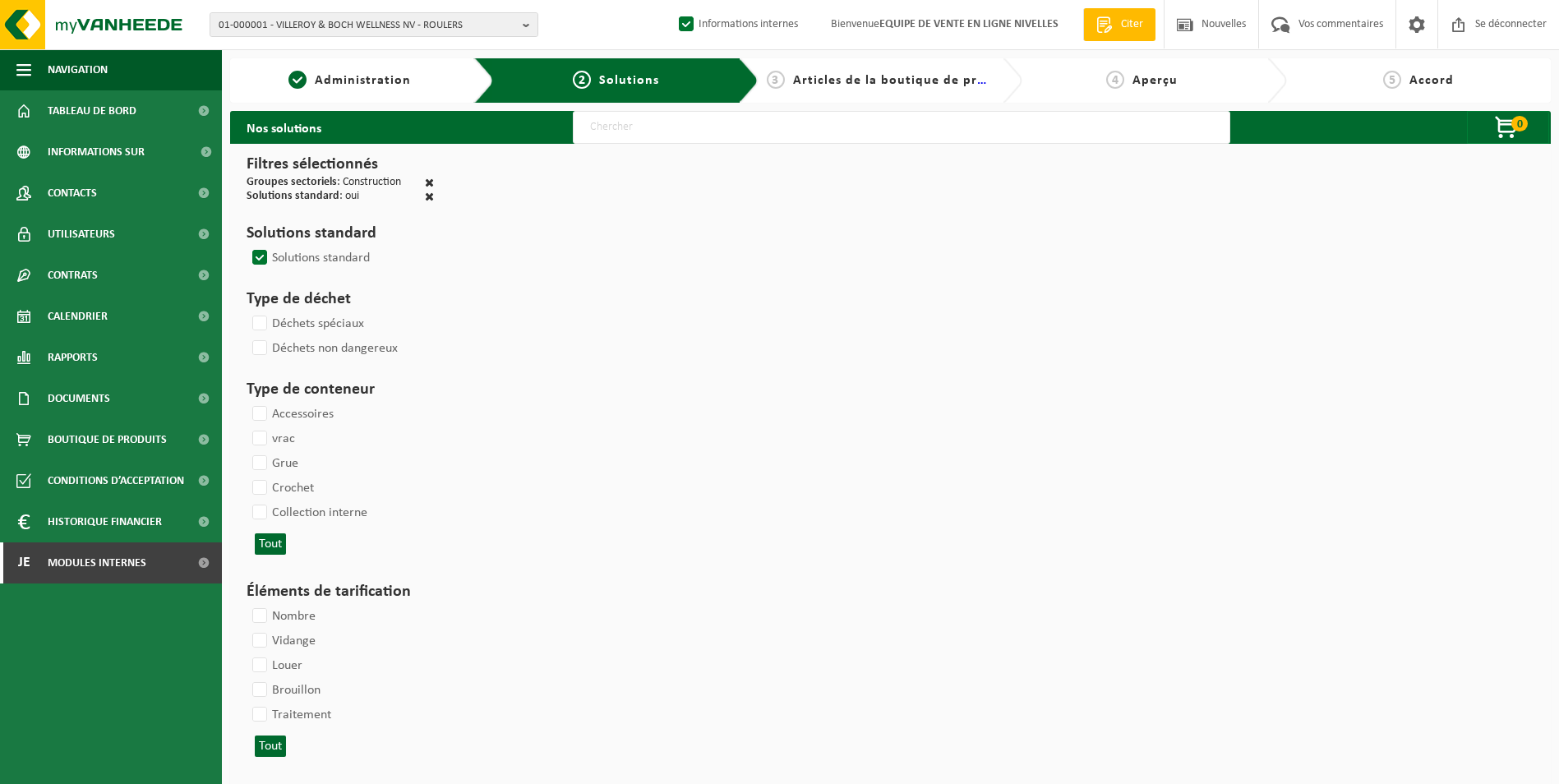
select select
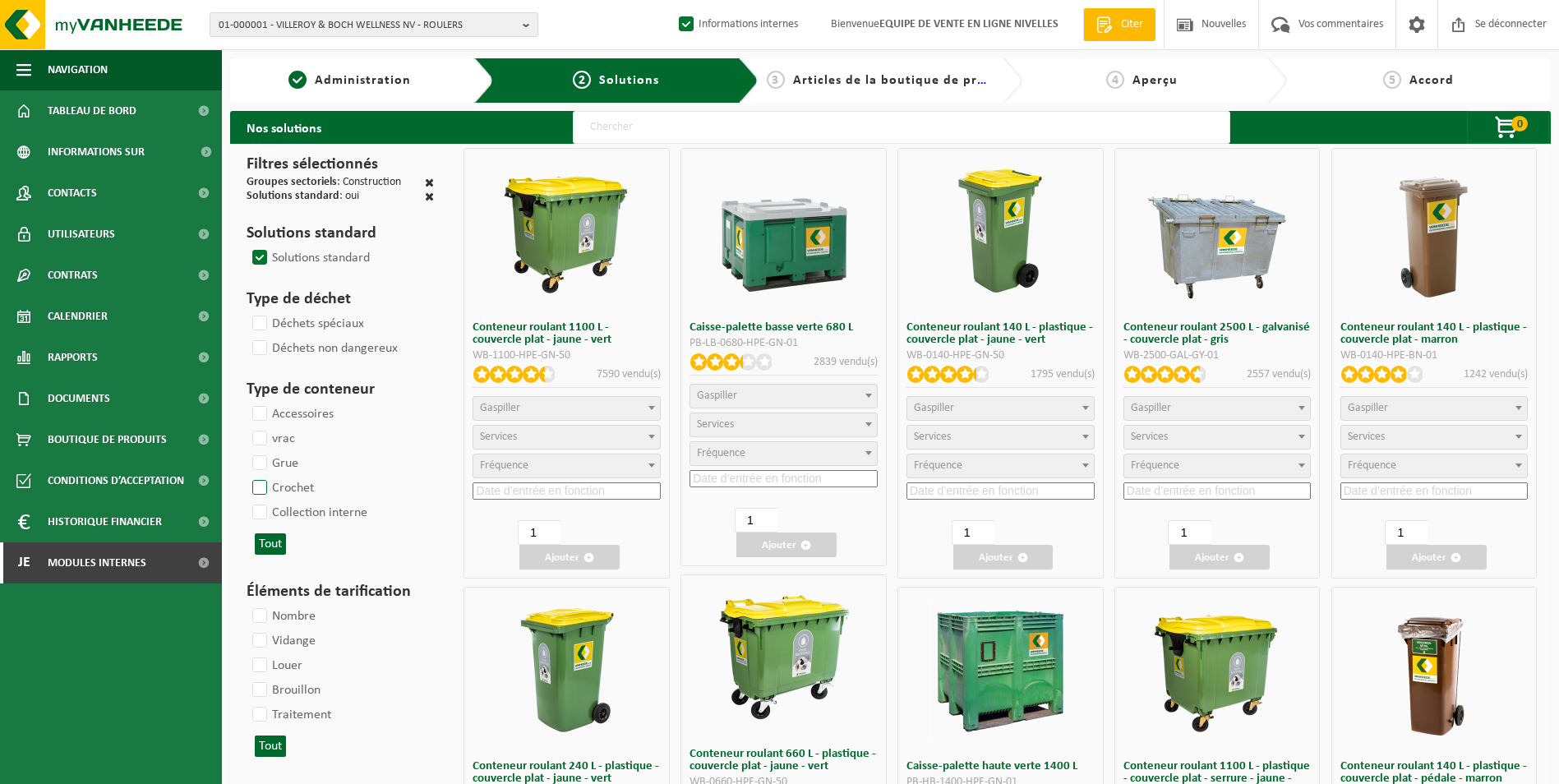
click at [261, 491] on label "Crochet" at bounding box center [281, 488] width 65 height 24
click at [247, 476] on input "Crochet" at bounding box center [246, 475] width 1 height 1
checkbox input "true"
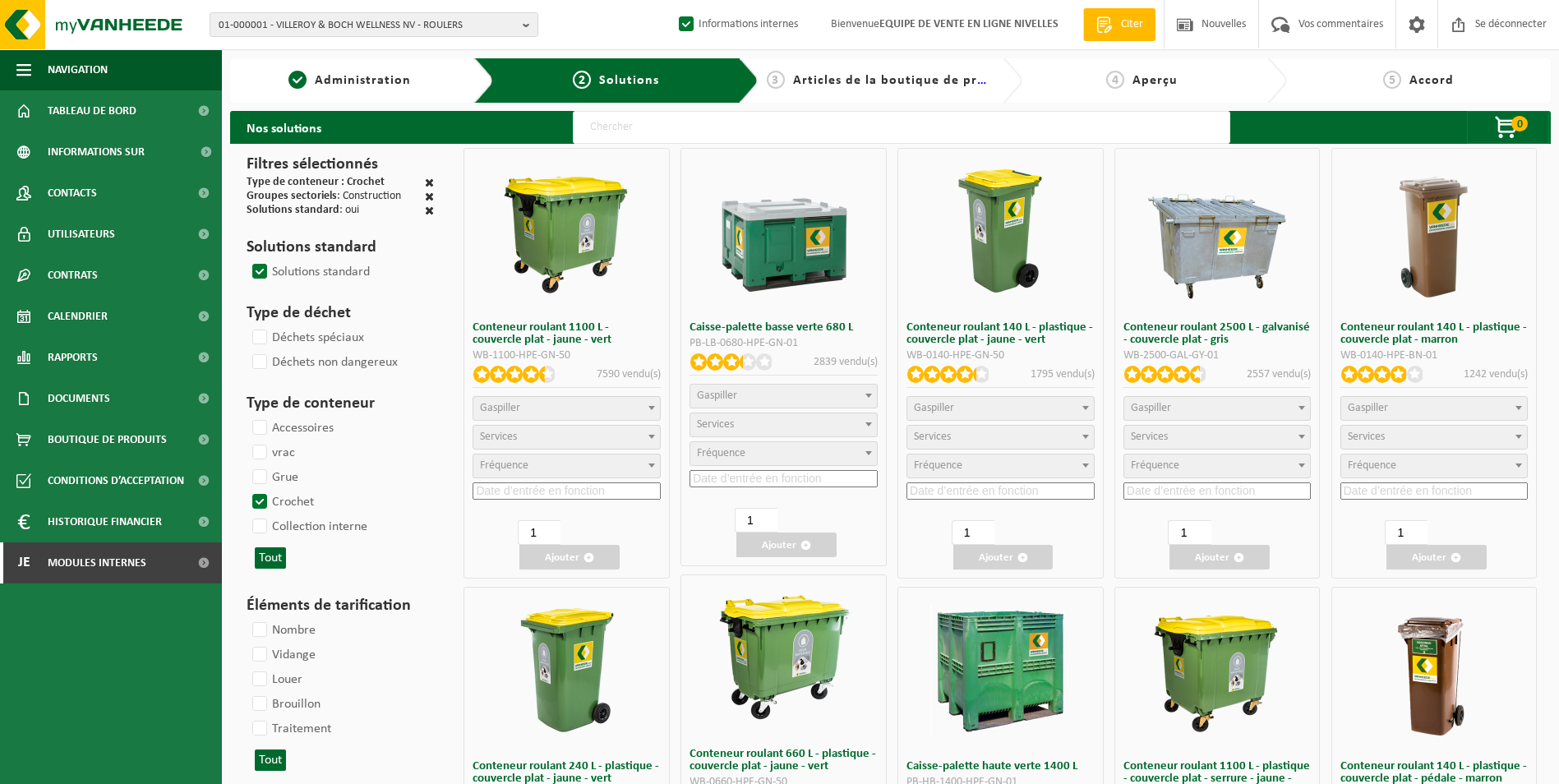
select select
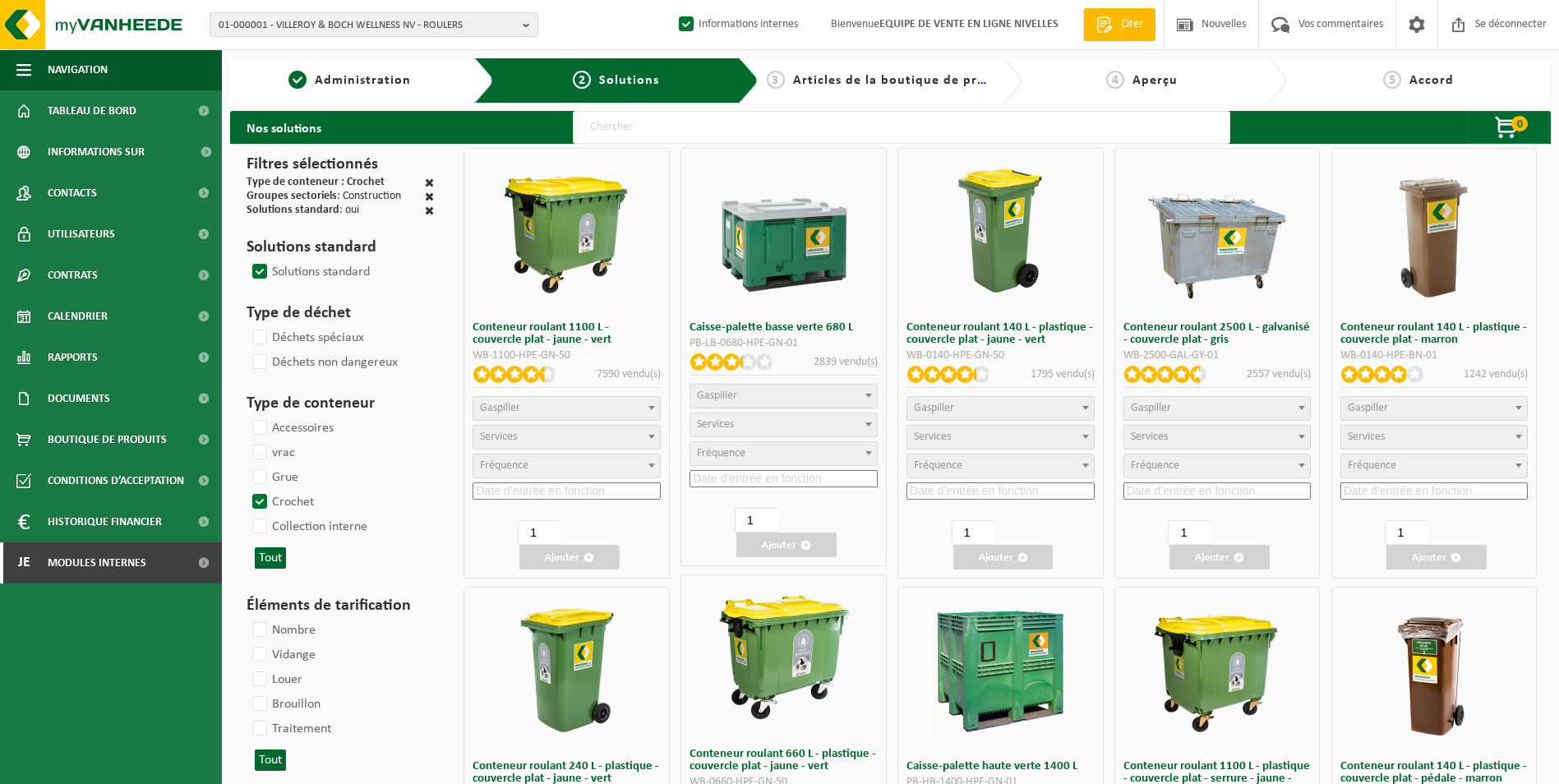
select select
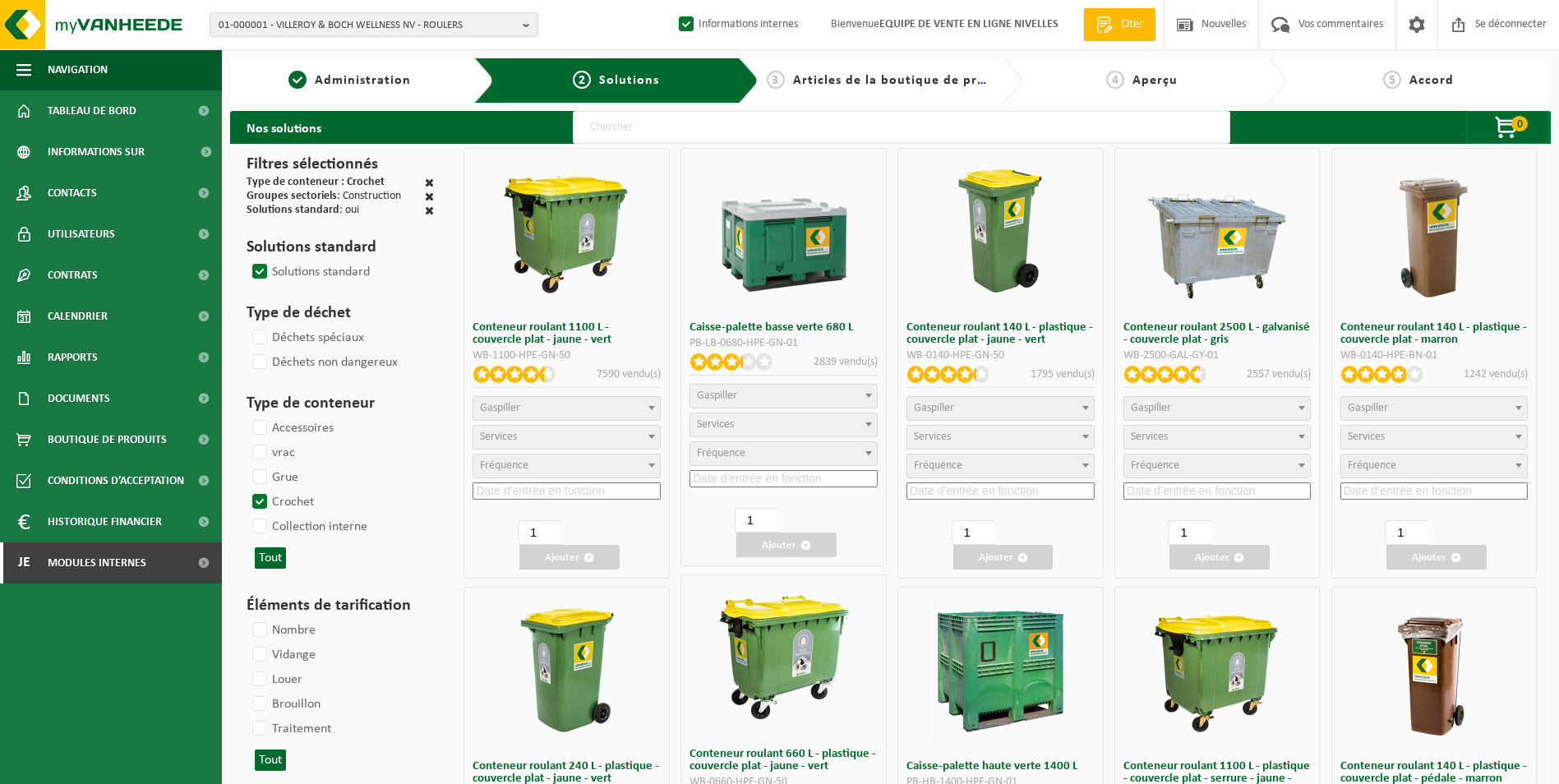
select select
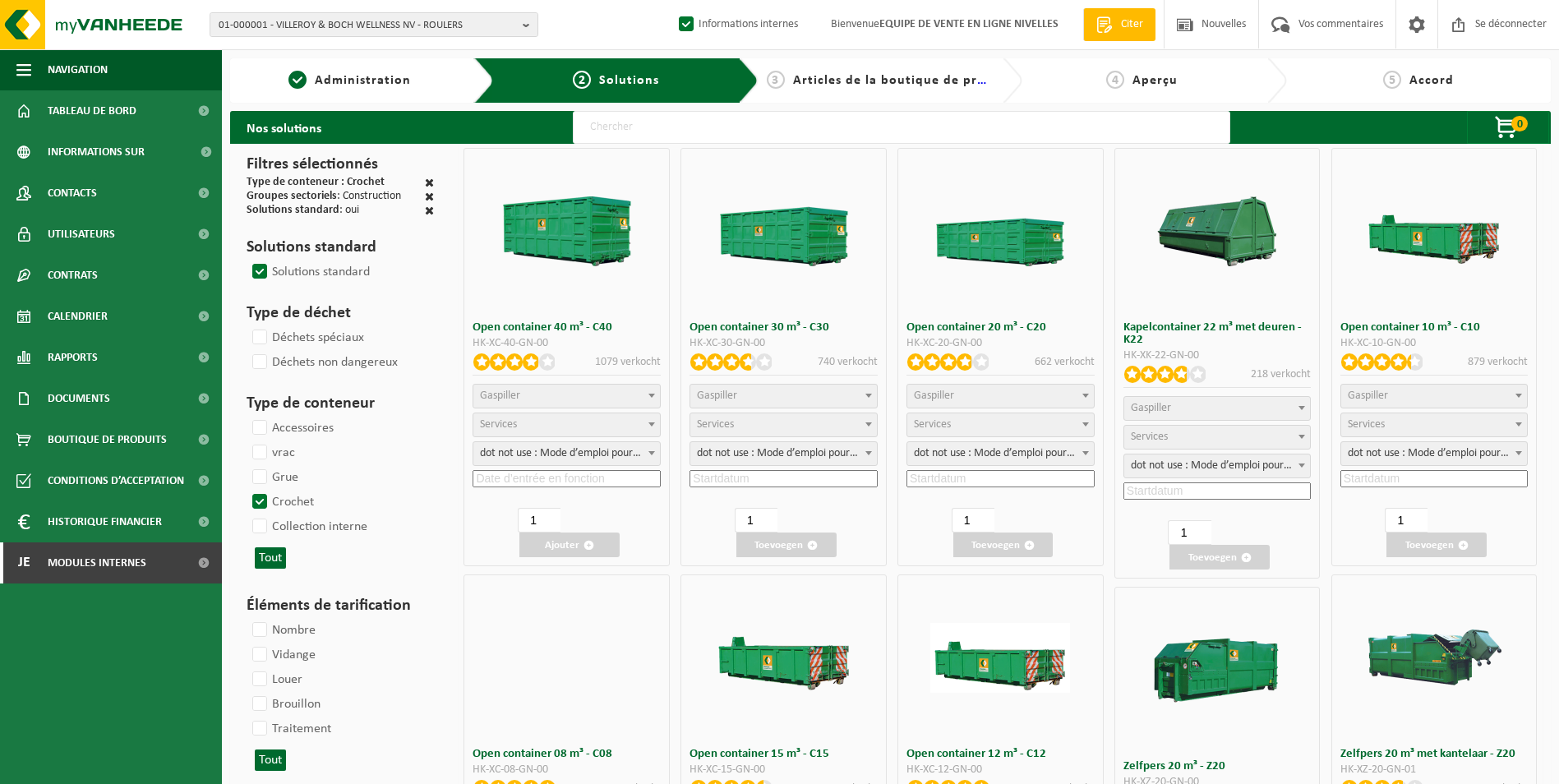
select select
select select "197"
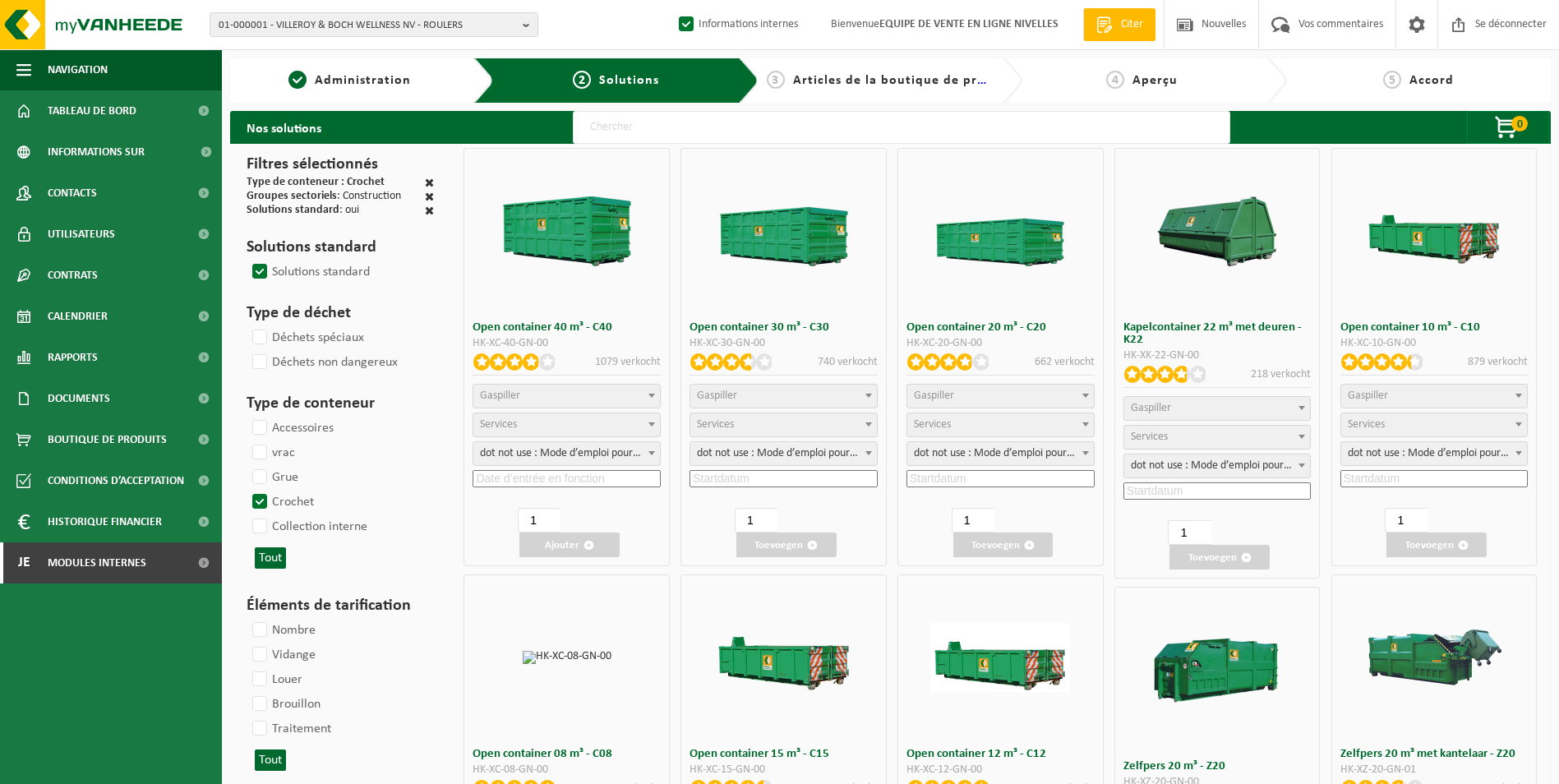
select select "197"
select select
select select "8"
select select
select select "7"
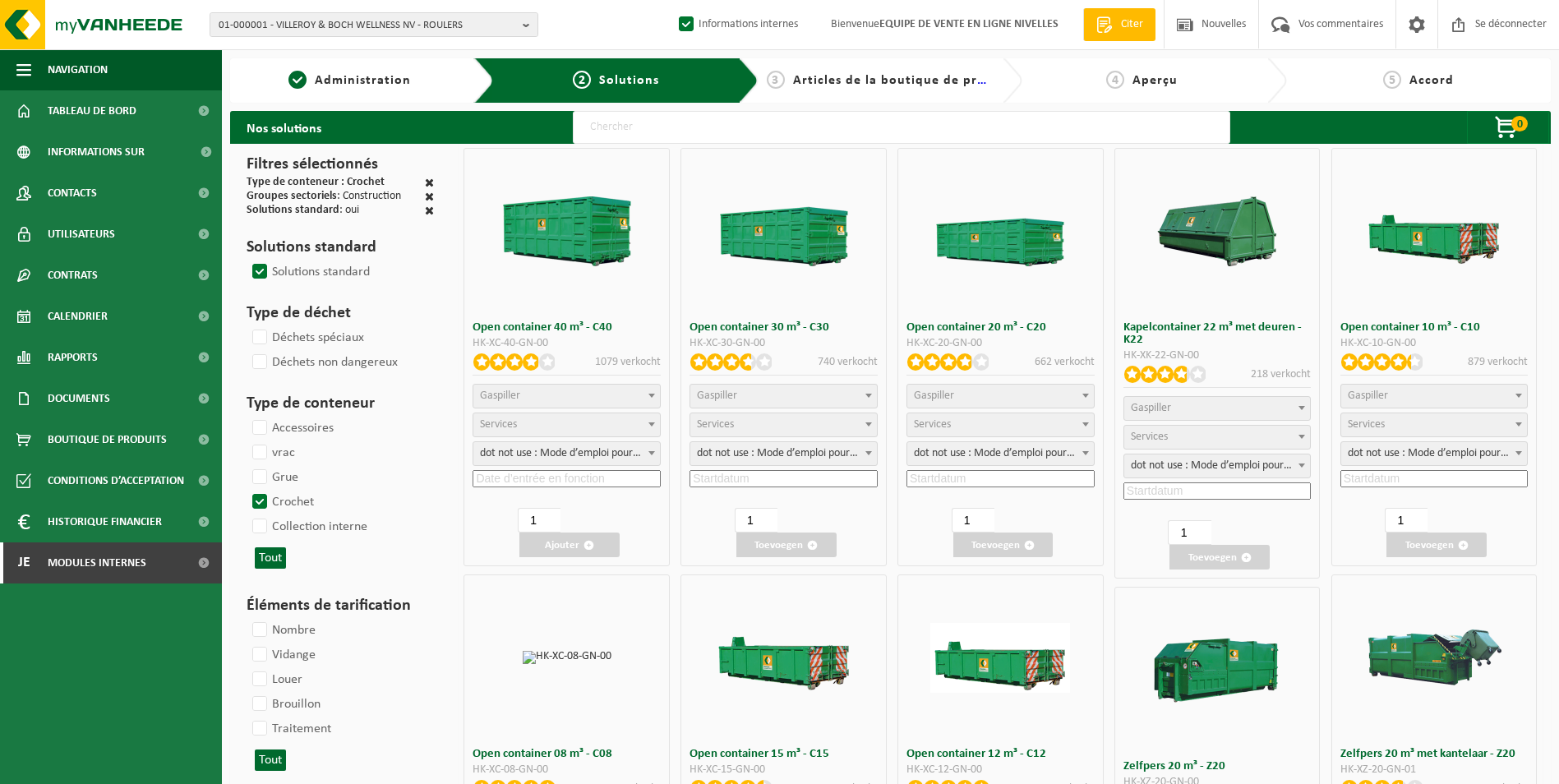
select select
select select "7"
select select
select select "25"
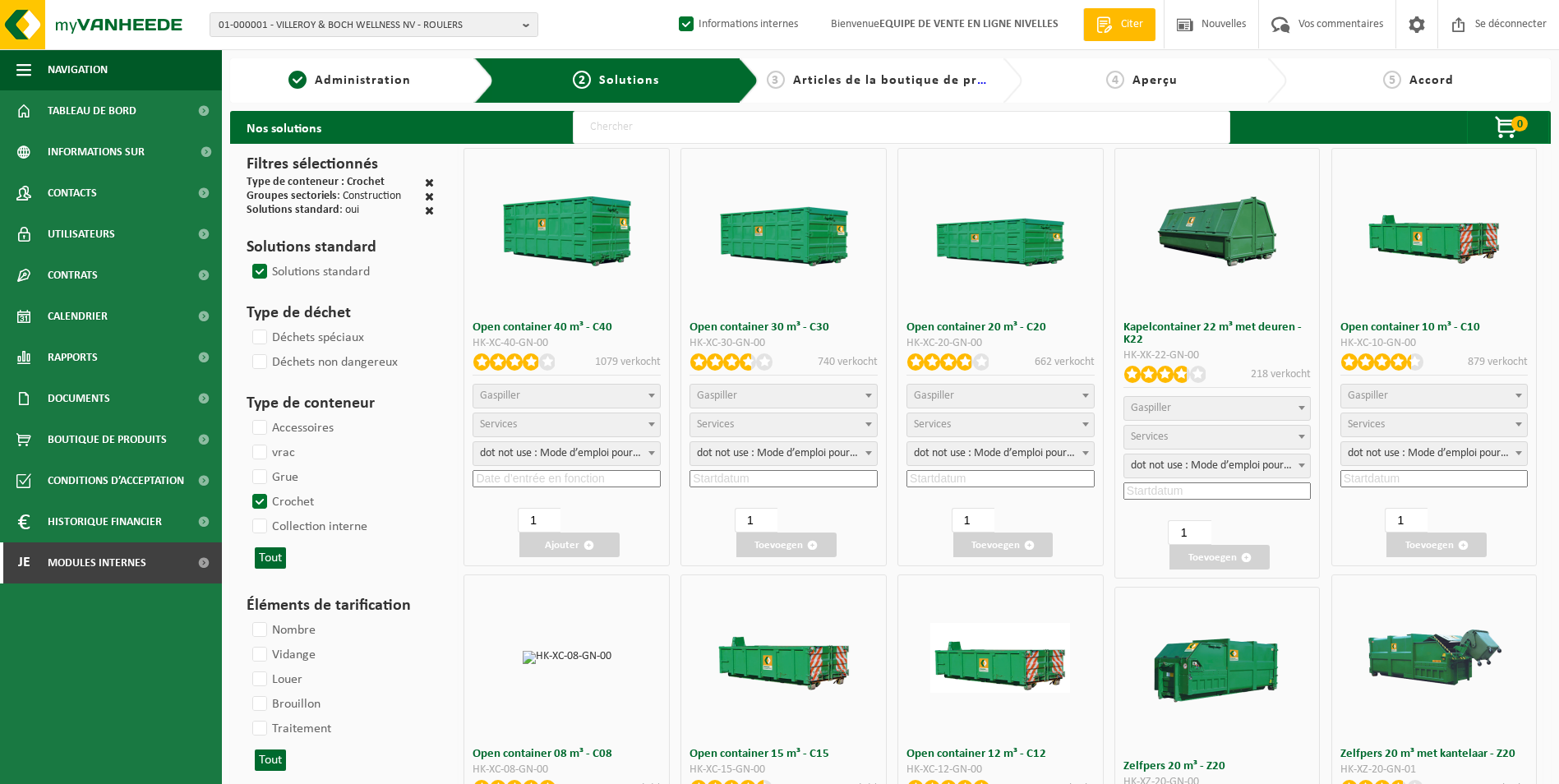
select select "25"
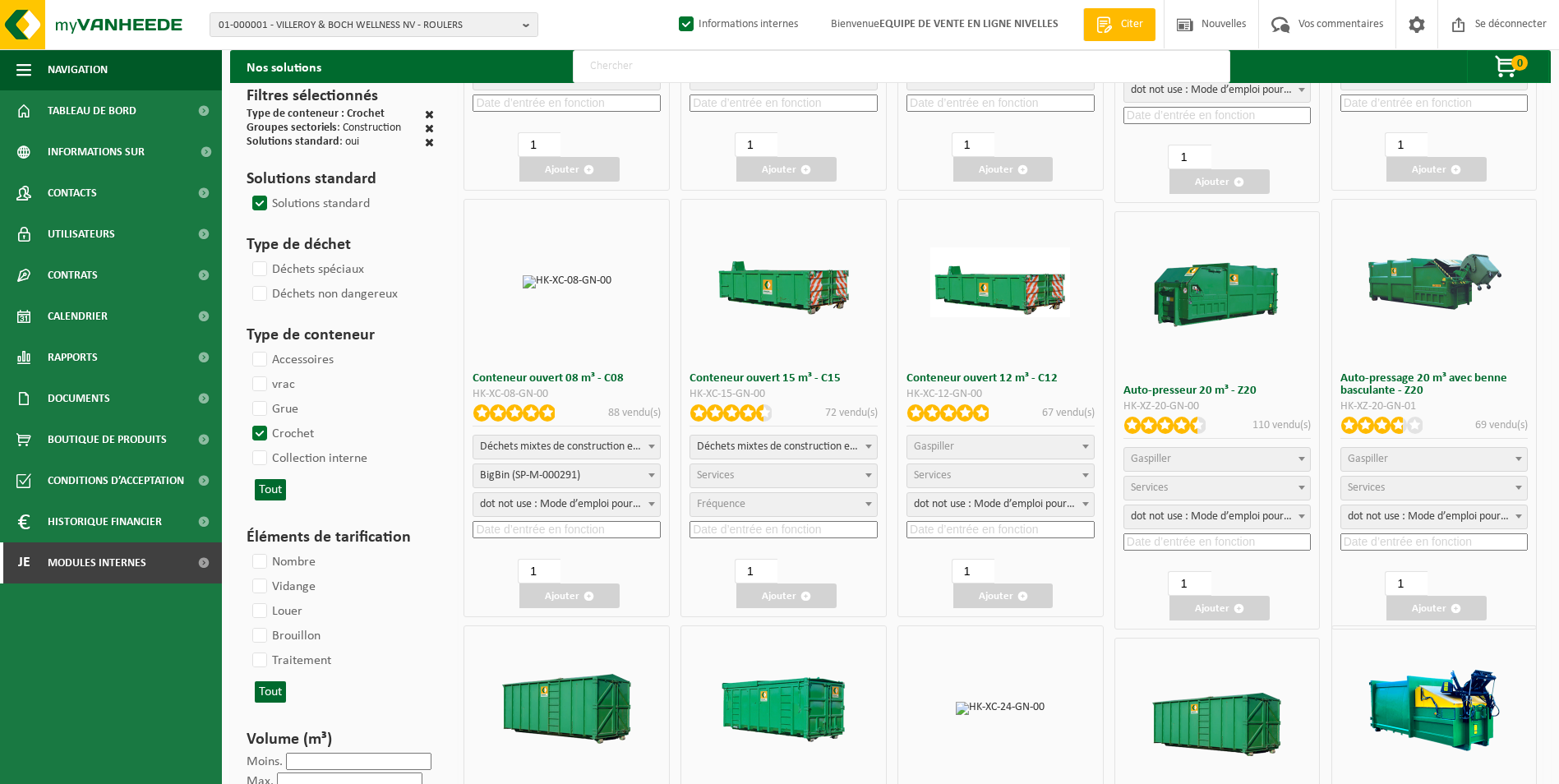
scroll to position [411, 0]
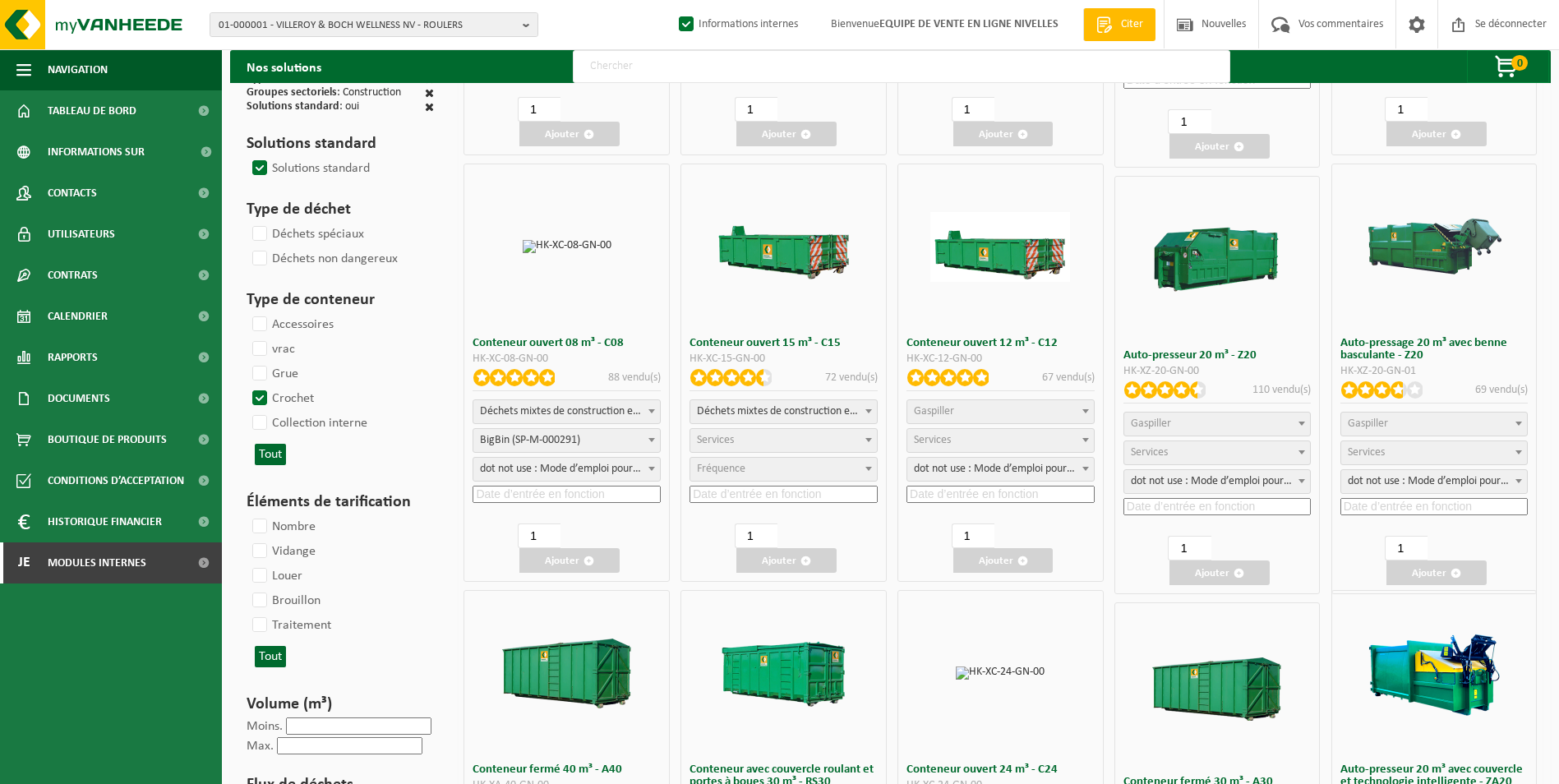
click at [621, 412] on span "Déchets mixtes de construction et de démolition (inertes et non inertes)" at bounding box center [566, 412] width 186 height 23
select select
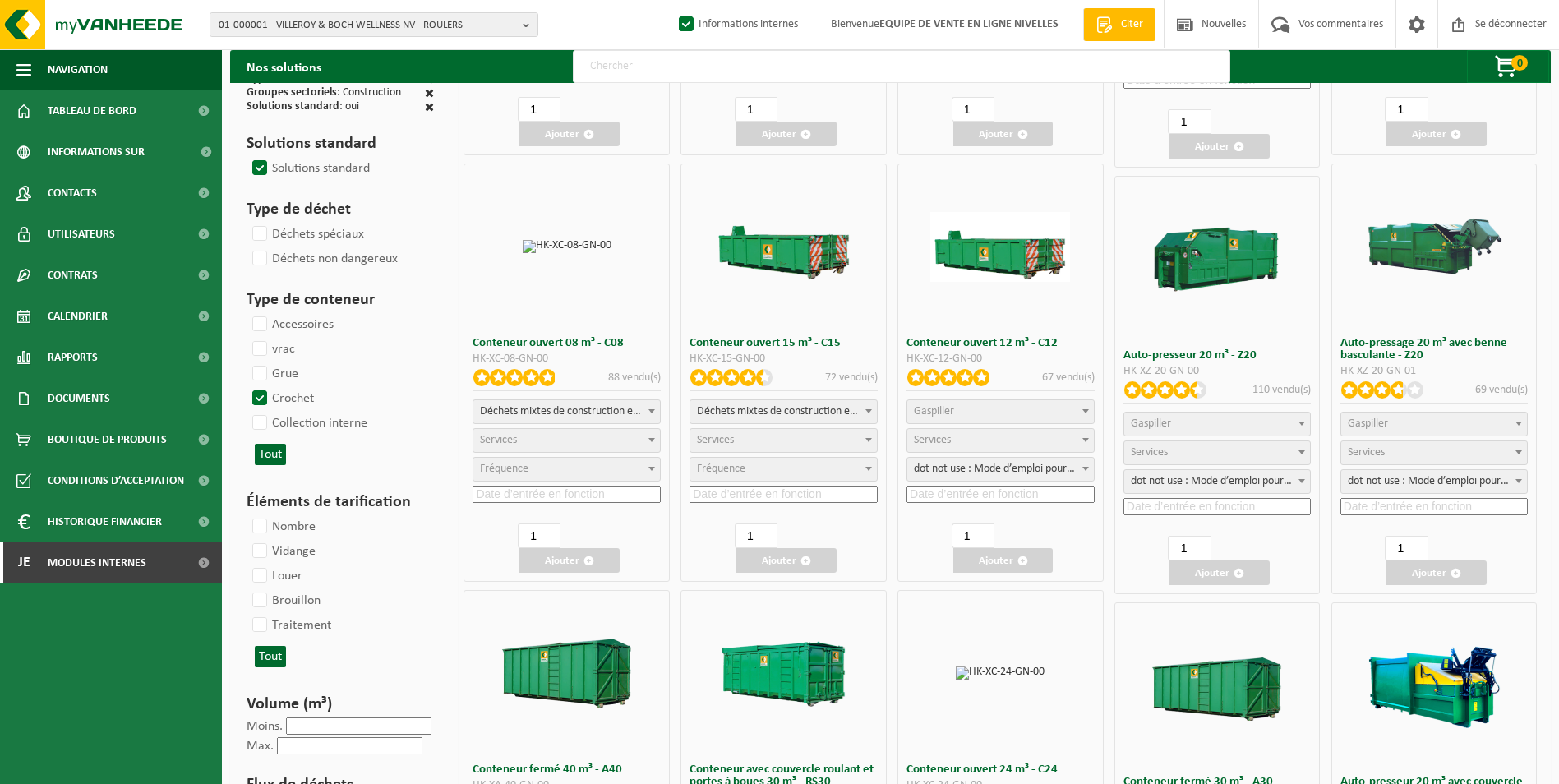
select select
select select "197"
select select "25"
click at [516, 492] on input at bounding box center [566, 494] width 188 height 18
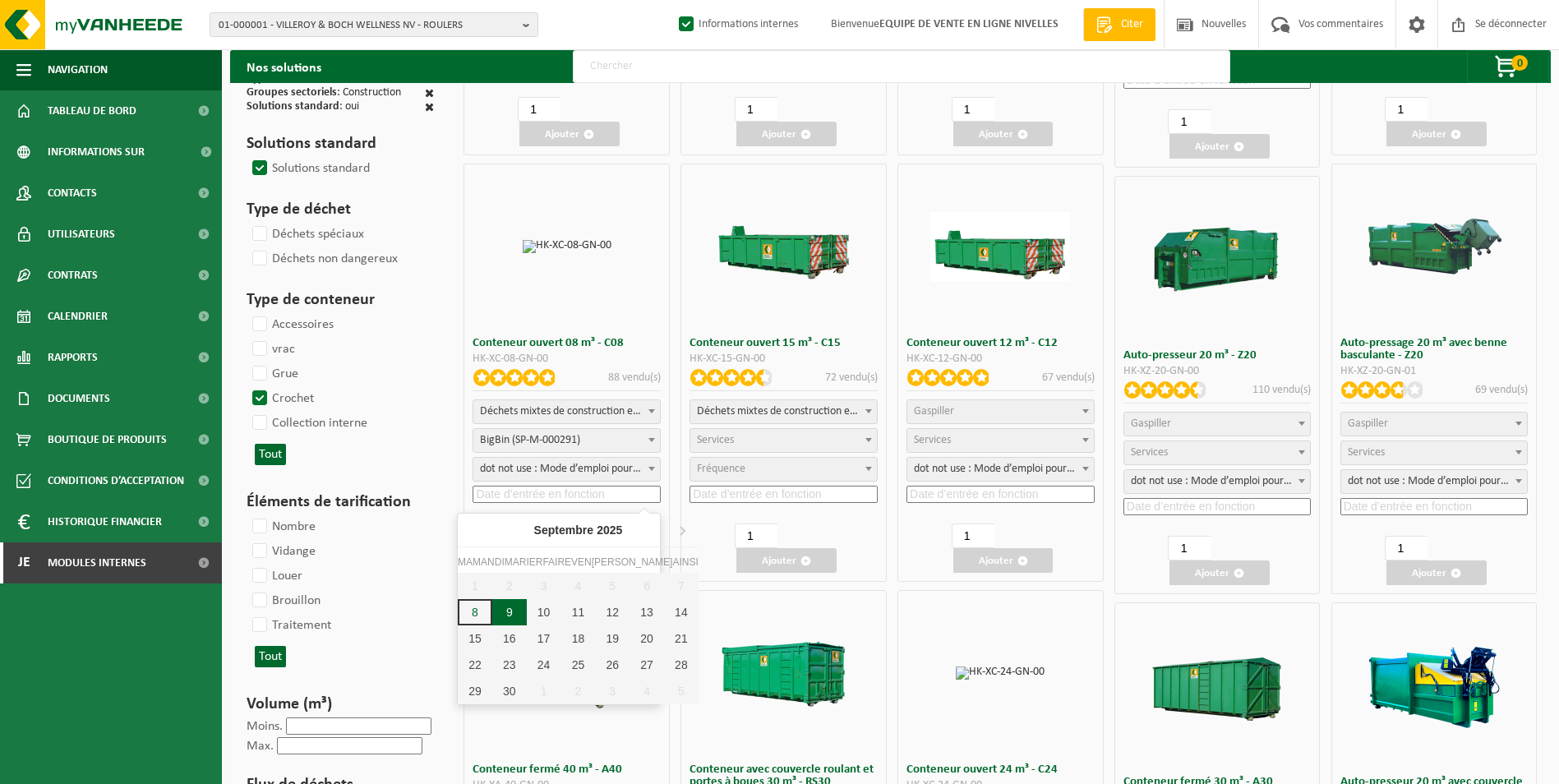
click at [498, 614] on div "9" at bounding box center [509, 612] width 34 height 26
type input "2025-09-09"
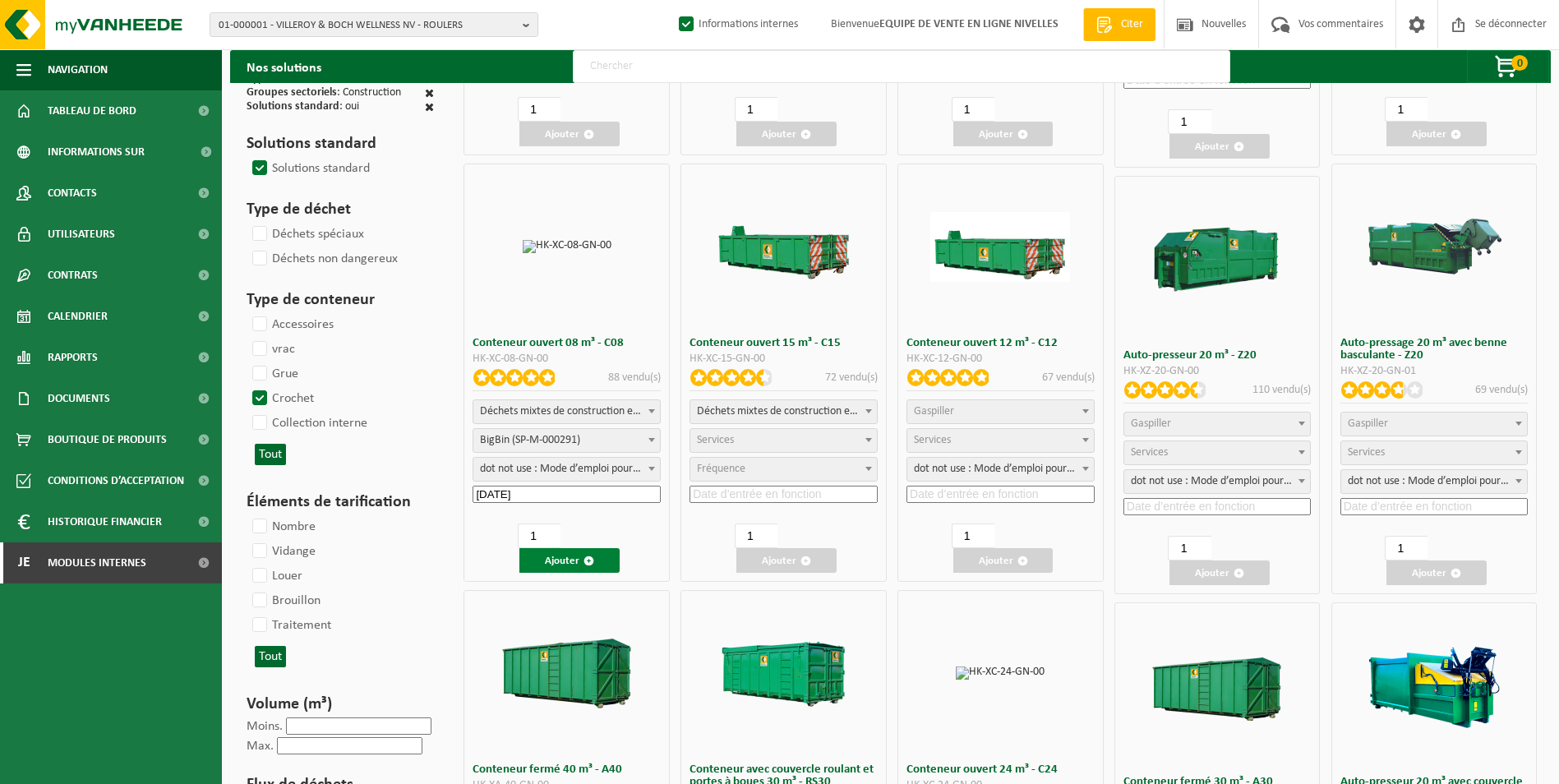
click at [550, 558] on font "Ajouter" at bounding box center [562, 561] width 34 height 10
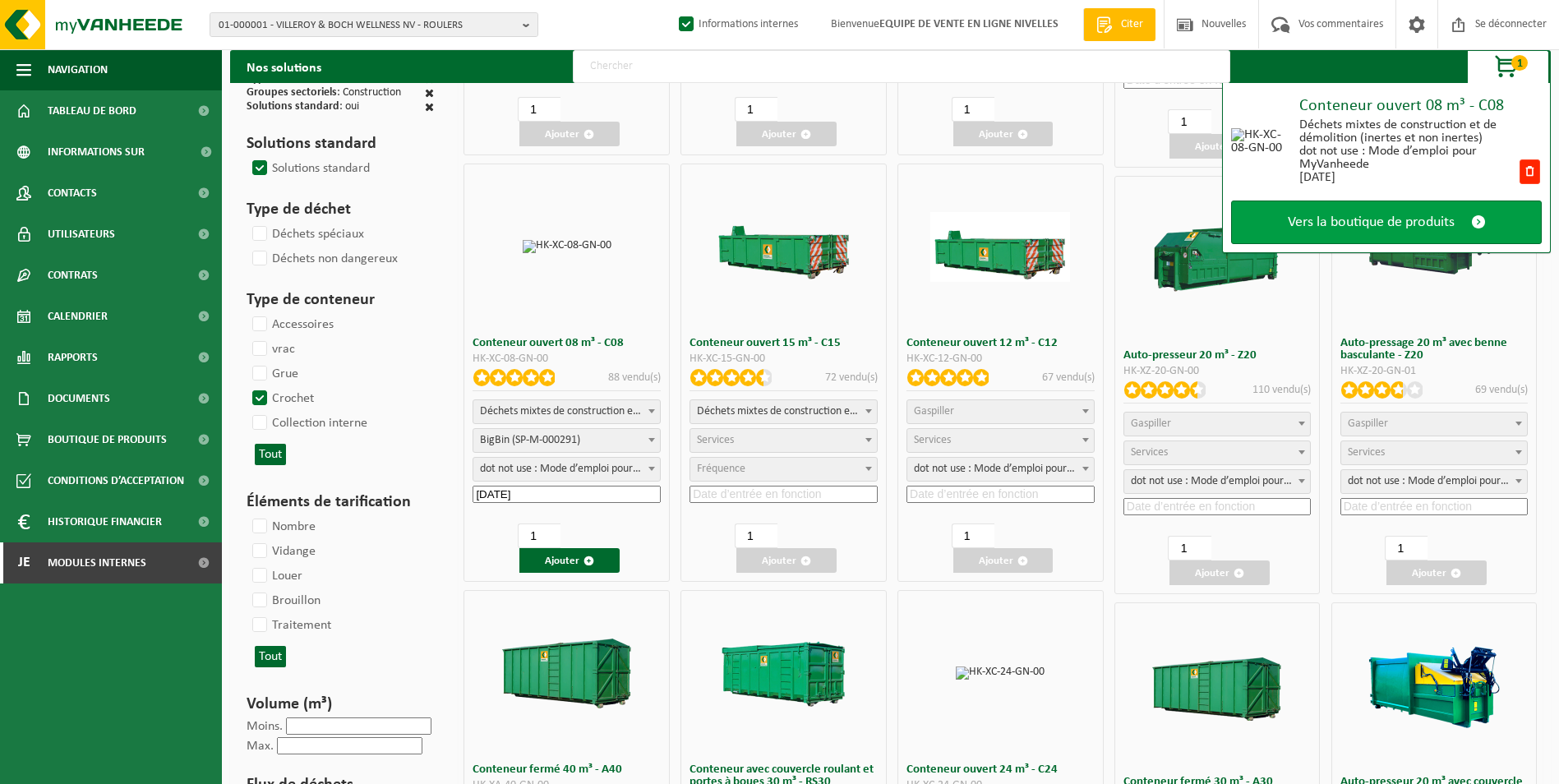
click at [1366, 220] on span "Vers la boutique de produits" at bounding box center [1371, 222] width 167 height 18
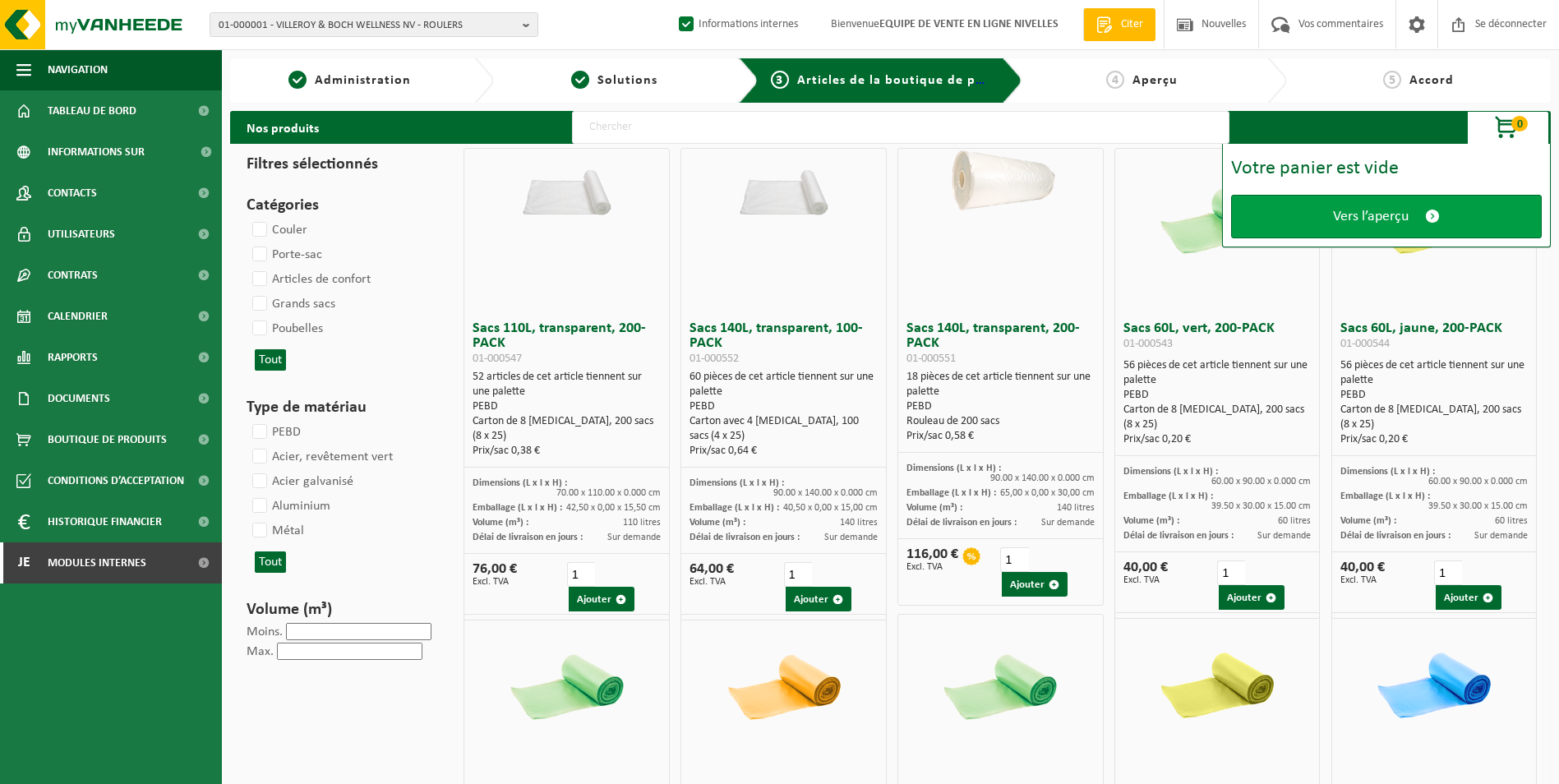
click at [1359, 215] on span "Vers l’aperçu" at bounding box center [1370, 216] width 75 height 18
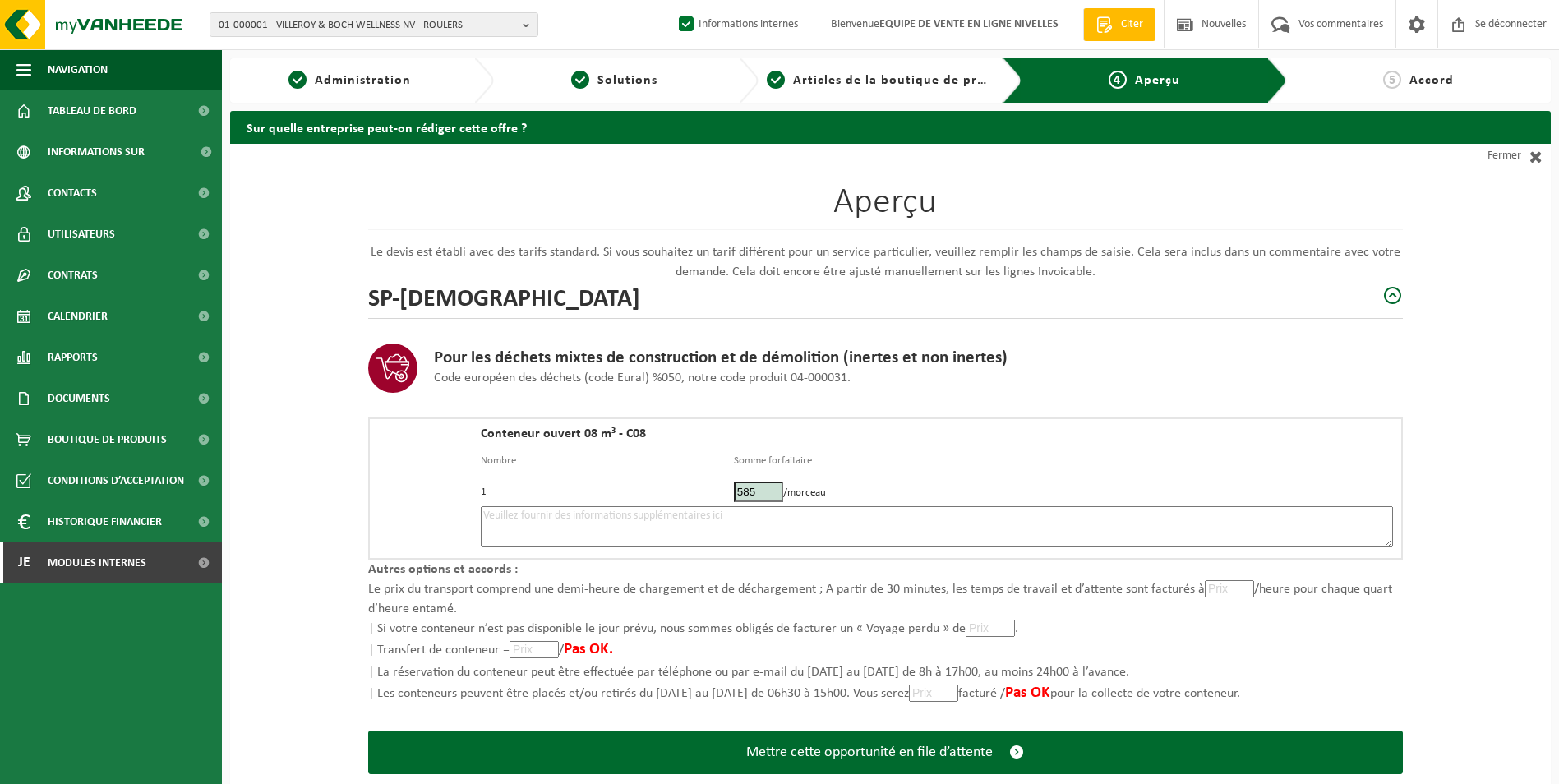
click at [910, 516] on textarea at bounding box center [936, 527] width 912 height 41
type textarea "p"
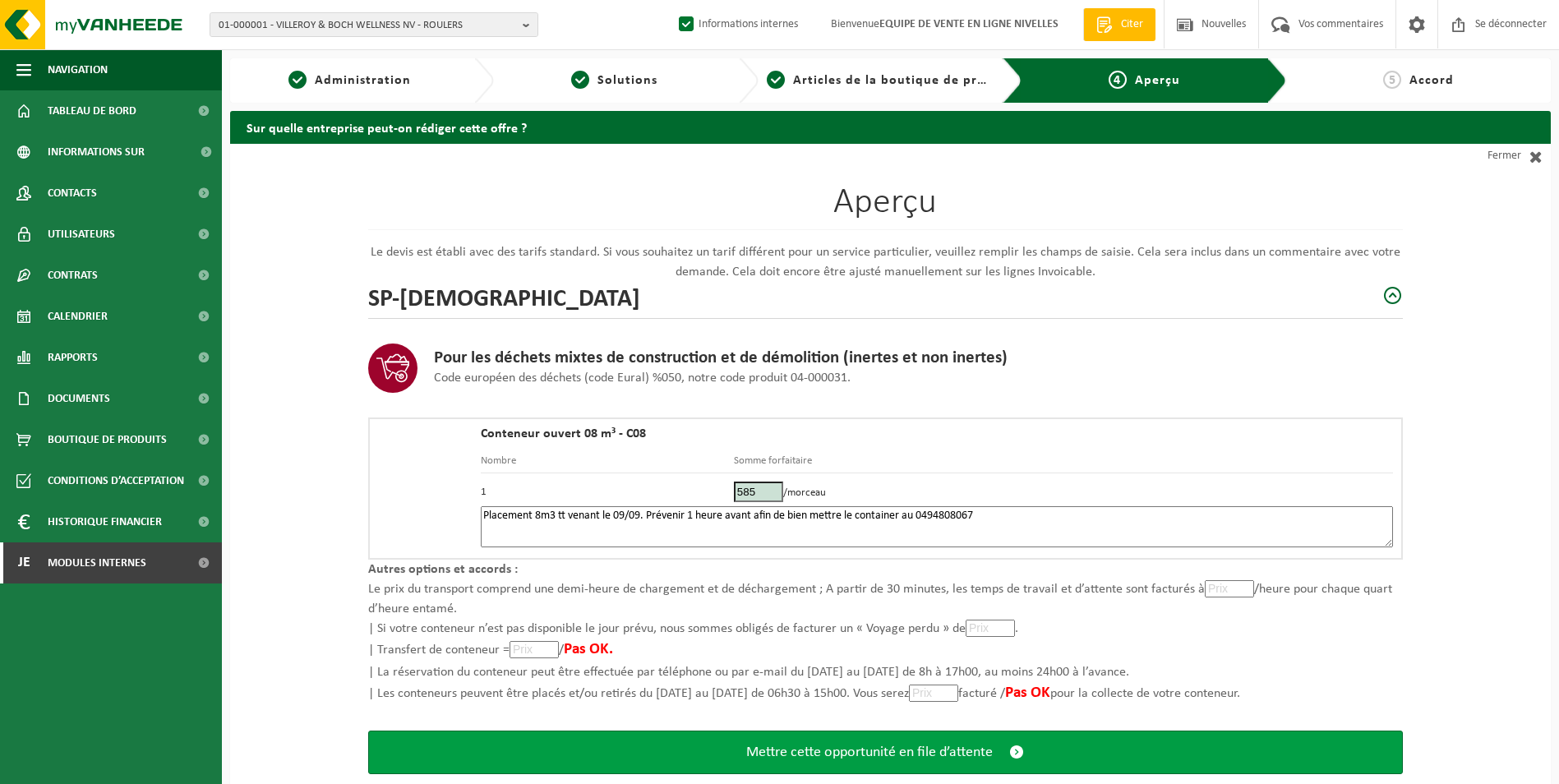
type textarea "Placement 8m3 tt venant le 09/09. Prévenir 1 heure avant afin de bien mettre le…"
click at [847, 753] on span "Mettre cette opportunité en file d’attente" at bounding box center [869, 752] width 247 height 18
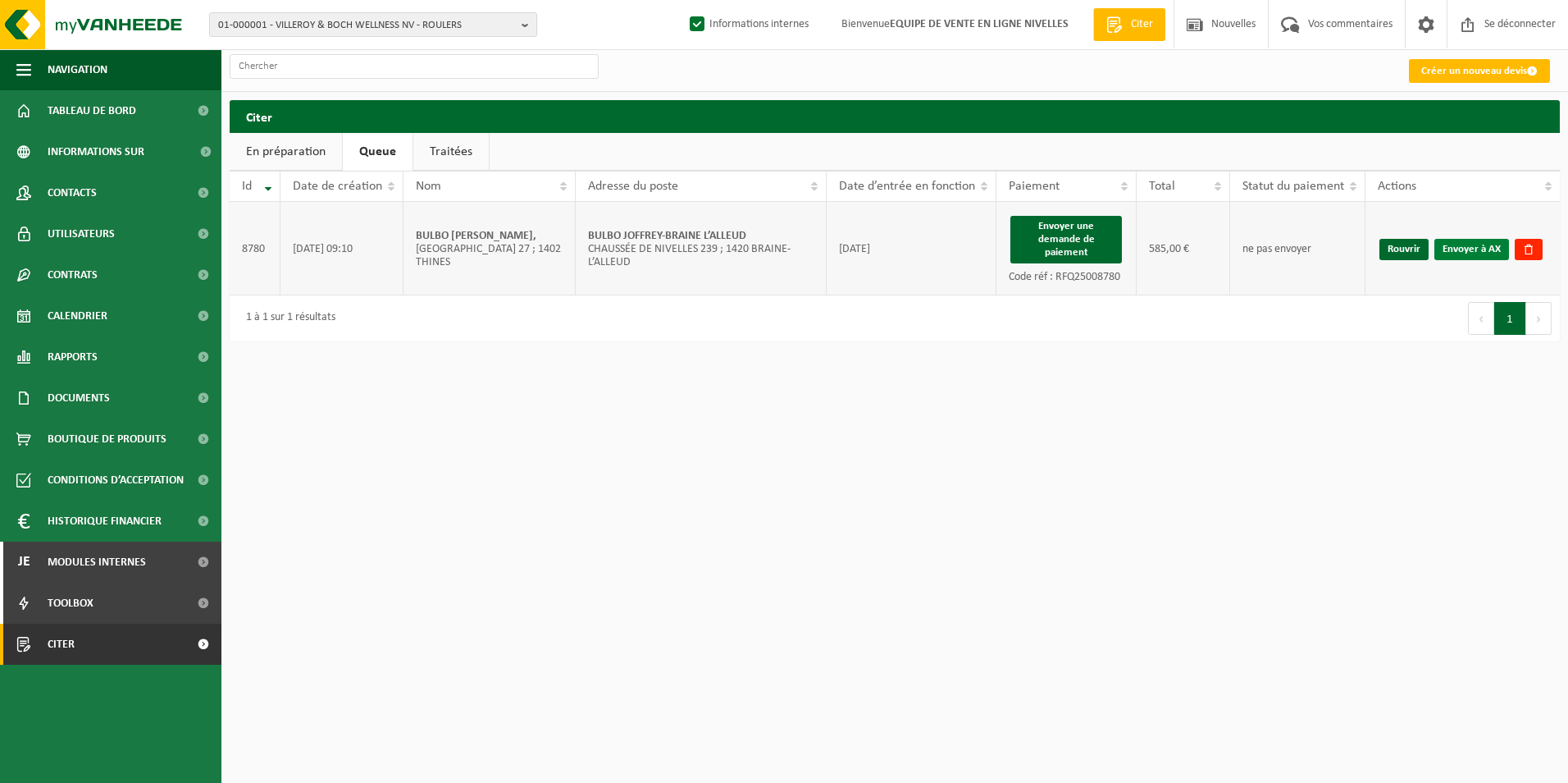
click at [1447, 249] on link "Envoyer à AX" at bounding box center [1471, 249] width 74 height 21
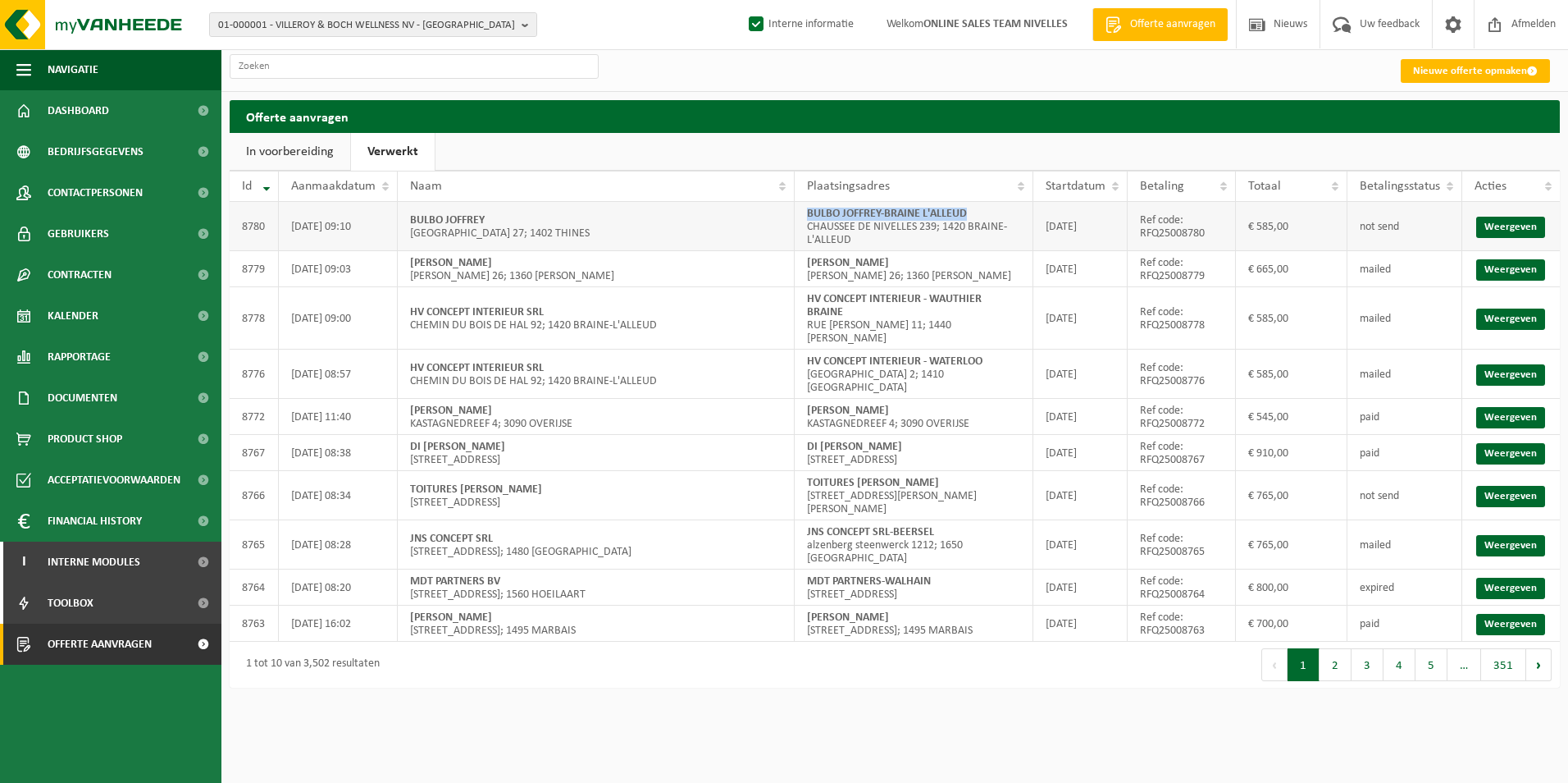
drag, startPoint x: 807, startPoint y: 218, endPoint x: 980, endPoint y: 203, distance: 173.6
click at [980, 203] on td "BULBO JOFFREY-BRAINE L'ALLEUD CHAUSSEE DE NIVELLES 239; 1420 BRAINE-L'ALLEUD" at bounding box center [914, 226] width 238 height 49
copy strong "BULBO JOFFREY-BRAINE L'ALLEUD"
click at [1523, 237] on link "Weergeven" at bounding box center [1510, 227] width 69 height 21
